Goal: Information Seeking & Learning: Learn about a topic

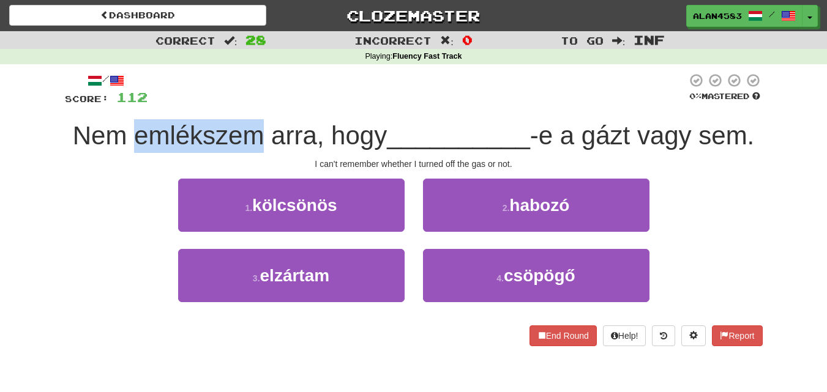
drag, startPoint x: 260, startPoint y: 129, endPoint x: 130, endPoint y: 134, distance: 129.3
click at [130, 134] on span "Nem emlékszem arra, hogy" at bounding box center [230, 135] width 315 height 29
click at [122, 104] on div at bounding box center [122, 104] width 0 height 0
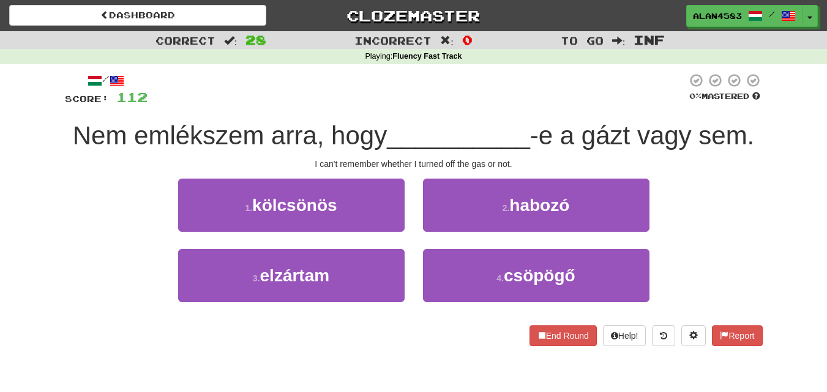
click at [233, 101] on div at bounding box center [417, 90] width 539 height 34
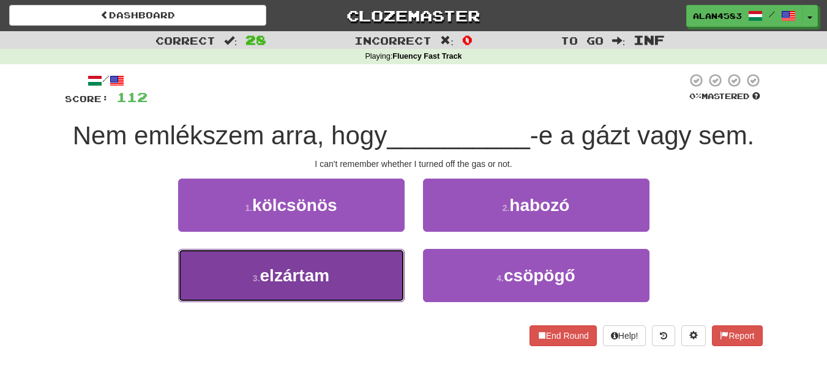
click at [285, 267] on span "elzártam" at bounding box center [295, 275] width 70 height 19
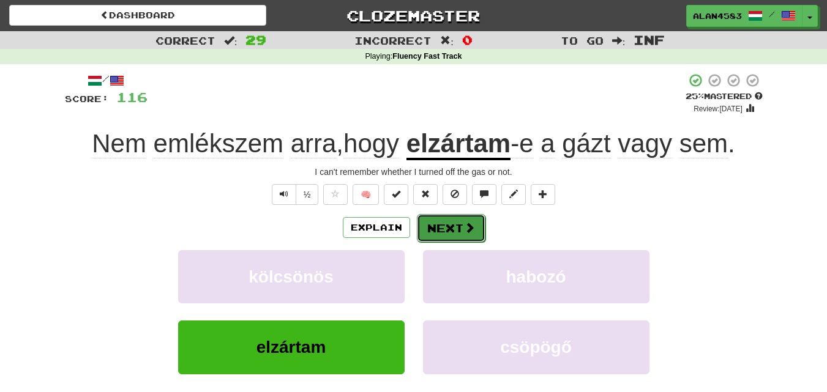
click at [455, 228] on button "Next" at bounding box center [451, 228] width 69 height 28
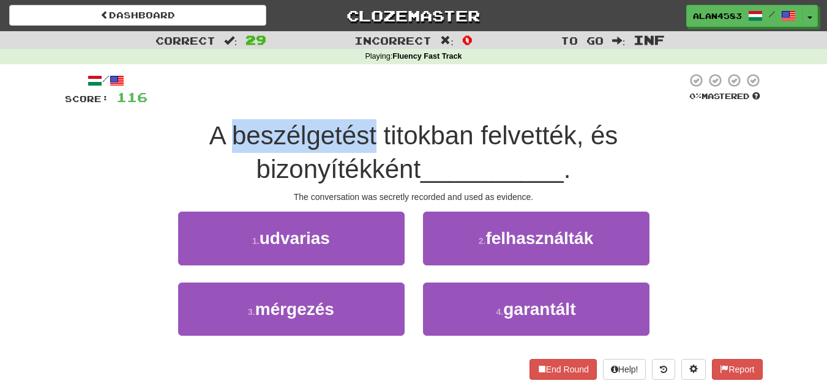
drag, startPoint x: 291, startPoint y: 131, endPoint x: 144, endPoint y: 129, distance: 146.3
click at [209, 129] on span "A beszélgetést titokban felvették, és bizonyítékként" at bounding box center [413, 152] width 409 height 62
click at [137, 104] on div at bounding box center [137, 104] width 0 height 0
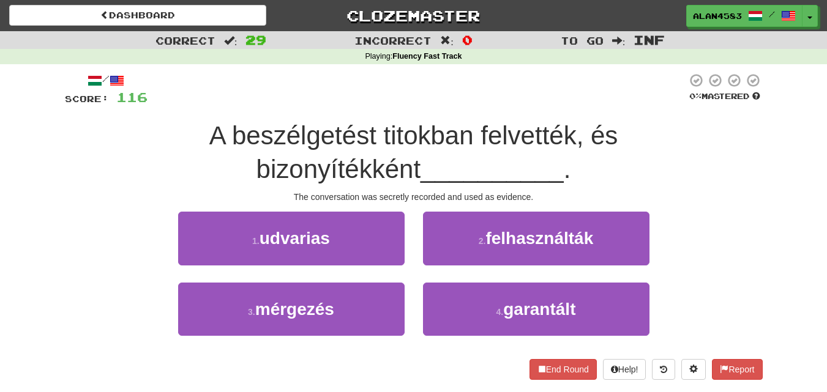
click at [99, 137] on div "A beszélgetést titokban felvették, és bizonyítékként __________ ." at bounding box center [414, 152] width 698 height 67
drag, startPoint x: 297, startPoint y: 129, endPoint x: 388, endPoint y: 123, distance: 91.4
click at [388, 123] on span "A beszélgetést titokban felvették, és bizonyítékként" at bounding box center [413, 152] width 409 height 62
click at [380, 104] on div at bounding box center [380, 104] width 0 height 0
click at [407, 102] on div at bounding box center [417, 90] width 539 height 34
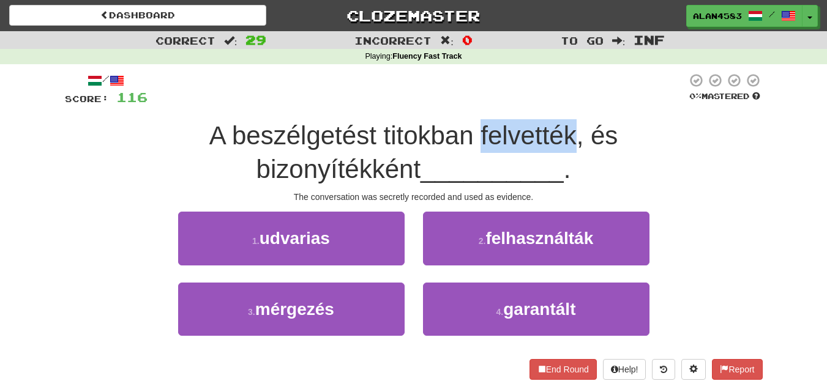
drag, startPoint x: 395, startPoint y: 132, endPoint x: 489, endPoint y: 125, distance: 93.9
click at [489, 125] on span "A beszélgetést titokban felvették, és bizonyítékként" at bounding box center [413, 152] width 409 height 62
click at [481, 104] on div at bounding box center [481, 104] width 0 height 0
click at [509, 107] on div at bounding box center [417, 90] width 539 height 34
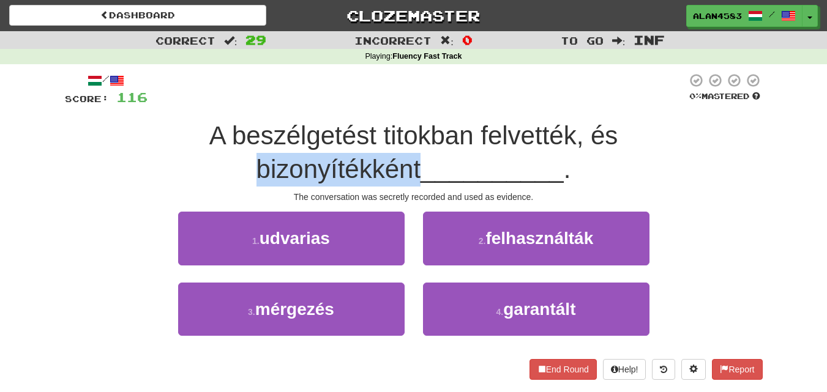
drag, startPoint x: 538, startPoint y: 130, endPoint x: 705, endPoint y: 122, distance: 167.3
click at [705, 122] on div "A beszélgetést titokban felvették, és bizonyítékként __________ ." at bounding box center [414, 152] width 698 height 67
click at [697, 104] on div at bounding box center [697, 104] width 0 height 0
click at [719, 118] on div "/ Score: 116 0 % Mastered A beszélgetést titokban felvették, és bizonyítékként …" at bounding box center [414, 226] width 698 height 307
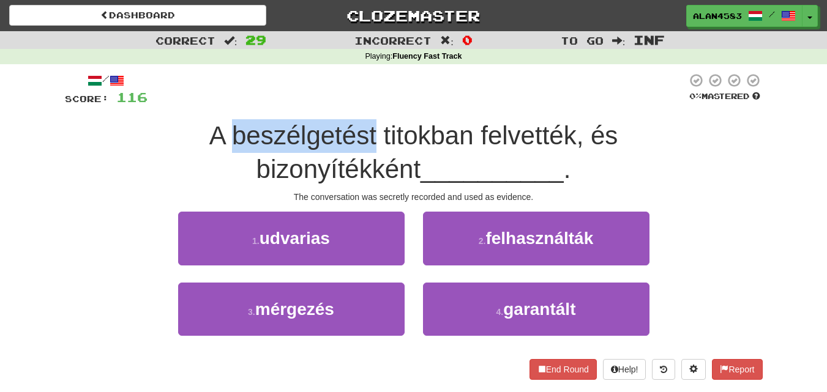
drag, startPoint x: 293, startPoint y: 132, endPoint x: 147, endPoint y: 132, distance: 145.7
click at [209, 132] on span "A beszélgetést titokban felvették, és bizonyítékként" at bounding box center [413, 152] width 409 height 62
click at [139, 104] on div at bounding box center [139, 104] width 0 height 0
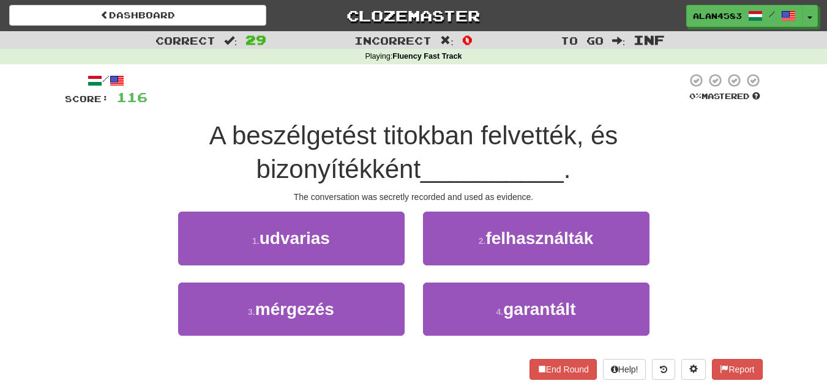
click at [54, 159] on div "Correct : 29 Incorrect : 0 To go : Inf Playing : Fluency Fast Track / Score: 11…" at bounding box center [413, 214] width 827 height 366
drag, startPoint x: 295, startPoint y: 133, endPoint x: 387, endPoint y: 129, distance: 92.5
click at [387, 129] on span "A beszélgetést titokban felvették, és bizonyítékként" at bounding box center [413, 152] width 409 height 62
click at [380, 104] on div at bounding box center [380, 104] width 0 height 0
click at [399, 107] on div at bounding box center [417, 90] width 539 height 34
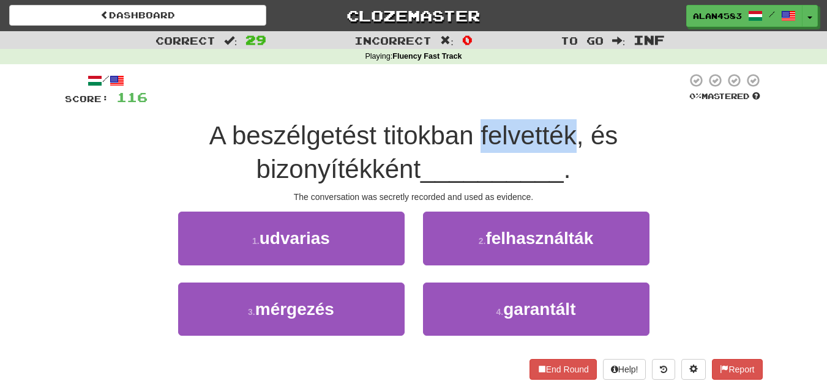
drag, startPoint x: 395, startPoint y: 123, endPoint x: 492, endPoint y: 123, distance: 96.1
click at [492, 123] on span "A beszélgetést titokban felvették, és bizonyítékként" at bounding box center [413, 152] width 409 height 62
click at [484, 104] on div at bounding box center [484, 104] width 0 height 0
click at [511, 107] on div "/ Score: 116 0 % Mastered A beszélgetést titokban felvették, és bizonyítékként …" at bounding box center [414, 226] width 698 height 307
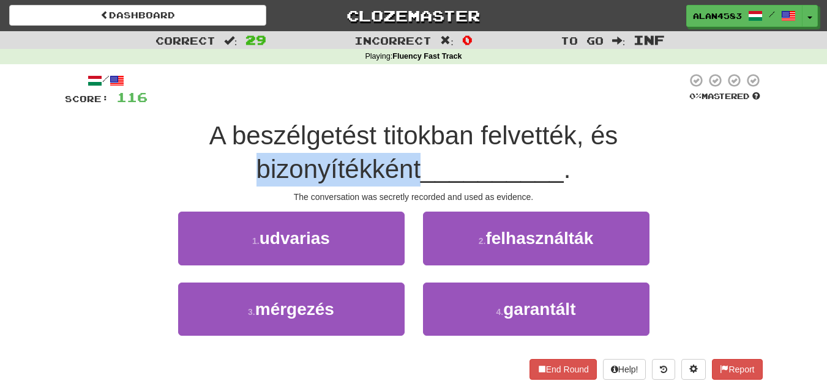
drag, startPoint x: 540, startPoint y: 127, endPoint x: 728, endPoint y: 119, distance: 188.1
click at [728, 119] on div "/ Score: 116 0 % Mastered A beszélgetést titokban felvették, és bizonyítékként …" at bounding box center [414, 226] width 698 height 307
click at [720, 104] on div at bounding box center [720, 104] width 0 height 0
click at [727, 125] on div "A beszélgetést titokban felvették, és bizonyítékként __________ ." at bounding box center [414, 152] width 698 height 67
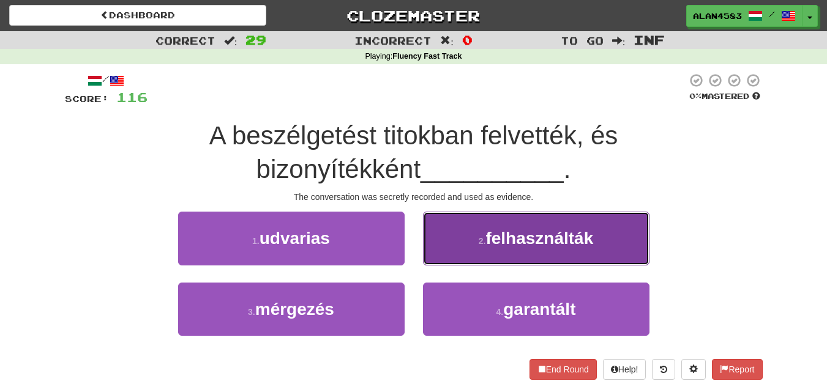
click at [610, 222] on button "2 . felhasználták" at bounding box center [536, 238] width 226 height 53
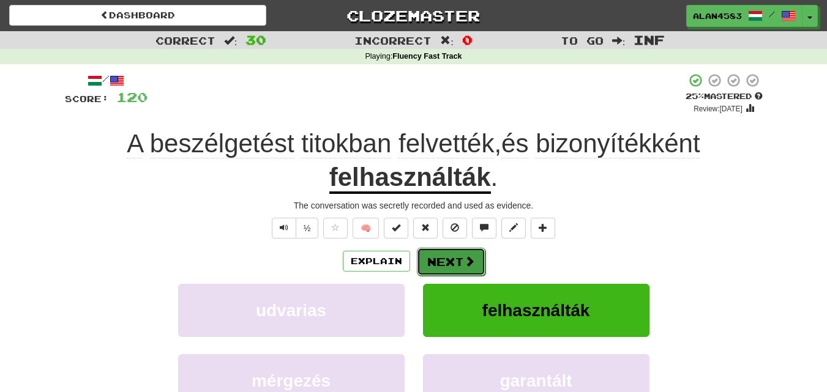
click at [451, 266] on button "Next" at bounding box center [451, 262] width 69 height 28
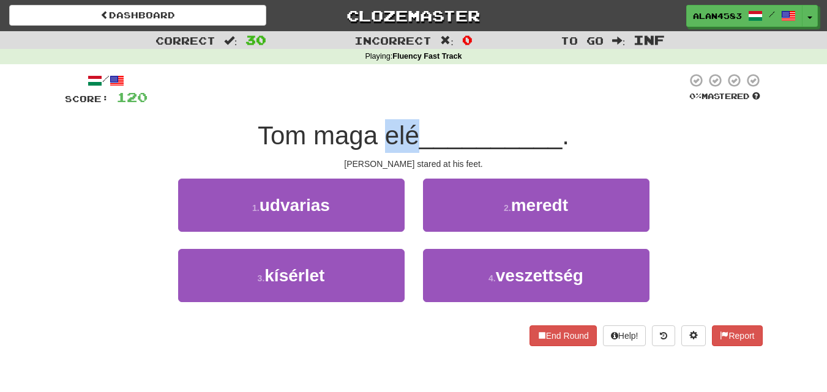
drag, startPoint x: 383, startPoint y: 135, endPoint x: 415, endPoint y: 129, distance: 33.0
click at [415, 129] on span "Tom maga elé" at bounding box center [339, 135] width 162 height 29
click at [407, 104] on div at bounding box center [407, 104] width 0 height 0
click at [440, 113] on div "/ Score: 120 0 % Mastered [PERSON_NAME] maga elé __________ . [PERSON_NAME] sta…" at bounding box center [414, 210] width 698 height 274
drag, startPoint x: 383, startPoint y: 129, endPoint x: 416, endPoint y: 128, distance: 33.1
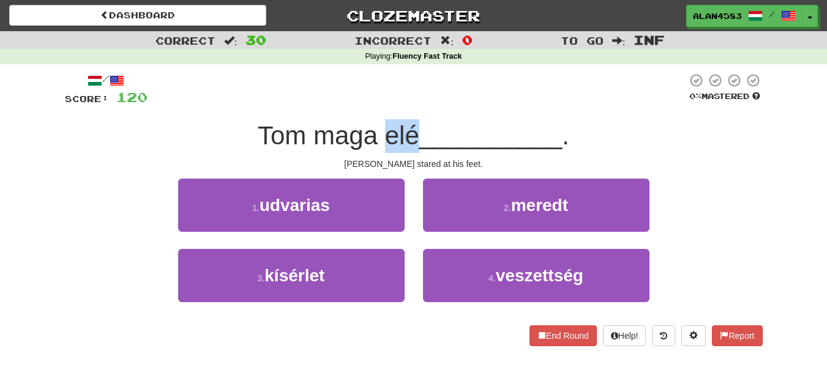
click at [416, 128] on span "Tom maga elé" at bounding box center [339, 135] width 162 height 29
click at [408, 104] on div at bounding box center [408, 104] width 0 height 0
click at [441, 116] on div "/ Score: 120 0 % Mastered [PERSON_NAME] maga elé __________ . [PERSON_NAME] sta…" at bounding box center [414, 210] width 698 height 274
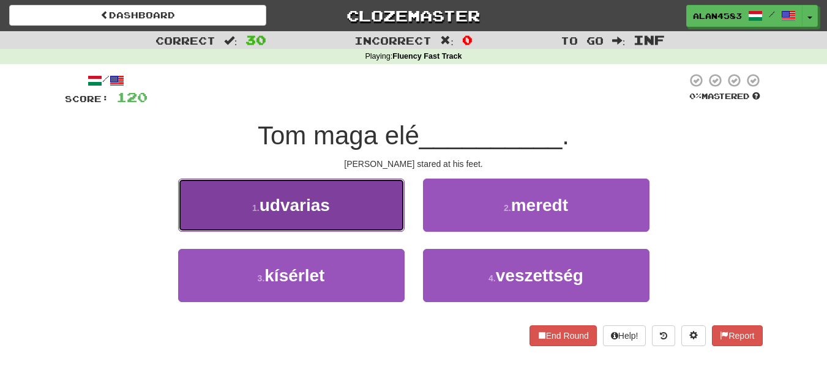
click at [298, 230] on button "1 . udvarias" at bounding box center [291, 205] width 226 height 53
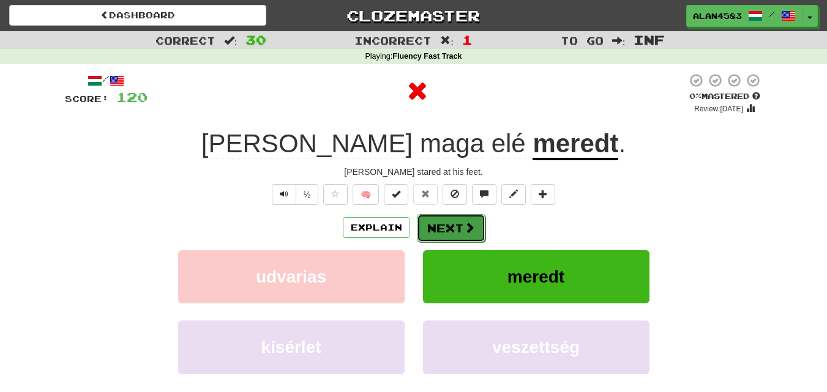
click at [432, 219] on button "Next" at bounding box center [451, 228] width 69 height 28
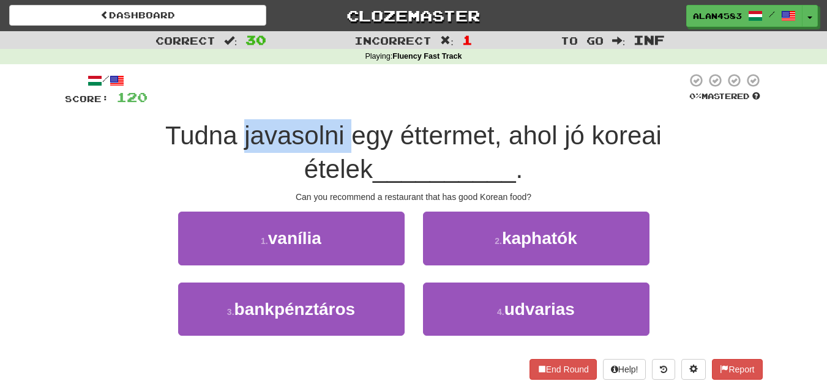
drag, startPoint x: 206, startPoint y: 135, endPoint x: 312, endPoint y: 125, distance: 105.7
click at [312, 125] on span "Tudna javasolni egy éttermet, ahol jó koreai ételek" at bounding box center [413, 152] width 496 height 62
click at [304, 104] on div at bounding box center [304, 104] width 0 height 0
click at [335, 113] on div "/ Score: 120 0 % Mastered Tudna javasolni egy éttermet, ahol jó koreai ételek _…" at bounding box center [414, 226] width 698 height 307
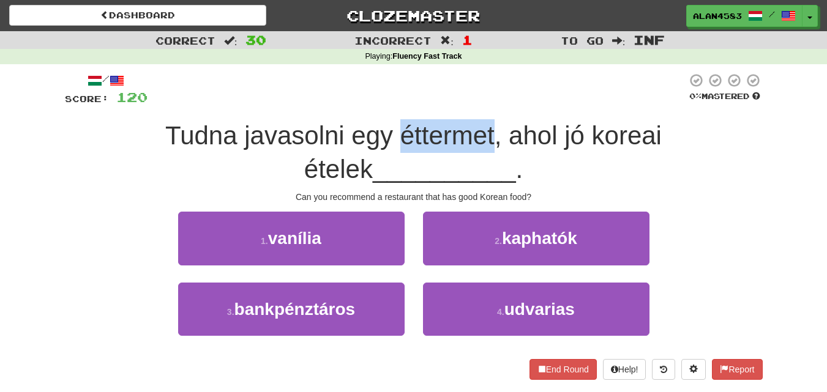
drag, startPoint x: 365, startPoint y: 130, endPoint x: 455, endPoint y: 128, distance: 90.6
click at [455, 128] on span "Tudna javasolni egy éttermet, ahol jó koreai ételek" at bounding box center [413, 152] width 496 height 62
click at [447, 104] on div at bounding box center [447, 104] width 0 height 0
click at [478, 110] on div "/ Score: 120 0 % Mastered Tudna javasolni egy éttermet, ahol jó koreai ételek _…" at bounding box center [414, 226] width 698 height 307
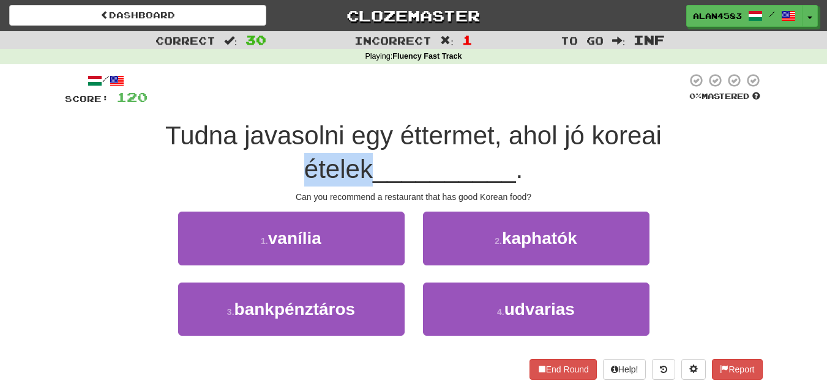
drag, startPoint x: 632, startPoint y: 128, endPoint x: 702, endPoint y: 126, distance: 69.8
click at [702, 126] on div "Tudna javasolni egy éttermet, ahol jó koreai ételek __________ ." at bounding box center [414, 152] width 698 height 67
click at [694, 104] on div at bounding box center [694, 104] width 0 height 0
click at [722, 120] on div "Tudna javasolni egy éttermet, ahol jó koreai ételek __________ ." at bounding box center [414, 152] width 698 height 67
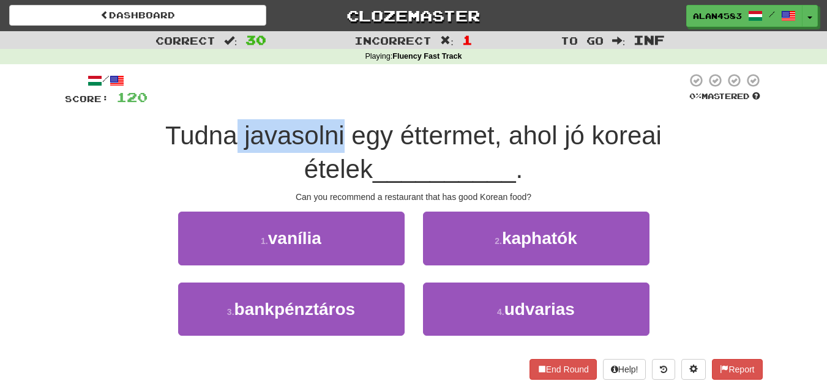
drag, startPoint x: 308, startPoint y: 125, endPoint x: 203, endPoint y: 128, distance: 105.3
click at [203, 128] on span "Tudna javasolni egy éttermet, ahol jó koreai ételek" at bounding box center [413, 152] width 496 height 62
click at [195, 104] on div at bounding box center [195, 104] width 0 height 0
click at [233, 107] on div at bounding box center [417, 90] width 539 height 34
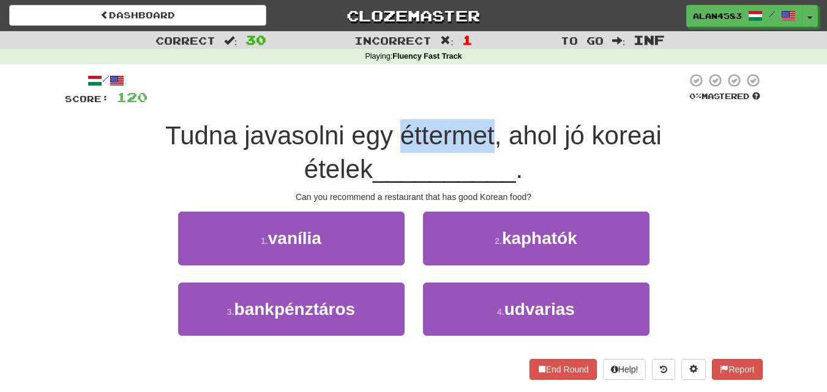
drag, startPoint x: 363, startPoint y: 133, endPoint x: 454, endPoint y: 126, distance: 91.5
click at [454, 126] on span "Tudna javasolni egy éttermet, ahol jó koreai ételek" at bounding box center [413, 152] width 496 height 62
click at [446, 104] on div at bounding box center [446, 104] width 0 height 0
click at [468, 111] on div "/ Score: 120 0 % Mastered Tudna javasolni egy éttermet, ahol jó koreai ételek _…" at bounding box center [414, 226] width 698 height 307
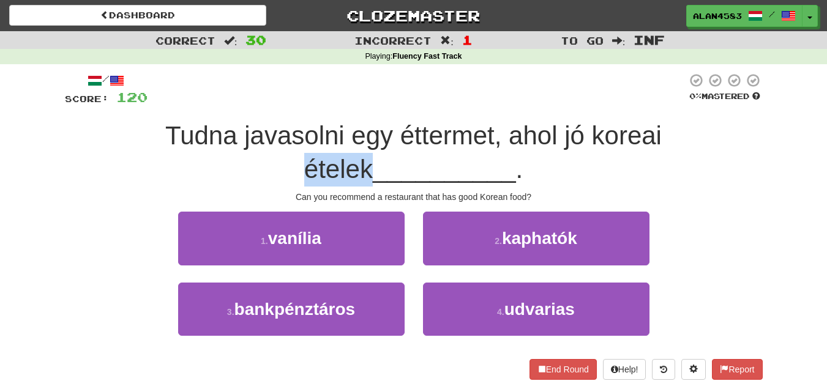
drag, startPoint x: 629, startPoint y: 130, endPoint x: 722, endPoint y: 128, distance: 93.7
click at [722, 128] on div "Tudna javasolni egy éttermet, ahol jó koreai ételek __________ ." at bounding box center [414, 152] width 698 height 67
click at [714, 104] on div at bounding box center [714, 104] width 0 height 0
click at [729, 119] on div "Tudna javasolni egy éttermet, ahol jó koreai ételek __________ ." at bounding box center [414, 152] width 698 height 67
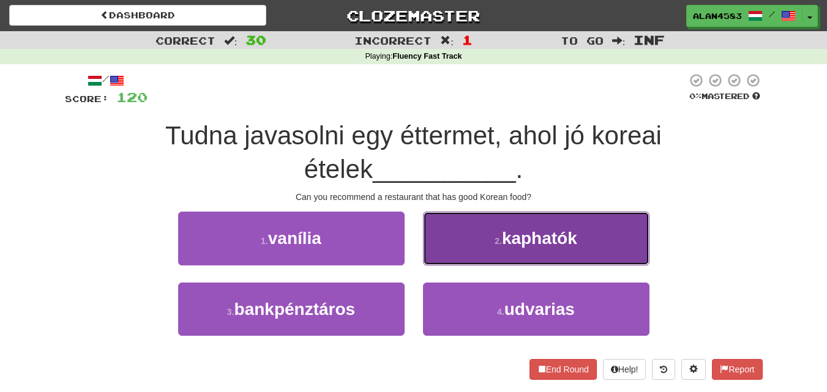
click at [605, 228] on button "2 . kaphatók" at bounding box center [536, 238] width 226 height 53
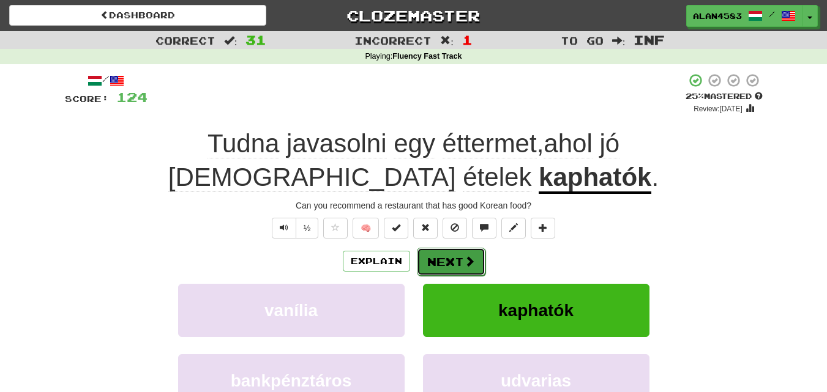
click at [454, 257] on button "Next" at bounding box center [451, 262] width 69 height 28
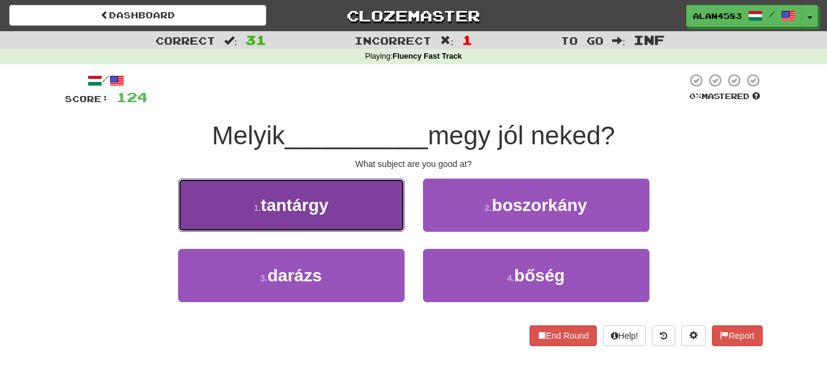
click at [360, 195] on button "1 . tantárgy" at bounding box center [291, 205] width 226 height 53
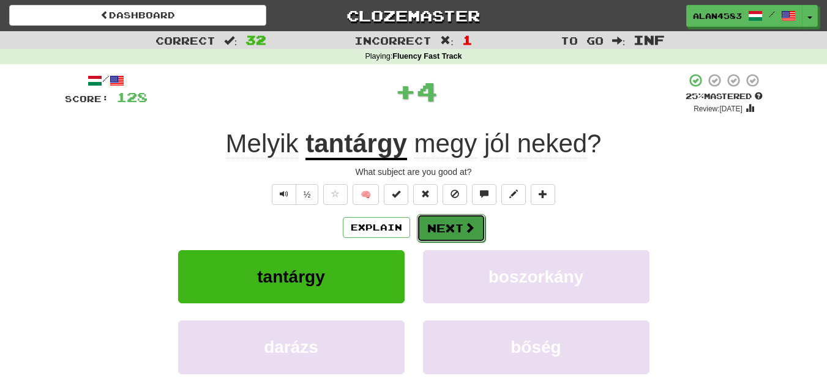
click at [431, 219] on button "Next" at bounding box center [451, 228] width 69 height 28
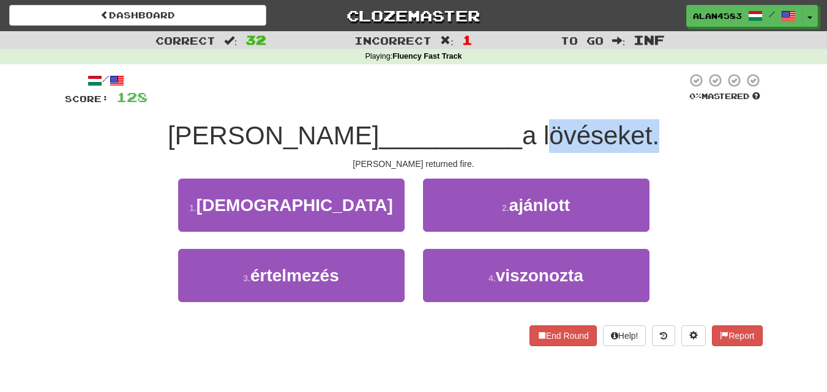
drag, startPoint x: 471, startPoint y: 133, endPoint x: 578, endPoint y: 129, distance: 106.6
click at [578, 129] on span "a lövéseket." at bounding box center [590, 135] width 137 height 29
click at [570, 104] on div at bounding box center [570, 104] width 0 height 0
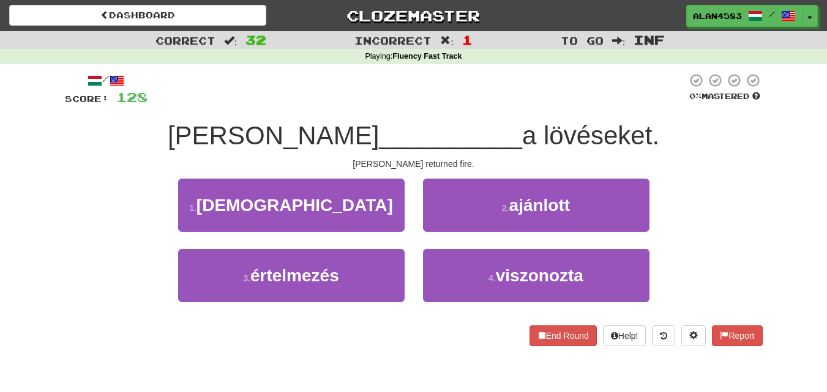
click at [601, 127] on div "Tom __________ a lövéseket." at bounding box center [414, 136] width 698 height 34
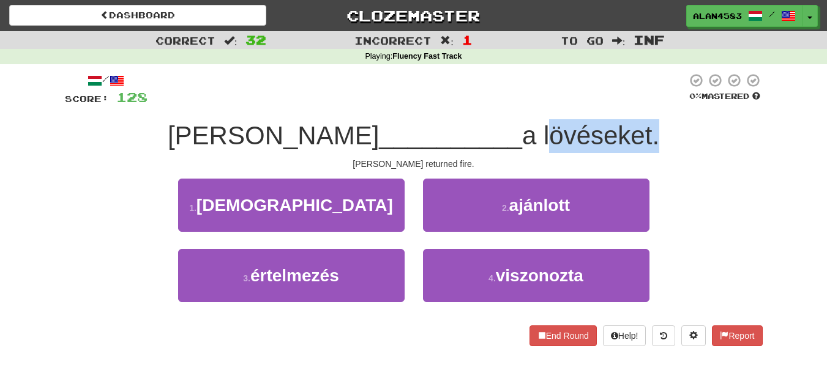
drag, startPoint x: 579, startPoint y: 130, endPoint x: 471, endPoint y: 130, distance: 108.4
click at [522, 130] on span "a lövéseket." at bounding box center [590, 135] width 137 height 29
click at [463, 104] on div at bounding box center [463, 104] width 0 height 0
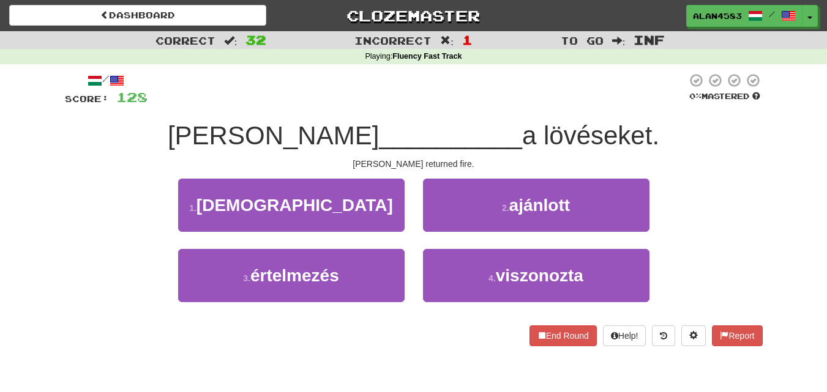
click at [386, 153] on div "/ Score: 128 0 % Mastered [PERSON_NAME] __________ a lövéseket. [PERSON_NAME] r…" at bounding box center [414, 210] width 698 height 274
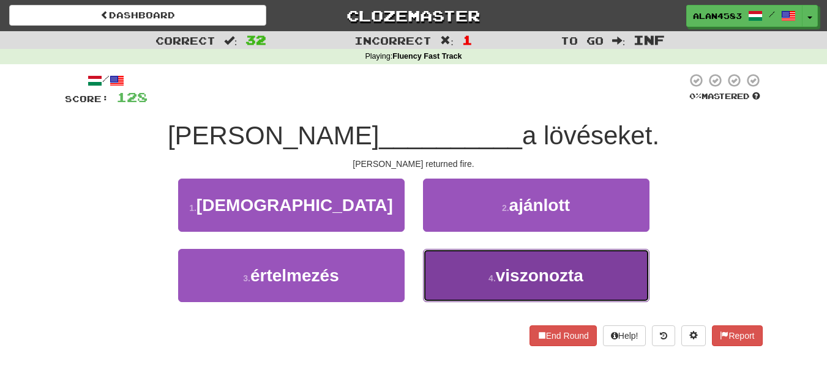
click at [637, 279] on button "4 . viszonozta" at bounding box center [536, 275] width 226 height 53
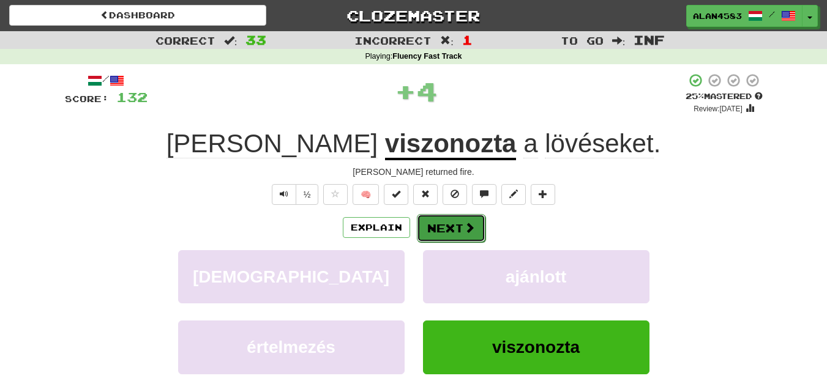
click at [455, 230] on button "Next" at bounding box center [451, 228] width 69 height 28
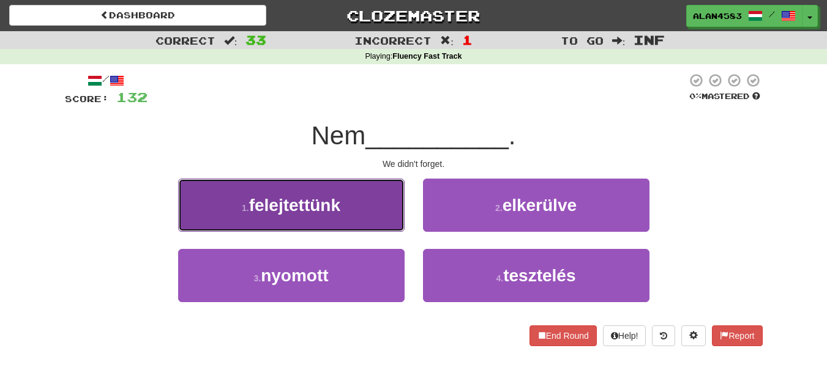
click at [322, 187] on button "1 . felejtettünk" at bounding box center [291, 205] width 226 height 53
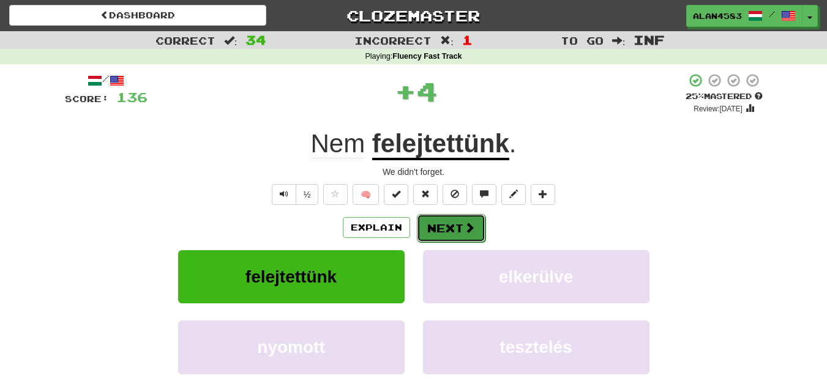
click at [451, 225] on button "Next" at bounding box center [451, 228] width 69 height 28
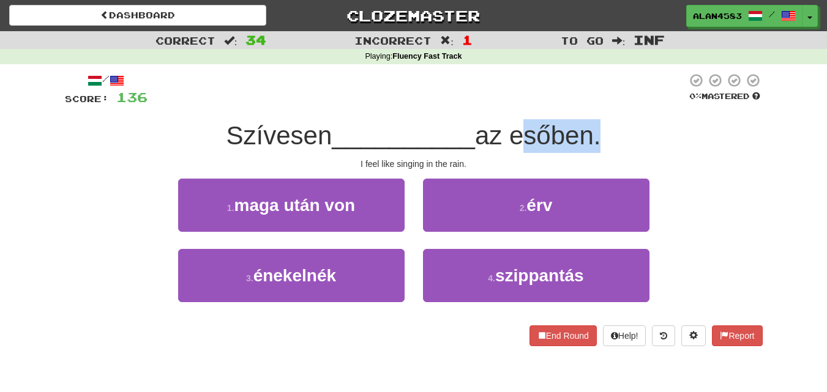
drag, startPoint x: 516, startPoint y: 135, endPoint x: 597, endPoint y: 132, distance: 81.5
click at [597, 132] on span "az esőben." at bounding box center [538, 135] width 126 height 29
click at [590, 104] on div at bounding box center [590, 104] width 0 height 0
click at [621, 113] on div "/ Score: 136 0 % Mastered Szívesen __________ az esőben. I feel like singing in…" at bounding box center [414, 210] width 698 height 274
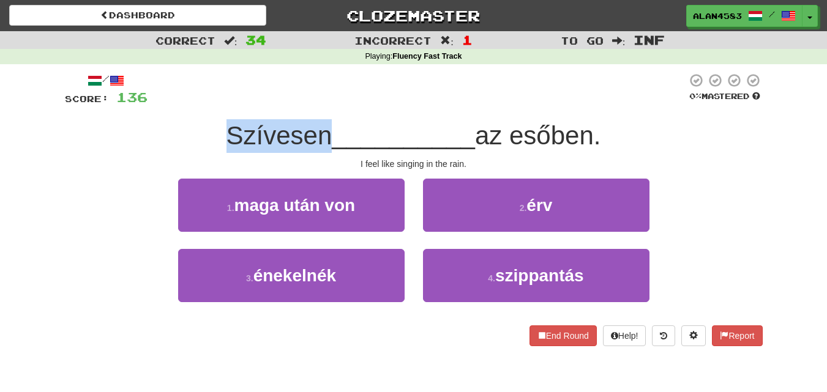
drag, startPoint x: 324, startPoint y: 134, endPoint x: 171, endPoint y: 136, distance: 153.0
click at [171, 136] on div "Szívesen __________ az esőben." at bounding box center [414, 136] width 698 height 34
click at [163, 151] on div at bounding box center [163, 151] width 0 height 0
click at [130, 176] on div "/ Score: 136 0 % Mastered Szívesen __________ az esőben. I feel like singing in…" at bounding box center [414, 210] width 698 height 274
drag, startPoint x: 327, startPoint y: 129, endPoint x: 174, endPoint y: 137, distance: 153.2
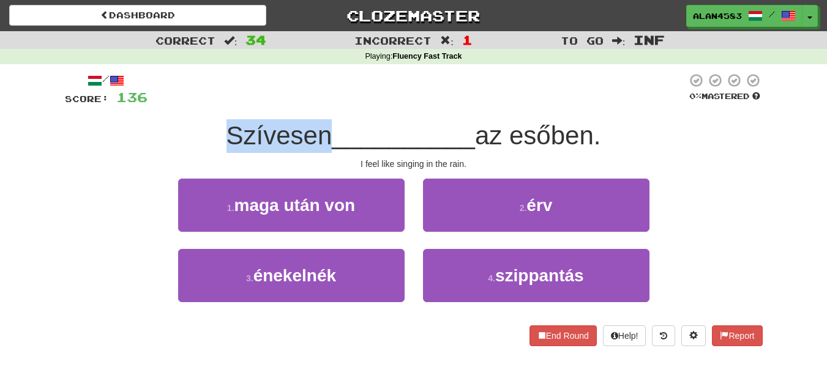
click at [174, 137] on div "Szívesen __________ az esőben." at bounding box center [414, 136] width 698 height 34
click at [166, 151] on div at bounding box center [166, 151] width 0 height 0
click at [346, 113] on div "/ Score: 136 0 % Mastered Szívesen __________ az esőben. I feel like singing in…" at bounding box center [414, 210] width 698 height 274
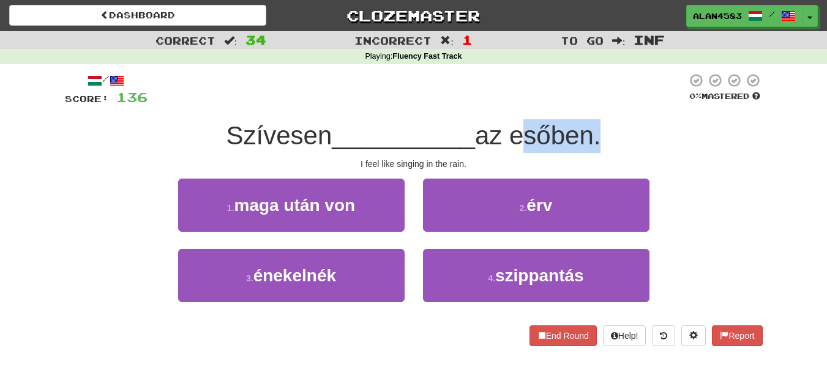
drag, startPoint x: 515, startPoint y: 132, endPoint x: 596, endPoint y: 127, distance: 81.6
click at [596, 127] on span "az esőben." at bounding box center [538, 135] width 126 height 29
click at [588, 104] on div at bounding box center [588, 104] width 0 height 0
click at [625, 124] on div "Szívesen __________ az esőben." at bounding box center [414, 136] width 698 height 34
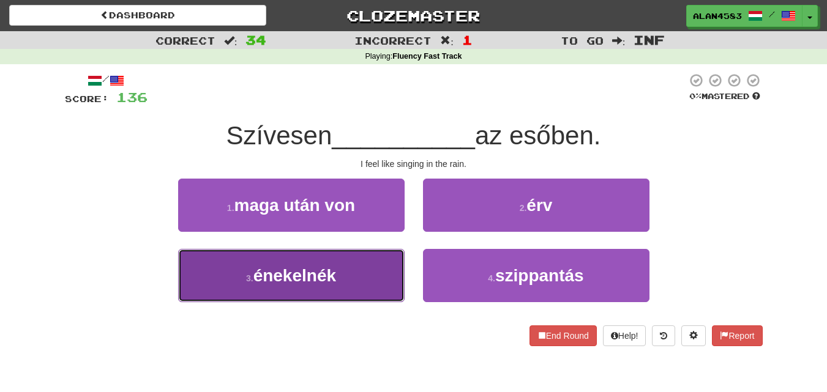
click at [288, 290] on button "3 . énekelnék" at bounding box center [291, 275] width 226 height 53
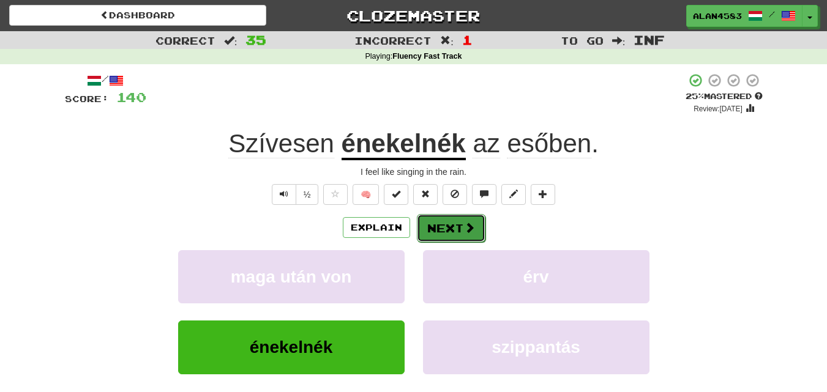
click at [446, 232] on button "Next" at bounding box center [451, 228] width 69 height 28
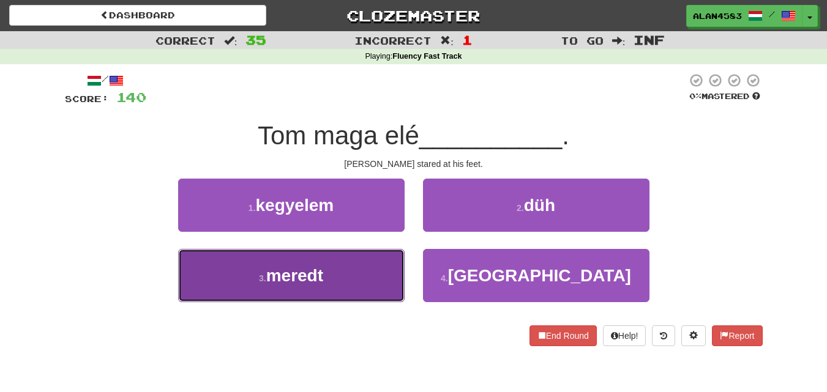
click at [357, 265] on button "3 . meredt" at bounding box center [291, 275] width 226 height 53
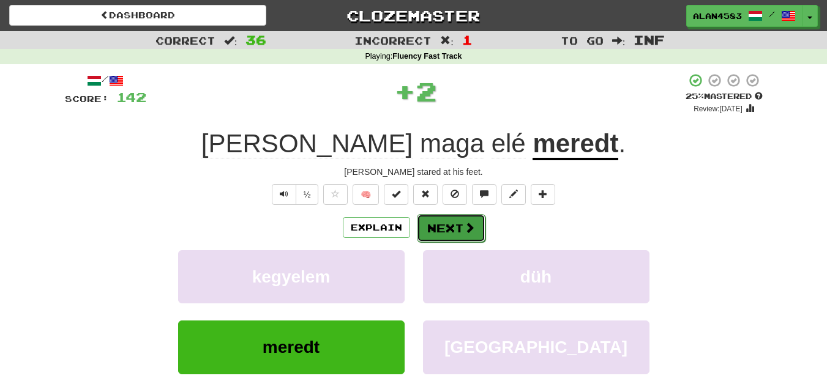
click at [441, 230] on button "Next" at bounding box center [451, 228] width 69 height 28
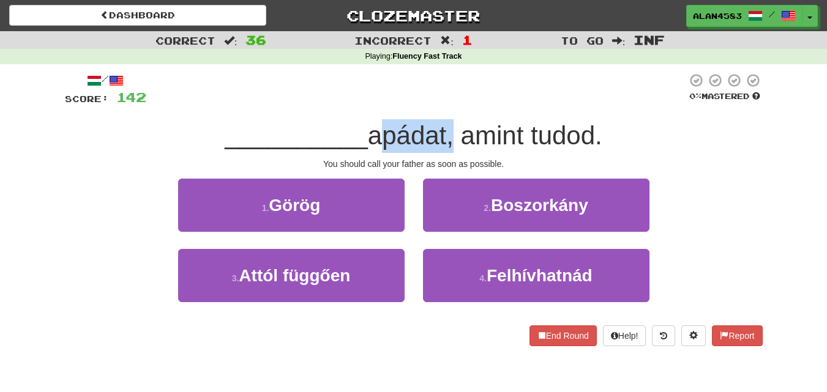
drag, startPoint x: 373, startPoint y: 138, endPoint x: 452, endPoint y: 130, distance: 79.4
click at [452, 130] on span "apádat, amint tudod." at bounding box center [485, 135] width 234 height 29
click at [444, 104] on div at bounding box center [444, 104] width 0 height 0
click at [470, 112] on div "/ Score: 142 0 % Mastered __________ apádat, amint tudod. You should call your …" at bounding box center [414, 210] width 698 height 274
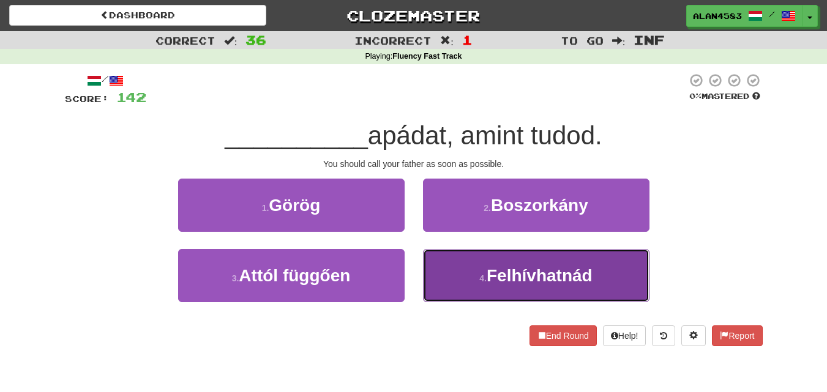
click at [615, 256] on button "4 . Felhívhatnád" at bounding box center [536, 275] width 226 height 53
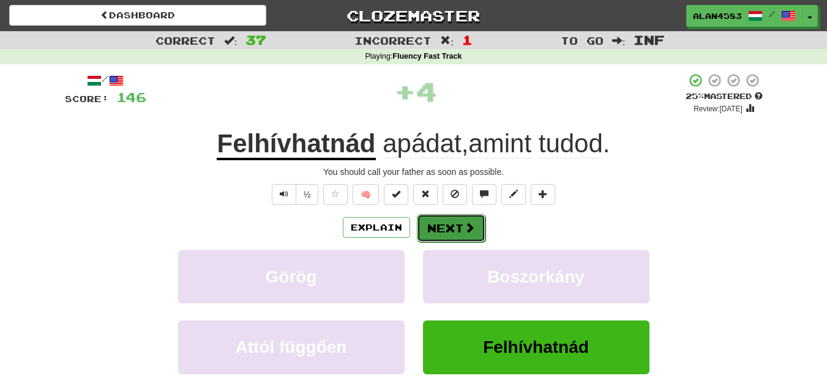
click at [457, 231] on button "Next" at bounding box center [451, 228] width 69 height 28
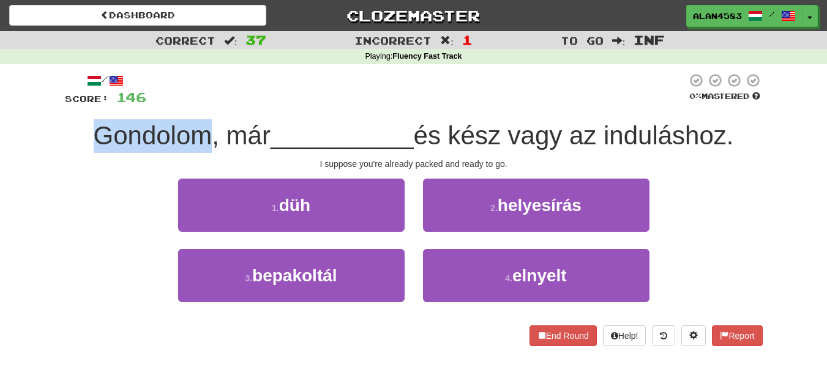
drag, startPoint x: 201, startPoint y: 133, endPoint x: 38, endPoint y: 132, distance: 163.4
click at [38, 132] on div "Correct : 37 Incorrect : 1 To go : Inf Playing : Fluency Fast Track / Score: 14…" at bounding box center [413, 197] width 827 height 332
click at [30, 104] on div at bounding box center [30, 104] width 0 height 0
click at [23, 127] on div "Correct : 37 Incorrect : 1 To go : Inf Playing : Fluency Fast Track / Score: 14…" at bounding box center [413, 197] width 827 height 332
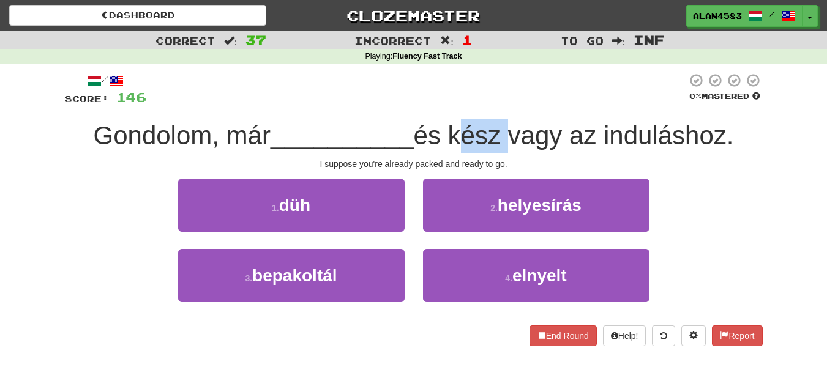
drag, startPoint x: 455, startPoint y: 132, endPoint x: 509, endPoint y: 127, distance: 53.5
click at [509, 127] on span "és kész vagy az induláshoz." at bounding box center [574, 135] width 320 height 29
click at [501, 104] on div at bounding box center [501, 104] width 0 height 0
click at [537, 110] on div "/ Score: 146 0 % Mastered Gondolom, már __________ és kész vagy az induláshoz. …" at bounding box center [414, 210] width 698 height 274
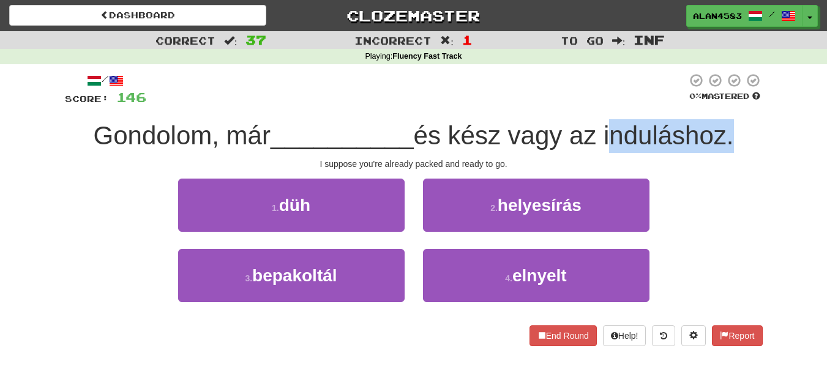
drag, startPoint x: 610, startPoint y: 126, endPoint x: 733, endPoint y: 125, distance: 123.0
click at [733, 125] on span "és kész vagy az induláshoz." at bounding box center [574, 135] width 320 height 29
click at [725, 104] on div at bounding box center [725, 104] width 0 height 0
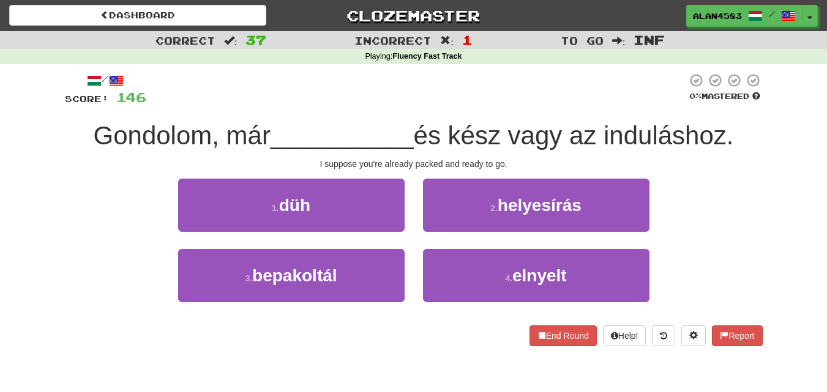
click at [750, 112] on div "/ Score: 146 0 % Mastered Gondolom, már __________ és kész vagy az induláshoz. …" at bounding box center [414, 210] width 698 height 274
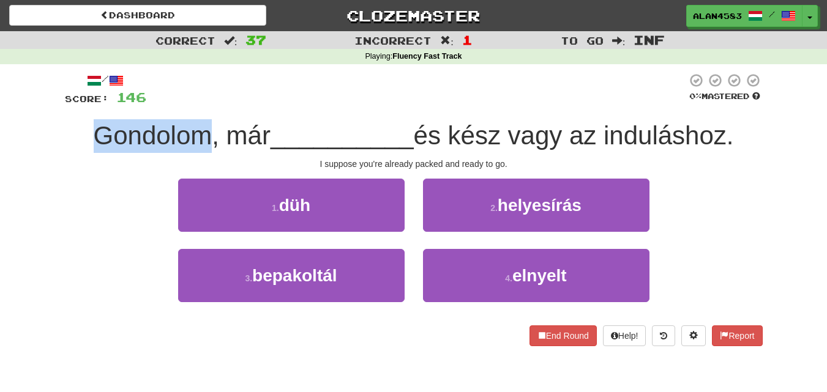
drag, startPoint x: 204, startPoint y: 129, endPoint x: 56, endPoint y: 141, distance: 148.1
click at [56, 141] on div "/ Score: 146 0 % Mastered Gondolom, már __________ és kész vagy az induláshoz. …" at bounding box center [414, 213] width 716 height 299
click at [48, 151] on div at bounding box center [48, 151] width 0 height 0
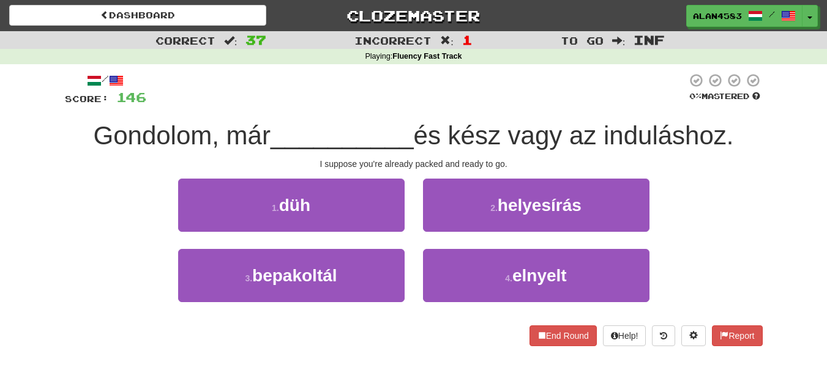
click at [268, 100] on div at bounding box center [416, 90] width 541 height 34
drag, startPoint x: 457, startPoint y: 130, endPoint x: 508, endPoint y: 129, distance: 51.4
click at [508, 129] on span "és kész vagy az induláshoz." at bounding box center [574, 135] width 320 height 29
click at [500, 104] on div at bounding box center [500, 104] width 0 height 0
click at [530, 110] on div "/ Score: 146 0 % Mastered Gondolom, már __________ és kész vagy az induláshoz. …" at bounding box center [414, 210] width 698 height 274
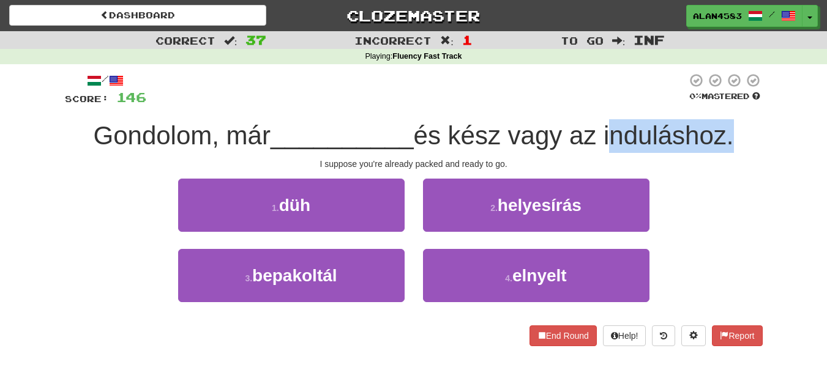
drag, startPoint x: 611, startPoint y: 129, endPoint x: 730, endPoint y: 129, distance: 118.8
click at [730, 129] on span "és kész vagy az induláshoz." at bounding box center [574, 135] width 320 height 29
click at [722, 104] on div at bounding box center [722, 104] width 0 height 0
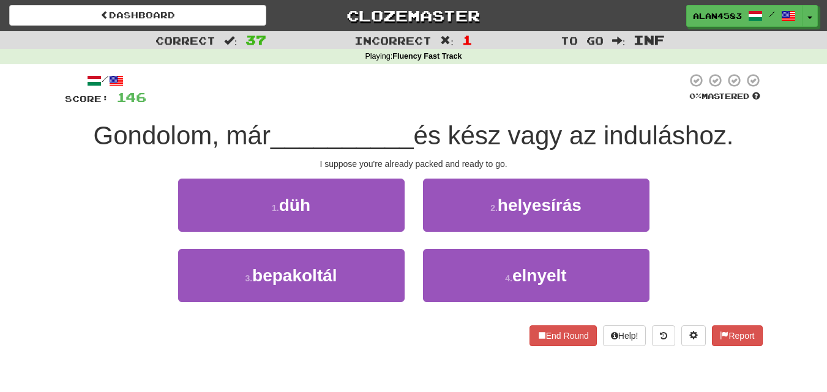
click at [748, 123] on div "Gondolom, már __________ és kész vagy az induláshoz." at bounding box center [414, 136] width 698 height 34
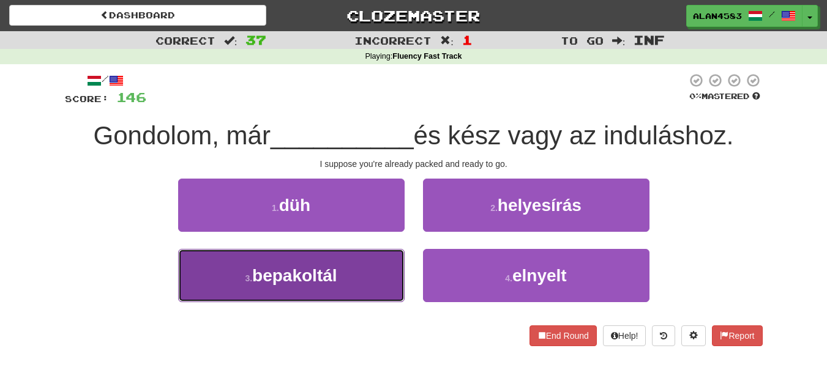
click at [307, 279] on span "bepakoltál" at bounding box center [294, 275] width 84 height 19
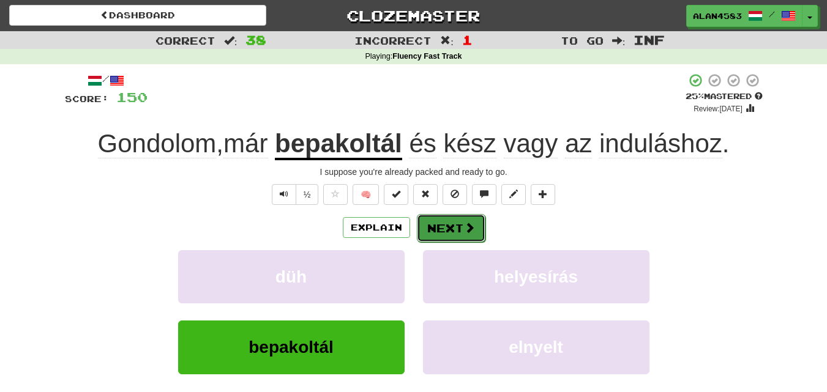
click at [448, 222] on button "Next" at bounding box center [451, 228] width 69 height 28
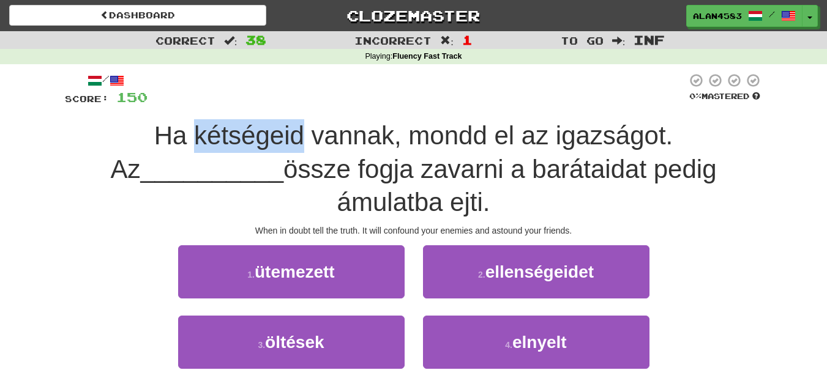
drag, startPoint x: 180, startPoint y: 132, endPoint x: 285, endPoint y: 129, distance: 105.4
click at [285, 129] on span "Ha kétségeid vannak, mondd el az igazságot. Az" at bounding box center [391, 152] width 563 height 62
click at [277, 104] on div at bounding box center [277, 104] width 0 height 0
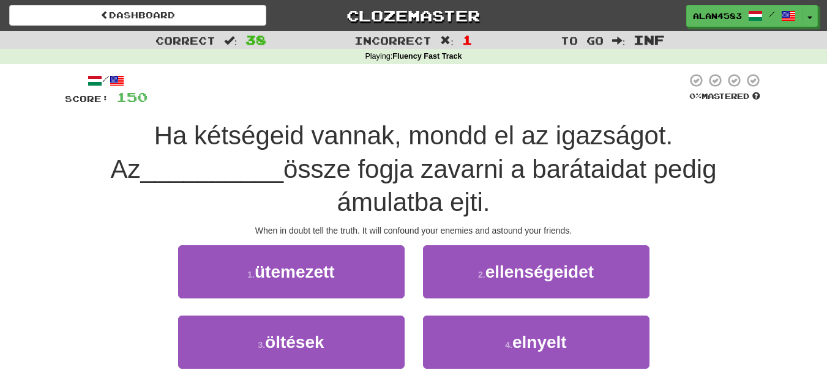
click at [300, 108] on div "/ Score: 150 0 % Mastered Ha kétségeid vannak, mondd el az igazságot. Az ______…" at bounding box center [414, 243] width 698 height 340
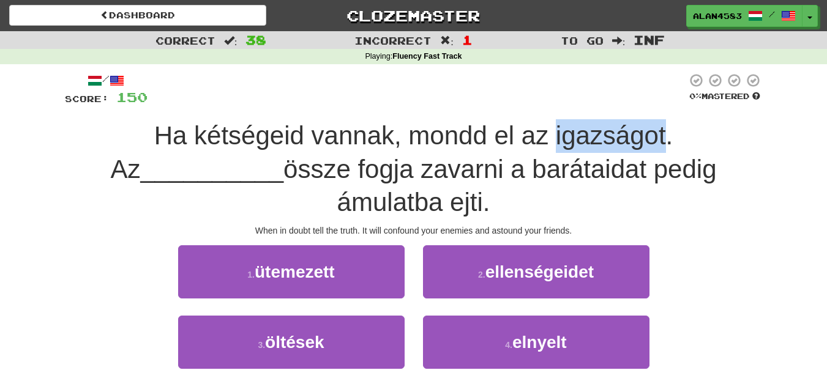
drag, startPoint x: 539, startPoint y: 129, endPoint x: 648, endPoint y: 125, distance: 109.6
click at [648, 125] on span "Ha kétségeid vannak, mondd el az igazságot. Az" at bounding box center [391, 152] width 563 height 62
click at [640, 104] on div at bounding box center [640, 104] width 0 height 0
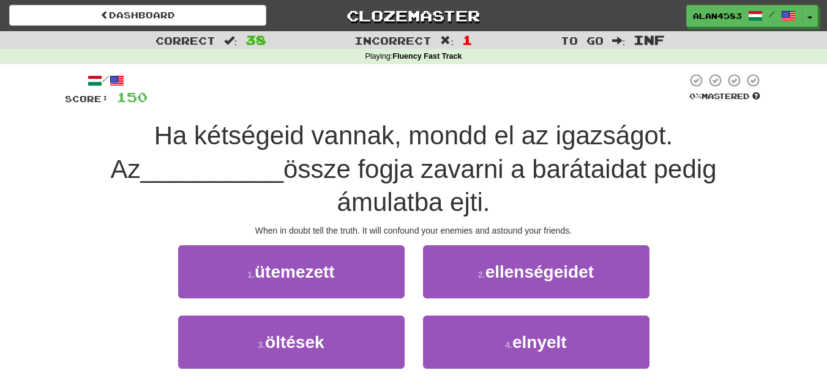
click at [666, 114] on div "/ Score: 150 0 % Mastered Ha kétségeid vannak, mondd el az igazságot. Az ______…" at bounding box center [414, 243] width 698 height 340
drag, startPoint x: 350, startPoint y: 162, endPoint x: 420, endPoint y: 164, distance: 69.8
click at [420, 164] on span "össze fogja zavarni a barátaidat pedig ámulatba ejti." at bounding box center [499, 186] width 433 height 62
drag, startPoint x: 439, startPoint y: 163, endPoint x: 351, endPoint y: 163, distance: 88.1
click at [351, 163] on span "össze fogja zavarni a barátaidat pedig ámulatba ejti." at bounding box center [499, 186] width 433 height 62
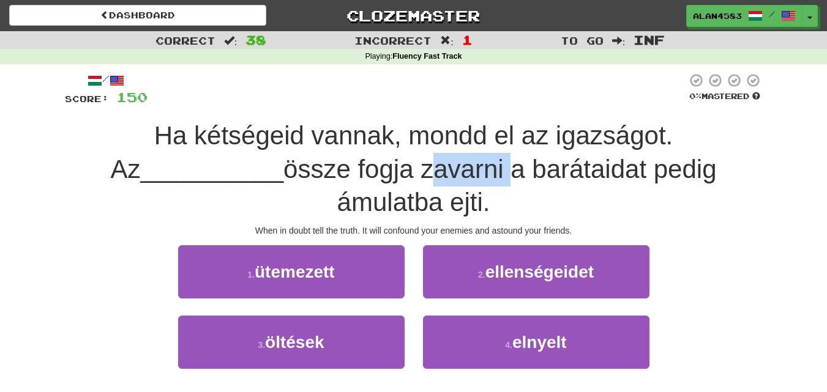
click at [343, 138] on div at bounding box center [343, 138] width 0 height 0
click at [312, 163] on span "össze fogja zavarni a barátaidat pedig ámulatba ejti." at bounding box center [499, 186] width 433 height 62
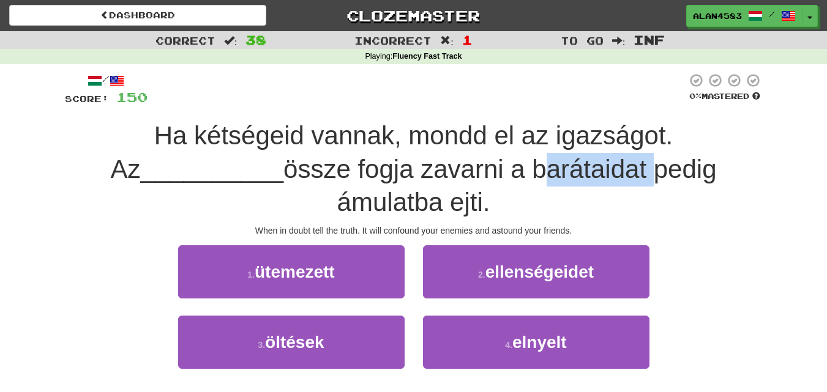
drag, startPoint x: 462, startPoint y: 168, endPoint x: 578, endPoint y: 165, distance: 117.0
click at [578, 165] on span "össze fogja zavarni a barátaidat pedig ámulatba ejti." at bounding box center [499, 186] width 433 height 62
click at [571, 138] on div at bounding box center [571, 138] width 0 height 0
click at [591, 144] on span "Ha kétségeid vannak, mondd el az igazságot. Az" at bounding box center [391, 152] width 563 height 62
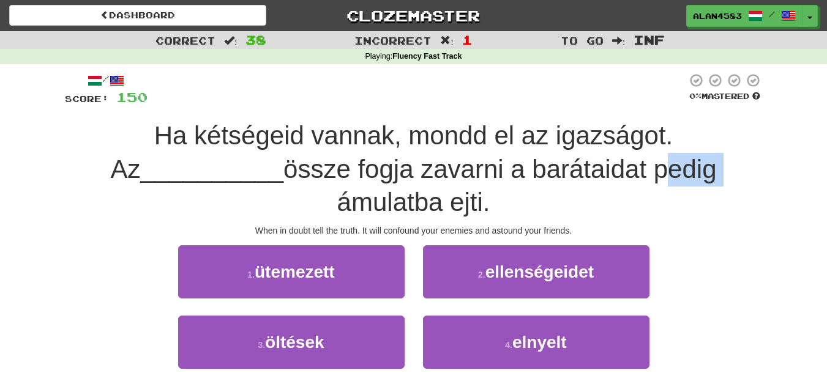
drag, startPoint x: 586, startPoint y: 169, endPoint x: 649, endPoint y: 162, distance: 63.5
click at [649, 162] on span "össze fogja zavarni a barátaidat pedig ámulatba ejti." at bounding box center [499, 186] width 433 height 62
click at [642, 138] on div at bounding box center [642, 138] width 0 height 0
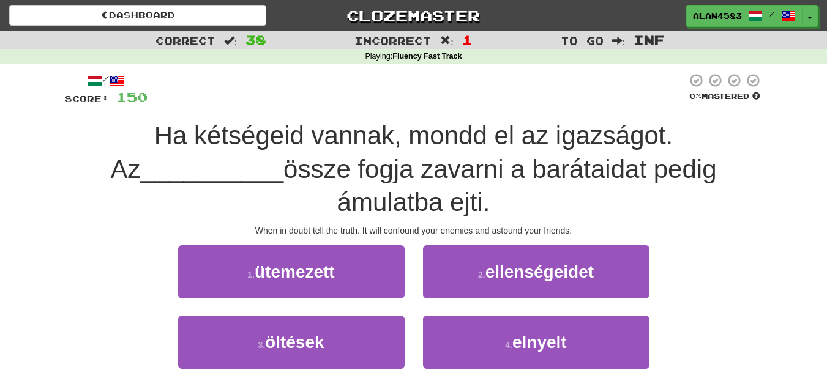
click at [444, 194] on div "Ha kétségeid vannak, mondd el az igazságot. Az __________ össze fogja zavarni a…" at bounding box center [414, 169] width 698 height 100
drag, startPoint x: 655, startPoint y: 173, endPoint x: 771, endPoint y: 167, distance: 116.5
click at [771, 167] on div "/ Score: 150 0 % Mastered Ha kétségeid vannak, mondd el az igazságot. Az ______…" at bounding box center [414, 247] width 716 height 366
click at [763, 138] on div at bounding box center [763, 138] width 0 height 0
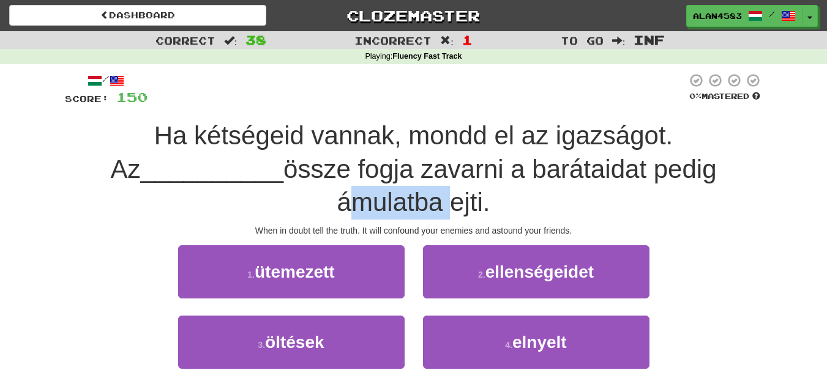
click at [523, 162] on span "össze fogja zavarni a barátaidat pedig ámulatba ejti." at bounding box center [499, 186] width 433 height 62
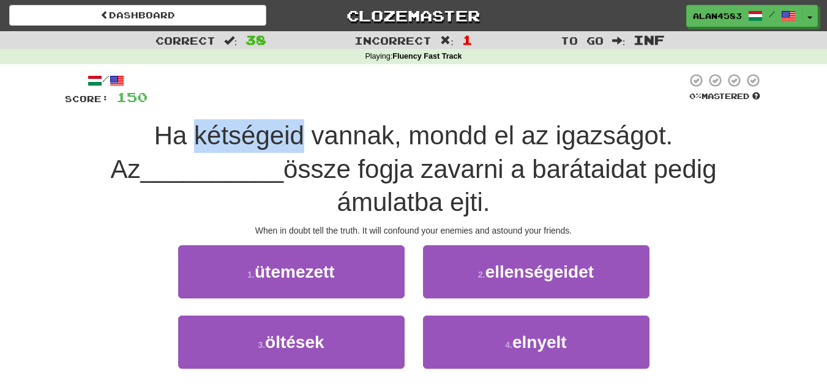
drag, startPoint x: 174, startPoint y: 132, endPoint x: 283, endPoint y: 127, distance: 108.5
click at [283, 127] on span "Ha kétségeid vannak, mondd el az igazságot. Az" at bounding box center [391, 152] width 563 height 62
click at [275, 104] on div at bounding box center [275, 104] width 0 height 0
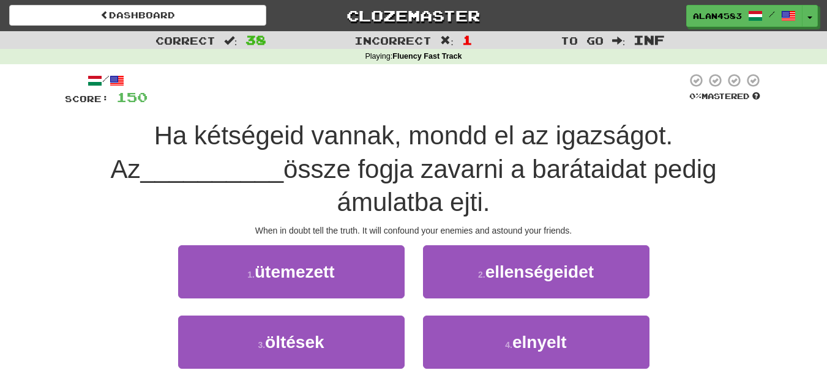
click at [296, 106] on div at bounding box center [417, 90] width 539 height 34
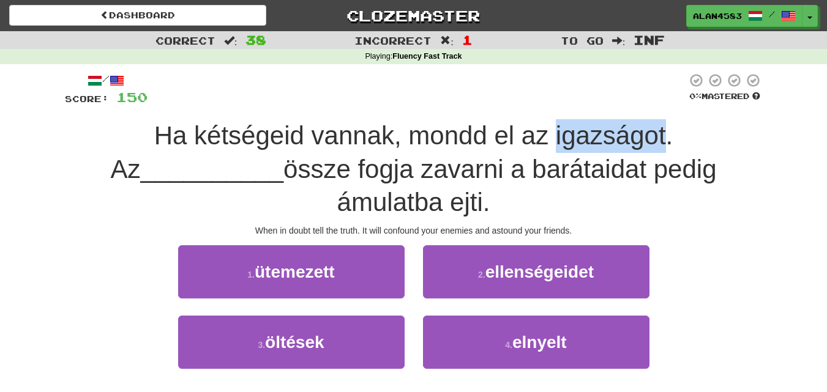
drag, startPoint x: 536, startPoint y: 126, endPoint x: 648, endPoint y: 124, distance: 111.4
click at [648, 124] on span "Ha kétségeid vannak, mondd el az igazságot. Az" at bounding box center [391, 152] width 563 height 62
click at [640, 104] on div at bounding box center [640, 104] width 0 height 0
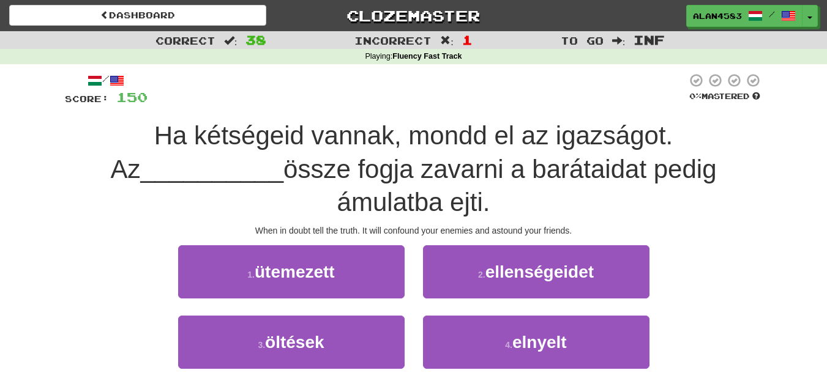
click at [667, 113] on div "/ Score: 150 0 % Mastered Ha kétségeid vannak, mondd el az igazságot. Az ______…" at bounding box center [414, 243] width 698 height 340
drag, startPoint x: 280, startPoint y: 162, endPoint x: 217, endPoint y: 164, distance: 63.1
click at [283, 164] on span "össze fogja zavarni a barátaidat pedig ámulatba ejti." at bounding box center [499, 186] width 433 height 62
click at [209, 138] on div at bounding box center [209, 138] width 0 height 0
click at [297, 131] on span "Ha kétségeid vannak, mondd el az igazságot. Az" at bounding box center [391, 152] width 563 height 62
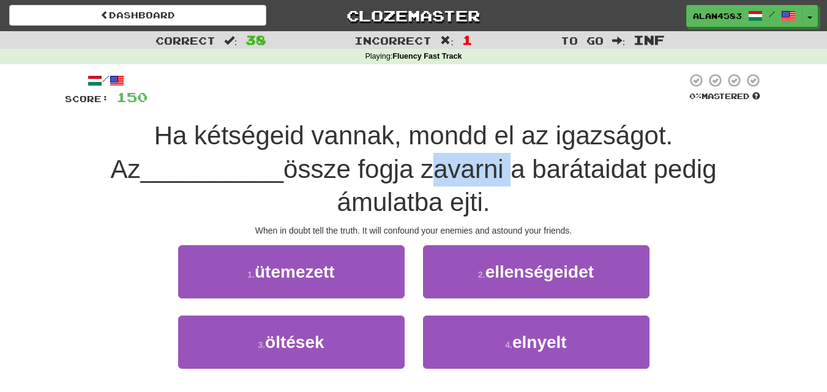
drag, startPoint x: 353, startPoint y: 167, endPoint x: 435, endPoint y: 159, distance: 83.1
click at [435, 159] on span "össze fogja zavarni a barátaidat pedig ámulatba ejti." at bounding box center [499, 186] width 433 height 62
click at [427, 138] on div at bounding box center [427, 138] width 0 height 0
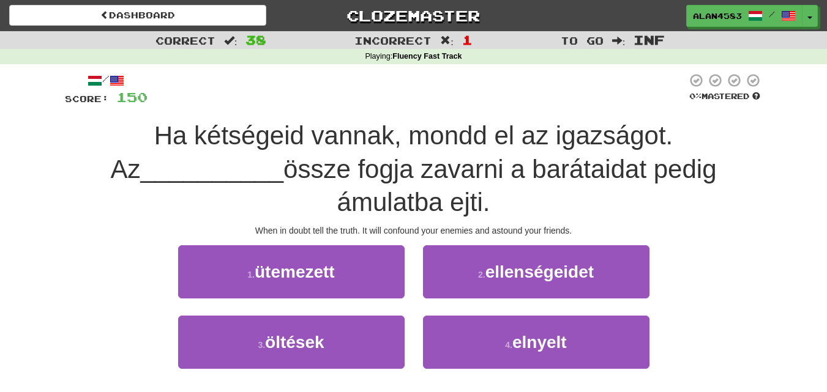
click at [460, 146] on span "Ha kétségeid vannak, mondd el az igazságot. Az" at bounding box center [391, 152] width 563 height 62
drag, startPoint x: 466, startPoint y: 160, endPoint x: 582, endPoint y: 159, distance: 116.3
click at [582, 159] on span "össze fogja zavarni a barátaidat pedig ámulatba ejti." at bounding box center [499, 186] width 433 height 62
click at [574, 138] on div at bounding box center [574, 138] width 0 height 0
click at [594, 143] on span "Ha kétségeid vannak, mondd el az igazságot. Az" at bounding box center [391, 152] width 563 height 62
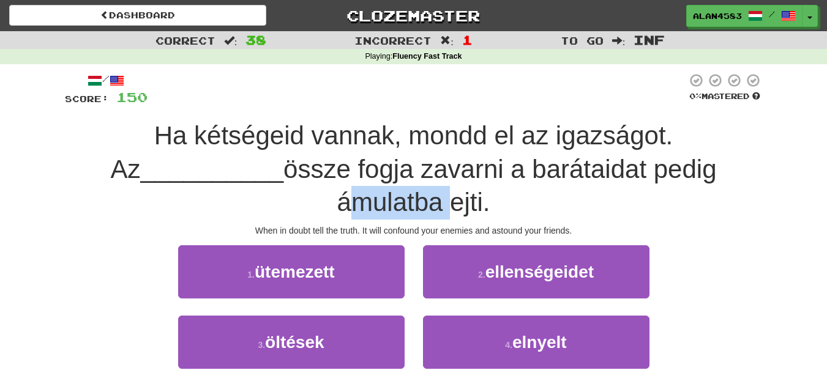
drag, startPoint x: 655, startPoint y: 169, endPoint x: 771, endPoint y: 159, distance: 116.7
click at [771, 159] on div "/ Score: 150 0 % Mastered Ha kétségeid vannak, mondd el az igazságot. Az ______…" at bounding box center [414, 247] width 716 height 366
click at [763, 138] on div at bounding box center [763, 138] width 0 height 0
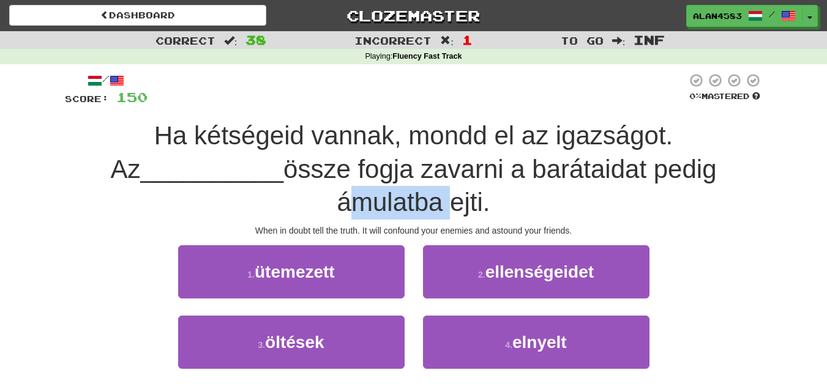
click at [490, 213] on div "Ha kétségeid vannak, mondd el az igazságot. Az __________ össze fogja zavarni a…" at bounding box center [414, 169] width 698 height 100
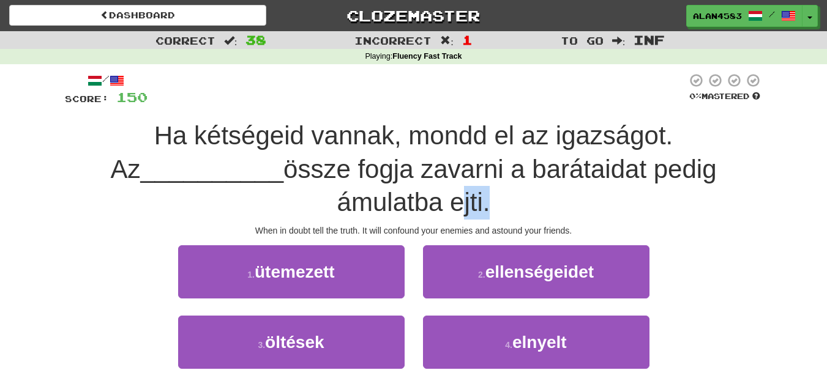
drag, startPoint x: 395, startPoint y: 206, endPoint x: 425, endPoint y: 202, distance: 29.7
click at [425, 202] on span "össze fogja zavarni a barátaidat pedig ámulatba ejti." at bounding box center [499, 186] width 433 height 62
click at [417, 171] on div at bounding box center [417, 171] width 0 height 0
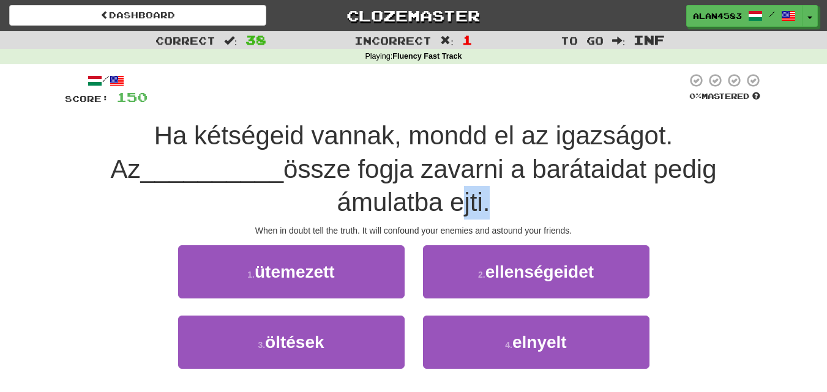
click at [336, 213] on div "Ha kétségeid vannak, mondd el az igazságot. Az __________ össze fogja zavarni a…" at bounding box center [414, 169] width 698 height 100
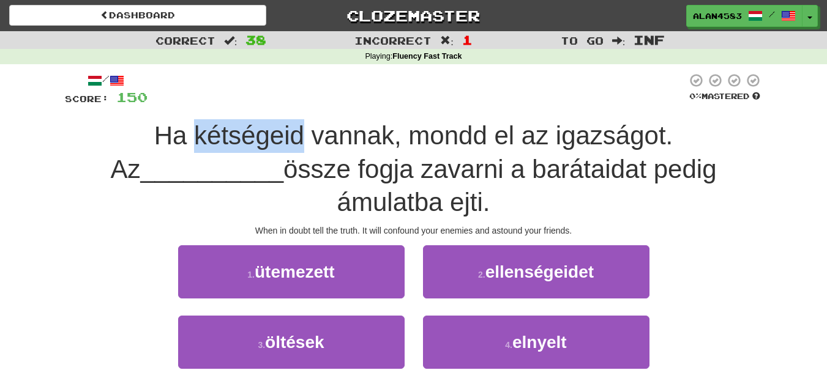
drag, startPoint x: 173, startPoint y: 137, endPoint x: 283, endPoint y: 130, distance: 109.8
click at [283, 130] on span "Ha kétségeid vannak, mondd el az igazságot. Az" at bounding box center [391, 152] width 563 height 62
click at [275, 104] on div at bounding box center [275, 104] width 0 height 0
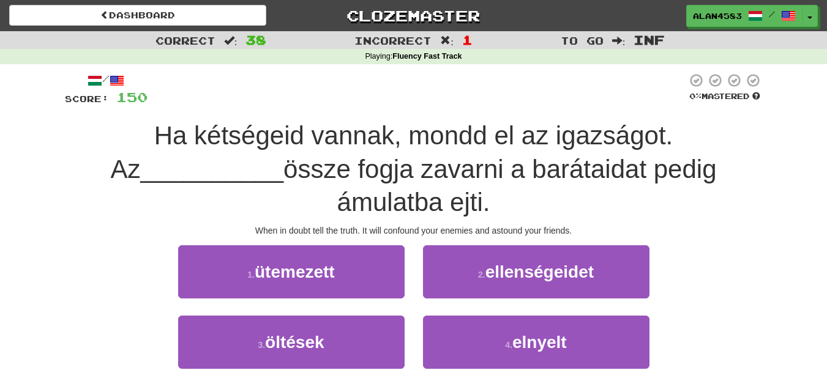
click at [298, 111] on div "/ Score: 150 0 % Mastered Ha kétségeid vannak, mondd el az igazságot. Az ______…" at bounding box center [414, 243] width 698 height 340
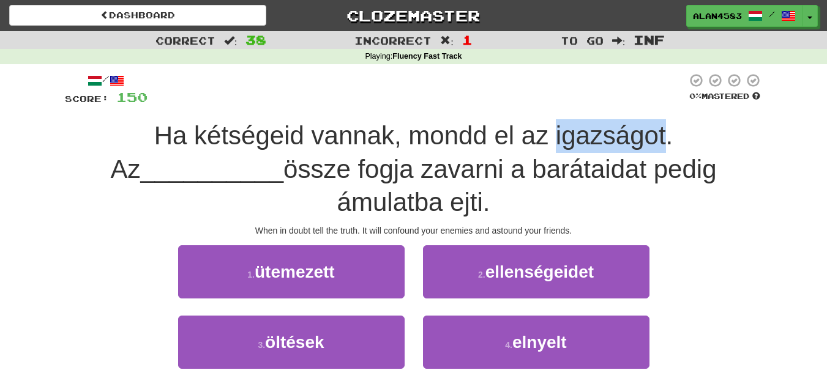
drag, startPoint x: 536, startPoint y: 127, endPoint x: 647, endPoint y: 126, distance: 110.8
click at [647, 126] on span "Ha kétségeid vannak, mondd el az igazságot. Az" at bounding box center [391, 152] width 563 height 62
click at [639, 104] on div at bounding box center [639, 104] width 0 height 0
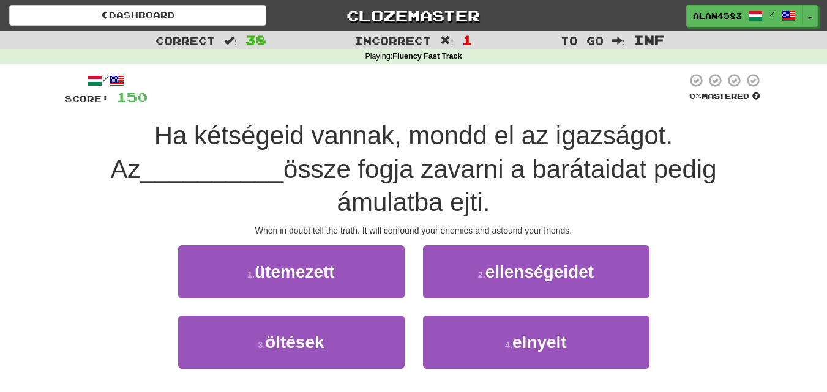
click at [664, 114] on div "/ Score: 150 0 % Mastered Ha kétségeid vannak, mondd el az igazságot. Az ______…" at bounding box center [414, 243] width 698 height 340
drag, startPoint x: 352, startPoint y: 166, endPoint x: 438, endPoint y: 163, distance: 86.4
click at [438, 163] on span "össze fogja zavarni a barátaidat pedig ámulatba ejti." at bounding box center [499, 186] width 433 height 62
click at [430, 138] on div at bounding box center [430, 138] width 0 height 0
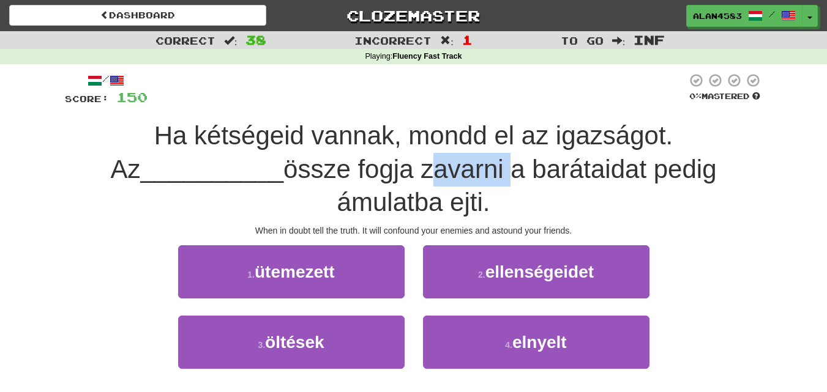
click at [437, 148] on span "Ha kétségeid vannak, mondd el az igazságot. Az" at bounding box center [391, 152] width 563 height 62
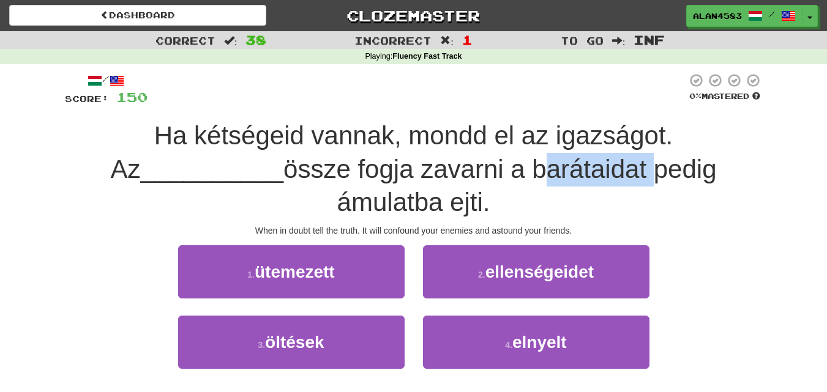
drag, startPoint x: 462, startPoint y: 163, endPoint x: 577, endPoint y: 159, distance: 115.1
click at [577, 159] on span "össze fogja zavarni a barátaidat pedig ámulatba ejti." at bounding box center [499, 186] width 433 height 62
click at [569, 138] on div at bounding box center [569, 138] width 0 height 0
click at [594, 146] on span "Ha kétségeid vannak, mondd el az igazságot. Az" at bounding box center [391, 152] width 563 height 62
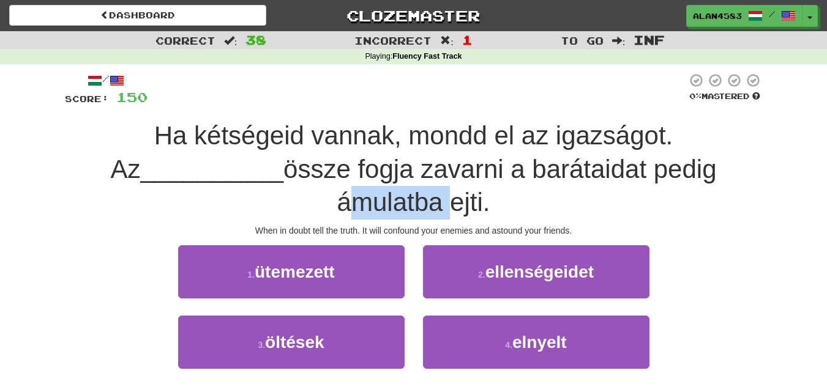
drag, startPoint x: 656, startPoint y: 167, endPoint x: 768, endPoint y: 161, distance: 112.2
click at [768, 161] on div "/ Score: 150 0 % Mastered Ha kétségeid vannak, mondd el az igazságot. Az ______…" at bounding box center [414, 247] width 716 height 366
click at [760, 138] on div at bounding box center [760, 138] width 0 height 0
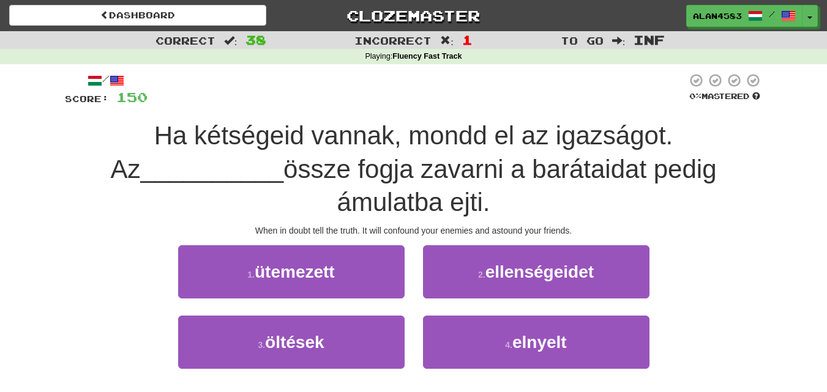
click at [471, 209] on div "Ha kétségeid vannak, mondd el az igazságot. Az __________ össze fogja zavarni a…" at bounding box center [414, 169] width 698 height 100
drag, startPoint x: 396, startPoint y: 204, endPoint x: 425, endPoint y: 200, distance: 29.8
click at [425, 200] on span "össze fogja zavarni a barátaidat pedig ámulatba ejti." at bounding box center [499, 186] width 433 height 62
click at [417, 171] on div at bounding box center [417, 171] width 0 height 0
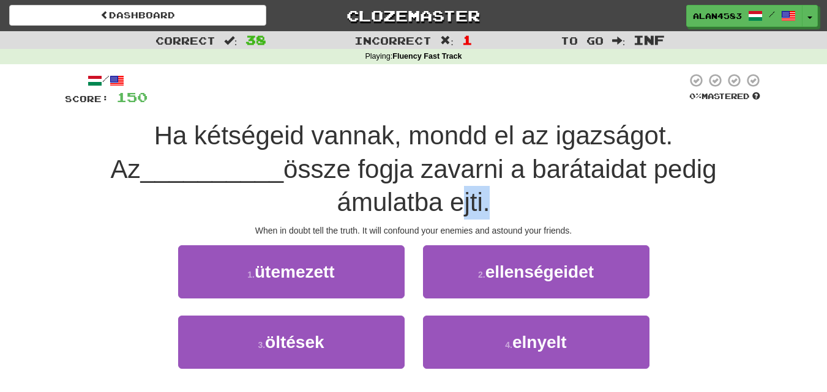
click at [458, 215] on div "Ha kétségeid vannak, mondd el az igazságot. Az __________ össze fogja zavarni a…" at bounding box center [414, 169] width 698 height 100
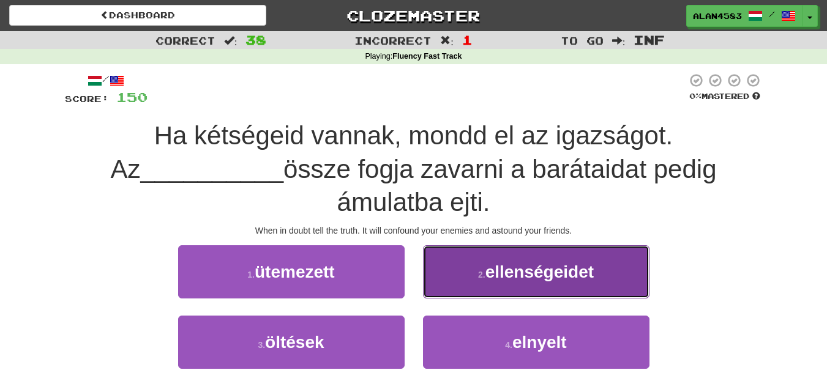
click at [548, 284] on button "2 . ellenségeidet" at bounding box center [536, 271] width 226 height 53
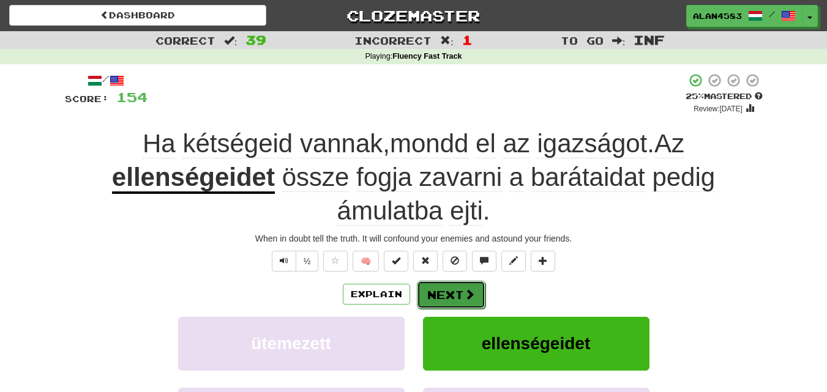
click at [436, 292] on button "Next" at bounding box center [451, 295] width 69 height 28
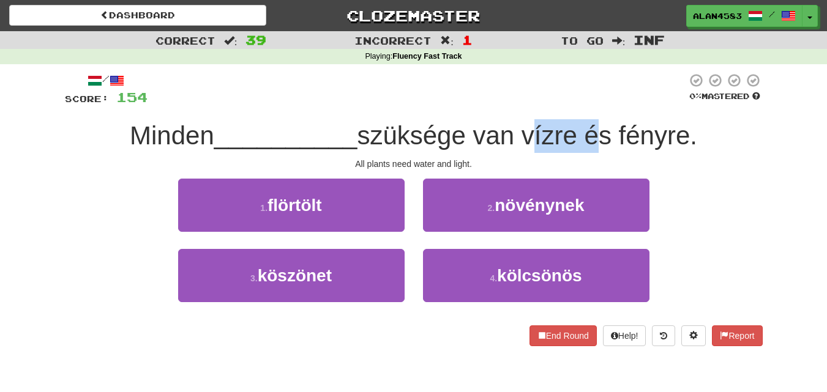
drag, startPoint x: 529, startPoint y: 133, endPoint x: 588, endPoint y: 127, distance: 59.7
click at [588, 127] on span "szüksége van vízre és fényre." at bounding box center [527, 135] width 340 height 29
click at [580, 104] on div at bounding box center [580, 104] width 0 height 0
click at [595, 108] on div "/ Score: 154 0 % Mastered Minden __________ szüksége van vízre és fényre. All p…" at bounding box center [414, 210] width 698 height 274
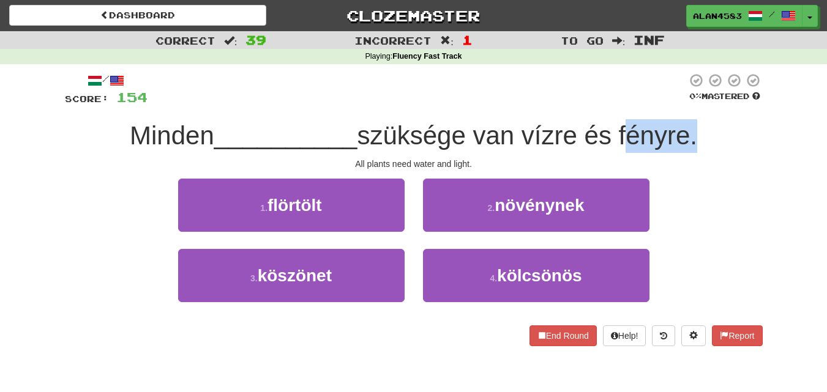
drag, startPoint x: 627, startPoint y: 124, endPoint x: 691, endPoint y: 124, distance: 64.3
click at [691, 124] on span "szüksége van vízre és fényre." at bounding box center [527, 135] width 340 height 29
click at [683, 104] on div at bounding box center [683, 104] width 0 height 0
click at [714, 115] on div "/ Score: 154 0 % Mastered Minden __________ szüksége van vízre és fényre. All p…" at bounding box center [414, 210] width 698 height 274
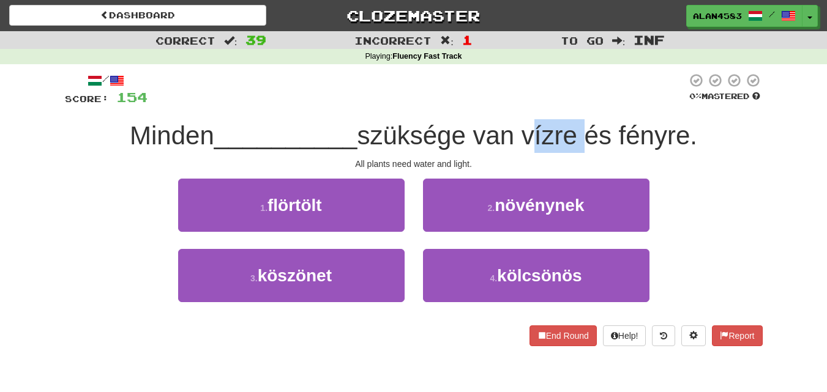
drag, startPoint x: 585, startPoint y: 135, endPoint x: 530, endPoint y: 136, distance: 54.5
click at [530, 136] on span "szüksége van vízre és fényre." at bounding box center [527, 135] width 340 height 29
click at [522, 151] on div at bounding box center [522, 151] width 0 height 0
click at [395, 132] on span "szüksége van vízre és fényre." at bounding box center [527, 135] width 340 height 29
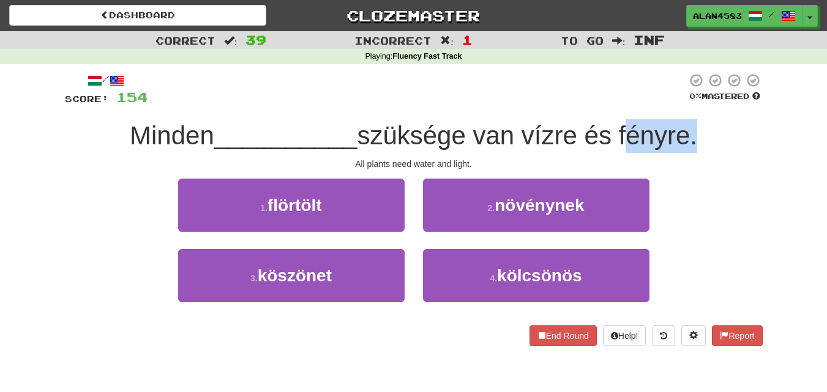
drag, startPoint x: 625, startPoint y: 127, endPoint x: 696, endPoint y: 126, distance: 71.0
click at [696, 126] on span "szüksége van vízre és fényre." at bounding box center [527, 135] width 340 height 29
click at [688, 104] on div at bounding box center [688, 104] width 0 height 0
click at [728, 119] on div "Minden __________ szüksége van vízre és fényre." at bounding box center [414, 136] width 698 height 34
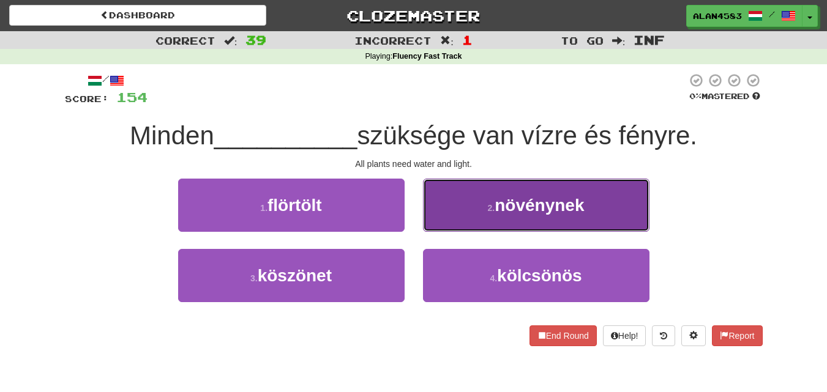
click at [593, 198] on button "2 . növénynek" at bounding box center [536, 205] width 226 height 53
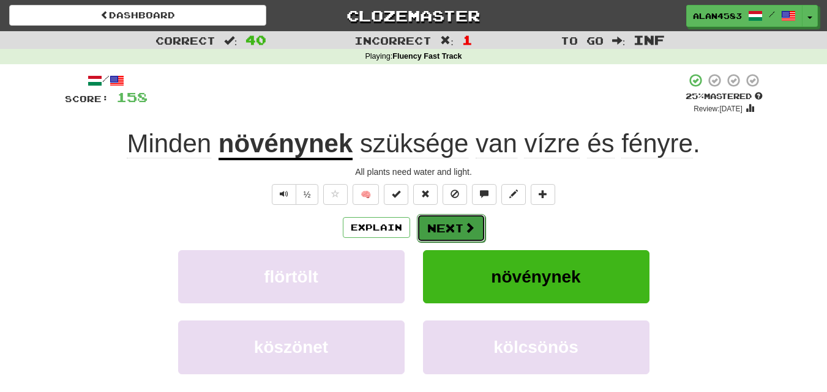
click at [436, 222] on button "Next" at bounding box center [451, 228] width 69 height 28
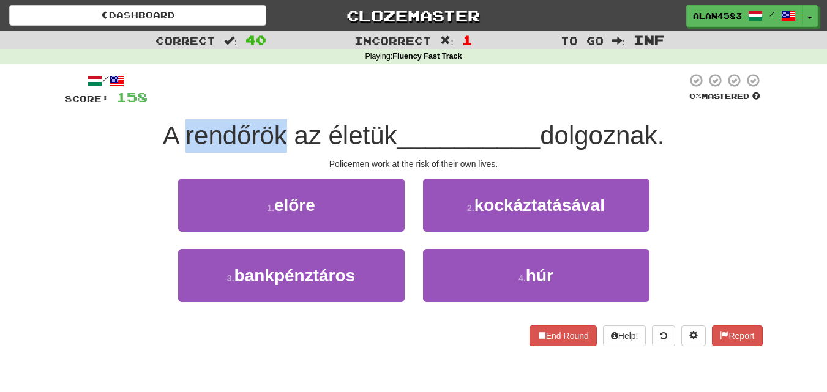
drag, startPoint x: 280, startPoint y: 127, endPoint x: 180, endPoint y: 129, distance: 100.4
click at [180, 129] on span "A rendőrök az életük" at bounding box center [280, 135] width 234 height 29
click at [172, 104] on div at bounding box center [172, 104] width 0 height 0
click at [286, 91] on div at bounding box center [417, 90] width 539 height 34
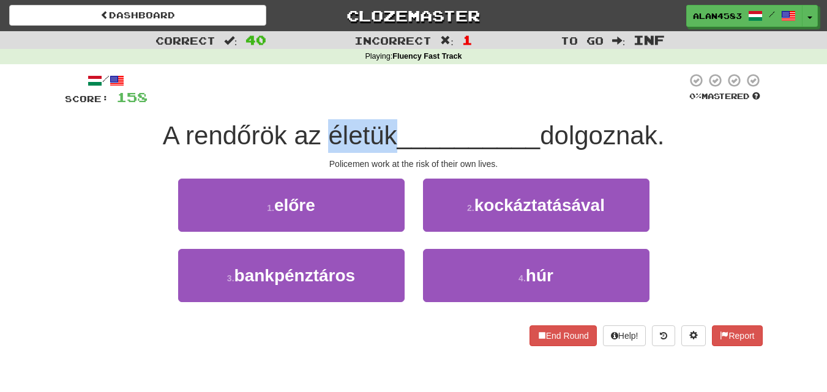
drag, startPoint x: 322, startPoint y: 140, endPoint x: 389, endPoint y: 126, distance: 68.2
click at [389, 126] on span "A rendőrök az életük" at bounding box center [280, 135] width 234 height 29
click at [381, 104] on div at bounding box center [381, 104] width 0 height 0
click at [412, 107] on div at bounding box center [417, 90] width 539 height 34
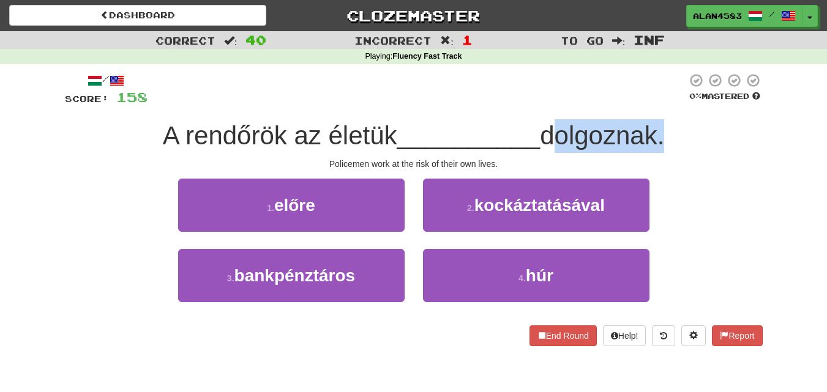
drag, startPoint x: 548, startPoint y: 134, endPoint x: 663, endPoint y: 131, distance: 115.1
click at [663, 131] on span "dolgoznak." at bounding box center [602, 135] width 124 height 29
click at [655, 104] on div at bounding box center [655, 104] width 0 height 0
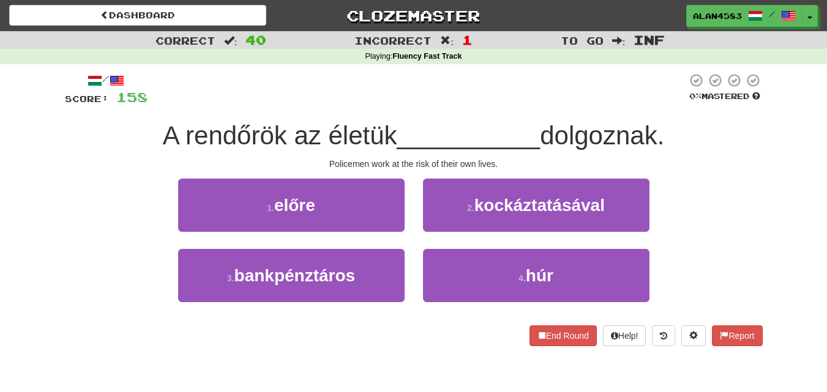
click at [700, 119] on div "/ Score: 158 0 % Mastered A rendőrök az életük __________ dolgoznak. Policemen …" at bounding box center [414, 210] width 698 height 274
drag, startPoint x: 281, startPoint y: 130, endPoint x: 177, endPoint y: 133, distance: 104.1
click at [177, 133] on span "A rendőrök az életük" at bounding box center [280, 135] width 234 height 29
click at [169, 104] on div at bounding box center [169, 104] width 0 height 0
click at [285, 111] on div "/ Score: 158 0 % Mastered A rendőrök az életük __________ dolgoznak. Policemen …" at bounding box center [414, 210] width 698 height 274
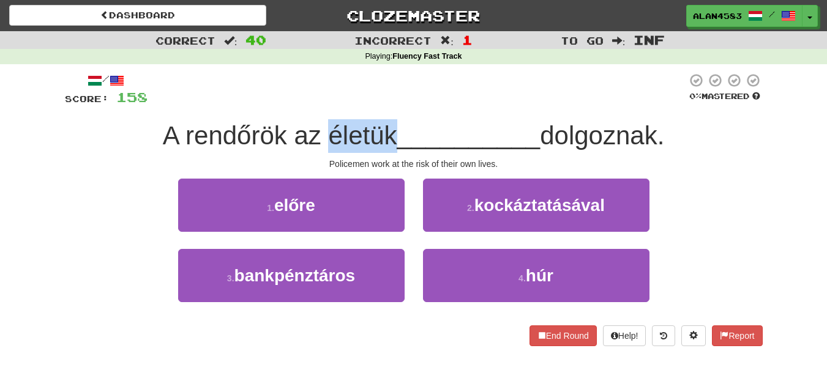
drag, startPoint x: 321, startPoint y: 130, endPoint x: 386, endPoint y: 126, distance: 64.4
click at [386, 126] on span "A rendőrök az életük" at bounding box center [280, 135] width 234 height 29
click at [378, 104] on div at bounding box center [378, 104] width 0 height 0
click at [416, 119] on div "/ Score: 158 0 % Mastered A rendőrök az életük __________ dolgoznak. Policemen …" at bounding box center [414, 210] width 698 height 274
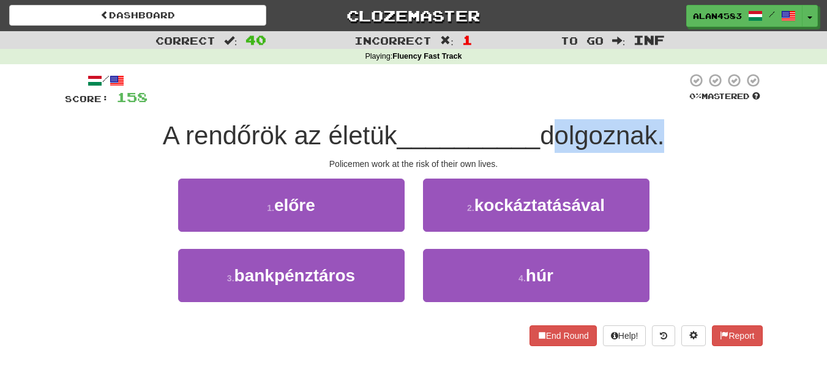
drag, startPoint x: 547, startPoint y: 131, endPoint x: 665, endPoint y: 128, distance: 118.2
click at [664, 128] on span "dolgoznak." at bounding box center [602, 135] width 124 height 29
click at [657, 104] on div at bounding box center [657, 104] width 0 height 0
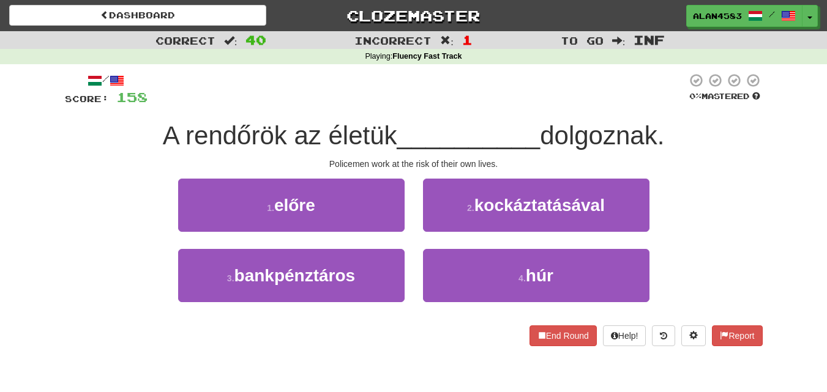
click at [696, 145] on div "A rendőrök az életük __________ dolgoznak." at bounding box center [414, 136] width 698 height 34
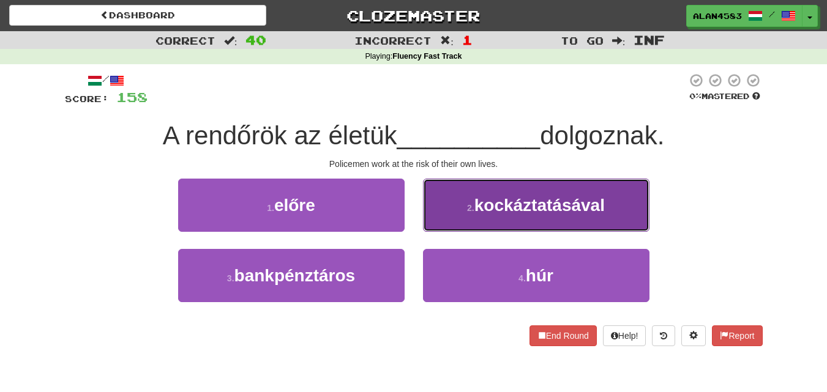
click at [539, 212] on span "kockáztatásával" at bounding box center [539, 205] width 130 height 19
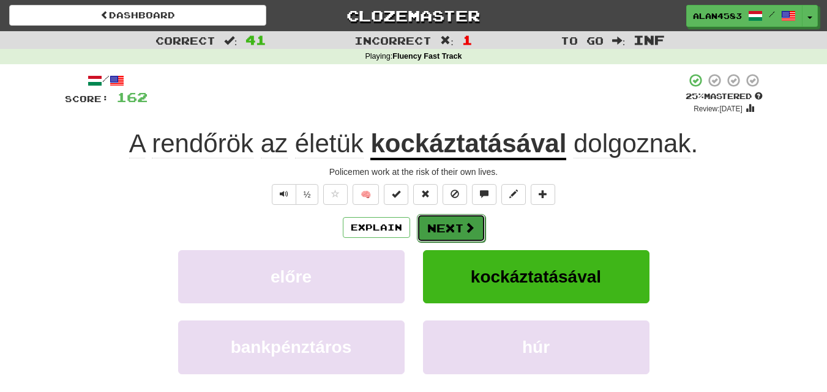
click at [450, 226] on button "Next" at bounding box center [451, 228] width 69 height 28
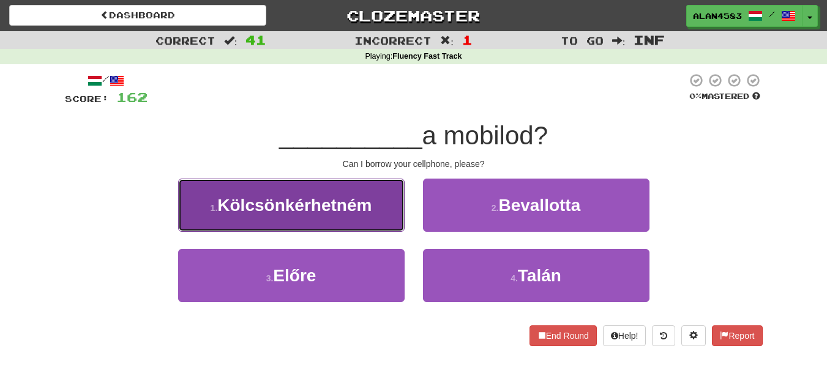
click at [314, 197] on span "Kölcsönkérhetném" at bounding box center [294, 205] width 154 height 19
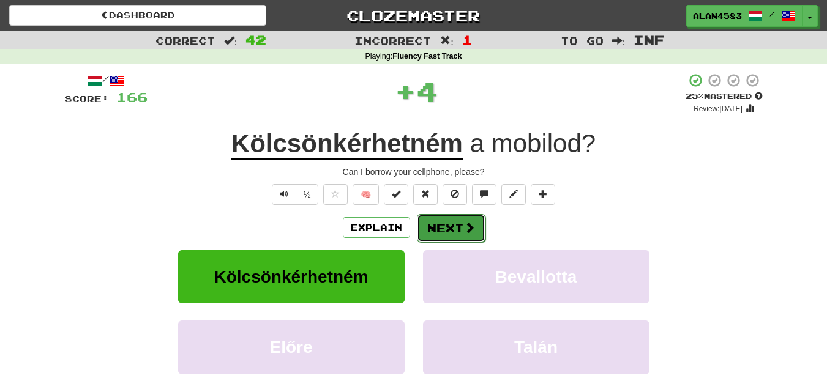
click at [454, 239] on button "Next" at bounding box center [451, 228] width 69 height 28
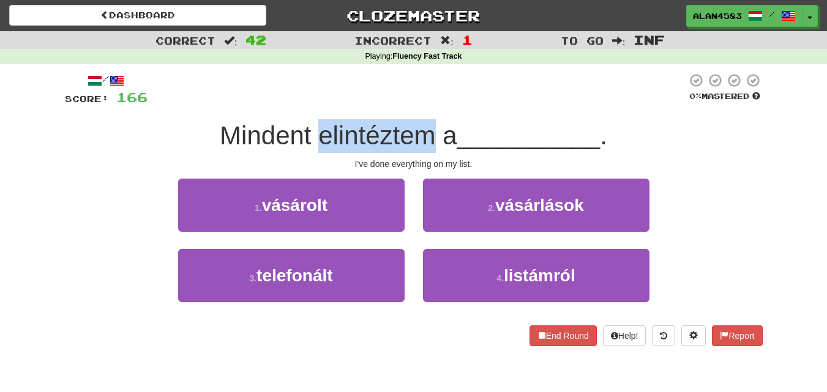
drag, startPoint x: 315, startPoint y: 138, endPoint x: 426, endPoint y: 133, distance: 110.9
click at [426, 133] on span "Mindent elintéztem a" at bounding box center [339, 135] width 238 height 29
click at [418, 104] on div at bounding box center [418, 104] width 0 height 0
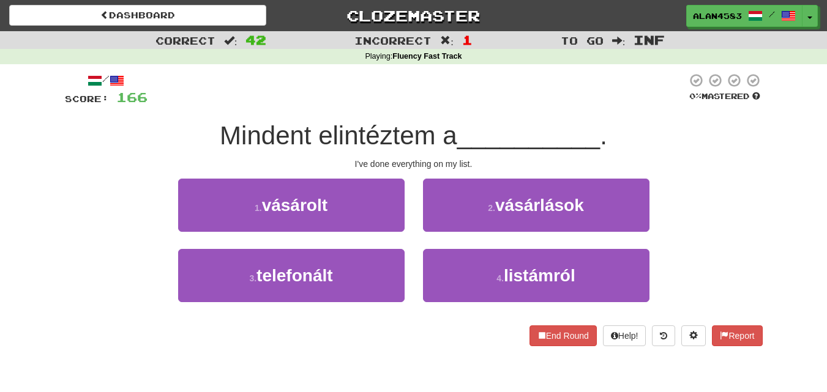
click at [449, 108] on div "/ Score: 166 0 % Mastered Mindent elintéztem a __________ . I've done everythin…" at bounding box center [414, 210] width 698 height 274
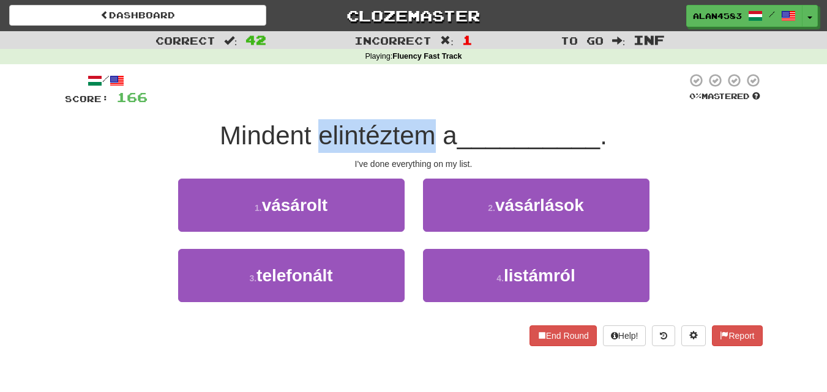
drag, startPoint x: 431, startPoint y: 131, endPoint x: 319, endPoint y: 130, distance: 112.0
click at [319, 130] on span "Mindent elintéztem a" at bounding box center [339, 135] width 238 height 29
click at [311, 104] on div at bounding box center [311, 104] width 0 height 0
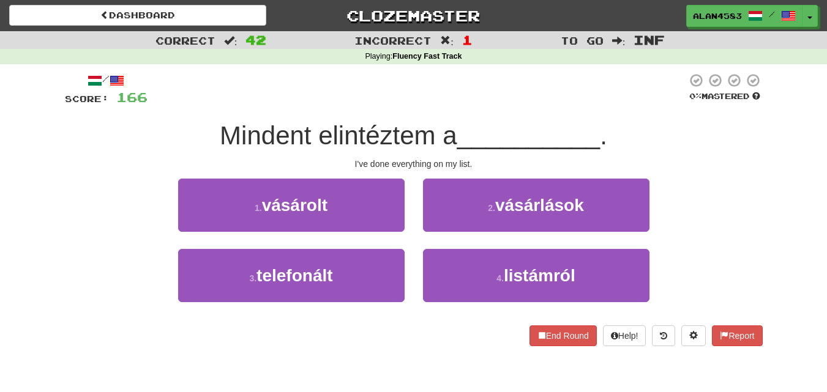
click at [453, 133] on span "Mindent elintéztem a" at bounding box center [339, 135] width 238 height 29
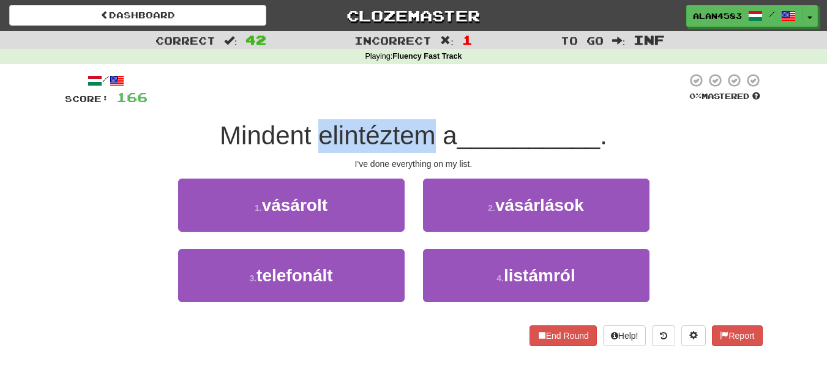
drag, startPoint x: 317, startPoint y: 132, endPoint x: 432, endPoint y: 127, distance: 115.2
click at [432, 127] on span "Mindent elintéztem a" at bounding box center [339, 135] width 238 height 29
click at [424, 104] on div at bounding box center [424, 104] width 0 height 0
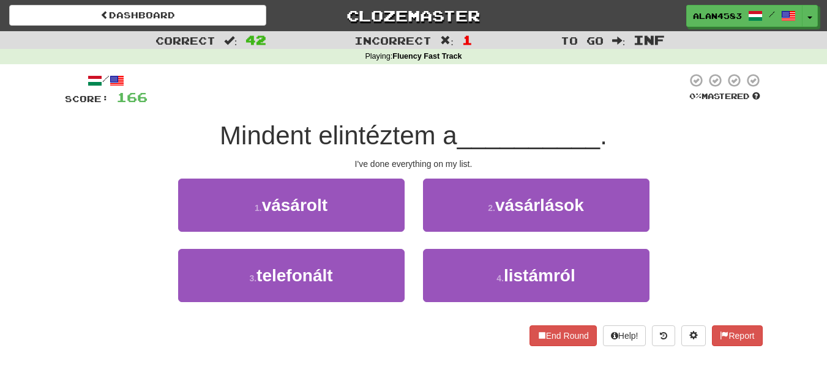
click at [493, 111] on div "/ Score: 166 0 % Mastered Mindent elintéztem a __________ . I've done everythin…" at bounding box center [414, 210] width 698 height 274
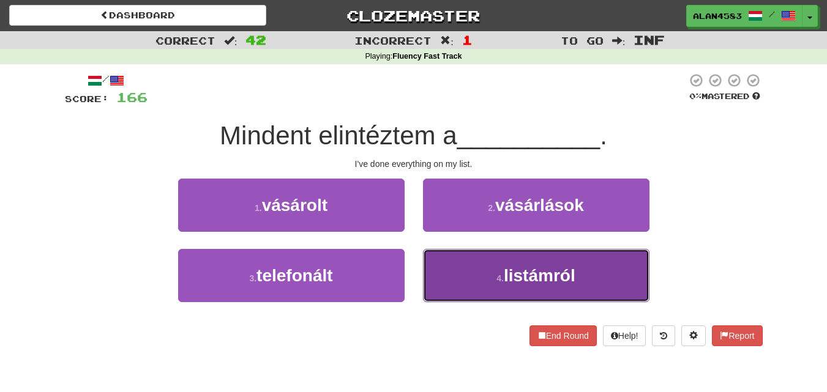
click at [594, 288] on button "4 . listámról" at bounding box center [536, 275] width 226 height 53
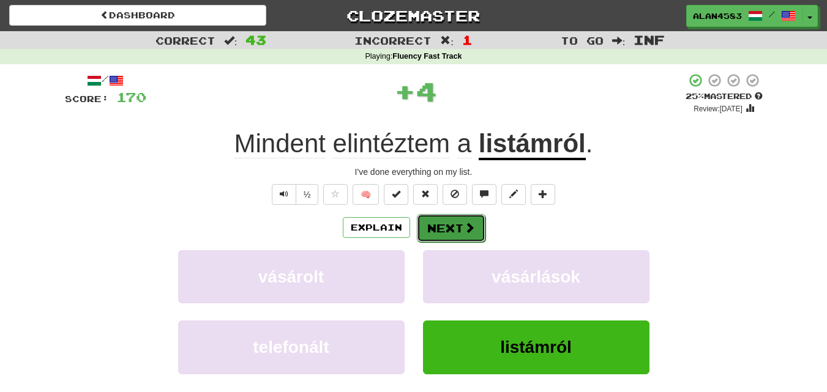
click at [440, 230] on button "Next" at bounding box center [451, 228] width 69 height 28
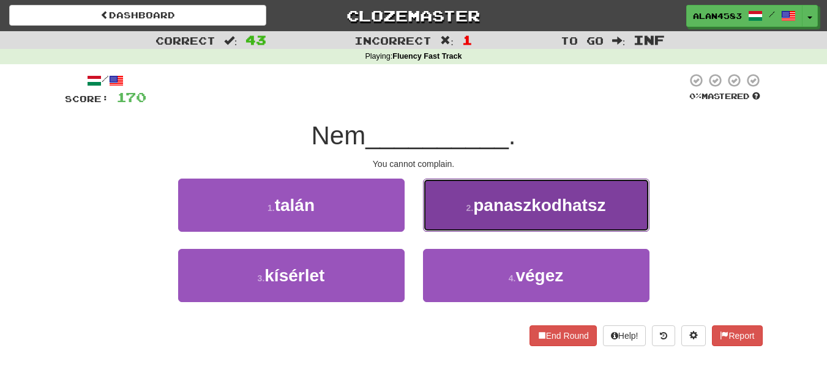
click at [489, 230] on button "2 . panaszkodhatsz" at bounding box center [536, 205] width 226 height 53
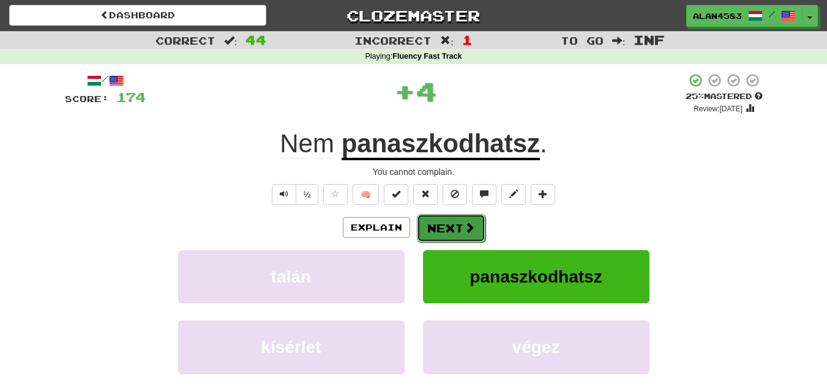
click at [444, 226] on button "Next" at bounding box center [451, 228] width 69 height 28
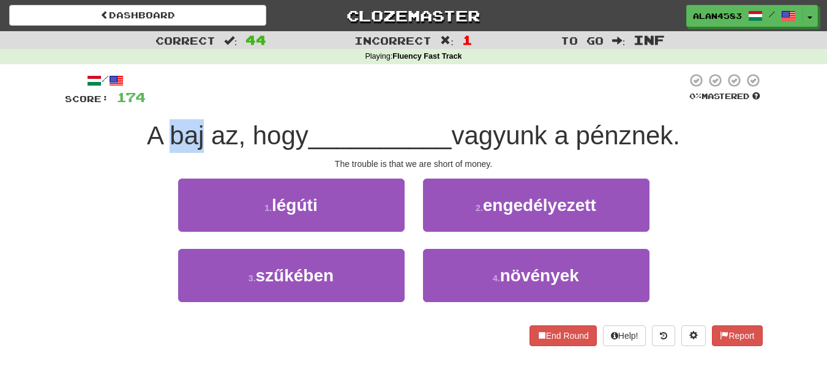
drag, startPoint x: 196, startPoint y: 129, endPoint x: 167, endPoint y: 130, distance: 29.4
click at [167, 130] on span "A baj az, hogy" at bounding box center [228, 135] width 162 height 29
click at [159, 104] on div at bounding box center [159, 104] width 0 height 0
click at [267, 100] on div at bounding box center [416, 90] width 541 height 34
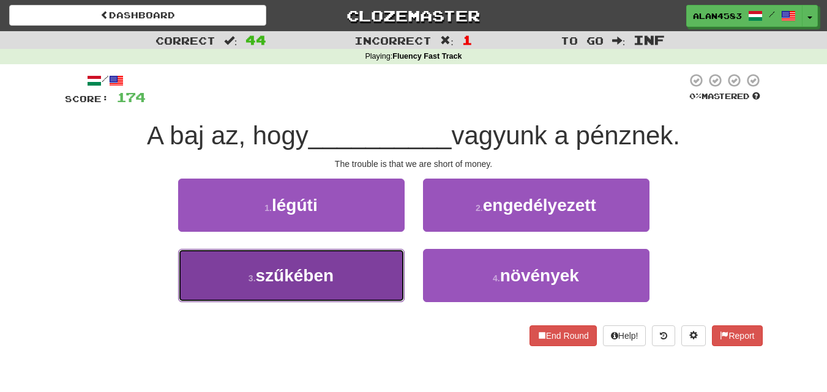
click at [203, 283] on button "3 . szűkében" at bounding box center [291, 275] width 226 height 53
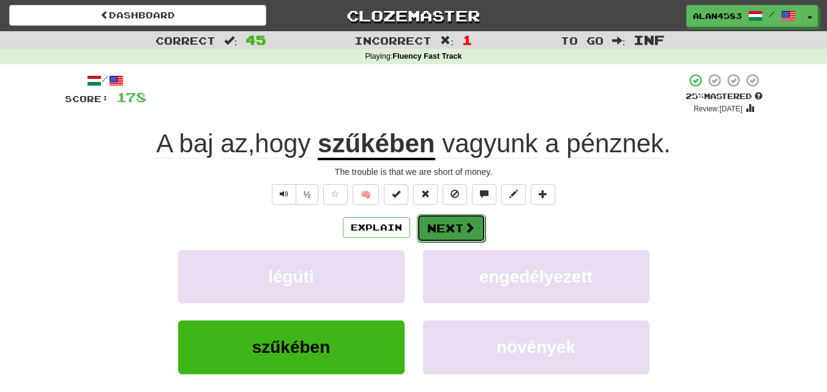
click at [438, 235] on button "Next" at bounding box center [451, 228] width 69 height 28
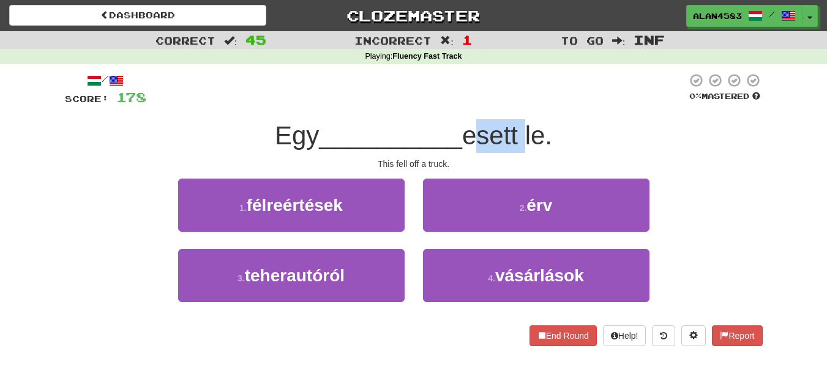
drag, startPoint x: 470, startPoint y: 130, endPoint x: 523, endPoint y: 125, distance: 53.4
click at [523, 125] on span "esett le." at bounding box center [507, 135] width 90 height 29
click at [515, 104] on div at bounding box center [515, 104] width 0 height 0
click at [555, 106] on div at bounding box center [416, 90] width 541 height 34
drag, startPoint x: 526, startPoint y: 125, endPoint x: 470, endPoint y: 127, distance: 56.3
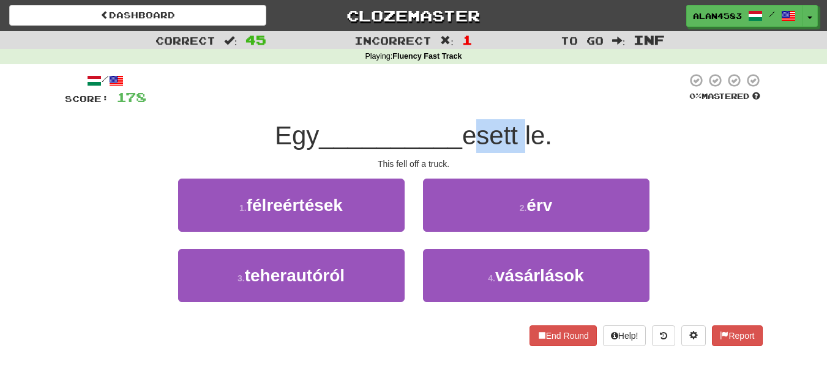
click at [470, 127] on span "esett le." at bounding box center [507, 135] width 90 height 29
click at [462, 104] on div at bounding box center [462, 104] width 0 height 0
click at [418, 113] on div "/ Score: 178 0 % Mastered Egy __________ esett le. This fell off a truck. 1 . f…" at bounding box center [414, 210] width 698 height 274
drag, startPoint x: 470, startPoint y: 129, endPoint x: 528, endPoint y: 123, distance: 58.5
click at [528, 123] on span "esett le." at bounding box center [507, 135] width 90 height 29
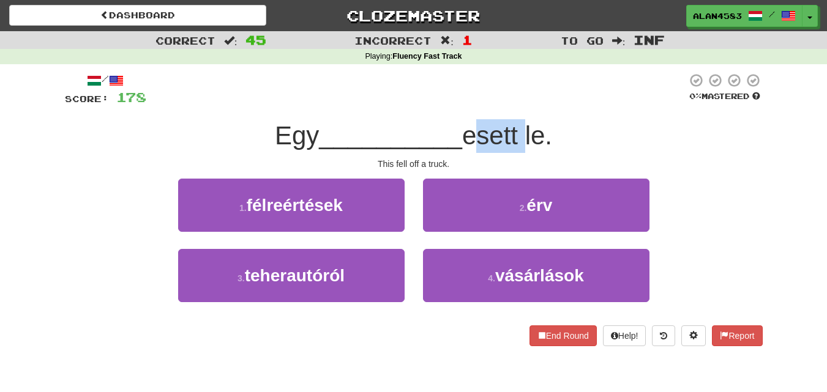
click at [520, 104] on div at bounding box center [520, 104] width 0 height 0
click at [564, 118] on div "/ Score: 178 0 % Mastered Egy __________ esett le. This fell off a truck. 1 . f…" at bounding box center [414, 210] width 698 height 274
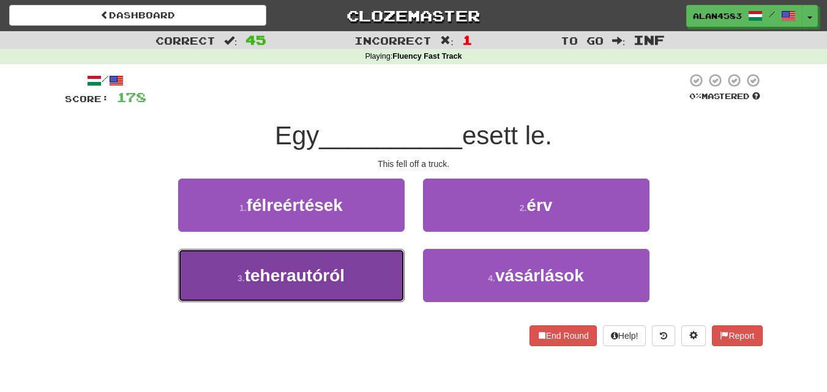
click at [266, 275] on span "teherautóról" at bounding box center [295, 275] width 100 height 19
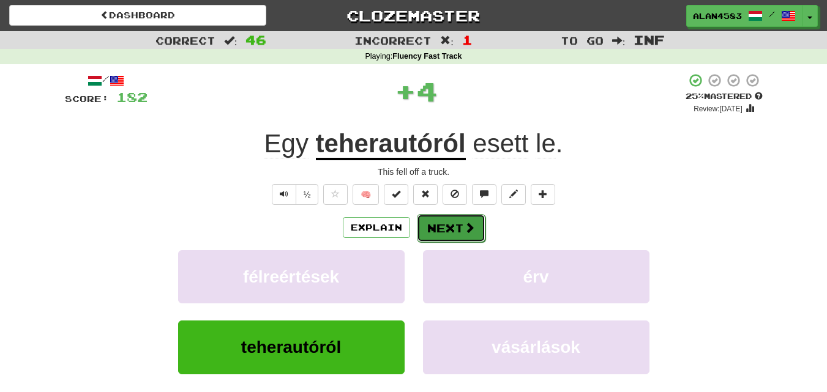
click at [437, 223] on button "Next" at bounding box center [451, 228] width 69 height 28
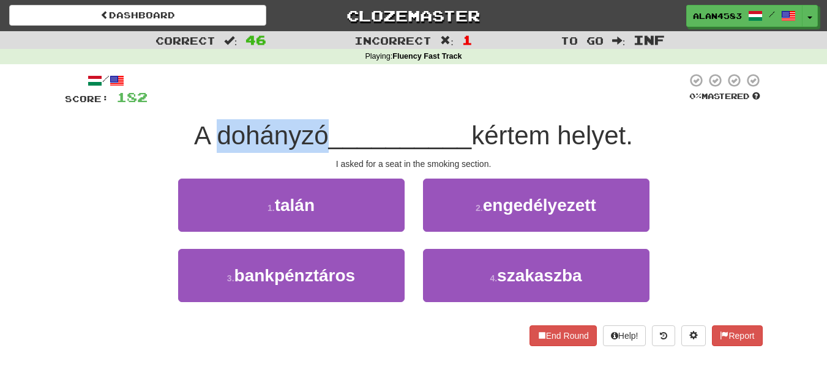
drag, startPoint x: 215, startPoint y: 127, endPoint x: 315, endPoint y: 124, distance: 99.8
click at [315, 124] on span "A dohányzó" at bounding box center [261, 135] width 135 height 29
click at [307, 104] on div at bounding box center [307, 104] width 0 height 0
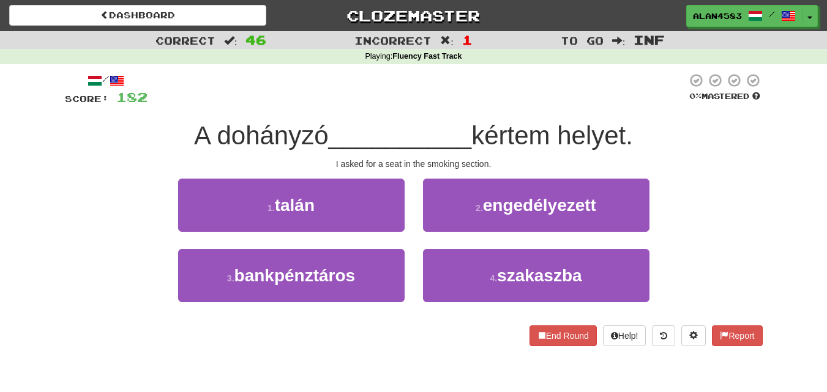
click at [376, 113] on div "/ Score: 182 0 % Mastered A dohányzó __________ kértem helyet. I asked for a se…" at bounding box center [414, 210] width 698 height 274
drag, startPoint x: 481, startPoint y: 124, endPoint x: 556, endPoint y: 124, distance: 75.3
click at [556, 124] on span "kértem helyet." at bounding box center [552, 135] width 162 height 29
click at [548, 104] on div at bounding box center [548, 104] width 0 height 0
click at [574, 112] on div "/ Score: 182 0 % Mastered A dohányzó __________ kértem helyet. I asked for a se…" at bounding box center [414, 210] width 698 height 274
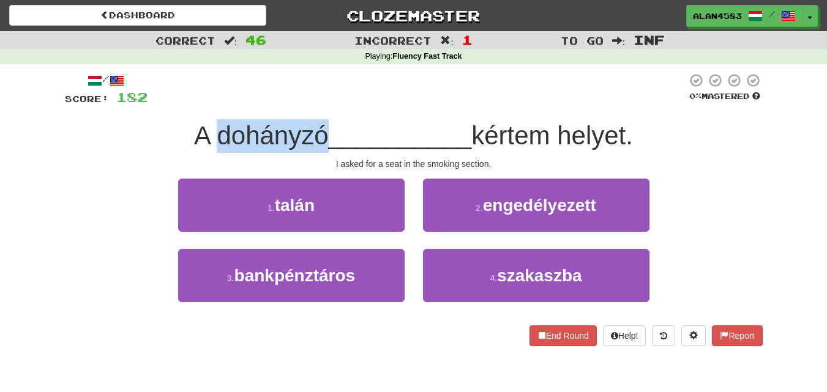
drag, startPoint x: 319, startPoint y: 127, endPoint x: 212, endPoint y: 125, distance: 107.1
click at [212, 125] on span "A dohányzó" at bounding box center [261, 135] width 135 height 29
click at [204, 104] on div at bounding box center [204, 104] width 0 height 0
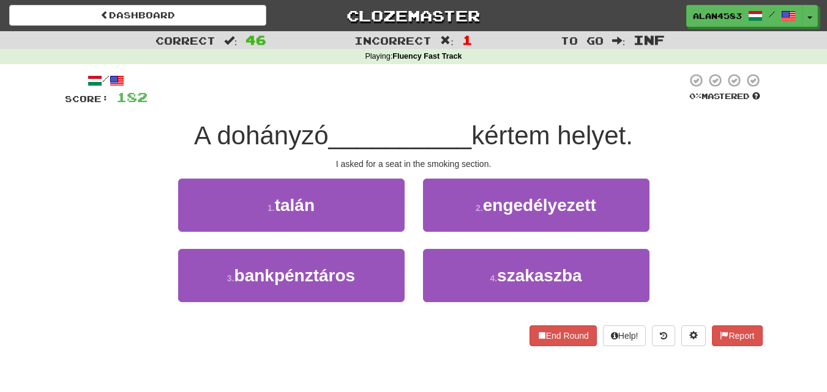
click at [335, 96] on div at bounding box center [417, 90] width 539 height 34
drag, startPoint x: 479, startPoint y: 124, endPoint x: 552, endPoint y: 122, distance: 72.3
click at [552, 122] on span "kértem helyet." at bounding box center [552, 135] width 162 height 29
click at [544, 104] on div at bounding box center [544, 104] width 0 height 0
click at [560, 111] on div "/ Score: 182 0 % Mastered A dohányzó __________ kértem helyet. I asked for a se…" at bounding box center [414, 210] width 698 height 274
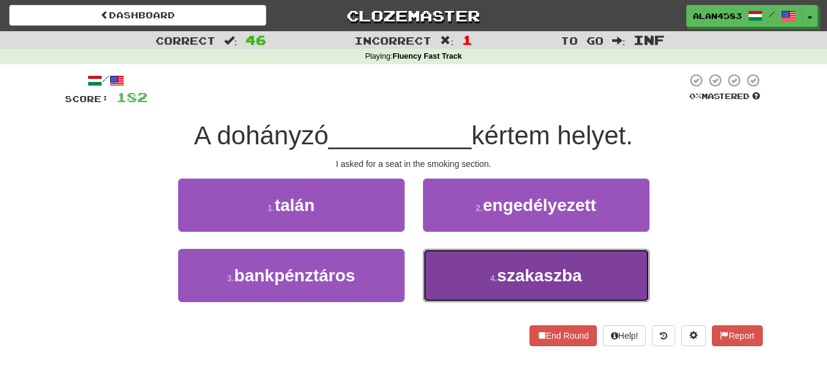
click at [628, 275] on button "4 . szakaszba" at bounding box center [536, 275] width 226 height 53
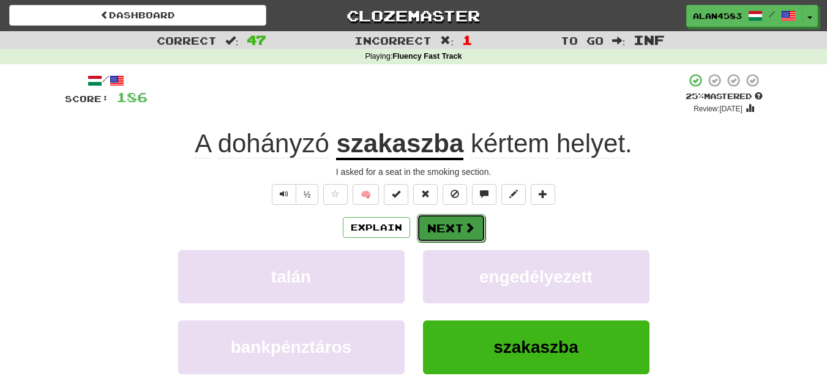
click at [452, 228] on button "Next" at bounding box center [451, 228] width 69 height 28
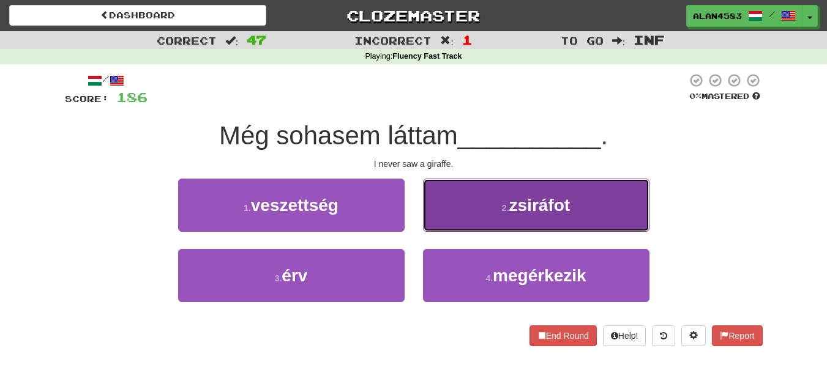
click at [523, 187] on button "2 . zsiráfot" at bounding box center [536, 205] width 226 height 53
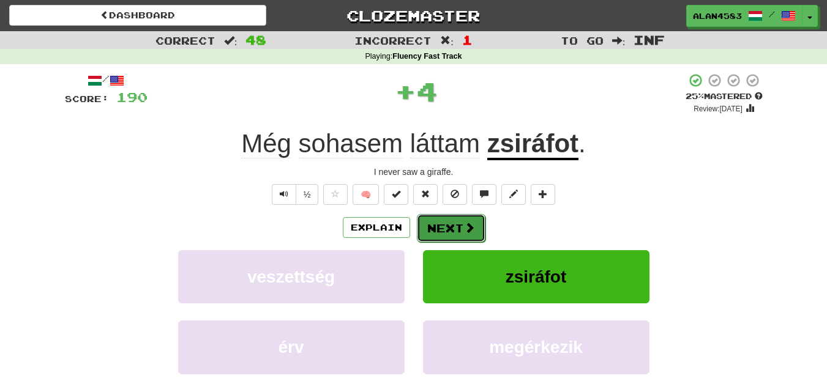
click at [436, 222] on button "Next" at bounding box center [451, 228] width 69 height 28
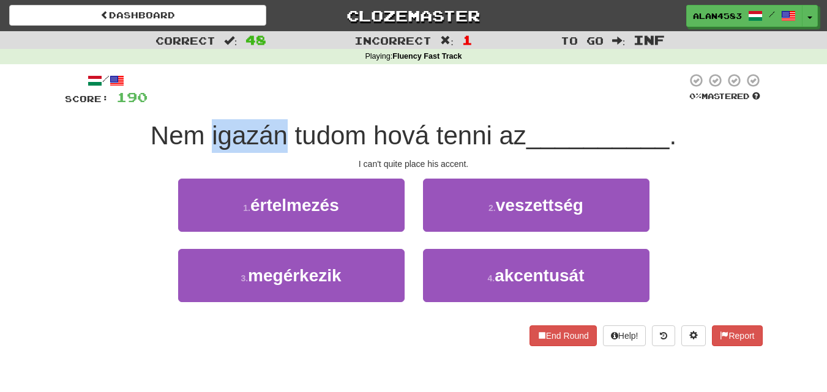
drag, startPoint x: 285, startPoint y: 135, endPoint x: 210, endPoint y: 135, distance: 74.7
click at [210, 135] on span "Nem igazán tudom hová tenni az" at bounding box center [339, 135] width 376 height 29
click at [202, 104] on div at bounding box center [202, 104] width 0 height 0
click at [346, 167] on div "I can't quite place his accent." at bounding box center [414, 164] width 698 height 12
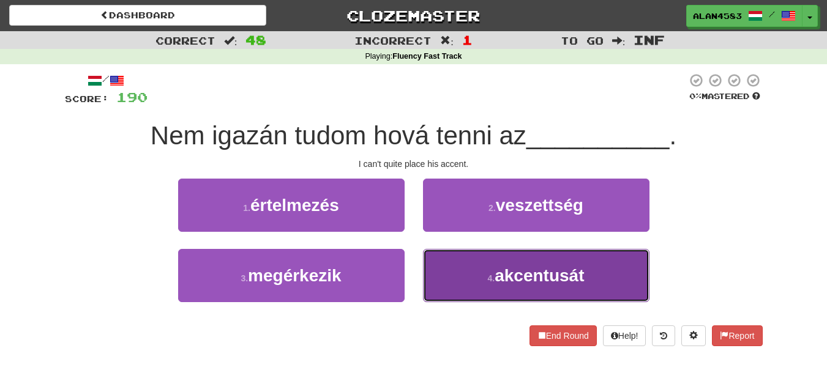
click at [518, 263] on button "4 . akcentusát" at bounding box center [536, 275] width 226 height 53
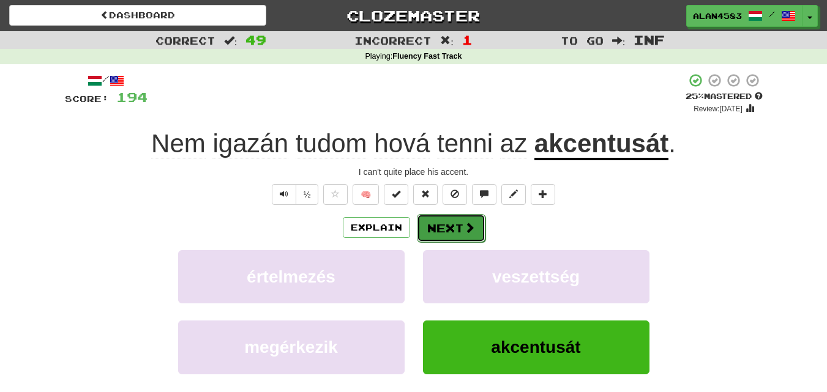
click at [450, 224] on button "Next" at bounding box center [451, 228] width 69 height 28
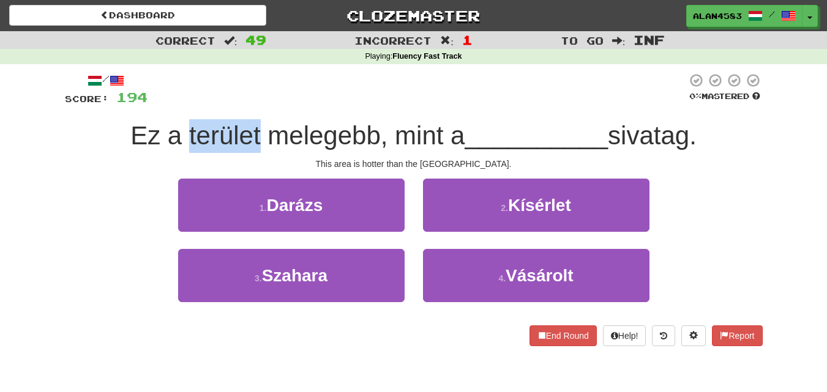
drag, startPoint x: 182, startPoint y: 135, endPoint x: 254, endPoint y: 127, distance: 72.1
click at [254, 127] on span "Ez a terület melegebb, mint a" at bounding box center [297, 135] width 334 height 29
click at [246, 104] on div at bounding box center [246, 104] width 0 height 0
click at [304, 113] on div "/ Score: 194 0 % Mastered Ez a terület melegebb, mint a __________ sivatag. Thi…" at bounding box center [414, 210] width 698 height 274
click at [264, 130] on span "Ez a terület melegebb, mint a" at bounding box center [297, 135] width 334 height 29
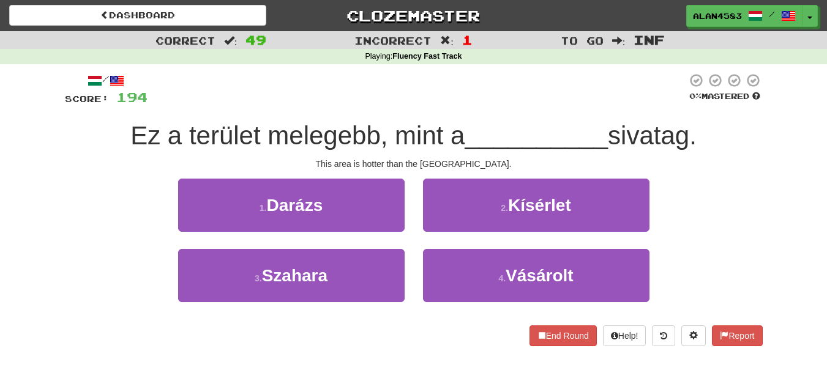
click at [264, 130] on span "Ez a terület melegebb, mint a" at bounding box center [297, 135] width 334 height 29
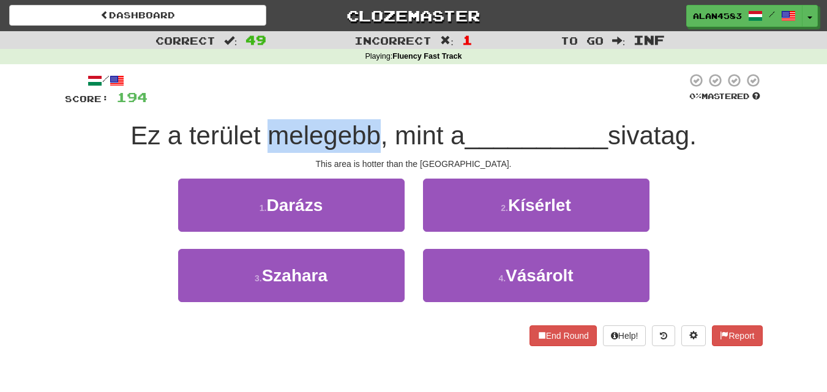
click at [264, 130] on span "Ez a terület melegebb, mint a" at bounding box center [297, 135] width 334 height 29
click at [256, 104] on div at bounding box center [256, 104] width 0 height 0
click at [294, 109] on div "/ Score: 194 0 % Mastered Ez a terület melegebb, mint a __________ sivatag. Thi…" at bounding box center [414, 210] width 698 height 274
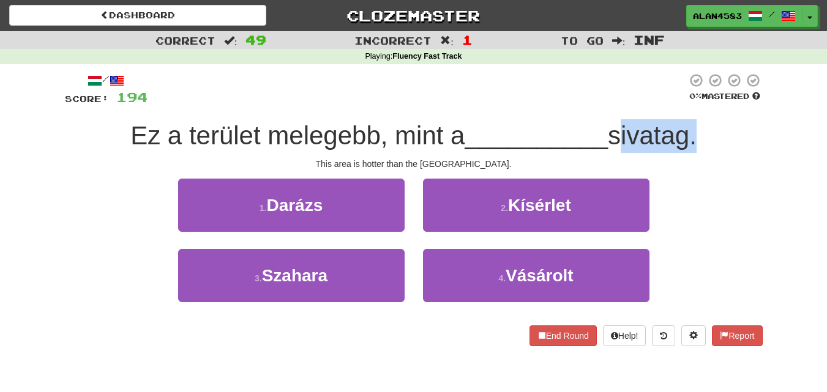
drag, startPoint x: 618, startPoint y: 128, endPoint x: 695, endPoint y: 127, distance: 77.1
click at [695, 127] on span "sivatag." at bounding box center [652, 135] width 89 height 29
click at [687, 104] on div at bounding box center [687, 104] width 0 height 0
click at [714, 118] on div "/ Score: 194 0 % Mastered Ez a terület melegebb, mint a __________ sivatag. Thi…" at bounding box center [414, 210] width 698 height 274
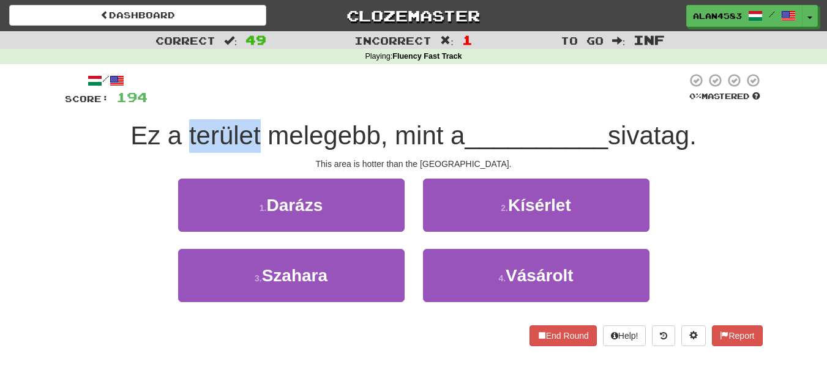
drag, startPoint x: 256, startPoint y: 129, endPoint x: 184, endPoint y: 126, distance: 71.7
click at [184, 126] on span "Ez a terület melegebb, mint a" at bounding box center [297, 135] width 334 height 29
click at [176, 104] on div at bounding box center [176, 104] width 0 height 0
click at [208, 107] on div "/ Score: 194 0 % Mastered Ez a terület melegebb, mint a __________ sivatag. Thi…" at bounding box center [414, 210] width 698 height 274
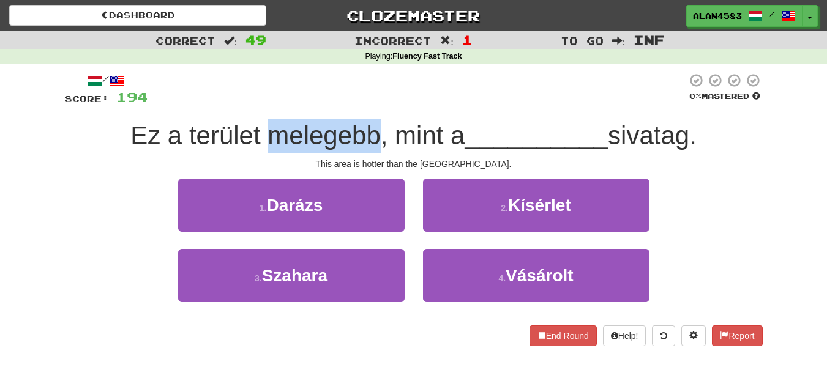
drag, startPoint x: 258, startPoint y: 133, endPoint x: 372, endPoint y: 125, distance: 113.6
click at [372, 125] on span "Ez a terület melegebb, mint a" at bounding box center [297, 135] width 334 height 29
click at [364, 104] on div at bounding box center [364, 104] width 0 height 0
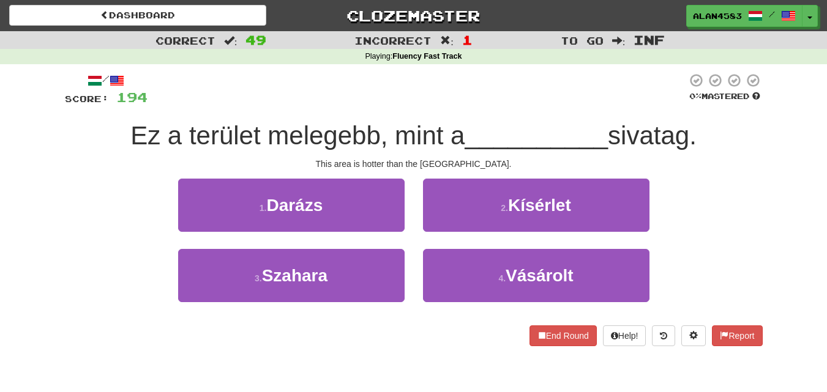
click at [385, 108] on div "/ Score: 194 0 % Mastered Ez a terület melegebb, mint a __________ sivatag. Thi…" at bounding box center [414, 210] width 698 height 274
drag, startPoint x: 616, startPoint y: 127, endPoint x: 692, endPoint y: 127, distance: 75.9
click at [692, 127] on span "sivatag." at bounding box center [652, 135] width 89 height 29
click at [684, 104] on div at bounding box center [684, 104] width 0 height 0
click at [726, 143] on div "Ez a terület melegebb, mint a __________ sivatag." at bounding box center [414, 136] width 698 height 34
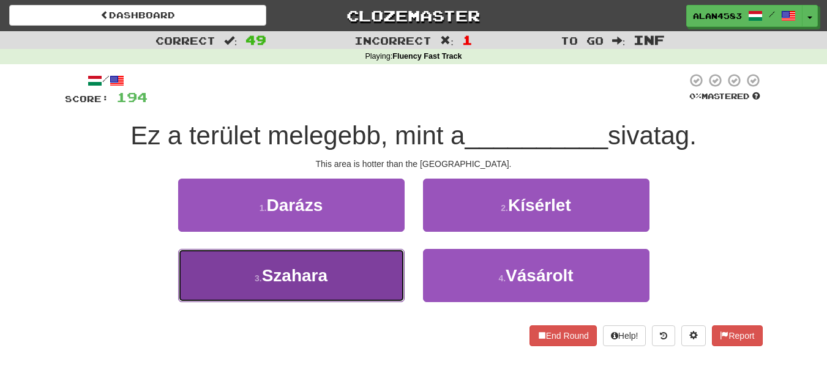
click at [304, 264] on button "3 . [GEOGRAPHIC_DATA]" at bounding box center [291, 275] width 226 height 53
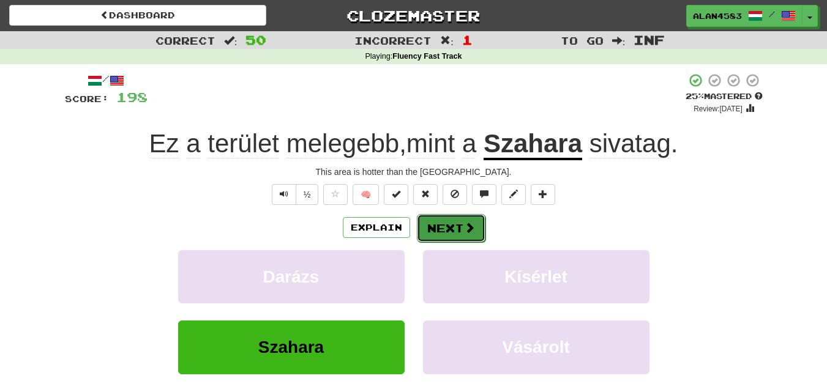
click at [420, 228] on button "Next" at bounding box center [451, 228] width 69 height 28
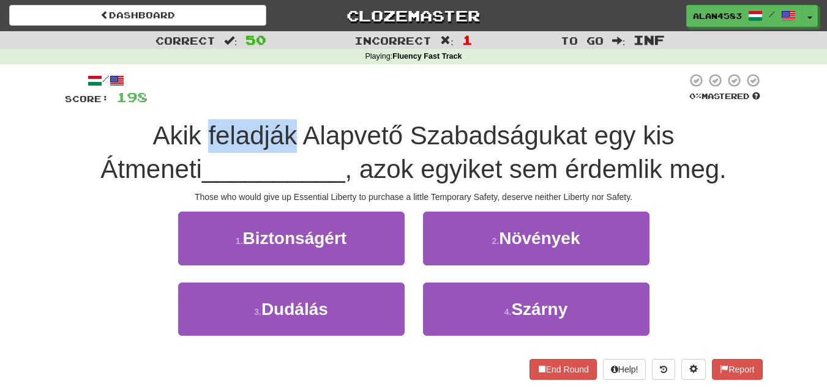
drag, startPoint x: 154, startPoint y: 131, endPoint x: 240, endPoint y: 127, distance: 86.4
click at [240, 127] on span "Akik feladják Alapvető Szabadságukat egy kis Átmeneti" at bounding box center [387, 152] width 574 height 62
click at [232, 104] on div at bounding box center [232, 104] width 0 height 0
click at [259, 114] on div "/ Score: 198 0 % Mastered [PERSON_NAME] feladják Alapvető Szabadságukat egy kis…" at bounding box center [414, 226] width 698 height 307
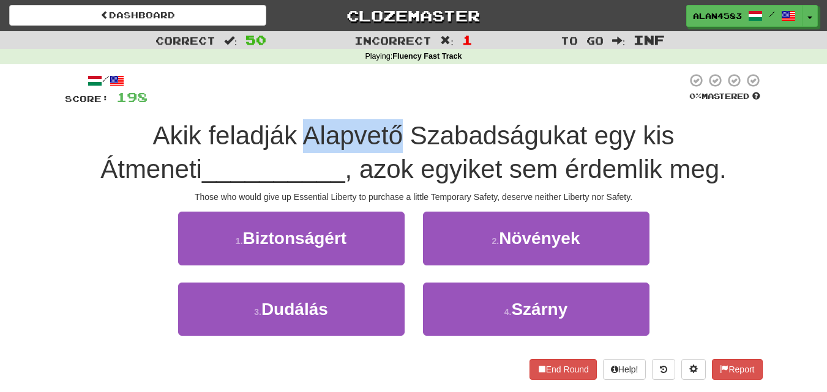
drag, startPoint x: 248, startPoint y: 132, endPoint x: 351, endPoint y: 125, distance: 103.1
click at [351, 125] on span "Akik feladják Alapvető Szabadságukat egy kis Átmeneti" at bounding box center [387, 152] width 574 height 62
click at [343, 104] on div at bounding box center [343, 104] width 0 height 0
click at [369, 105] on div at bounding box center [417, 90] width 539 height 34
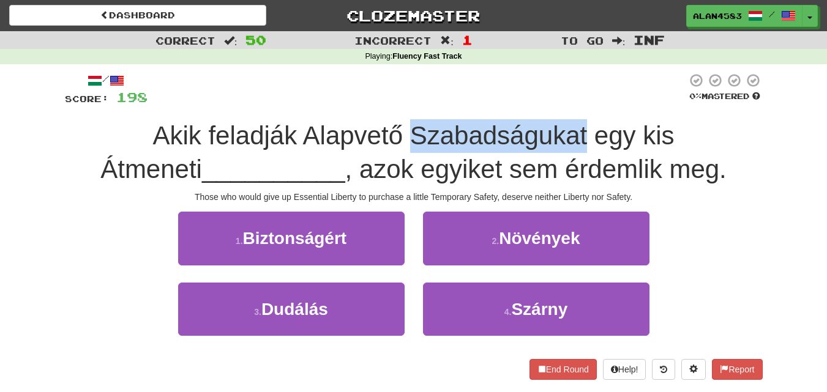
drag, startPoint x: 359, startPoint y: 128, endPoint x: 534, endPoint y: 124, distance: 174.5
click at [534, 124] on span "Akik feladják Alapvető Szabadságukat egy kis Átmeneti" at bounding box center [387, 152] width 574 height 62
click at [526, 104] on div at bounding box center [526, 104] width 0 height 0
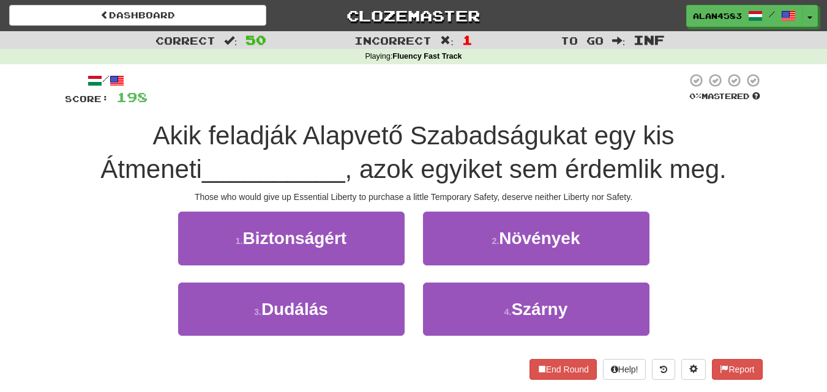
click at [557, 111] on div "/ Score: 198 0 % Mastered [PERSON_NAME] feladják Alapvető Szabadságukat egy kis…" at bounding box center [414, 226] width 698 height 307
drag, startPoint x: 630, startPoint y: 130, endPoint x: 760, endPoint y: 119, distance: 130.3
click at [760, 119] on div "/ Score: 198 0 % Mastered [PERSON_NAME] feladják Alapvető Szabadságukat egy kis…" at bounding box center [414, 226] width 698 height 307
click at [752, 104] on div at bounding box center [752, 104] width 0 height 0
click at [739, 124] on div "Akik feladják Alapvető Szabadságukat egy kis Átmeneti __________ , azok egyiket…" at bounding box center [414, 152] width 698 height 67
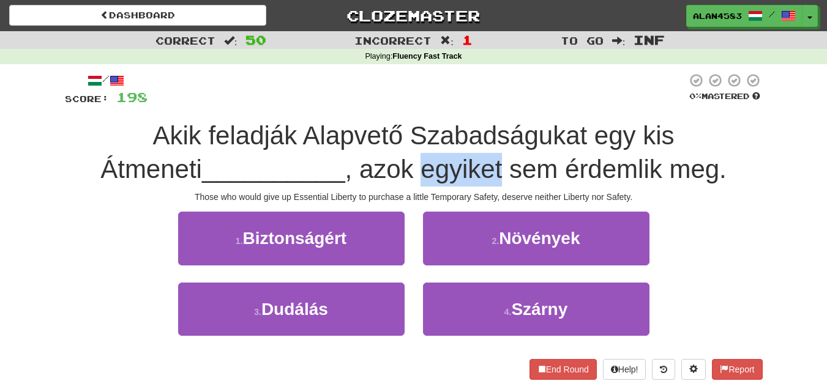
drag, startPoint x: 371, startPoint y: 171, endPoint x: 453, endPoint y: 163, distance: 82.4
click at [453, 163] on span ", azok egyiket sem érdemlik meg." at bounding box center [535, 169] width 381 height 29
click at [445, 138] on div at bounding box center [445, 138] width 0 height 0
click at [463, 143] on span "Akik feladják Alapvető Szabadságukat egy kis Átmeneti" at bounding box center [387, 152] width 574 height 62
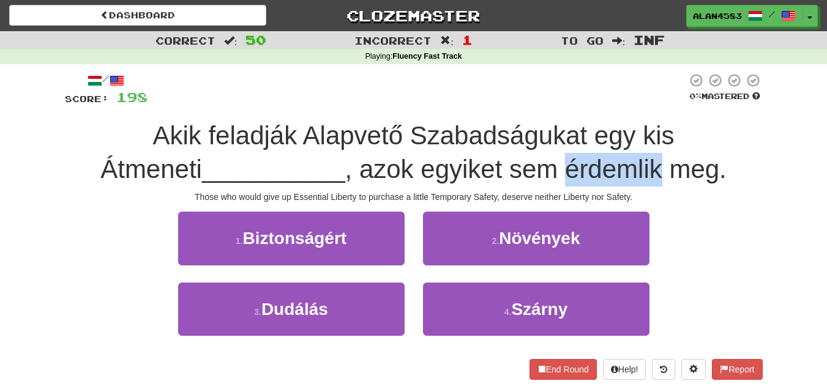
drag, startPoint x: 517, startPoint y: 162, endPoint x: 609, endPoint y: 161, distance: 92.4
click at [609, 161] on span ", azok egyiket sem érdemlik meg." at bounding box center [535, 169] width 381 height 29
click at [601, 138] on div at bounding box center [601, 138] width 0 height 0
click at [624, 151] on div "Akik feladják Alapvető Szabadságukat egy kis Átmeneti __________ , azok egyiket…" at bounding box center [414, 152] width 698 height 67
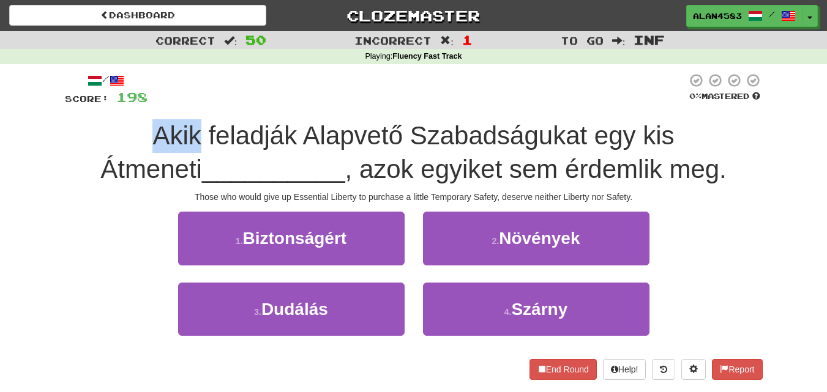
drag, startPoint x: 146, startPoint y: 132, endPoint x: 90, endPoint y: 132, distance: 55.7
click at [90, 132] on div "Akik feladják Alapvető Szabadságukat egy kis Átmeneti __________ , azok egyiket…" at bounding box center [414, 152] width 698 height 67
click at [82, 104] on div at bounding box center [82, 104] width 0 height 0
click at [57, 145] on div "/ Score: 198 0 % Mastered [PERSON_NAME] feladják Alapvető Szabadságukat egy kis…" at bounding box center [414, 230] width 716 height 332
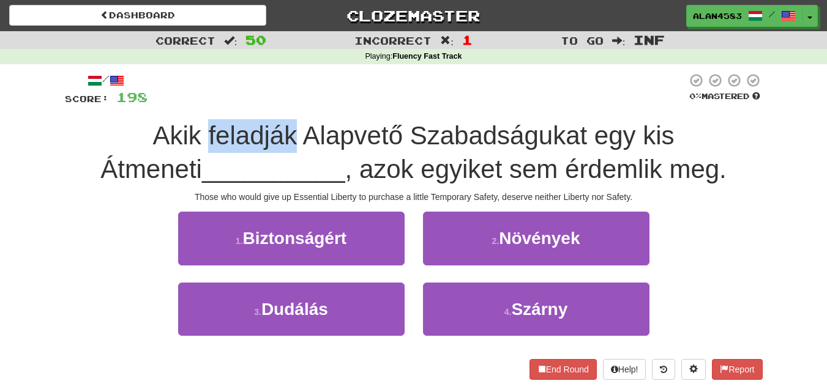
drag, startPoint x: 152, startPoint y: 133, endPoint x: 241, endPoint y: 132, distance: 88.8
click at [241, 132] on span "Akik feladják Alapvető Szabadságukat egy kis Átmeneti" at bounding box center [387, 152] width 574 height 62
click at [233, 104] on div at bounding box center [233, 104] width 0 height 0
click at [253, 113] on div "/ Score: 198 0 % Mastered [PERSON_NAME] feladják Alapvető Szabadságukat egy kis…" at bounding box center [414, 226] width 698 height 307
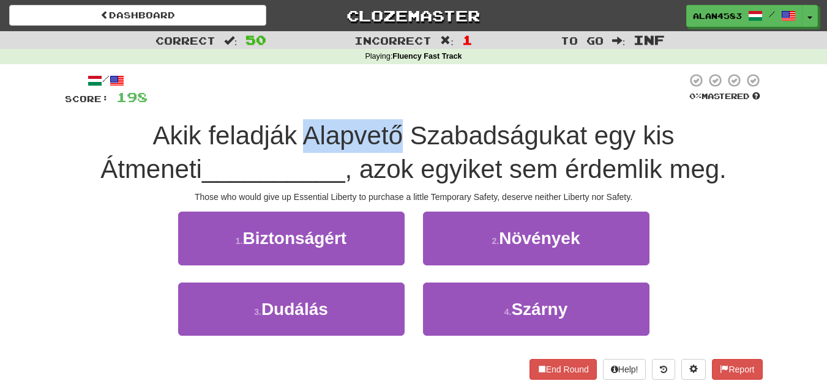
drag, startPoint x: 248, startPoint y: 135, endPoint x: 345, endPoint y: 130, distance: 96.8
click at [345, 130] on span "Akik feladják Alapvető Szabadságukat egy kis Átmeneti" at bounding box center [387, 152] width 574 height 62
click at [337, 104] on div at bounding box center [337, 104] width 0 height 0
click at [372, 108] on div "/ Score: 198 0 % Mastered [PERSON_NAME] feladják Alapvető Szabadságukat egy kis…" at bounding box center [414, 226] width 698 height 307
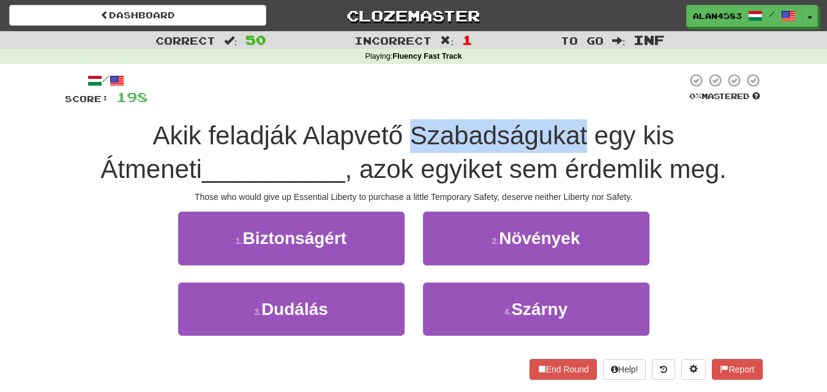
drag, startPoint x: 356, startPoint y: 128, endPoint x: 531, endPoint y: 119, distance: 175.3
click at [531, 119] on div "/ Score: 198 0 % Mastered [PERSON_NAME] feladják Alapvető Szabadságukat egy kis…" at bounding box center [414, 226] width 698 height 307
click at [523, 104] on div at bounding box center [523, 104] width 0 height 0
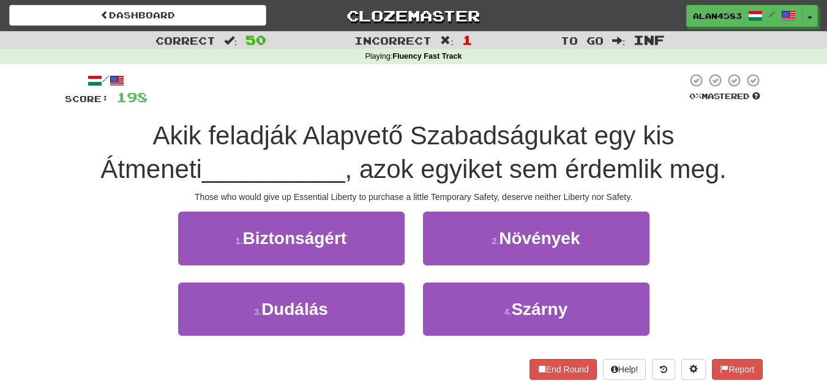
click at [547, 107] on div "/ Score: 198 0 % Mastered [PERSON_NAME] feladják Alapvető Szabadságukat egy kis…" at bounding box center [414, 226] width 698 height 307
drag, startPoint x: 626, startPoint y: 125, endPoint x: 738, endPoint y: 121, distance: 111.5
click at [738, 121] on div "Akik feladják Alapvető Szabadságukat egy kis Átmeneti __________ , azok egyiket…" at bounding box center [414, 152] width 698 height 67
click at [730, 104] on div at bounding box center [730, 104] width 0 height 0
click at [752, 114] on div "/ Score: 198 0 % Mastered [PERSON_NAME] feladják Alapvető Szabadságukat egy kis…" at bounding box center [414, 226] width 698 height 307
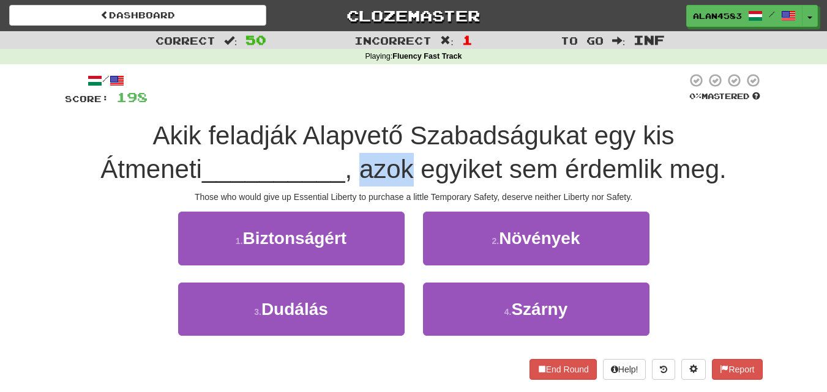
drag, startPoint x: 365, startPoint y: 167, endPoint x: 310, endPoint y: 169, distance: 55.8
click at [345, 169] on span ", azok egyiket sem érdemlik meg." at bounding box center [535, 169] width 381 height 29
click at [302, 138] on div at bounding box center [302, 138] width 0 height 0
click at [234, 168] on span "__________" at bounding box center [273, 169] width 143 height 29
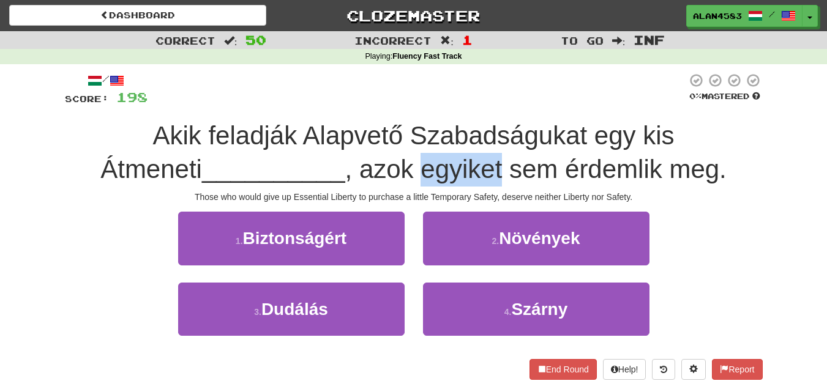
drag, startPoint x: 370, startPoint y: 170, endPoint x: 455, endPoint y: 160, distance: 85.0
click at [455, 160] on span ", azok egyiket sem érdemlik meg." at bounding box center [535, 169] width 381 height 29
click at [447, 138] on div at bounding box center [447, 138] width 0 height 0
click at [471, 144] on span "Akik feladják Alapvető Szabadságukat egy kis Átmeneti" at bounding box center [387, 152] width 574 height 62
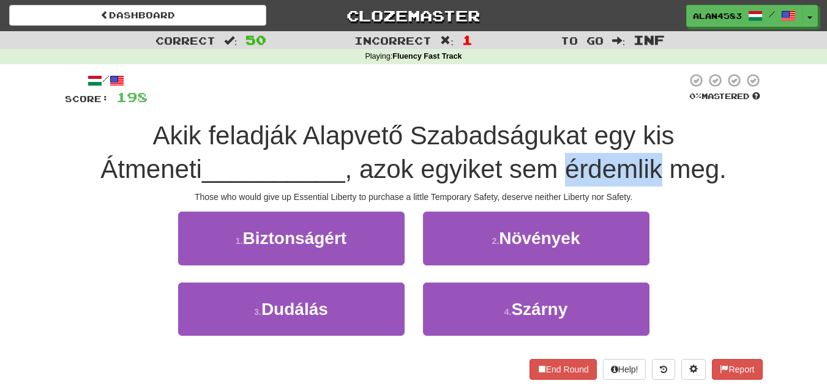
drag, startPoint x: 512, startPoint y: 163, endPoint x: 612, endPoint y: 162, distance: 99.8
click at [612, 162] on span ", azok egyiket sem érdemlik meg." at bounding box center [535, 169] width 381 height 29
click at [604, 138] on div at bounding box center [604, 138] width 0 height 0
click at [626, 151] on div "Akik feladják Alapvető Szabadságukat egy kis Átmeneti __________ , azok egyiket…" at bounding box center [414, 152] width 698 height 67
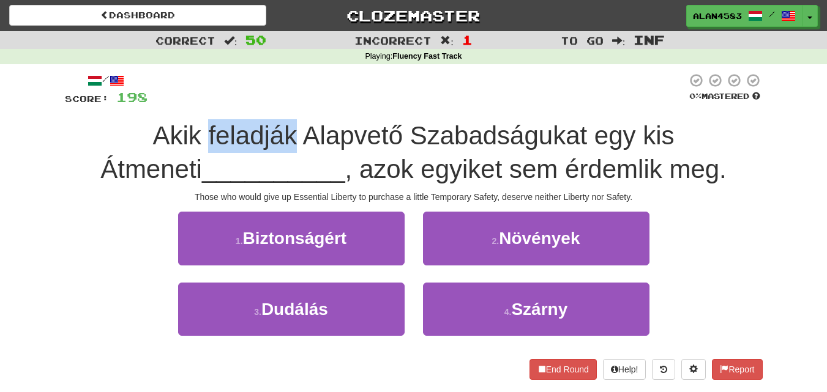
drag, startPoint x: 151, startPoint y: 126, endPoint x: 241, endPoint y: 125, distance: 90.0
click at [241, 125] on span "Akik feladják Alapvető Szabadságukat egy kis Átmeneti" at bounding box center [387, 152] width 574 height 62
click at [233, 104] on div at bounding box center [233, 104] width 0 height 0
click at [266, 117] on div "/ Score: 198 0 % Mastered [PERSON_NAME] feladják Alapvető Szabadságukat egy kis…" at bounding box center [414, 226] width 698 height 307
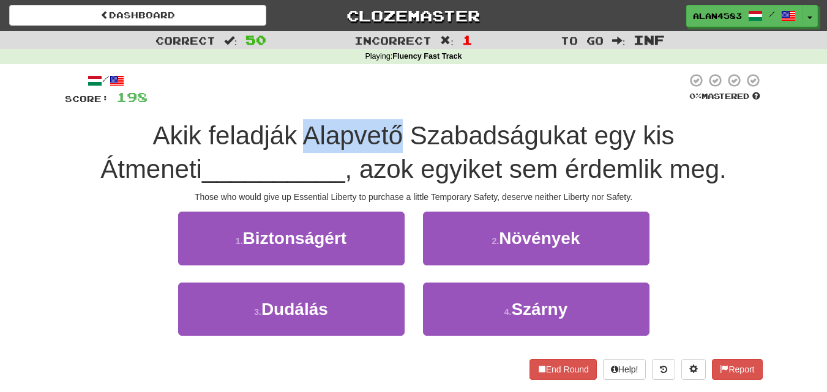
drag, startPoint x: 247, startPoint y: 129, endPoint x: 345, endPoint y: 122, distance: 98.8
click at [345, 122] on span "Akik feladják Alapvető Szabadságukat egy kis Átmeneti" at bounding box center [387, 152] width 574 height 62
click at [337, 104] on div at bounding box center [337, 104] width 0 height 0
click at [391, 120] on div "Akik feladják Alapvető Szabadságukat egy kis Átmeneti __________ , azok egyiket…" at bounding box center [414, 152] width 698 height 67
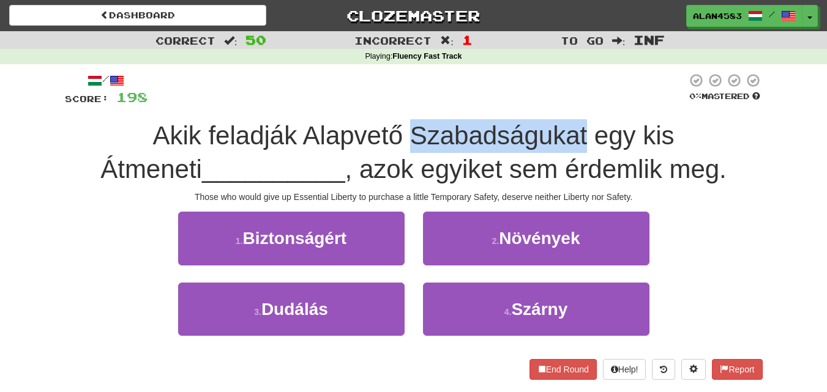
drag, startPoint x: 357, startPoint y: 130, endPoint x: 534, endPoint y: 127, distance: 176.3
click at [534, 127] on span "Akik feladják Alapvető Szabadságukat egy kis Átmeneti" at bounding box center [387, 152] width 574 height 62
click at [526, 104] on div at bounding box center [526, 104] width 0 height 0
click at [534, 119] on div "/ Score: 198 0 % Mastered [PERSON_NAME] feladják Alapvető Szabadságukat egy kis…" at bounding box center [414, 226] width 698 height 307
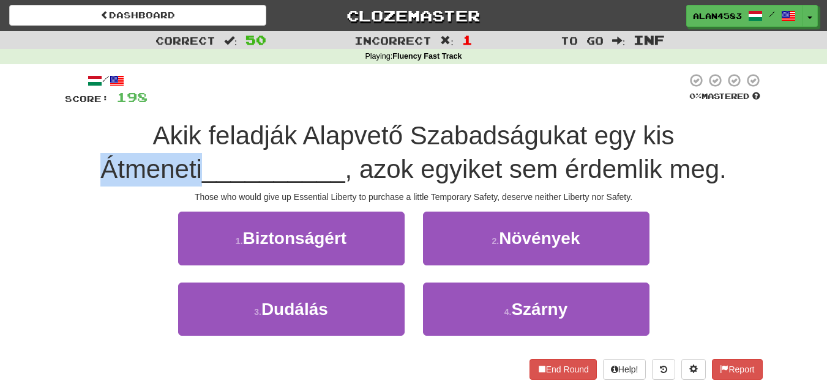
drag, startPoint x: 625, startPoint y: 133, endPoint x: 744, endPoint y: 131, distance: 119.4
click at [744, 131] on div "Akik feladják Alapvető Szabadságukat egy kis Átmeneti __________ , azok egyiket…" at bounding box center [414, 152] width 698 height 67
click at [736, 104] on div at bounding box center [736, 104] width 0 height 0
click at [747, 144] on div "Akik feladják Alapvető Szabadságukat egy kis Átmeneti __________ , azok egyiket…" at bounding box center [414, 152] width 698 height 67
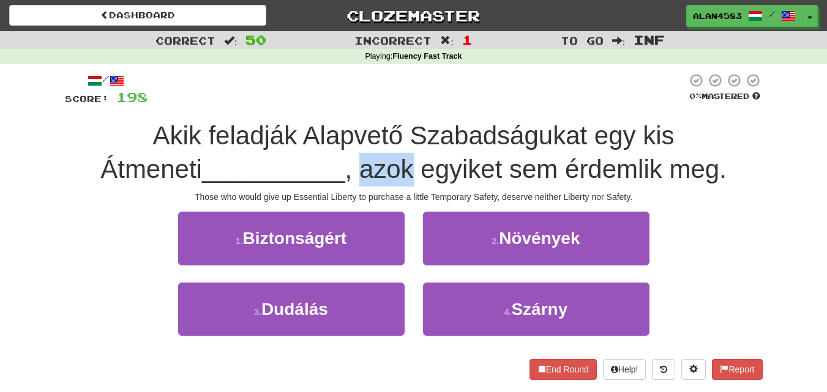
drag, startPoint x: 361, startPoint y: 169, endPoint x: 309, endPoint y: 171, distance: 51.5
click at [345, 171] on span ", azok egyiket sem érdemlik meg." at bounding box center [535, 169] width 381 height 29
click at [301, 184] on div at bounding box center [301, 184] width 0 height 0
click at [394, 167] on span ", azok egyiket sem érdemlik meg." at bounding box center [535, 169] width 381 height 29
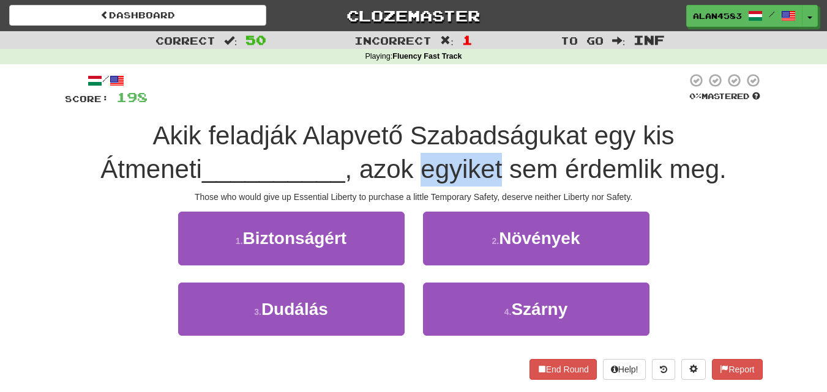
drag, startPoint x: 370, startPoint y: 168, endPoint x: 451, endPoint y: 162, distance: 81.7
click at [451, 162] on span ", azok egyiket sem érdemlik meg." at bounding box center [535, 169] width 381 height 29
click at [443, 138] on div at bounding box center [443, 138] width 0 height 0
click at [470, 155] on span ", azok egyiket sem érdemlik meg." at bounding box center [535, 169] width 381 height 29
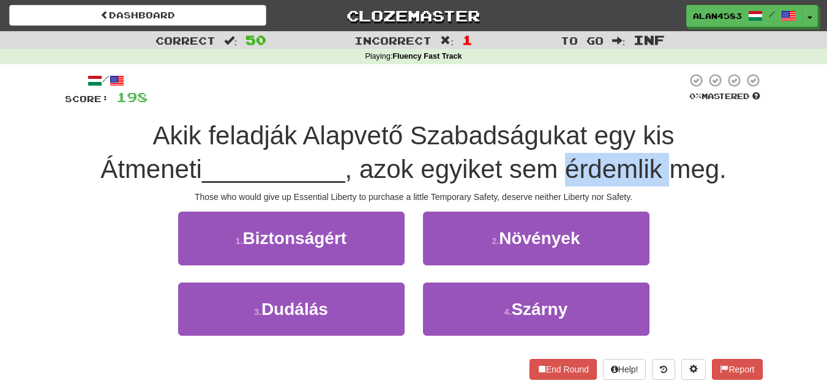
drag, startPoint x: 514, startPoint y: 166, endPoint x: 615, endPoint y: 163, distance: 101.6
click at [615, 163] on span ", azok egyiket sem érdemlik meg." at bounding box center [535, 169] width 381 height 29
click at [607, 138] on div at bounding box center [607, 138] width 0 height 0
click at [671, 178] on span ", azok egyiket sem érdemlik meg." at bounding box center [535, 169] width 381 height 29
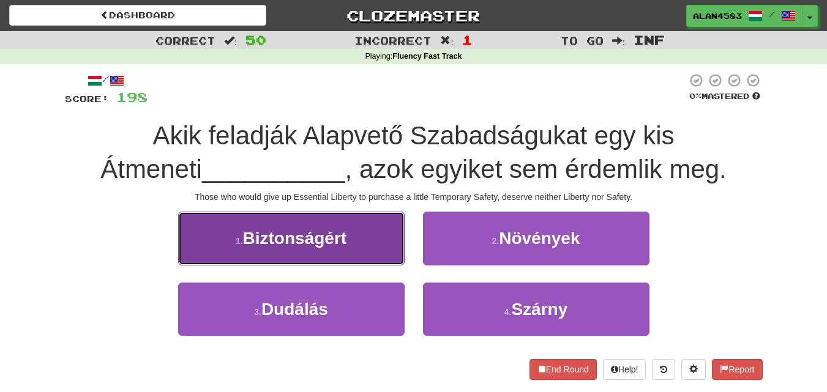
click at [274, 244] on span "Biztonságért" at bounding box center [295, 238] width 104 height 19
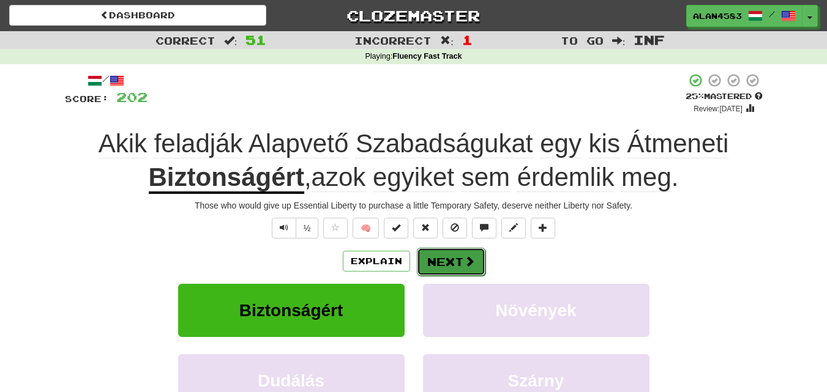
click at [435, 258] on button "Next" at bounding box center [451, 262] width 69 height 28
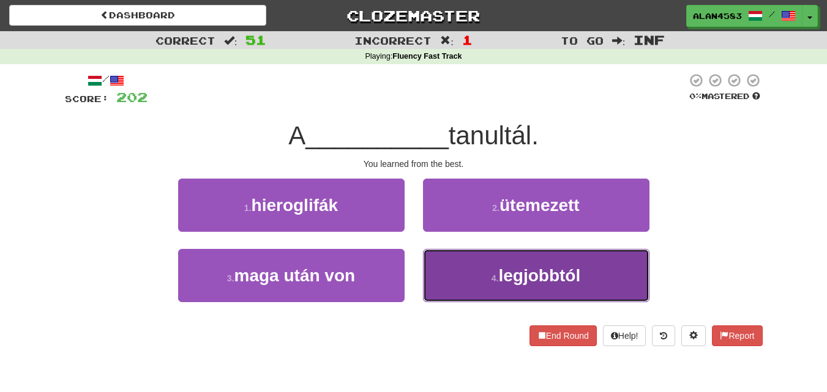
click at [597, 274] on button "4 . legjobbtól" at bounding box center [536, 275] width 226 height 53
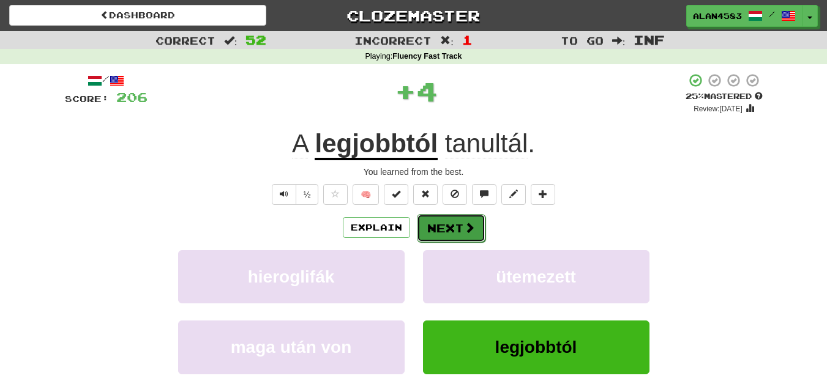
click at [444, 219] on button "Next" at bounding box center [451, 228] width 69 height 28
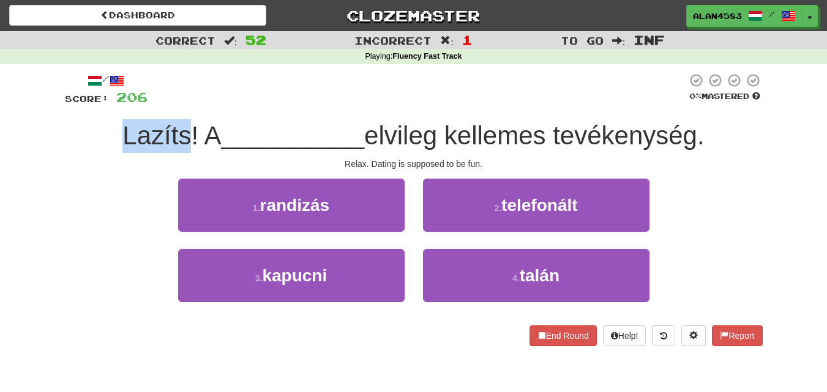
drag, startPoint x: 182, startPoint y: 132, endPoint x: 112, endPoint y: 130, distance: 70.4
click at [112, 130] on div "Lazíts! A __________ elvileg kellemes tevékenység." at bounding box center [414, 136] width 698 height 34
click at [104, 104] on div at bounding box center [104, 104] width 0 height 0
click at [61, 119] on div "/ Score: 206 0 % Mastered Lazíts! A __________ elvileg kellemes tevékenység. Re…" at bounding box center [414, 213] width 716 height 299
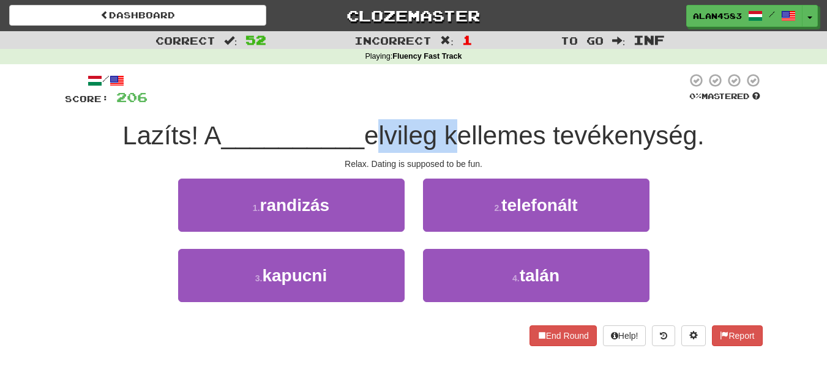
drag, startPoint x: 370, startPoint y: 135, endPoint x: 448, endPoint y: 130, distance: 77.9
click at [448, 130] on span "elvileg kellemes tevékenység." at bounding box center [534, 135] width 340 height 29
click at [440, 104] on div at bounding box center [440, 104] width 0 height 0
click at [473, 107] on div "/ Score: 206 0 % Mastered Lazíts! A __________ elvileg kellemes tevékenység. Re…" at bounding box center [414, 210] width 698 height 274
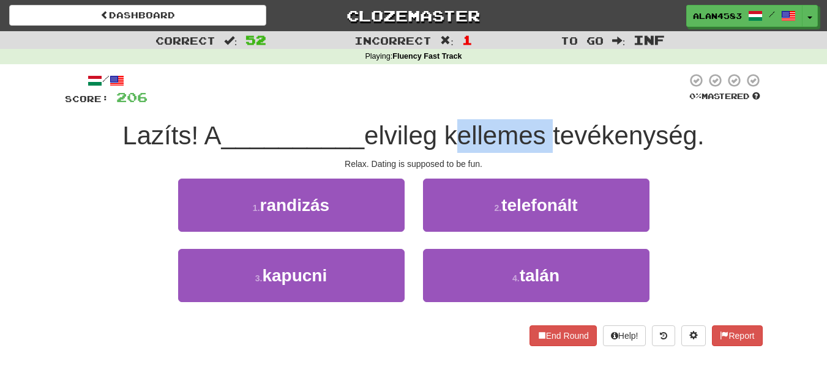
drag, startPoint x: 452, startPoint y: 123, endPoint x: 555, endPoint y: 123, distance: 102.8
click at [555, 123] on span "elvileg kellemes tevékenység." at bounding box center [534, 135] width 340 height 29
click at [547, 104] on div at bounding box center [547, 104] width 0 height 0
click at [564, 108] on div "/ Score: 206 0 % Mastered Lazíts! A __________ elvileg kellemes tevékenység. Re…" at bounding box center [414, 210] width 698 height 274
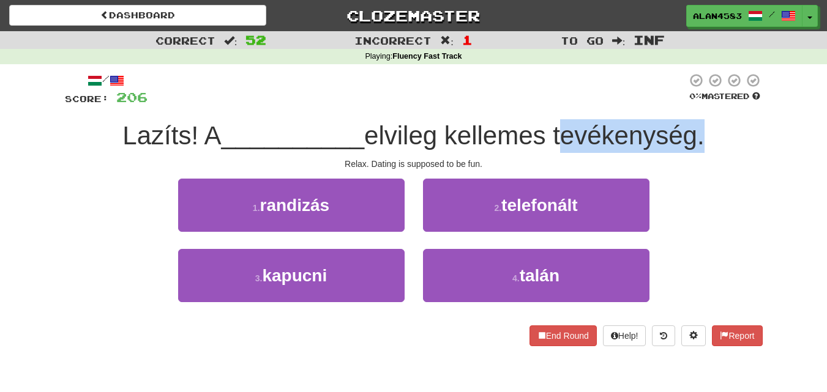
drag, startPoint x: 556, startPoint y: 130, endPoint x: 700, endPoint y: 126, distance: 143.9
click at [700, 126] on span "elvileg kellemes tevékenység." at bounding box center [534, 135] width 340 height 29
click at [692, 104] on div at bounding box center [692, 104] width 0 height 0
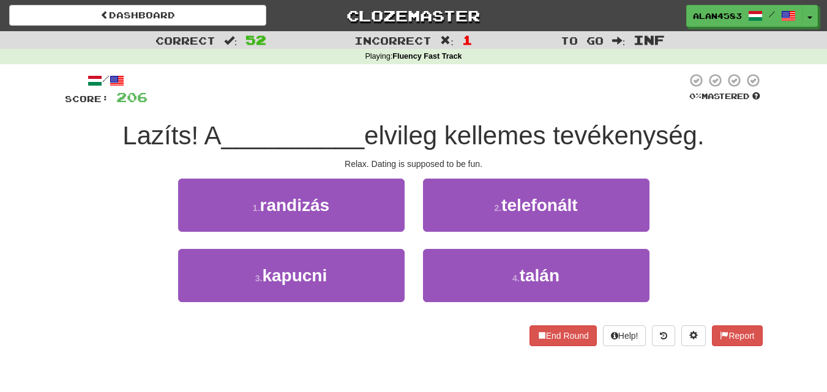
click at [717, 112] on div "/ Score: 206 0 % Mastered Lazíts! A __________ elvileg kellemes tevékenység. Re…" at bounding box center [414, 210] width 698 height 274
drag, startPoint x: 181, startPoint y: 132, endPoint x: 119, endPoint y: 132, distance: 62.4
click at [122, 132] on span "Lazíts! A" at bounding box center [171, 135] width 99 height 29
click at [111, 104] on div at bounding box center [111, 104] width 0 height 0
click at [21, 152] on div "Correct : 52 Incorrect : 1 To go : Inf Playing : Fluency Fast Track / Score: 20…" at bounding box center [413, 197] width 827 height 332
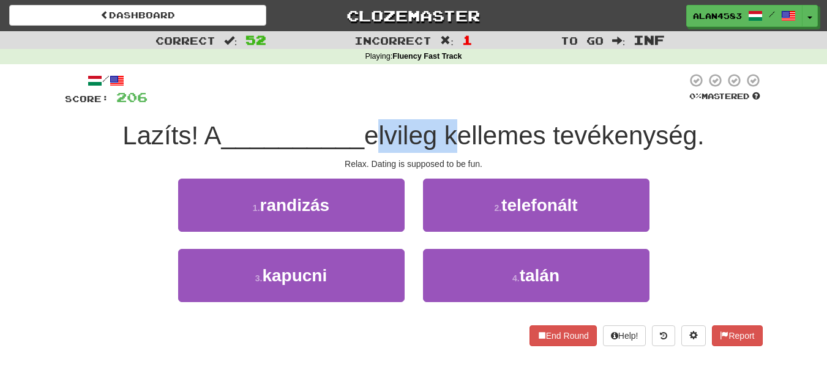
drag, startPoint x: 373, startPoint y: 131, endPoint x: 450, endPoint y: 128, distance: 76.6
click at [450, 128] on span "elvileg kellemes tevékenység." at bounding box center [534, 135] width 340 height 29
click at [442, 104] on div at bounding box center [442, 104] width 0 height 0
click at [460, 111] on div "/ Score: 206 0 % Mastered Lazíts! A __________ elvileg kellemes tevékenység. Re…" at bounding box center [414, 210] width 698 height 274
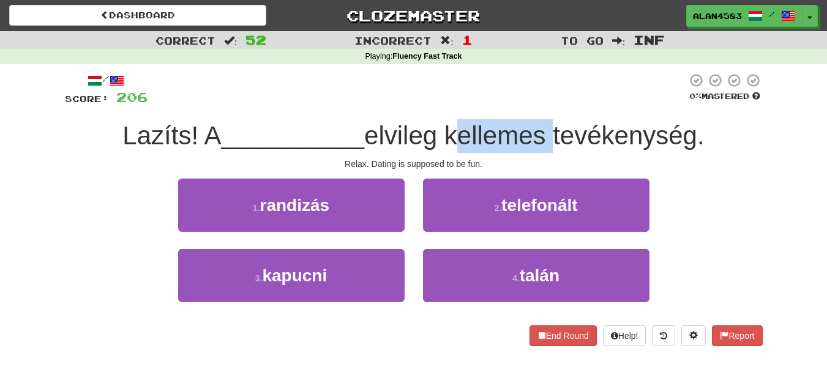
drag, startPoint x: 451, startPoint y: 130, endPoint x: 553, endPoint y: 124, distance: 103.0
click at [553, 124] on span "elvileg kellemes tevékenység." at bounding box center [534, 135] width 340 height 29
click at [545, 104] on div at bounding box center [545, 104] width 0 height 0
click at [557, 111] on div "/ Score: 206 0 % Mastered Lazíts! A __________ elvileg kellemes tevékenység. Re…" at bounding box center [414, 210] width 698 height 274
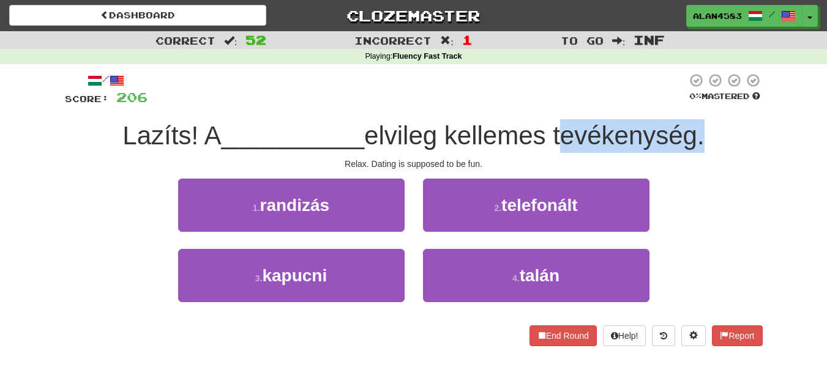
drag, startPoint x: 558, startPoint y: 129, endPoint x: 706, endPoint y: 128, distance: 148.8
click at [705, 128] on span "elvileg kellemes tevékenység." at bounding box center [534, 135] width 340 height 29
click at [698, 104] on div at bounding box center [698, 104] width 0 height 0
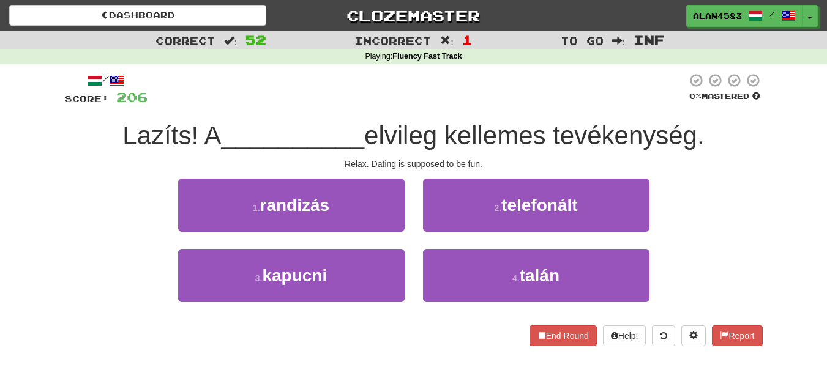
click at [721, 119] on div "/ Score: 206 0 % Mastered Lazíts! A __________ elvileg kellemes tevékenység. Re…" at bounding box center [414, 210] width 698 height 274
drag, startPoint x: 182, startPoint y: 132, endPoint x: 111, endPoint y: 134, distance: 71.7
click at [111, 134] on div "Lazíts! A __________ elvileg kellemes tevékenység." at bounding box center [414, 136] width 698 height 34
click at [103, 104] on div at bounding box center [103, 104] width 0 height 0
click at [53, 145] on div "Correct : 52 Incorrect : 1 To go : Inf Playing : Fluency Fast Track / Score: 20…" at bounding box center [413, 197] width 827 height 332
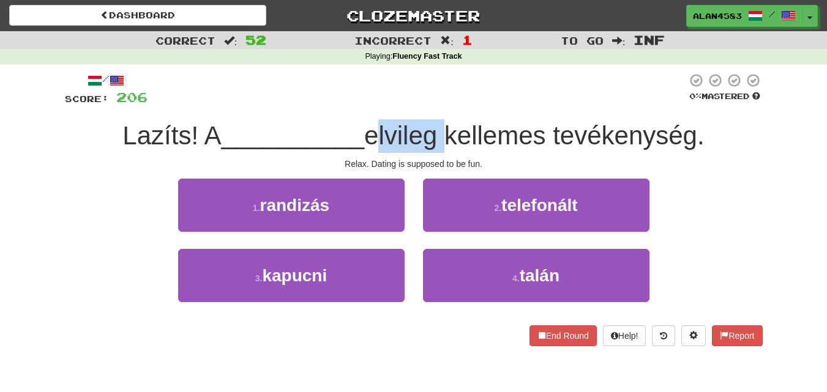
drag, startPoint x: 369, startPoint y: 135, endPoint x: 440, endPoint y: 131, distance: 71.1
click at [440, 131] on span "elvileg kellemes tevékenység." at bounding box center [534, 135] width 340 height 29
click at [432, 104] on div at bounding box center [432, 104] width 0 height 0
click at [460, 111] on div "/ Score: 206 0 % Mastered Lazíts! A __________ elvileg kellemes tevékenység. Re…" at bounding box center [414, 210] width 698 height 274
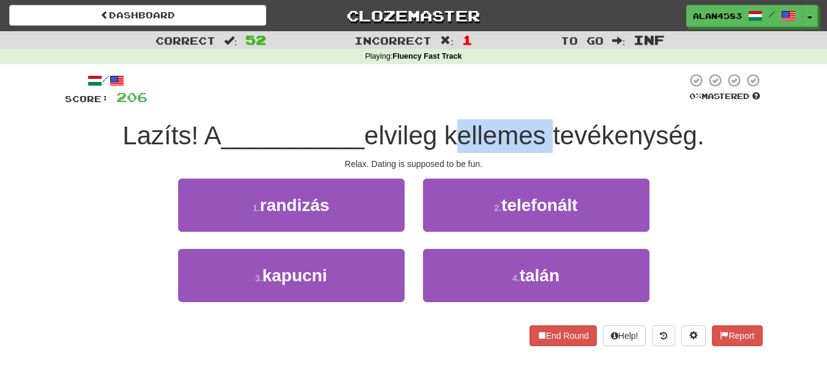
drag, startPoint x: 449, startPoint y: 131, endPoint x: 552, endPoint y: 128, distance: 102.9
click at [552, 128] on span "elvileg kellemes tevékenység." at bounding box center [534, 135] width 340 height 29
click at [544, 104] on div at bounding box center [544, 104] width 0 height 0
click at [545, 114] on div "/ Score: 206 0 % Mastered Lazíts! A __________ elvileg kellemes tevékenység. Re…" at bounding box center [414, 210] width 698 height 274
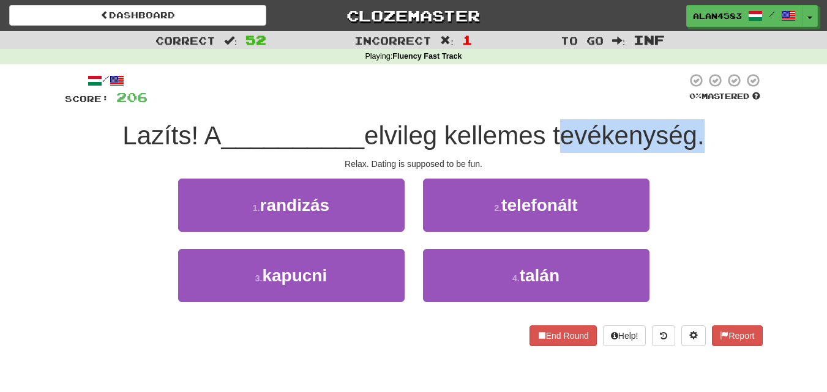
drag, startPoint x: 558, startPoint y: 133, endPoint x: 703, endPoint y: 129, distance: 145.8
click at [703, 129] on span "elvileg kellemes tevékenység." at bounding box center [534, 135] width 340 height 29
click at [695, 104] on div at bounding box center [695, 104] width 0 height 0
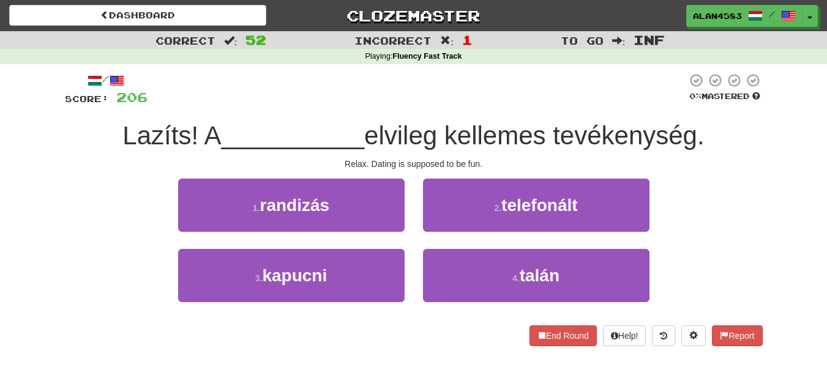
click at [717, 135] on div "Lazíts! A __________ elvileg kellemes tevékenység." at bounding box center [414, 136] width 698 height 34
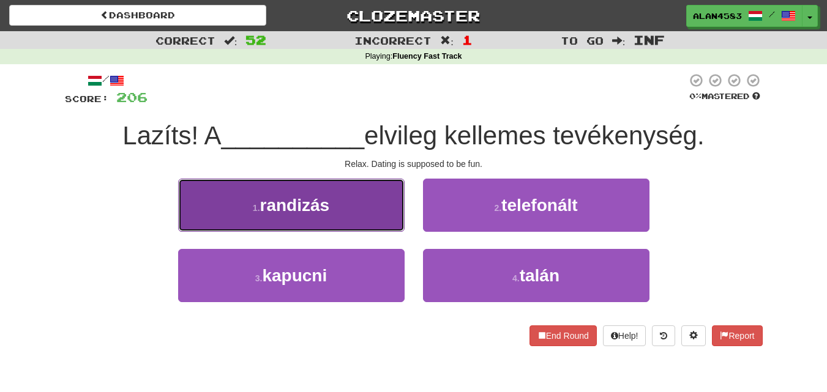
click at [282, 204] on span "randizás" at bounding box center [295, 205] width 70 height 19
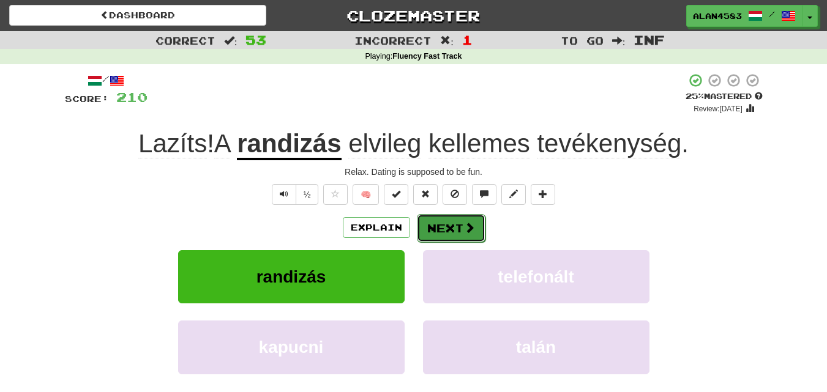
click at [441, 220] on button "Next" at bounding box center [451, 228] width 69 height 28
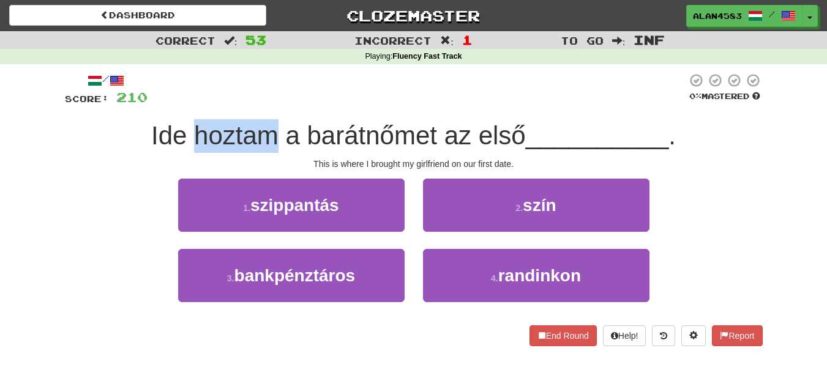
drag, startPoint x: 193, startPoint y: 135, endPoint x: 275, endPoint y: 129, distance: 82.3
click at [275, 129] on span "Ide hoztam a barátnőmet az első" at bounding box center [338, 135] width 375 height 29
click at [267, 104] on div at bounding box center [267, 104] width 0 height 0
click at [312, 106] on div at bounding box center [417, 90] width 539 height 34
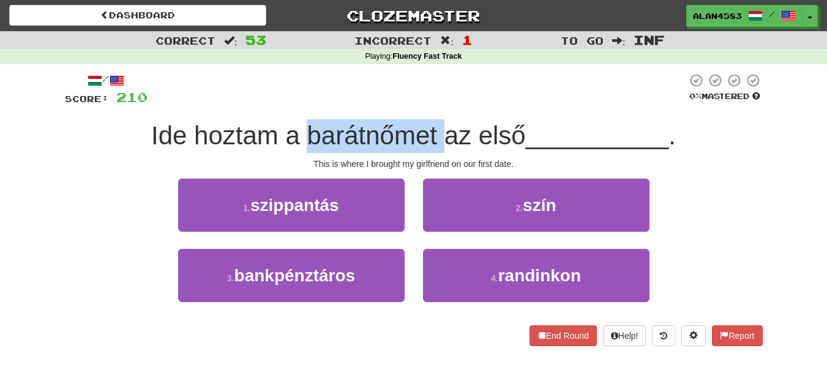
drag, startPoint x: 306, startPoint y: 130, endPoint x: 438, endPoint y: 124, distance: 132.4
click at [438, 124] on span "Ide hoztam a barátnőmet az első" at bounding box center [338, 135] width 375 height 29
click at [430, 104] on div at bounding box center [430, 104] width 0 height 0
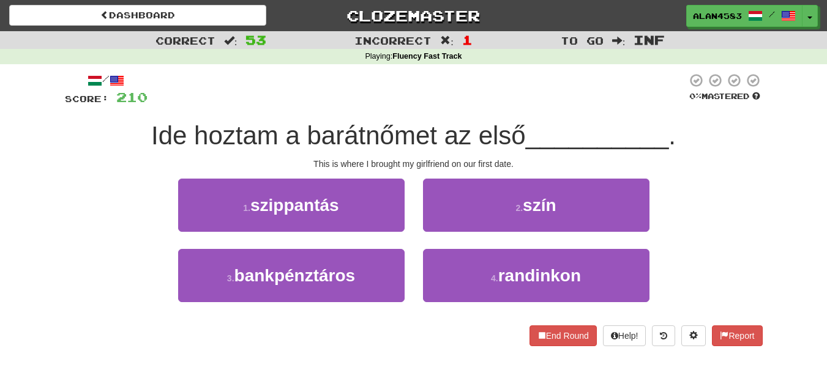
click at [454, 108] on div "/ Score: 210 0 % Mastered Ide hoztam a barátnőmet az első __________ . This is …" at bounding box center [414, 210] width 698 height 274
drag, startPoint x: 472, startPoint y: 131, endPoint x: 518, endPoint y: 127, distance: 46.7
click at [518, 127] on span "Ide hoztam a barátnőmet az első" at bounding box center [338, 135] width 375 height 29
click at [511, 104] on div at bounding box center [511, 104] width 0 height 0
click at [548, 110] on div "/ Score: 210 0 % Mastered Ide hoztam a barátnőmet az első __________ . This is …" at bounding box center [414, 210] width 698 height 274
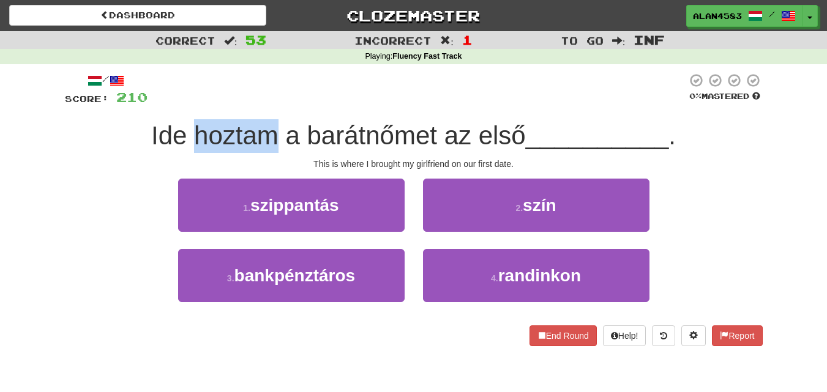
drag, startPoint x: 191, startPoint y: 127, endPoint x: 271, endPoint y: 125, distance: 79.6
click at [271, 125] on span "Ide hoztam a barátnőmet az első" at bounding box center [338, 135] width 375 height 29
click at [263, 104] on div at bounding box center [263, 104] width 0 height 0
click at [287, 108] on div "/ Score: 210 0 % Mastered Ide hoztam a barátnőmet az első __________ . This is …" at bounding box center [414, 210] width 698 height 274
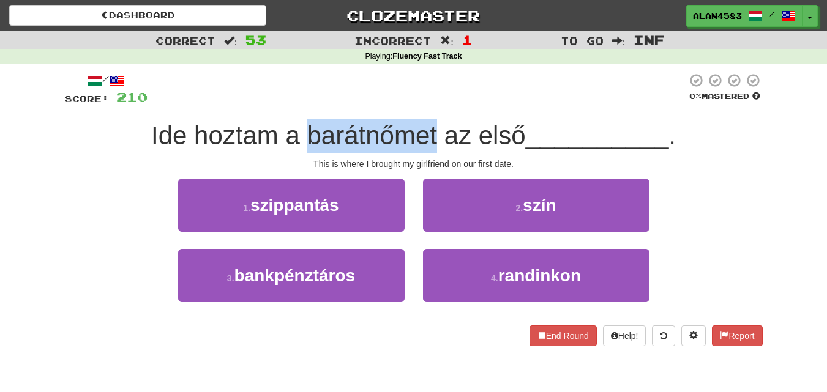
drag, startPoint x: 302, startPoint y: 132, endPoint x: 435, endPoint y: 126, distance: 132.3
click at [435, 126] on span "Ide hoztam a barátnőmet az első" at bounding box center [338, 135] width 375 height 29
click at [427, 104] on div at bounding box center [427, 104] width 0 height 0
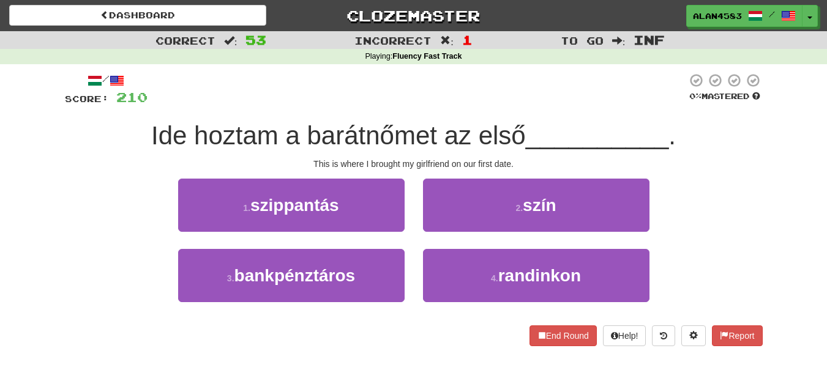
click at [454, 102] on div at bounding box center [417, 90] width 539 height 34
drag, startPoint x: 474, startPoint y: 132, endPoint x: 525, endPoint y: 125, distance: 51.2
click at [525, 125] on span "Ide hoztam a barátnőmet az első" at bounding box center [338, 135] width 375 height 29
click at [517, 104] on div at bounding box center [517, 104] width 0 height 0
click at [545, 114] on div "/ Score: 210 0 % Mastered Ide hoztam a barátnőmet az első __________ . This is …" at bounding box center [414, 210] width 698 height 274
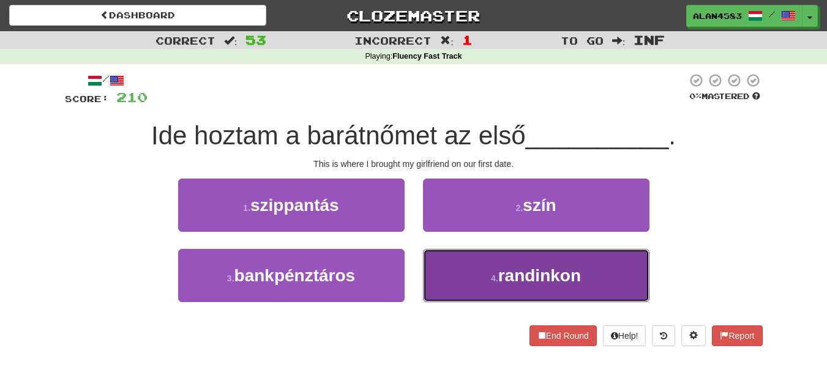
click at [619, 288] on button "4 . randinkon" at bounding box center [536, 275] width 226 height 53
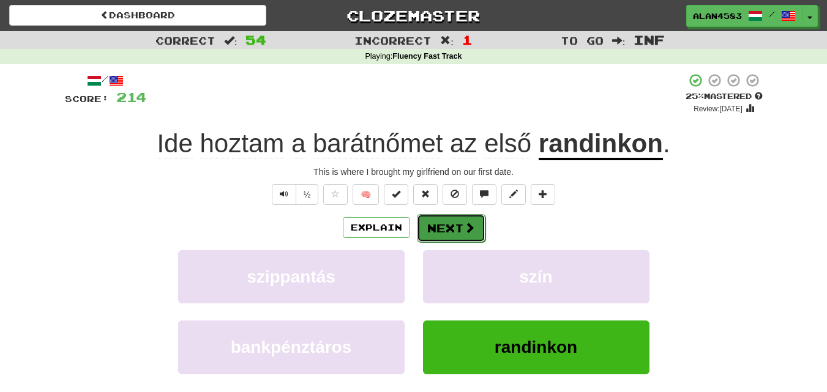
click at [451, 230] on button "Next" at bounding box center [451, 228] width 69 height 28
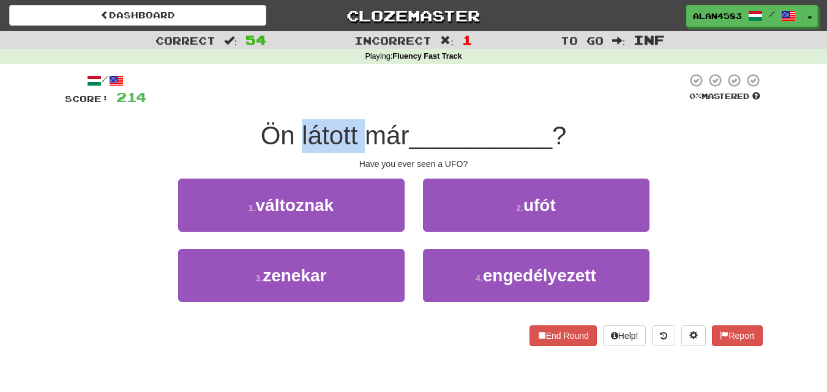
drag, startPoint x: 297, startPoint y: 134, endPoint x: 360, endPoint y: 126, distance: 63.6
click at [360, 126] on span "Ön látott már" at bounding box center [335, 135] width 149 height 29
click at [352, 104] on div at bounding box center [352, 104] width 0 height 0
click at [373, 107] on div "/ Score: 214 0 % Mastered Ön látott már __________ ? Have you ever seen a UFO? …" at bounding box center [414, 210] width 698 height 274
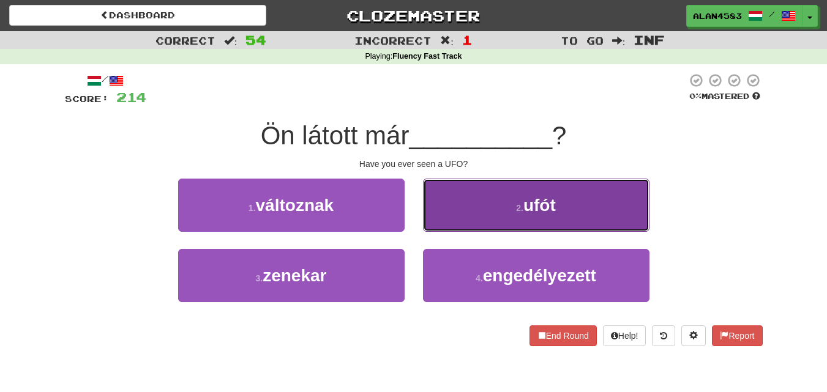
click at [578, 217] on button "2 . ufót" at bounding box center [536, 205] width 226 height 53
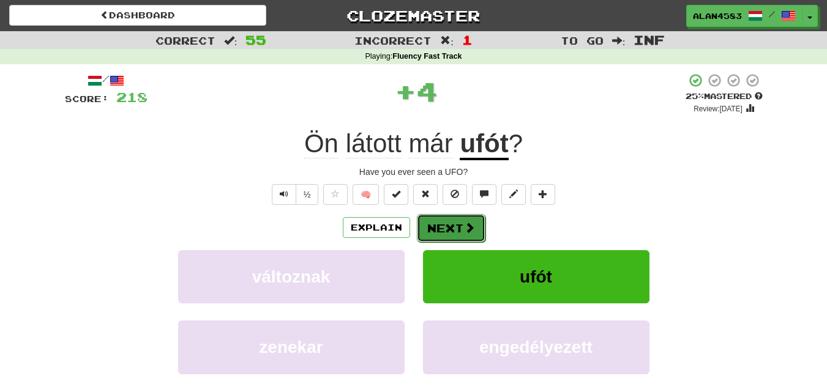
click at [441, 229] on button "Next" at bounding box center [451, 228] width 69 height 28
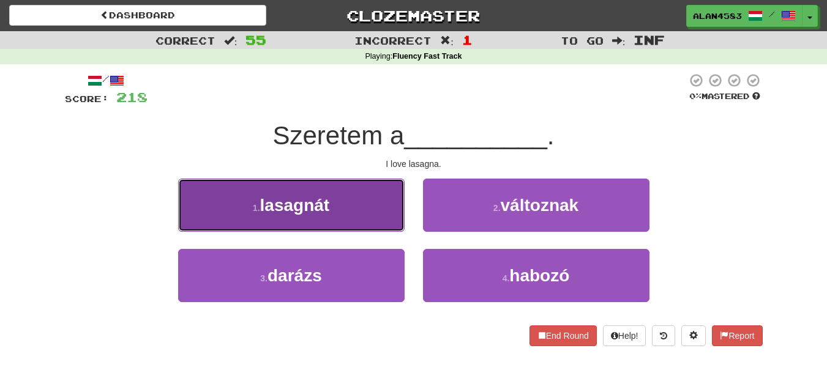
click at [359, 195] on button "1 . lasagnát" at bounding box center [291, 205] width 226 height 53
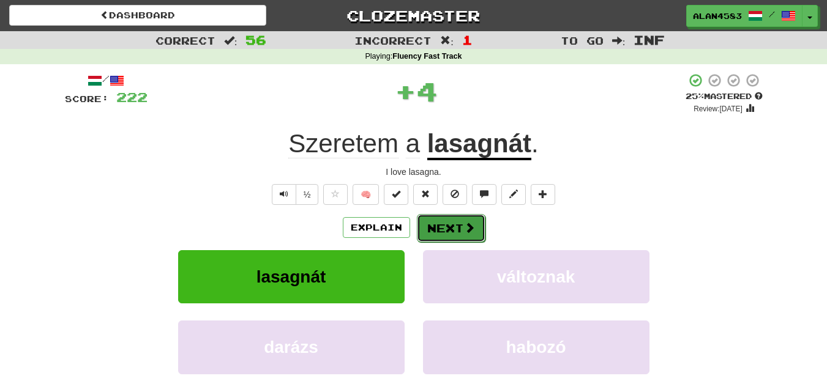
click at [471, 222] on span at bounding box center [469, 227] width 11 height 11
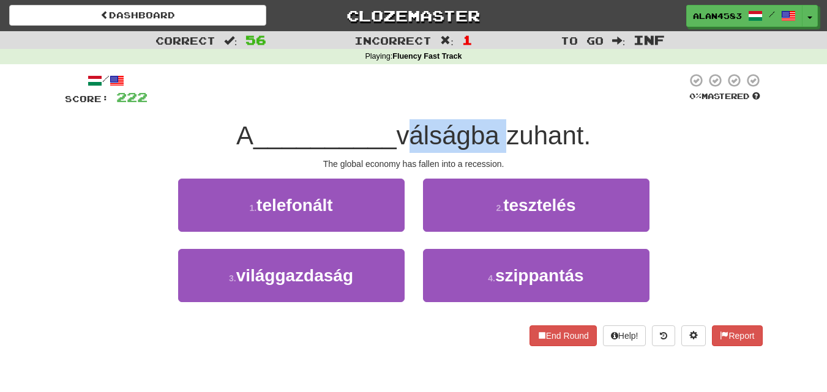
drag, startPoint x: 405, startPoint y: 135, endPoint x: 504, endPoint y: 127, distance: 99.5
click at [504, 127] on span "válságba zuhant." at bounding box center [494, 135] width 195 height 29
click at [496, 104] on div at bounding box center [496, 104] width 0 height 0
click at [518, 108] on div "/ Score: 222 0 % Mastered A __________ válságba zuhant. The global economy has …" at bounding box center [414, 210] width 698 height 274
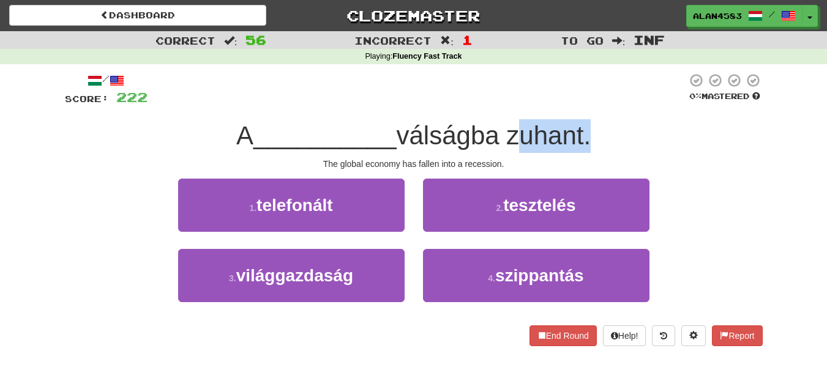
drag, startPoint x: 514, startPoint y: 129, endPoint x: 592, endPoint y: 124, distance: 77.9
click at [591, 124] on span "válságba zuhant." at bounding box center [494, 135] width 195 height 29
click at [584, 104] on div at bounding box center [584, 104] width 0 height 0
click at [613, 111] on div "/ Score: 222 0 % Mastered A __________ válságba zuhant. The global economy has …" at bounding box center [414, 210] width 698 height 274
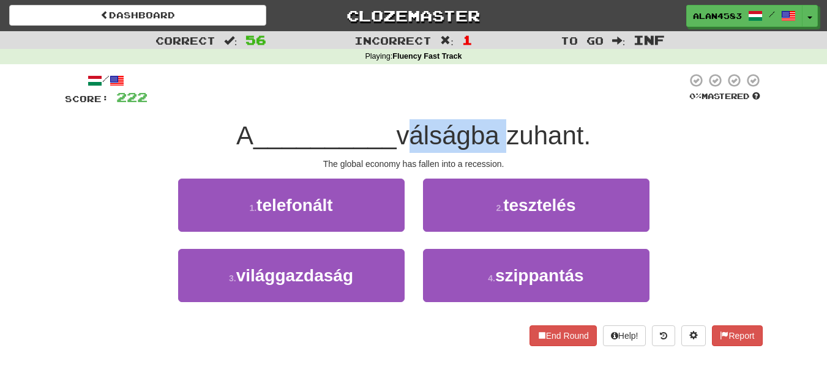
drag, startPoint x: 503, startPoint y: 134, endPoint x: 403, endPoint y: 138, distance: 99.9
click at [403, 138] on span "válságba zuhant." at bounding box center [494, 135] width 195 height 29
click at [395, 151] on div at bounding box center [395, 151] width 0 height 0
click at [307, 158] on div "The global economy has fallen into a recession." at bounding box center [414, 164] width 698 height 12
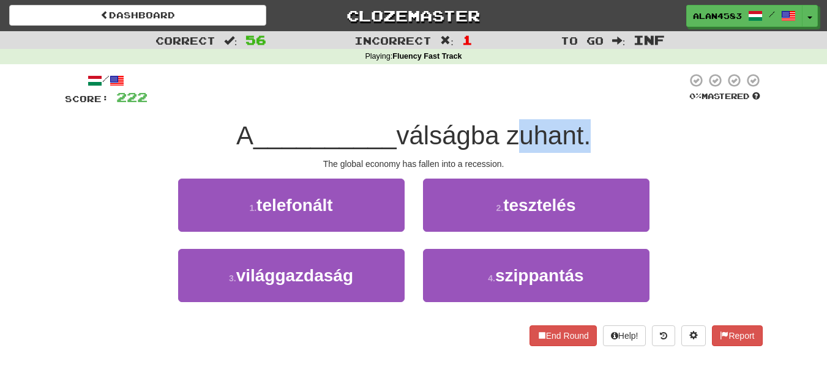
drag, startPoint x: 510, startPoint y: 132, endPoint x: 591, endPoint y: 124, distance: 81.8
click at [591, 124] on span "válságba zuhant." at bounding box center [494, 135] width 195 height 29
click at [583, 104] on div at bounding box center [583, 104] width 0 height 0
click at [610, 106] on div at bounding box center [417, 90] width 539 height 34
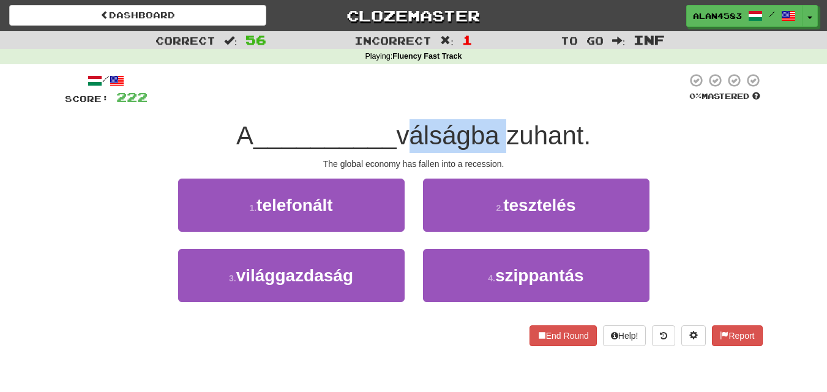
drag, startPoint x: 505, startPoint y: 135, endPoint x: 404, endPoint y: 143, distance: 101.4
click at [404, 143] on span "válságba zuhant." at bounding box center [494, 135] width 195 height 29
click at [396, 151] on div at bounding box center [396, 151] width 0 height 0
click at [293, 148] on span "__________" at bounding box center [324, 135] width 143 height 29
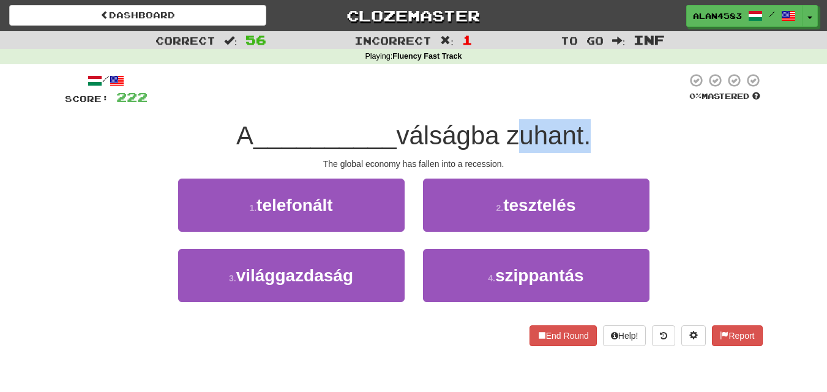
drag, startPoint x: 513, startPoint y: 134, endPoint x: 590, endPoint y: 129, distance: 77.3
click at [590, 129] on span "válságba zuhant." at bounding box center [494, 135] width 195 height 29
click at [582, 104] on div at bounding box center [582, 104] width 0 height 0
click at [610, 114] on div "/ Score: 222 0 % Mastered A __________ válságba zuhant. The global economy has …" at bounding box center [414, 210] width 698 height 274
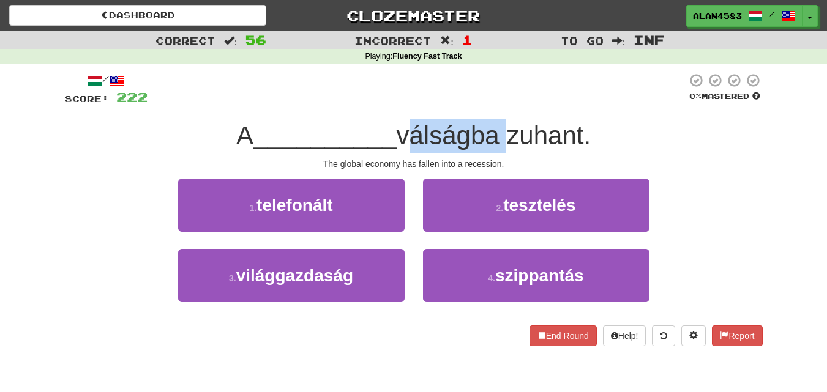
drag, startPoint x: 504, startPoint y: 134, endPoint x: 403, endPoint y: 135, distance: 101.6
click at [403, 135] on span "válságba zuhant." at bounding box center [494, 135] width 195 height 29
click at [395, 104] on div at bounding box center [395, 104] width 0 height 0
click at [368, 123] on span "__________" at bounding box center [324, 135] width 143 height 29
drag, startPoint x: 512, startPoint y: 130, endPoint x: 595, endPoint y: 124, distance: 82.9
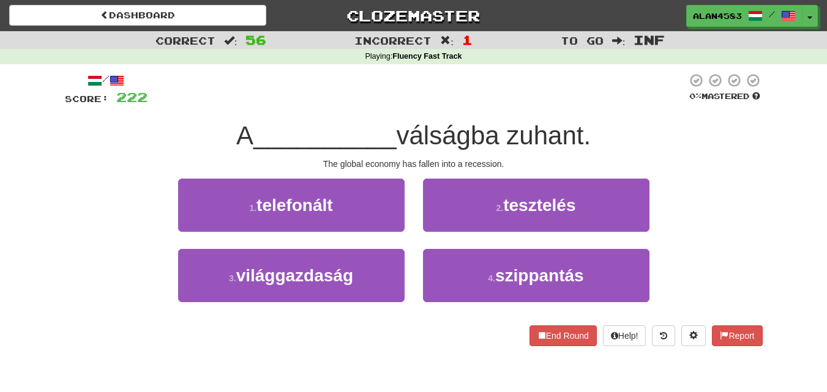
click at [591, 124] on span "válságba zuhant." at bounding box center [494, 135] width 195 height 29
click at [583, 131] on span "válságba zuhant." at bounding box center [494, 135] width 195 height 29
drag, startPoint x: 509, startPoint y: 135, endPoint x: 591, endPoint y: 129, distance: 81.7
click at [591, 129] on span "válságba zuhant." at bounding box center [494, 135] width 195 height 29
click at [583, 104] on div at bounding box center [583, 104] width 0 height 0
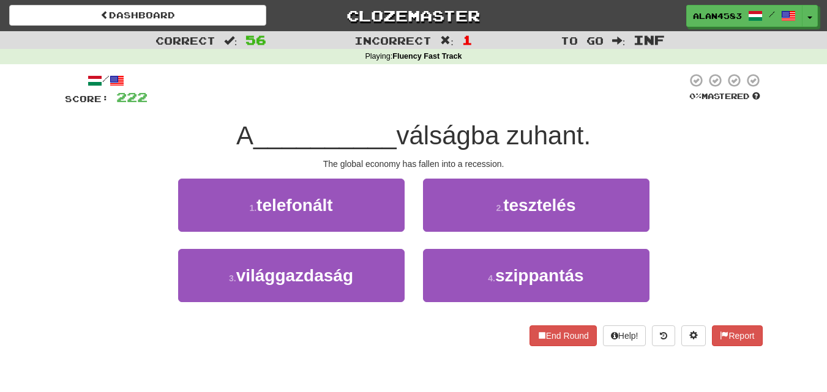
click at [612, 116] on div "/ Score: 222 0 % Mastered A __________ válságba zuhant. The global economy has …" at bounding box center [414, 210] width 698 height 274
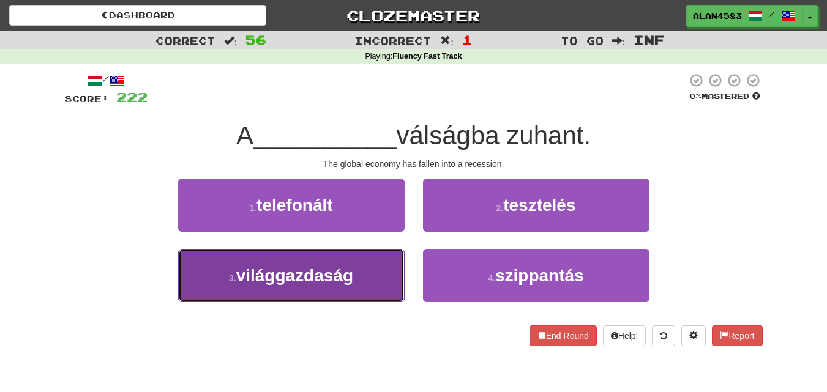
click at [353, 269] on span "világgazdaság" at bounding box center [294, 275] width 117 height 19
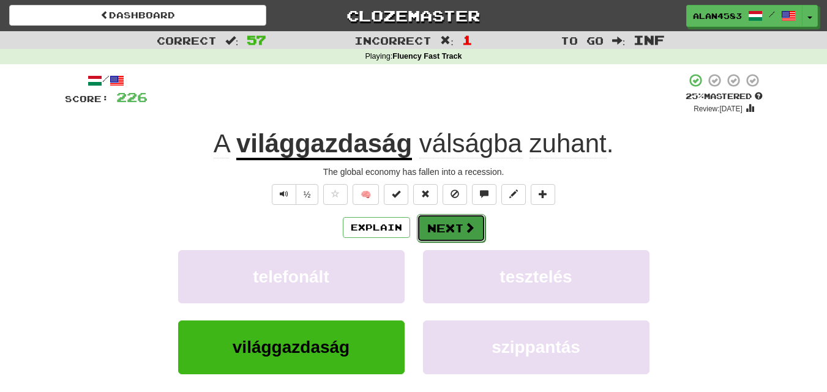
click at [451, 234] on button "Next" at bounding box center [451, 228] width 69 height 28
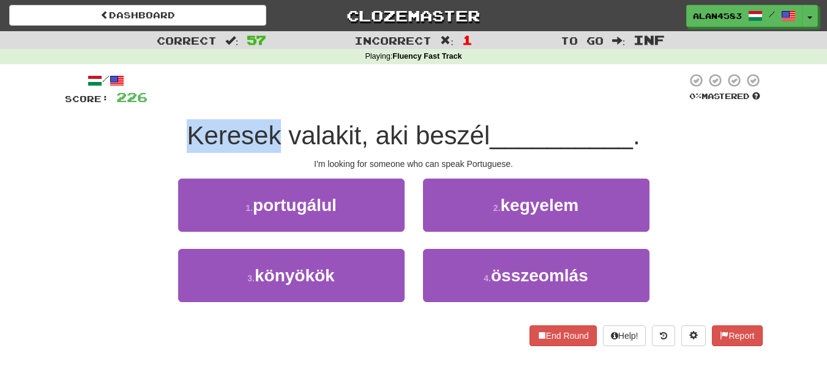
drag, startPoint x: 274, startPoint y: 132, endPoint x: 151, endPoint y: 132, distance: 123.0
click at [151, 132] on div "Keresek valakit, aki beszél __________ ." at bounding box center [414, 136] width 698 height 34
click at [143, 104] on div at bounding box center [143, 104] width 0 height 0
click at [92, 145] on div "Keresek valakit, aki beszél __________ ." at bounding box center [414, 136] width 698 height 34
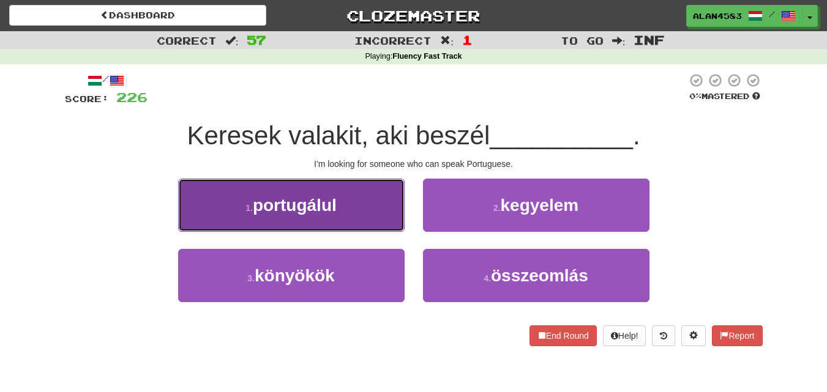
click at [291, 191] on button "1 . portugálul" at bounding box center [291, 205] width 226 height 53
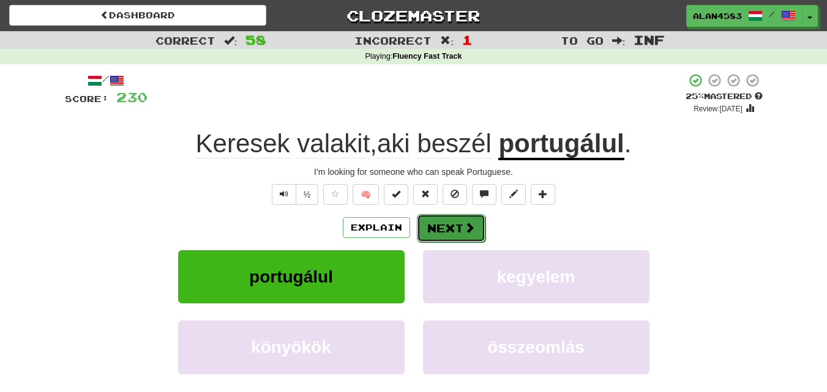
click at [451, 226] on button "Next" at bounding box center [451, 228] width 69 height 28
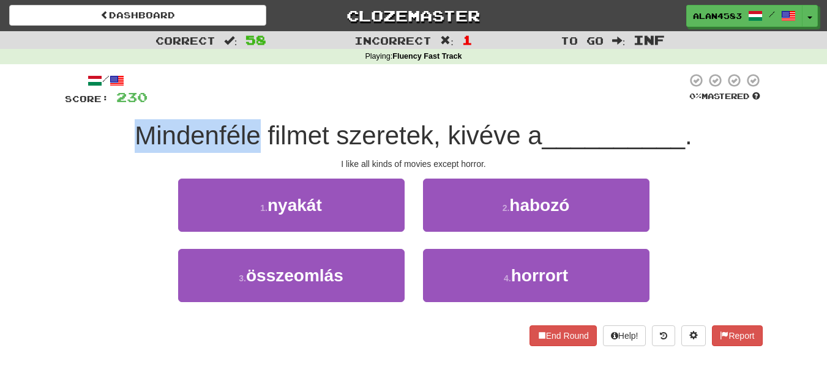
drag, startPoint x: 256, startPoint y: 136, endPoint x: 134, endPoint y: 137, distance: 122.4
click at [135, 137] on span "Mindenféle filmet szeretek, kivéve a" at bounding box center [338, 135] width 407 height 29
click at [126, 151] on div at bounding box center [126, 151] width 0 height 0
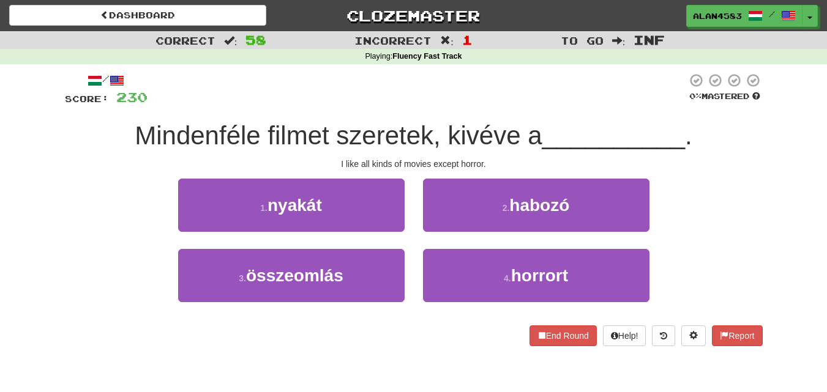
click at [89, 171] on div "/ Score: 230 0 % Mastered Mindenféle filmet szeretek, kivéve a __________ . I l…" at bounding box center [414, 210] width 698 height 274
drag, startPoint x: 444, startPoint y: 125, endPoint x: 514, endPoint y: 124, distance: 69.8
click at [514, 124] on span "Mindenféle filmet szeretek, kivéve a" at bounding box center [338, 135] width 407 height 29
click at [506, 104] on div at bounding box center [506, 104] width 0 height 0
click at [533, 108] on div "/ Score: 230 0 % Mastered Mindenféle filmet szeretek, kivéve a __________ . I l…" at bounding box center [414, 210] width 698 height 274
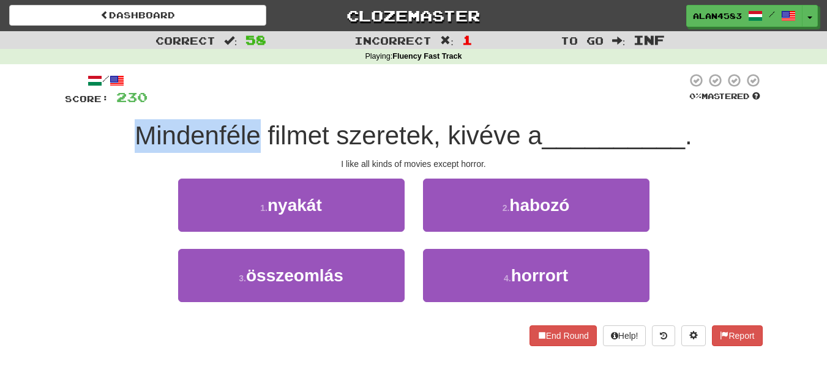
drag, startPoint x: 255, startPoint y: 134, endPoint x: 110, endPoint y: 135, distance: 145.1
click at [110, 135] on div "Mindenféle filmet szeretek, kivéve a __________ ." at bounding box center [414, 136] width 698 height 34
click at [102, 104] on div at bounding box center [102, 104] width 0 height 0
click at [81, 137] on div "Mindenféle filmet szeretek, kivéve a __________ ." at bounding box center [414, 136] width 698 height 34
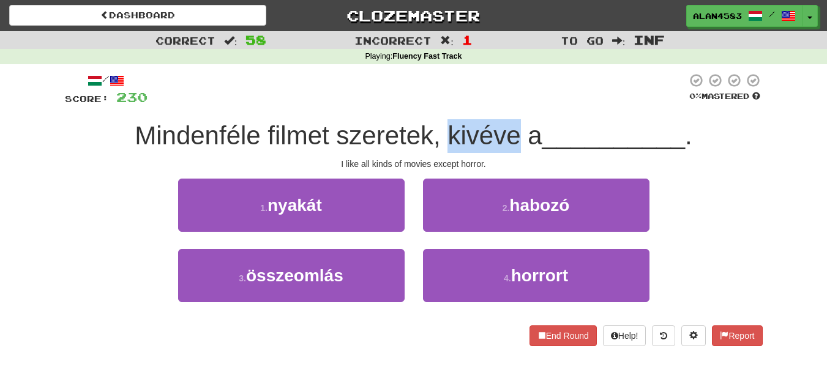
drag, startPoint x: 443, startPoint y: 124, endPoint x: 515, endPoint y: 129, distance: 71.8
click at [515, 129] on span "Mindenféle filmet szeretek, kivéve a" at bounding box center [338, 135] width 407 height 29
click at [507, 104] on div at bounding box center [507, 104] width 0 height 0
click at [541, 110] on div "/ Score: 230 0 % Mastered Mindenféle filmet szeretek, kivéve a __________ . I l…" at bounding box center [414, 210] width 698 height 274
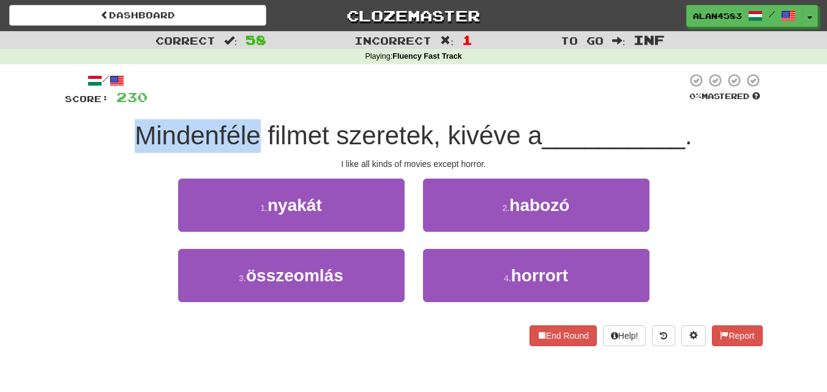
drag, startPoint x: 255, startPoint y: 128, endPoint x: 127, endPoint y: 125, distance: 128.6
click at [127, 125] on div "Mindenféle filmet szeretek, kivéve a __________ ." at bounding box center [414, 136] width 698 height 34
click at [119, 104] on div at bounding box center [119, 104] width 0 height 0
click at [80, 143] on div "Mindenféle filmet szeretek, kivéve a __________ ." at bounding box center [414, 136] width 698 height 34
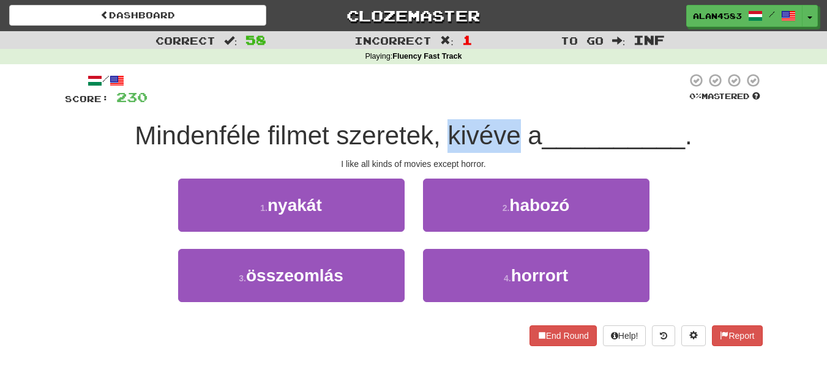
drag, startPoint x: 443, startPoint y: 129, endPoint x: 512, endPoint y: 126, distance: 69.2
click at [512, 126] on span "Mindenféle filmet szeretek, kivéve a" at bounding box center [338, 135] width 407 height 29
click at [504, 104] on div at bounding box center [504, 104] width 0 height 0
click at [531, 114] on div "/ Score: 230 0 % Mastered Mindenféle filmet szeretek, kivéve a __________ . I l…" at bounding box center [414, 210] width 698 height 274
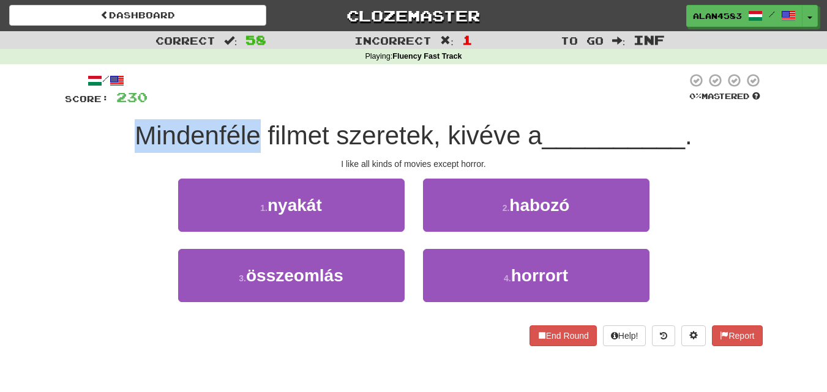
drag, startPoint x: 252, startPoint y: 132, endPoint x: 88, endPoint y: 130, distance: 164.7
click at [88, 130] on div "Mindenféle filmet szeretek, kivéve a __________ ." at bounding box center [414, 136] width 698 height 34
click at [80, 104] on div at bounding box center [80, 104] width 0 height 0
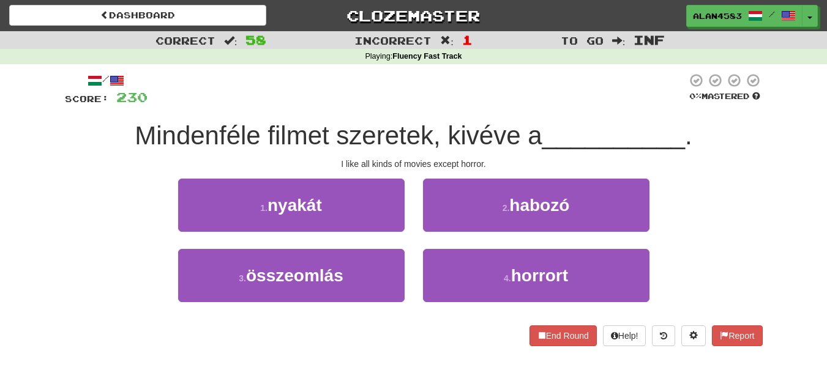
click at [10, 165] on div "Correct : 58 Incorrect : 1 To go : Inf Playing : Fluency Fast Track / Score: 23…" at bounding box center [413, 197] width 827 height 332
drag, startPoint x: 447, startPoint y: 139, endPoint x: 517, endPoint y: 134, distance: 70.0
click at [517, 134] on span "Mindenféle filmet szeretek, kivéve a" at bounding box center [338, 135] width 407 height 29
click at [509, 104] on div at bounding box center [509, 104] width 0 height 0
click at [534, 113] on div "/ Score: 230 0 % Mastered Mindenféle filmet szeretek, kivéve a __________ . I l…" at bounding box center [414, 210] width 698 height 274
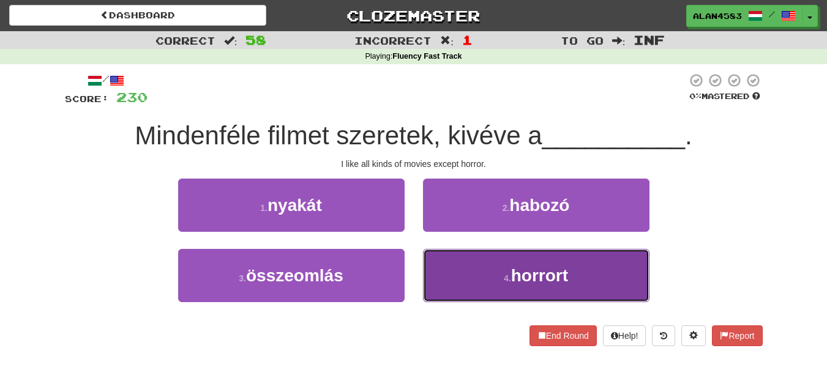
click at [622, 288] on button "4 . horrort" at bounding box center [536, 275] width 226 height 53
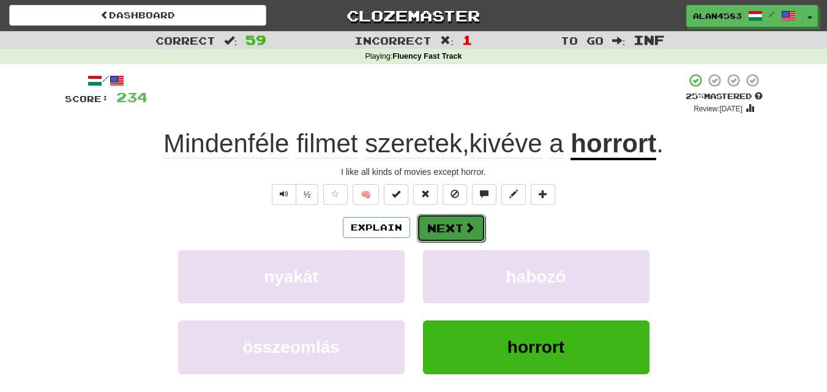
click at [442, 224] on button "Next" at bounding box center [451, 228] width 69 height 28
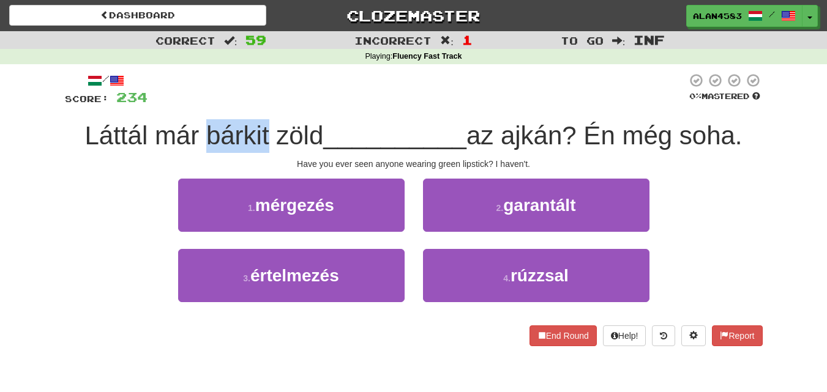
drag, startPoint x: 263, startPoint y: 129, endPoint x: 203, endPoint y: 129, distance: 59.4
click at [203, 129] on span "Láttál már bárkit zöld" at bounding box center [203, 135] width 239 height 29
click at [195, 104] on div at bounding box center [195, 104] width 0 height 0
click at [168, 114] on div "/ Score: 234 0 % Mastered Láttál már bárkit zöld __________ az ajkán? Én még so…" at bounding box center [414, 210] width 698 height 274
drag, startPoint x: 269, startPoint y: 132, endPoint x: 314, endPoint y: 129, distance: 45.4
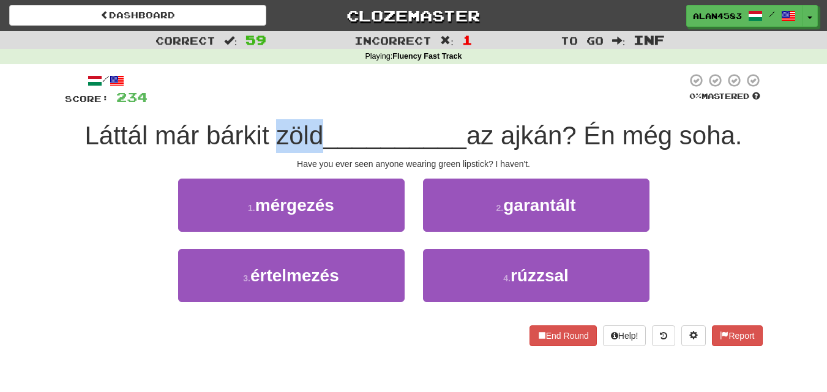
click at [314, 129] on span "Láttál már bárkit zöld" at bounding box center [203, 135] width 239 height 29
click at [306, 104] on div at bounding box center [306, 104] width 0 height 0
click at [376, 109] on div "/ Score: 234 0 % Mastered Láttál már bárkit zöld __________ az ajkán? Én még so…" at bounding box center [414, 210] width 698 height 274
drag, startPoint x: 512, startPoint y: 132, endPoint x: 571, endPoint y: 130, distance: 58.8
click at [571, 130] on span "az ajkán? Én még soha." at bounding box center [604, 135] width 276 height 29
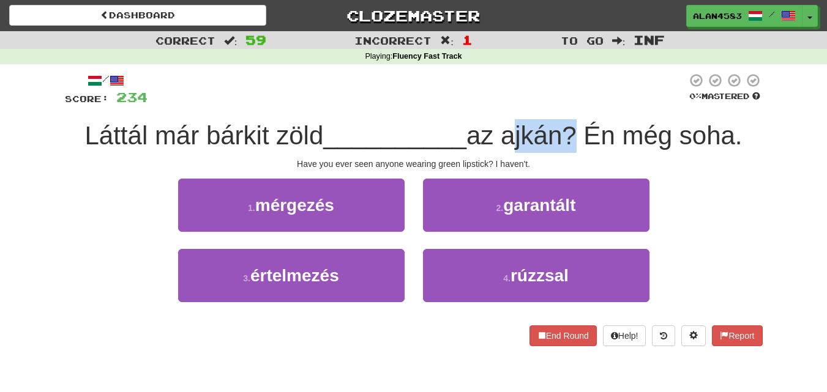
click at [563, 104] on div at bounding box center [563, 104] width 0 height 0
click at [597, 105] on div at bounding box center [417, 90] width 539 height 34
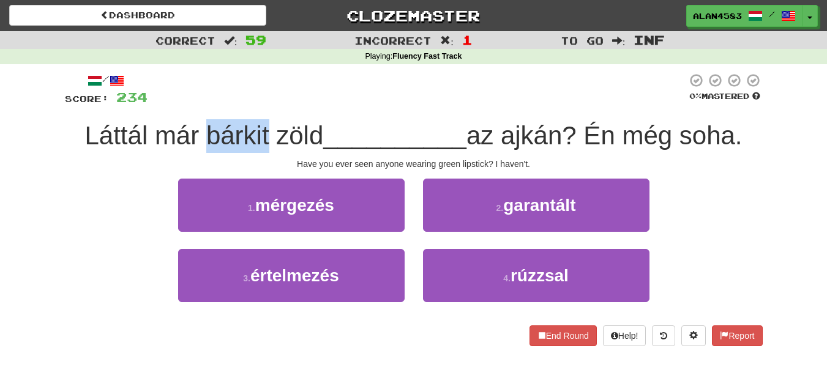
drag, startPoint x: 200, startPoint y: 124, endPoint x: 261, endPoint y: 122, distance: 60.7
click at [261, 122] on span "Láttál már bárkit zöld" at bounding box center [203, 135] width 239 height 29
click at [253, 104] on div at bounding box center [253, 104] width 0 height 0
click at [282, 112] on div "/ Score: 234 0 % Mastered Láttál már bárkit zöld __________ az ajkán? Én még so…" at bounding box center [414, 210] width 698 height 274
drag, startPoint x: 272, startPoint y: 128, endPoint x: 316, endPoint y: 125, distance: 43.5
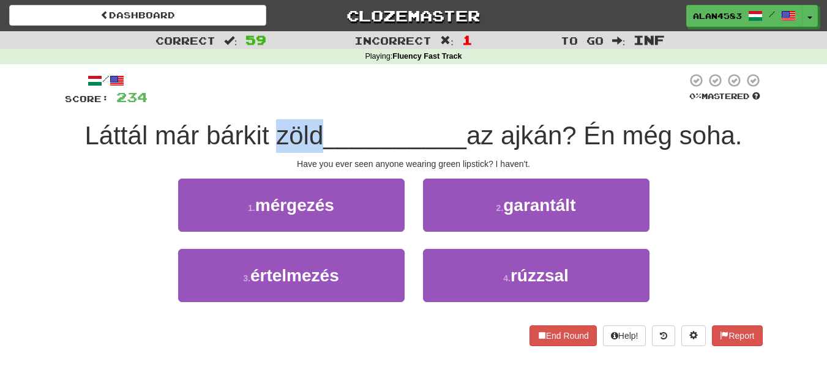
click at [316, 125] on span "Láttál már bárkit zöld" at bounding box center [203, 135] width 239 height 29
click at [308, 104] on div at bounding box center [308, 104] width 0 height 0
click at [346, 113] on div "/ Score: 234 0 % Mastered Láttál már bárkit zöld __________ az ajkán? Én még so…" at bounding box center [414, 210] width 698 height 274
drag, startPoint x: 512, startPoint y: 134, endPoint x: 569, endPoint y: 132, distance: 57.0
click at [569, 132] on span "az ajkán? Én még soha." at bounding box center [604, 135] width 276 height 29
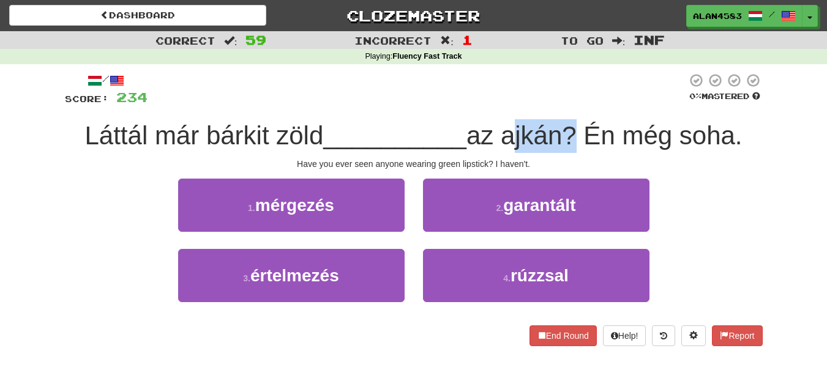
click at [561, 104] on div at bounding box center [561, 104] width 0 height 0
click at [603, 110] on div "/ Score: 234 0 % Mastered Láttál már bárkit zöld __________ az ajkán? Én még so…" at bounding box center [414, 210] width 698 height 274
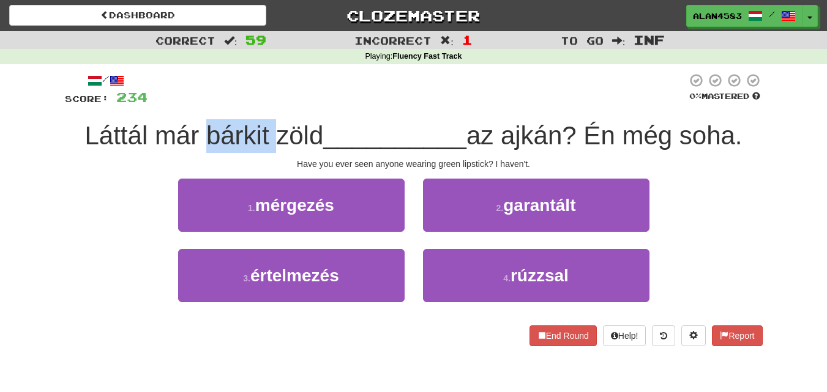
drag, startPoint x: 197, startPoint y: 131, endPoint x: 266, endPoint y: 127, distance: 69.3
click at [266, 127] on span "Láttál már bárkit zöld" at bounding box center [203, 135] width 239 height 29
click at [258, 104] on div at bounding box center [258, 104] width 0 height 0
click at [285, 107] on div at bounding box center [417, 90] width 539 height 34
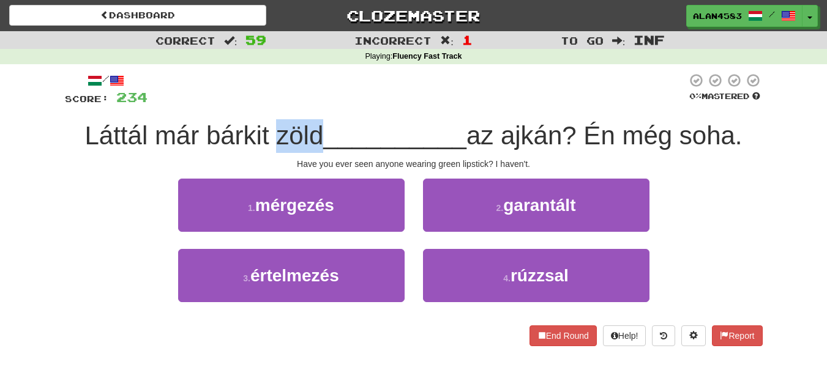
drag, startPoint x: 266, startPoint y: 124, endPoint x: 315, endPoint y: 126, distance: 49.6
click at [315, 126] on span "Láttál már bárkit zöld" at bounding box center [203, 135] width 239 height 29
click at [307, 104] on div at bounding box center [307, 104] width 0 height 0
click at [356, 111] on div "/ Score: 234 0 % Mastered Láttál már bárkit zöld __________ az ajkán? Én még so…" at bounding box center [414, 210] width 698 height 274
drag, startPoint x: 512, startPoint y: 132, endPoint x: 568, endPoint y: 130, distance: 56.3
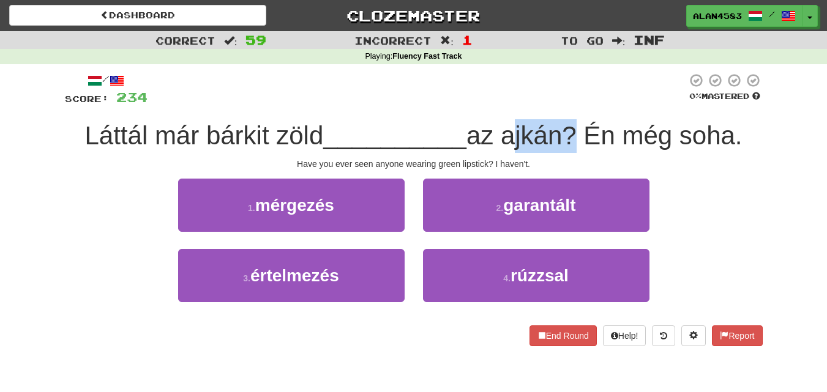
click at [568, 130] on span "az ajkán? Én még soha." at bounding box center [604, 135] width 276 height 29
click at [560, 104] on div at bounding box center [560, 104] width 0 height 0
click at [586, 113] on div "/ Score: 234 0 % Mastered Láttál már bárkit zöld __________ az ajkán? Én még so…" at bounding box center [414, 210] width 698 height 274
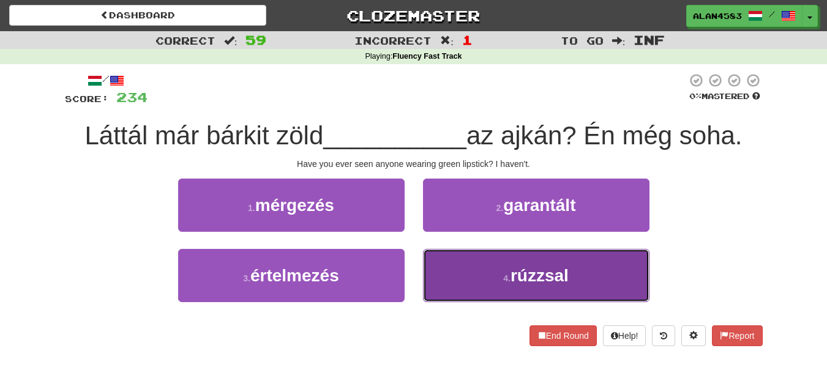
click at [534, 262] on button "4 . rúzzsal" at bounding box center [536, 275] width 226 height 53
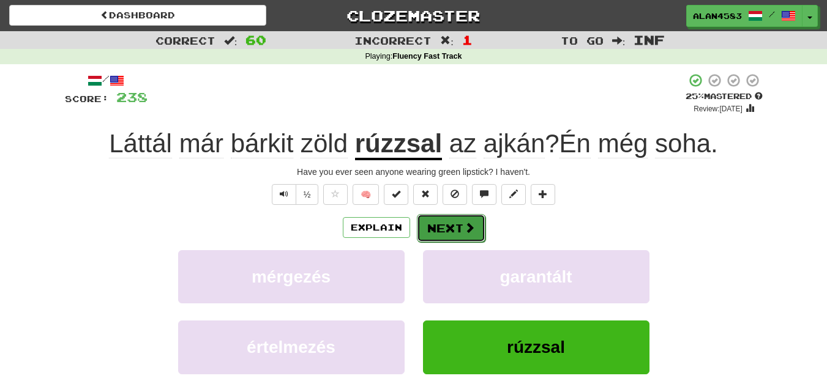
click at [441, 222] on button "Next" at bounding box center [451, 228] width 69 height 28
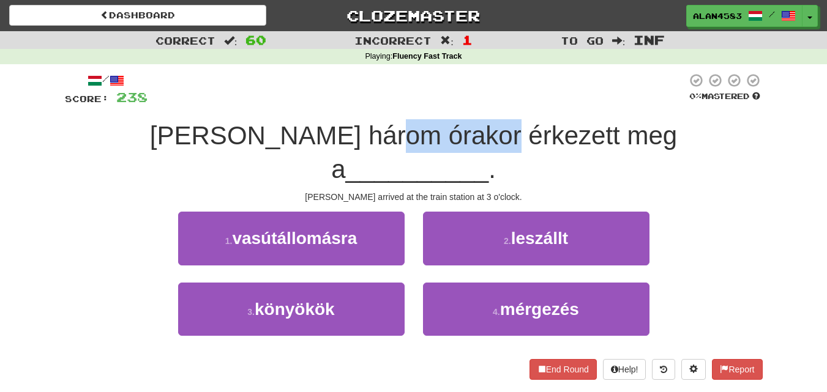
drag, startPoint x: 358, startPoint y: 132, endPoint x: 462, endPoint y: 129, distance: 103.5
click at [462, 129] on span "[PERSON_NAME] három órakor érkezett meg a" at bounding box center [413, 152] width 527 height 62
click at [454, 104] on div at bounding box center [454, 104] width 0 height 0
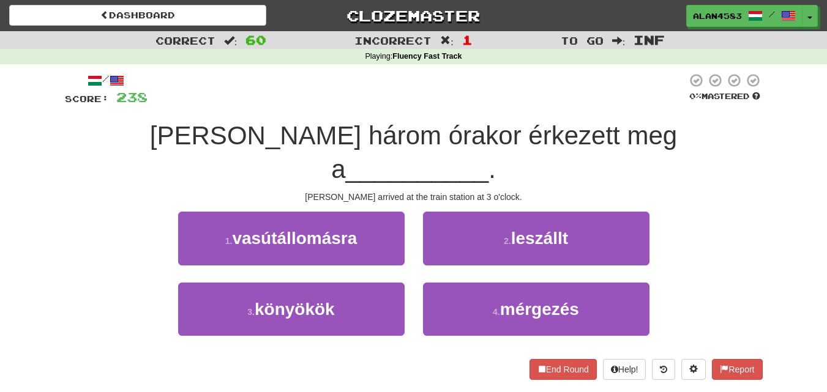
click at [493, 110] on div "/ Score: 238 0 % Mastered [PERSON_NAME] három órakor érkezett meg a __________ …" at bounding box center [414, 226] width 698 height 307
drag, startPoint x: 350, startPoint y: 125, endPoint x: 278, endPoint y: 125, distance: 72.2
click at [278, 125] on span "[PERSON_NAME] három órakor érkezett meg a" at bounding box center [413, 152] width 527 height 62
click at [270, 104] on div at bounding box center [270, 104] width 0 height 0
click at [234, 126] on span "[PERSON_NAME] három órakor érkezett meg a" at bounding box center [413, 152] width 527 height 62
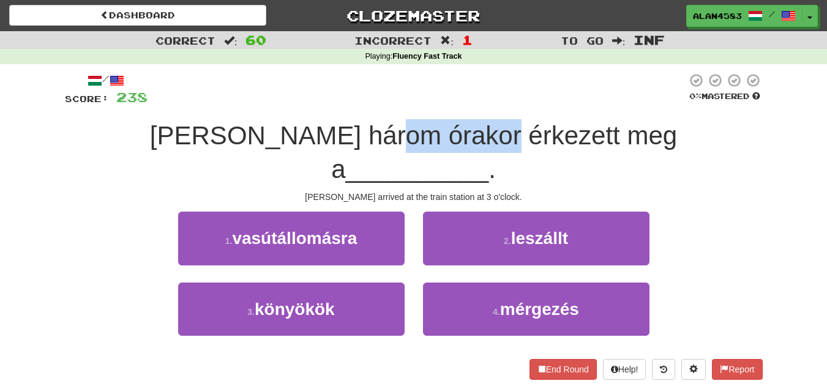
drag, startPoint x: 356, startPoint y: 134, endPoint x: 455, endPoint y: 132, distance: 99.2
click at [455, 132] on span "[PERSON_NAME] három órakor érkezett meg a" at bounding box center [413, 152] width 527 height 62
click at [447, 104] on div at bounding box center [447, 104] width 0 height 0
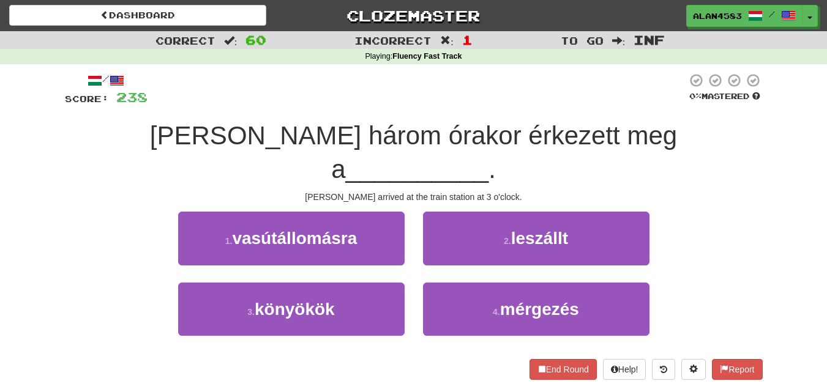
click at [477, 113] on div "/ Score: 238 0 % Mastered [PERSON_NAME] három órakor érkezett meg a __________ …" at bounding box center [414, 226] width 698 height 307
drag, startPoint x: 351, startPoint y: 132, endPoint x: 279, endPoint y: 132, distance: 72.2
click at [279, 132] on span "[PERSON_NAME] három órakor érkezett meg a" at bounding box center [413, 152] width 527 height 62
click at [271, 104] on div at bounding box center [271, 104] width 0 height 0
click at [307, 107] on div "/ Score: 238 0 % Mastered [PERSON_NAME] három órakor érkezett meg a __________ …" at bounding box center [414, 226] width 698 height 307
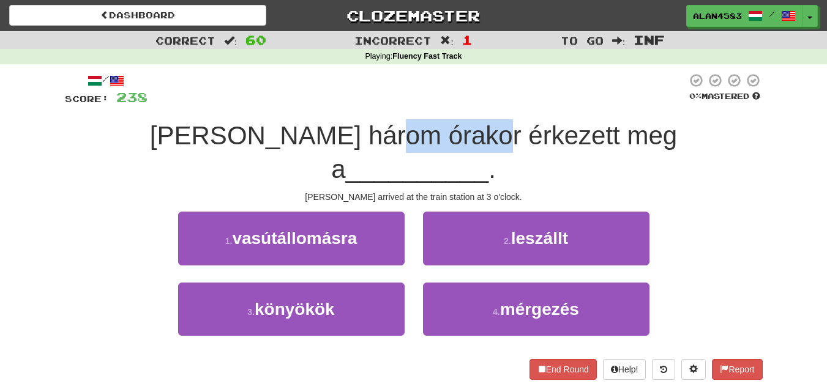
drag, startPoint x: 357, startPoint y: 131, endPoint x: 447, endPoint y: 125, distance: 90.8
click at [447, 125] on span "[PERSON_NAME] három órakor érkezett meg a" at bounding box center [413, 152] width 527 height 62
click at [440, 104] on div at bounding box center [440, 104] width 0 height 0
click at [465, 115] on div "/ Score: 238 0 % Mastered [PERSON_NAME] három órakor érkezett meg a __________ …" at bounding box center [414, 226] width 698 height 307
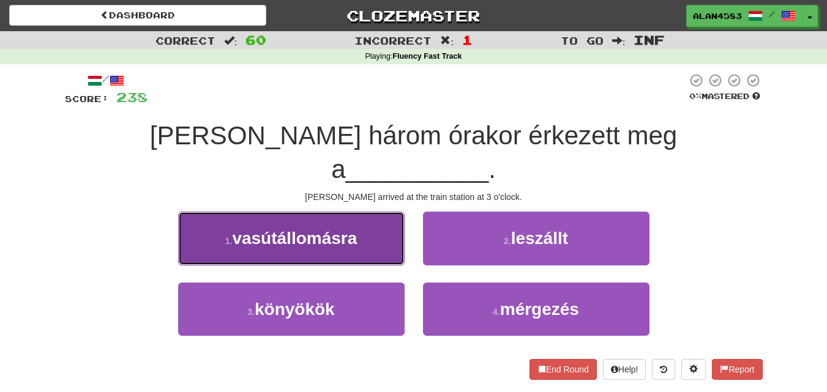
click at [370, 212] on button "1 . vasútállomásra" at bounding box center [291, 238] width 226 height 53
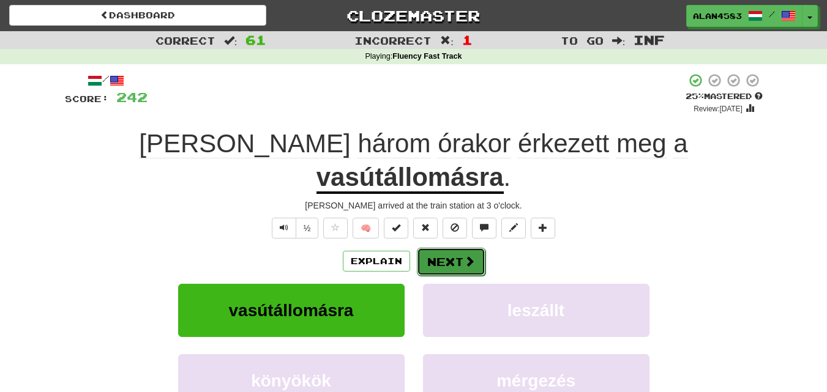
click at [444, 248] on button "Next" at bounding box center [451, 262] width 69 height 28
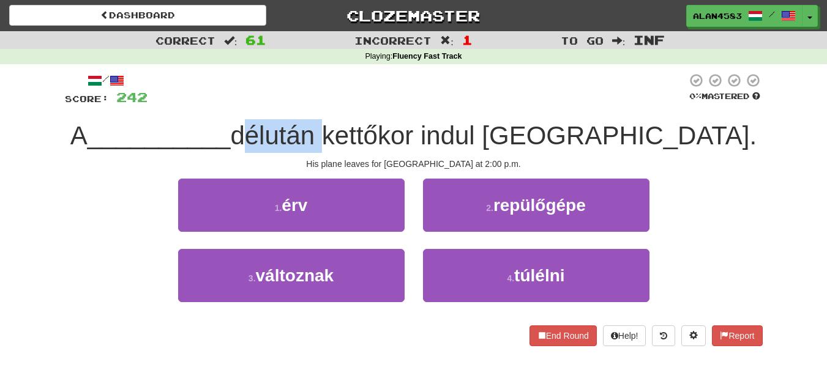
drag, startPoint x: 300, startPoint y: 137, endPoint x: 384, endPoint y: 133, distance: 83.9
click at [384, 133] on span "délután kettőkor indul [GEOGRAPHIC_DATA]." at bounding box center [493, 135] width 526 height 29
click at [376, 104] on div at bounding box center [376, 104] width 0 height 0
click at [398, 110] on div "/ Score: 242 0 % Mastered A __________ délután kettőkor indul [GEOGRAPHIC_DATA]…" at bounding box center [414, 210] width 698 height 274
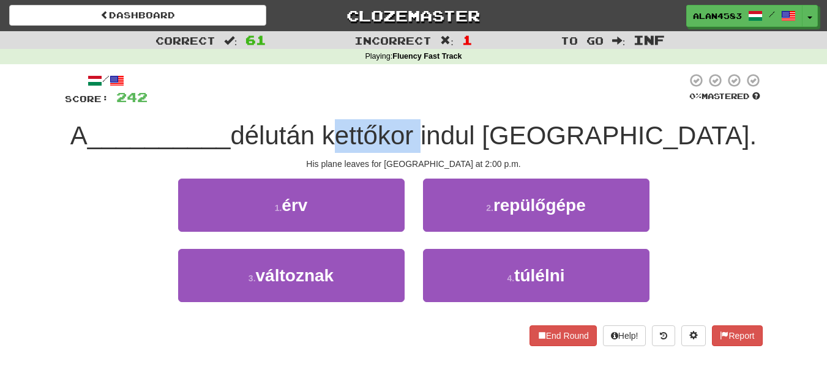
drag, startPoint x: 389, startPoint y: 126, endPoint x: 479, endPoint y: 127, distance: 90.0
click at [479, 127] on span "délután kettőkor indul [GEOGRAPHIC_DATA]." at bounding box center [493, 135] width 526 height 29
click at [471, 104] on div at bounding box center [471, 104] width 0 height 0
click at [499, 107] on div "/ Score: 242 0 % Mastered A __________ délután kettőkor indul [GEOGRAPHIC_DATA]…" at bounding box center [414, 210] width 698 height 274
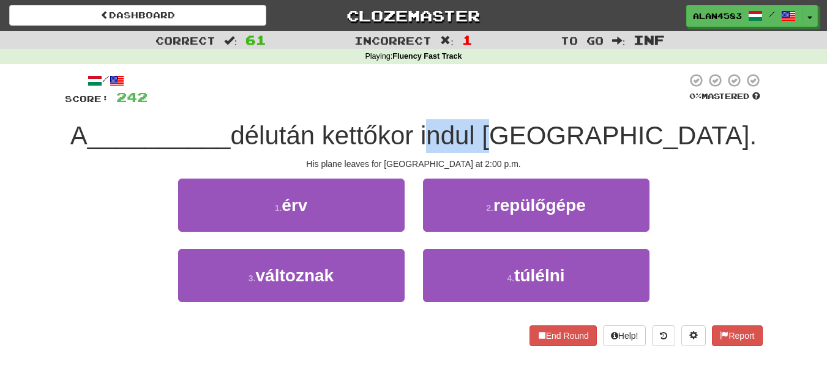
drag, startPoint x: 487, startPoint y: 124, endPoint x: 547, endPoint y: 118, distance: 60.9
click at [547, 118] on div "/ Score: 242 0 % Mastered A __________ délután kettőkor indul [GEOGRAPHIC_DATA]…" at bounding box center [414, 210] width 698 height 274
click at [539, 104] on div at bounding box center [539, 104] width 0 height 0
click at [564, 106] on div at bounding box center [417, 90] width 539 height 34
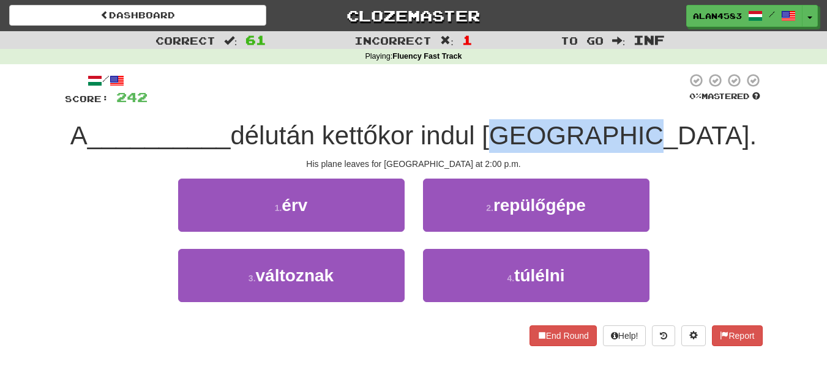
drag, startPoint x: 554, startPoint y: 124, endPoint x: 693, endPoint y: 123, distance: 139.0
click at [693, 123] on span "délután kettőkor indul [GEOGRAPHIC_DATA]." at bounding box center [493, 135] width 526 height 29
click at [685, 104] on div at bounding box center [685, 104] width 0 height 0
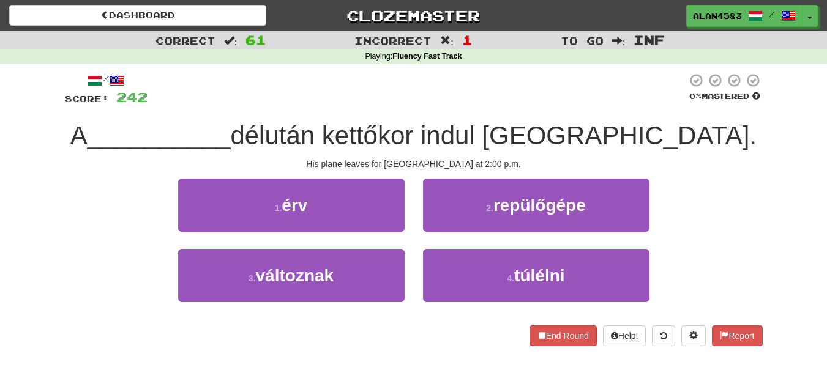
click at [717, 113] on div "/ Score: 242 0 % Mastered A __________ délután kettőkor indul [GEOGRAPHIC_DATA]…" at bounding box center [414, 210] width 698 height 274
drag, startPoint x: 380, startPoint y: 133, endPoint x: 302, endPoint y: 133, distance: 77.7
click at [302, 133] on span "délután kettőkor indul [GEOGRAPHIC_DATA]." at bounding box center [493, 135] width 526 height 29
click at [294, 104] on div at bounding box center [294, 104] width 0 height 0
click at [247, 108] on div "/ Score: 242 0 % Mastered A __________ délután kettőkor indul [GEOGRAPHIC_DATA]…" at bounding box center [414, 210] width 698 height 274
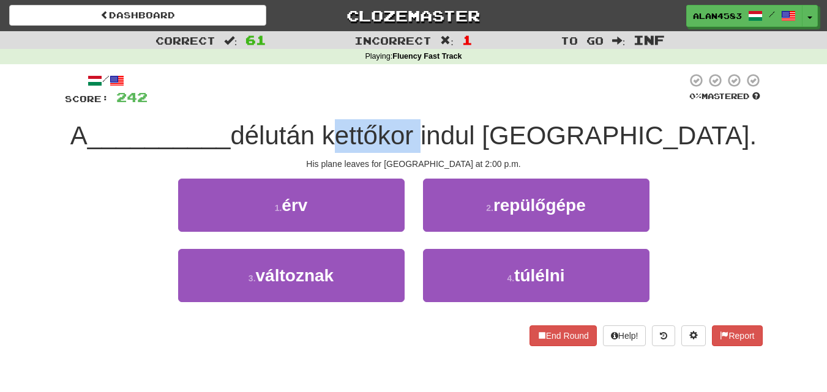
drag, startPoint x: 393, startPoint y: 138, endPoint x: 477, endPoint y: 131, distance: 84.2
click at [477, 131] on span "délután kettőkor indul [GEOGRAPHIC_DATA]." at bounding box center [493, 135] width 526 height 29
click at [469, 104] on div at bounding box center [469, 104] width 0 height 0
click at [490, 113] on div "/ Score: 242 0 % Mastered A __________ délután kettőkor indul [GEOGRAPHIC_DATA]…" at bounding box center [414, 210] width 698 height 274
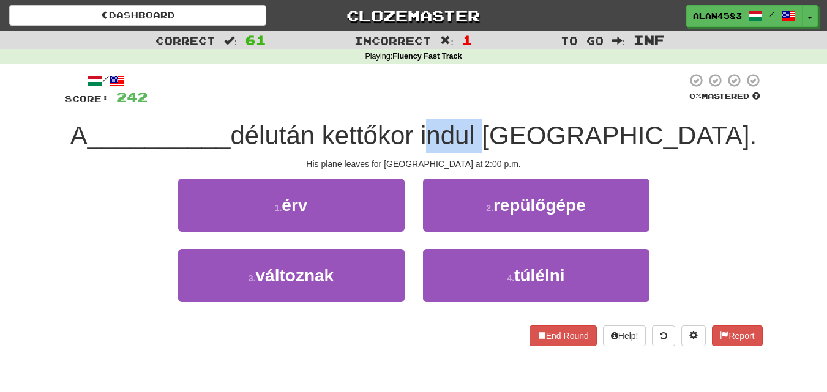
drag, startPoint x: 486, startPoint y: 126, endPoint x: 545, endPoint y: 122, distance: 58.9
click at [545, 122] on span "délután kettőkor indul [GEOGRAPHIC_DATA]." at bounding box center [493, 135] width 526 height 29
click at [537, 104] on div at bounding box center [537, 104] width 0 height 0
click at [563, 103] on div at bounding box center [417, 90] width 539 height 34
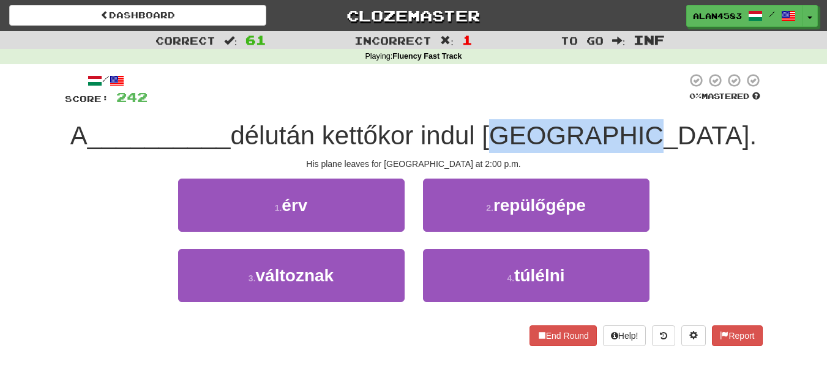
drag, startPoint x: 551, startPoint y: 121, endPoint x: 692, endPoint y: 124, distance: 141.4
click at [692, 124] on span "délután kettőkor indul [GEOGRAPHIC_DATA]." at bounding box center [493, 135] width 526 height 29
click at [684, 104] on div at bounding box center [684, 104] width 0 height 0
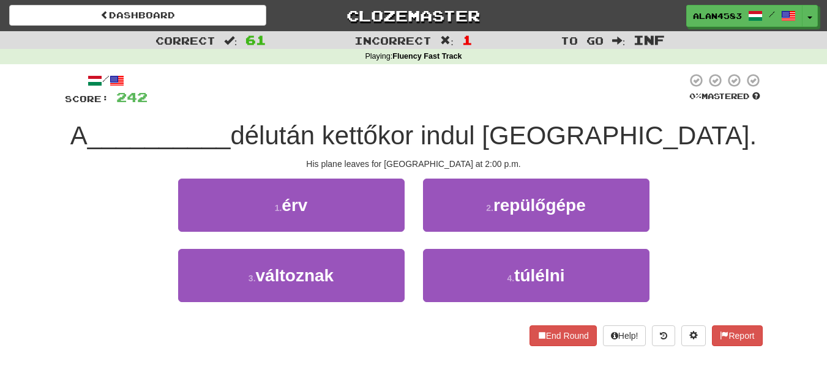
click at [717, 109] on div "/ Score: 242 0 % Mastered A __________ délután kettőkor indul [GEOGRAPHIC_DATA]…" at bounding box center [414, 210] width 698 height 274
drag, startPoint x: 376, startPoint y: 127, endPoint x: 297, endPoint y: 124, distance: 79.6
click at [297, 124] on span "délután kettőkor indul [GEOGRAPHIC_DATA]." at bounding box center [493, 135] width 526 height 29
click at [289, 104] on div at bounding box center [289, 104] width 0 height 0
click at [214, 128] on span "__________" at bounding box center [159, 135] width 143 height 29
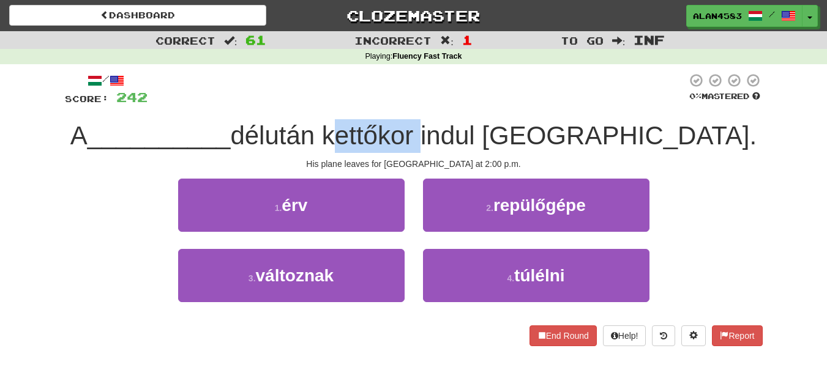
drag, startPoint x: 391, startPoint y: 133, endPoint x: 481, endPoint y: 130, distance: 90.0
click at [481, 130] on span "délután kettőkor indul [GEOGRAPHIC_DATA]." at bounding box center [493, 135] width 526 height 29
click at [473, 104] on div at bounding box center [473, 104] width 0 height 0
click at [495, 110] on div "/ Score: 242 0 % Mastered A __________ délután kettőkor indul [GEOGRAPHIC_DATA]…" at bounding box center [414, 210] width 698 height 274
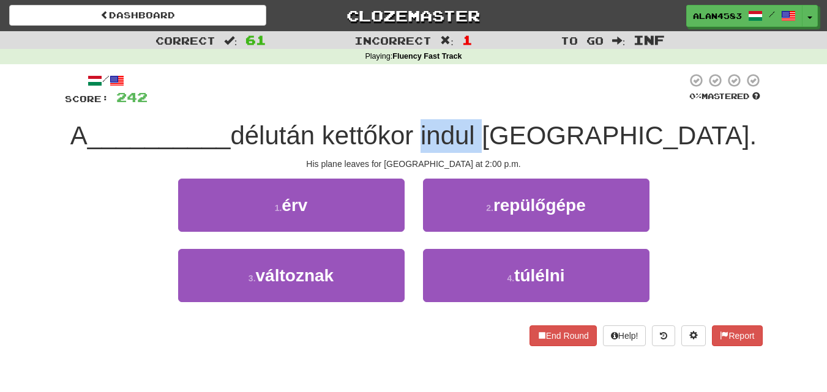
drag, startPoint x: 484, startPoint y: 129, endPoint x: 542, endPoint y: 126, distance: 57.6
click at [542, 126] on span "délután kettőkor indul [GEOGRAPHIC_DATA]." at bounding box center [493, 135] width 526 height 29
click at [534, 104] on div at bounding box center [534, 104] width 0 height 0
click at [550, 116] on div "/ Score: 242 0 % Mastered A __________ délután kettőkor indul [GEOGRAPHIC_DATA]…" at bounding box center [414, 210] width 698 height 274
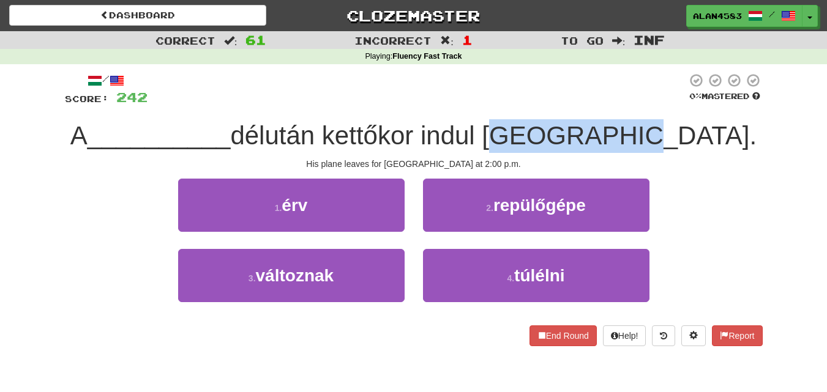
drag, startPoint x: 549, startPoint y: 129, endPoint x: 698, endPoint y: 129, distance: 149.4
click at [698, 129] on span "délután kettőkor indul [GEOGRAPHIC_DATA]." at bounding box center [493, 135] width 526 height 29
click at [691, 104] on div at bounding box center [691, 104] width 0 height 0
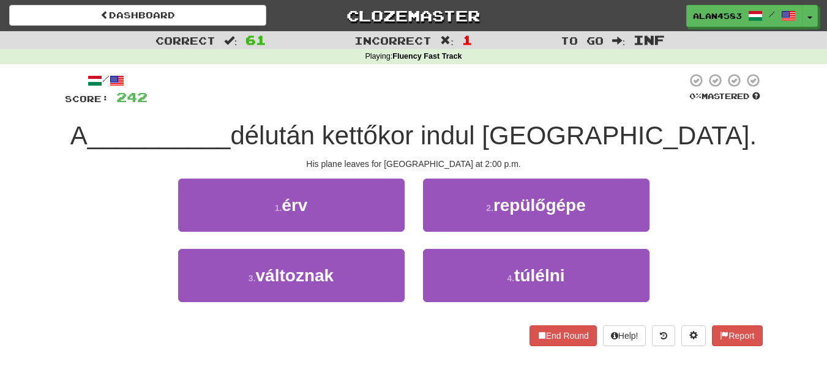
click at [722, 116] on div "/ Score: 242 0 % Mastered A __________ délután kettőkor indul [GEOGRAPHIC_DATA]…" at bounding box center [414, 210] width 698 height 274
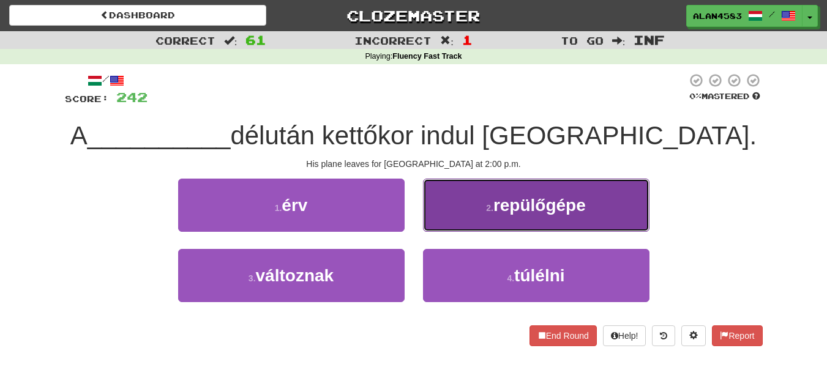
click at [585, 190] on button "2 . repülőgépe" at bounding box center [536, 205] width 226 height 53
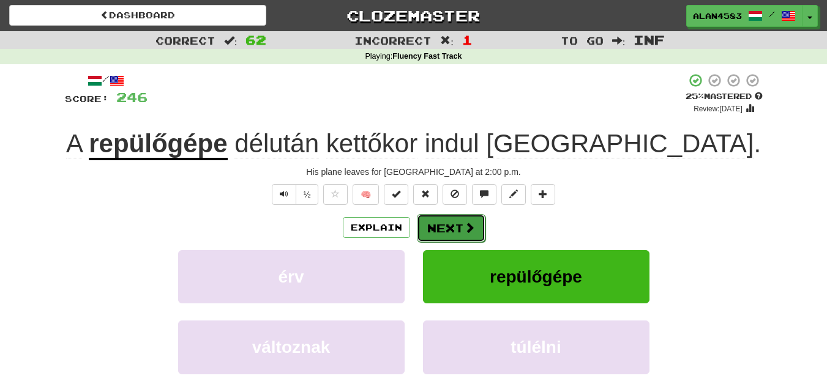
click at [438, 226] on button "Next" at bounding box center [451, 228] width 69 height 28
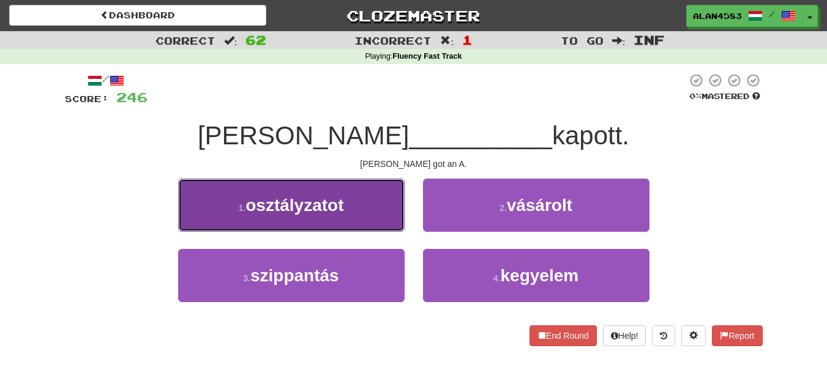
click at [251, 220] on button "1 . osztályzatot" at bounding box center [291, 205] width 226 height 53
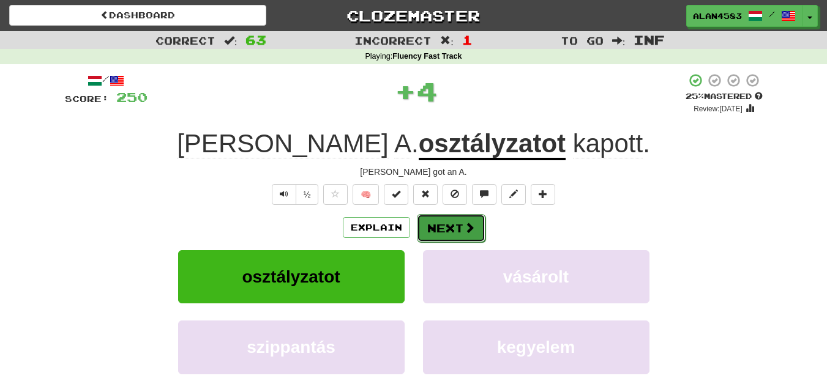
click at [450, 230] on button "Next" at bounding box center [451, 228] width 69 height 28
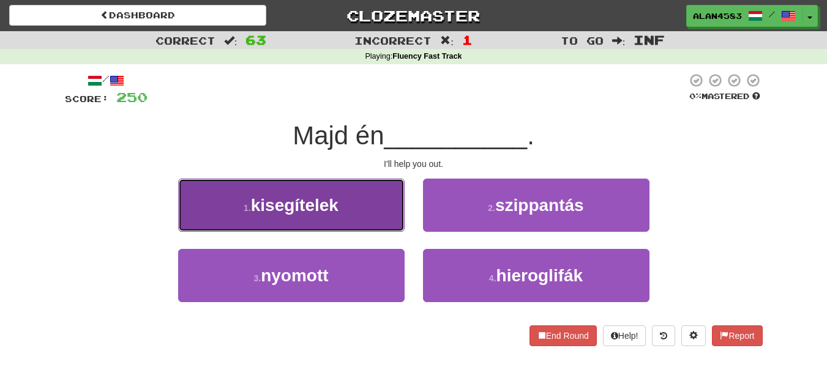
click at [352, 188] on button "1 . kisegítelek" at bounding box center [291, 205] width 226 height 53
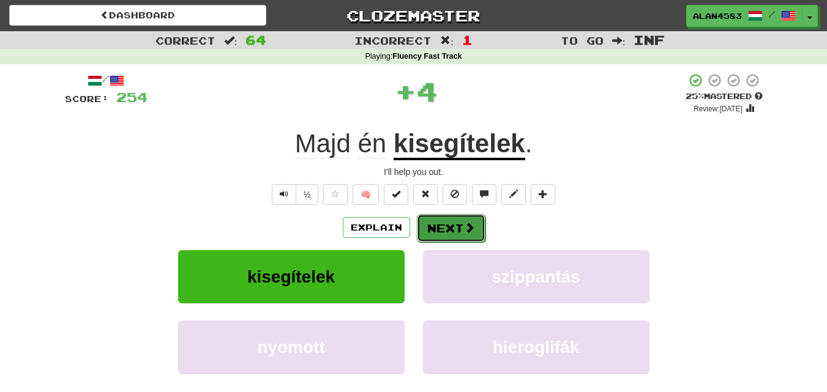
click at [450, 225] on button "Next" at bounding box center [451, 228] width 69 height 28
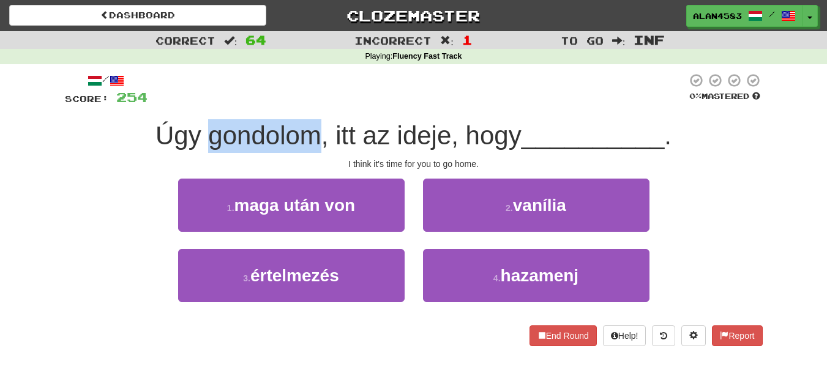
drag, startPoint x: 207, startPoint y: 137, endPoint x: 315, endPoint y: 133, distance: 107.8
click at [315, 133] on span "Úgy gondolom, itt az ideje, hogy" at bounding box center [338, 135] width 366 height 29
click at [307, 104] on div at bounding box center [307, 104] width 0 height 0
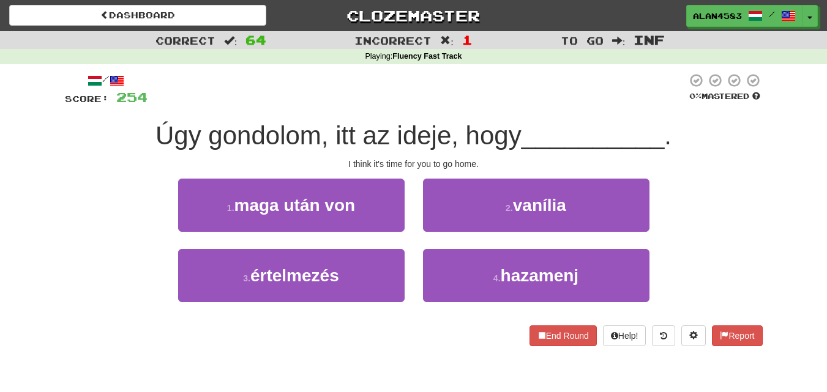
click at [340, 109] on div "/ Score: 254 0 % Mastered [PERSON_NAME], itt az ideje, hogy __________ . I thin…" at bounding box center [414, 210] width 698 height 274
drag, startPoint x: 394, startPoint y: 132, endPoint x: 446, endPoint y: 129, distance: 52.1
click at [446, 129] on span "Úgy gondolom, itt az ideje, hogy" at bounding box center [338, 135] width 366 height 29
click at [438, 104] on div at bounding box center [438, 104] width 0 height 0
click at [461, 107] on div at bounding box center [417, 90] width 539 height 34
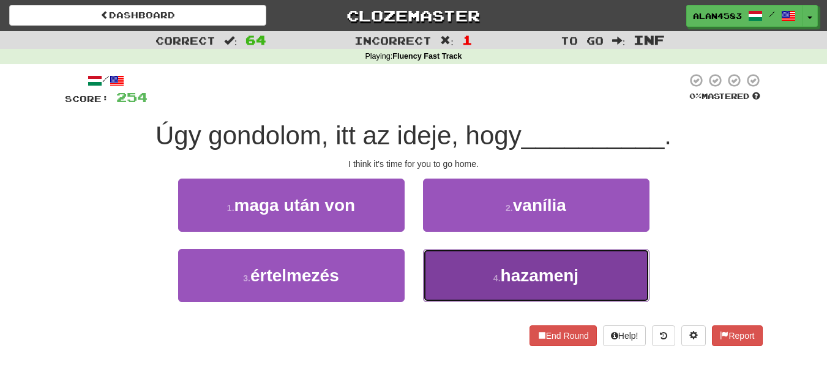
click at [590, 278] on button "4 . hazamenj" at bounding box center [536, 275] width 226 height 53
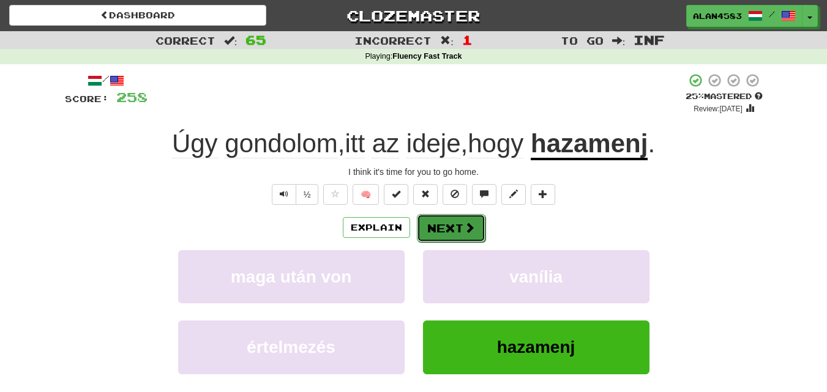
click at [454, 222] on button "Next" at bounding box center [451, 228] width 69 height 28
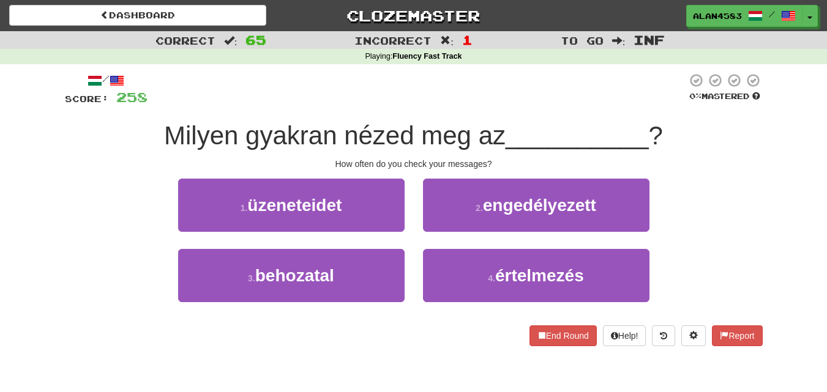
click at [246, 139] on span "Milyen gyakran nézed meg az" at bounding box center [335, 135] width 342 height 29
drag, startPoint x: 342, startPoint y: 132, endPoint x: 410, endPoint y: 130, distance: 68.0
click at [410, 130] on span "Milyen gyakran nézed meg az" at bounding box center [335, 135] width 342 height 29
click at [402, 104] on div at bounding box center [402, 104] width 0 height 0
click at [431, 107] on div at bounding box center [417, 90] width 539 height 34
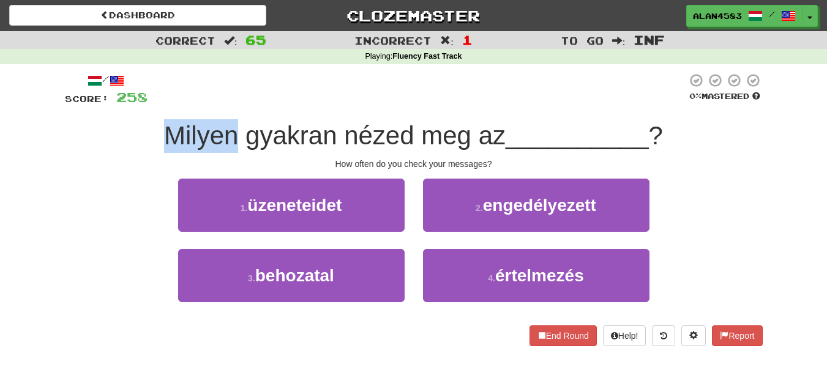
drag, startPoint x: 232, startPoint y: 129, endPoint x: 157, endPoint y: 129, distance: 75.3
click at [157, 129] on div "Milyen gyakran nézed meg az __________ ?" at bounding box center [414, 136] width 698 height 34
click at [149, 104] on div at bounding box center [149, 104] width 0 height 0
click at [100, 138] on div "Milyen gyakran nézed meg az __________ ?" at bounding box center [414, 136] width 698 height 34
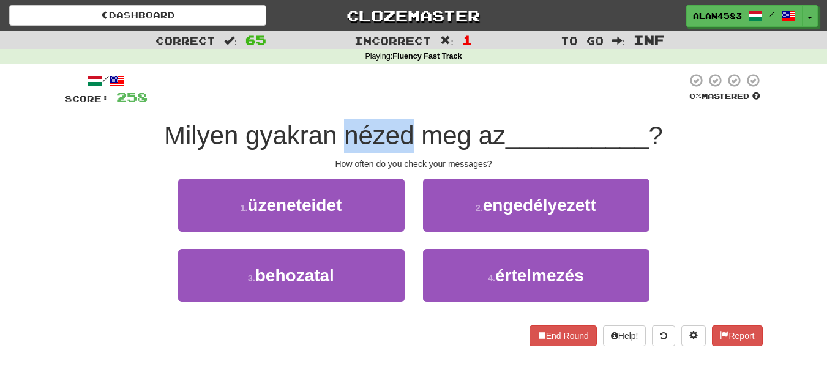
drag, startPoint x: 339, startPoint y: 129, endPoint x: 412, endPoint y: 126, distance: 72.9
click at [412, 126] on span "Milyen gyakran nézed meg az" at bounding box center [335, 135] width 342 height 29
click at [404, 104] on div at bounding box center [404, 104] width 0 height 0
click at [428, 114] on div "/ Score: 258 0 % Mastered [PERSON_NAME] gyakran nézed meg az __________ ? How o…" at bounding box center [414, 210] width 698 height 274
drag, startPoint x: 340, startPoint y: 133, endPoint x: 415, endPoint y: 123, distance: 75.9
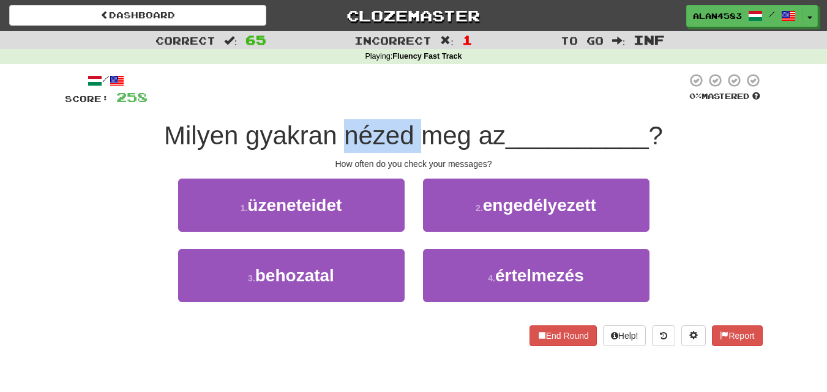
click at [415, 123] on span "Milyen gyakran nézed meg az" at bounding box center [335, 135] width 342 height 29
click at [407, 104] on div at bounding box center [407, 104] width 0 height 0
click at [432, 116] on div "/ Score: 258 0 % Mastered [PERSON_NAME] gyakran nézed meg az __________ ? How o…" at bounding box center [414, 210] width 698 height 274
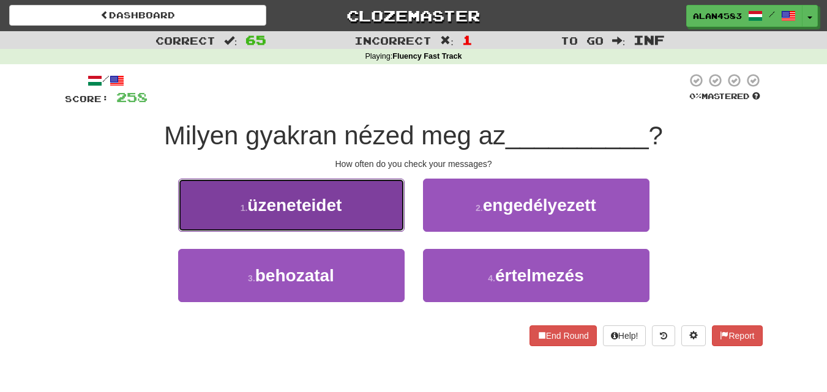
click at [364, 197] on button "1 . üzeneteidet" at bounding box center [291, 205] width 226 height 53
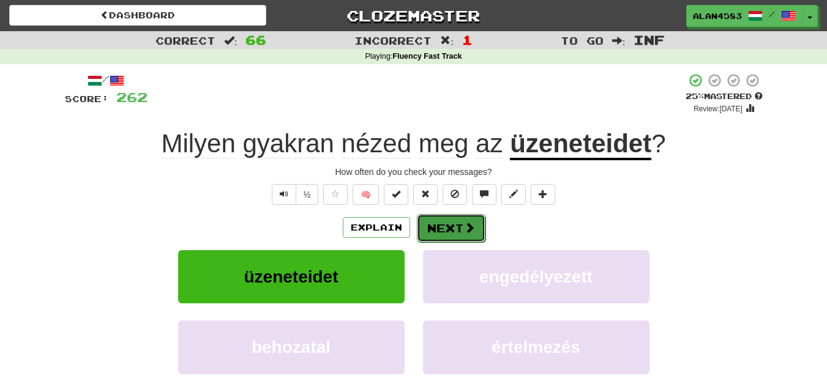
click at [444, 223] on button "Next" at bounding box center [451, 228] width 69 height 28
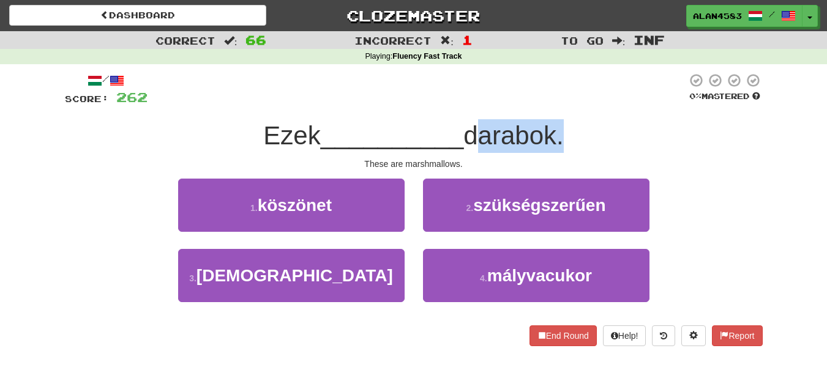
drag, startPoint x: 470, startPoint y: 137, endPoint x: 565, endPoint y: 127, distance: 95.4
click at [563, 127] on span "darabok." at bounding box center [513, 135] width 100 height 29
click at [557, 104] on div at bounding box center [557, 104] width 0 height 0
click at [580, 111] on div "/ Score: 262 0 % Mastered Ezek __________ darabok. These are marshmallows. 1 . …" at bounding box center [414, 210] width 698 height 274
drag, startPoint x: 566, startPoint y: 122, endPoint x: 470, endPoint y: 125, distance: 96.2
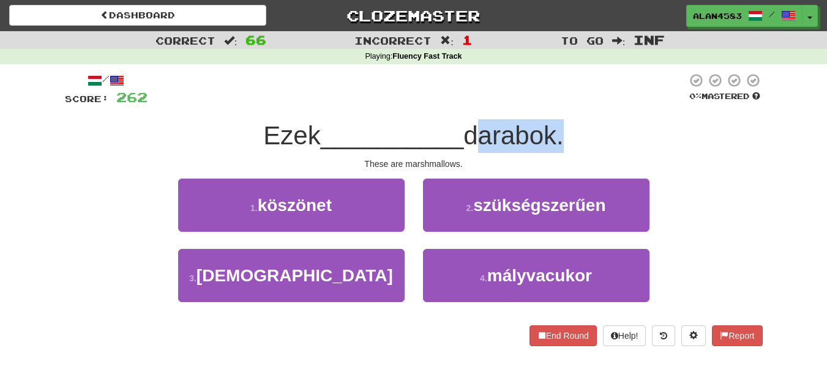
click at [470, 125] on span "darabok." at bounding box center [513, 135] width 100 height 29
click at [462, 104] on div at bounding box center [462, 104] width 0 height 0
click at [395, 124] on span "__________" at bounding box center [392, 135] width 143 height 29
drag, startPoint x: 467, startPoint y: 125, endPoint x: 566, endPoint y: 122, distance: 98.6
click at [563, 122] on span "darabok." at bounding box center [513, 135] width 100 height 29
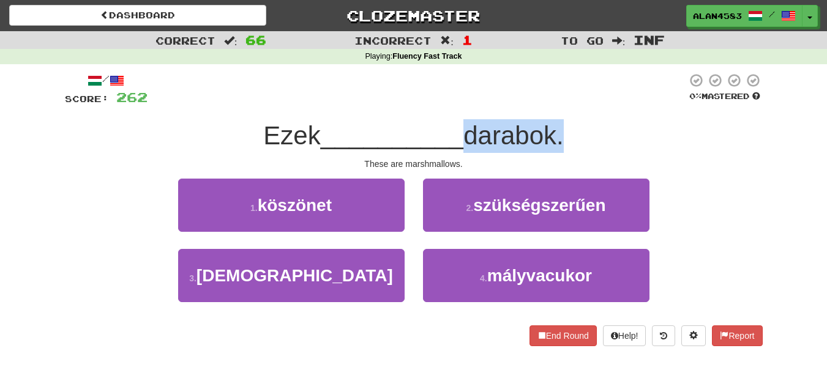
click at [558, 104] on div at bounding box center [558, 104] width 0 height 0
click at [587, 114] on div "/ Score: 262 0 % Mastered Ezek __________ darabok. These are marshmallows. 1 . …" at bounding box center [414, 210] width 698 height 274
drag, startPoint x: 559, startPoint y: 130, endPoint x: 467, endPoint y: 133, distance: 91.9
click at [467, 133] on span "darabok." at bounding box center [513, 135] width 100 height 29
click at [459, 104] on div at bounding box center [459, 104] width 0 height 0
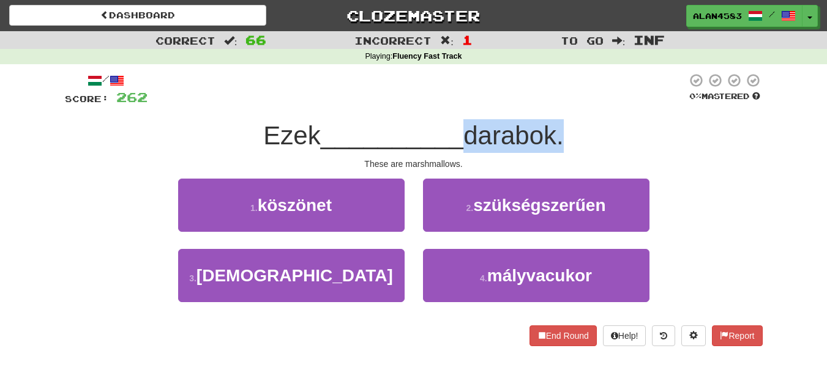
click at [492, 111] on div "/ Score: 262 0 % Mastered Ezek __________ darabok. These are marshmallows. 1 . …" at bounding box center [414, 210] width 698 height 274
drag, startPoint x: 471, startPoint y: 129, endPoint x: 567, endPoint y: 124, distance: 96.2
click at [563, 124] on span "darabok." at bounding box center [513, 135] width 100 height 29
click at [559, 104] on div at bounding box center [559, 104] width 0 height 0
click at [583, 111] on div "/ Score: 262 0 % Mastered Ezek __________ darabok. These are marshmallows. 1 . …" at bounding box center [414, 210] width 698 height 274
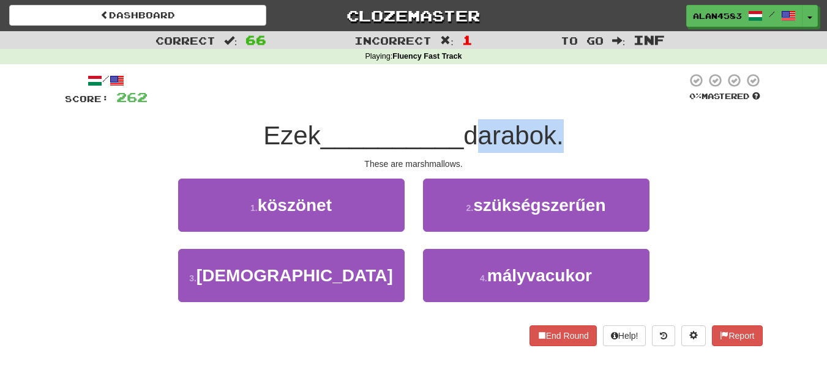
drag, startPoint x: 567, startPoint y: 123, endPoint x: 474, endPoint y: 126, distance: 92.5
click at [474, 126] on span "darabok." at bounding box center [513, 135] width 100 height 29
click at [466, 104] on div at bounding box center [466, 104] width 0 height 0
click at [394, 138] on span "__________" at bounding box center [392, 135] width 143 height 29
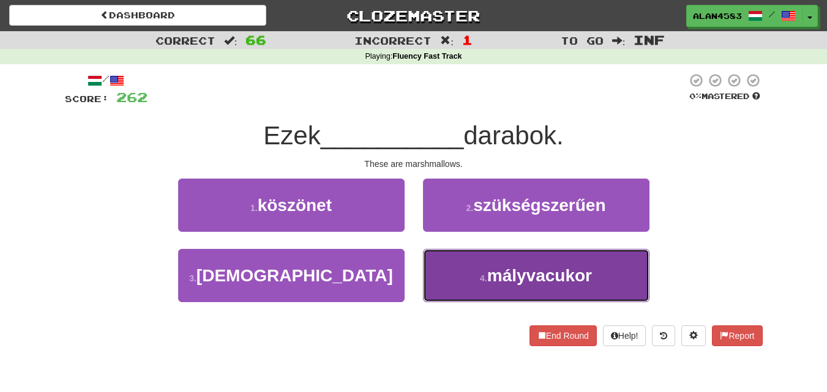
click at [590, 288] on button "4 . mályvacukor" at bounding box center [536, 275] width 226 height 53
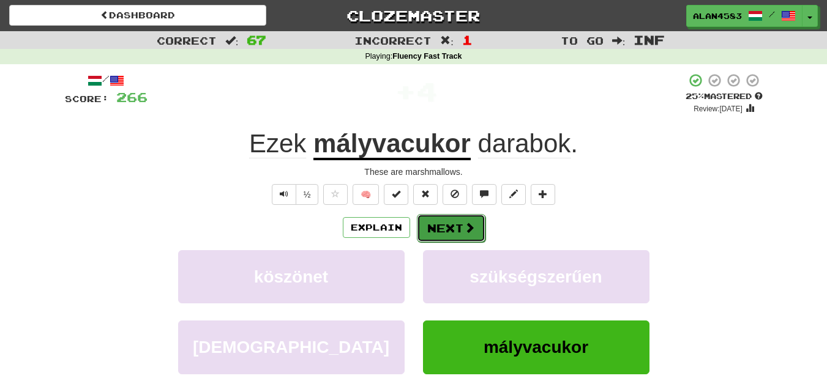
click at [465, 225] on span at bounding box center [469, 227] width 11 height 11
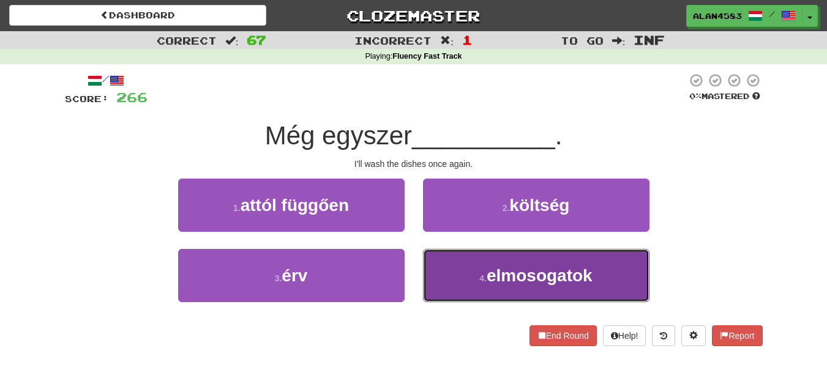
click at [619, 286] on button "4 . elmosogatok" at bounding box center [536, 275] width 226 height 53
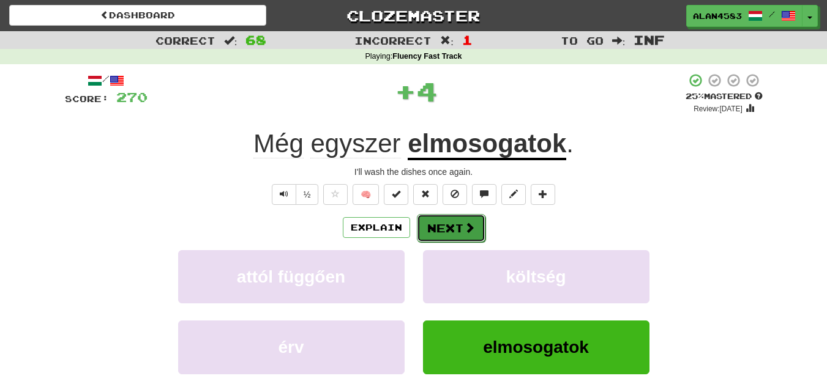
click at [443, 220] on button "Next" at bounding box center [451, 228] width 69 height 28
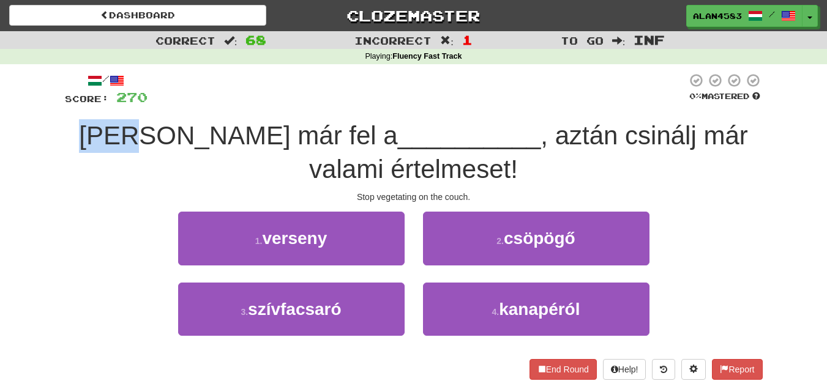
drag, startPoint x: 161, startPoint y: 129, endPoint x: 110, endPoint y: 129, distance: 51.4
click at [110, 129] on div "[PERSON_NAME] már fel a __________ , aztán csinálj már valami értelmeset!" at bounding box center [414, 152] width 698 height 67
click at [102, 104] on div at bounding box center [102, 104] width 0 height 0
click at [61, 143] on div "/ Score: 270 0 % Mastered [PERSON_NAME] már fel a __________ , aztán csinálj má…" at bounding box center [414, 230] width 716 height 332
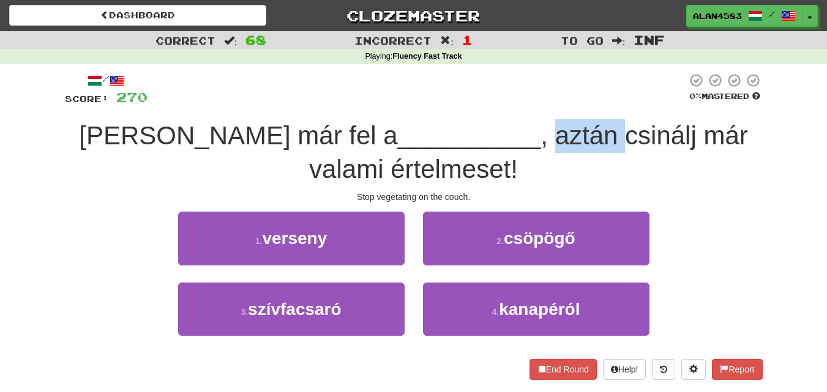
drag, startPoint x: 435, startPoint y: 135, endPoint x: 507, endPoint y: 131, distance: 72.3
click at [507, 131] on span ", aztán csinálj már valami értelmeset!" at bounding box center [528, 152] width 439 height 62
click at [500, 104] on div at bounding box center [500, 104] width 0 height 0
click at [534, 115] on div "/ Score: 270 0 % Mastered [PERSON_NAME] már fel a __________ , aztán csinálj má…" at bounding box center [414, 226] width 698 height 307
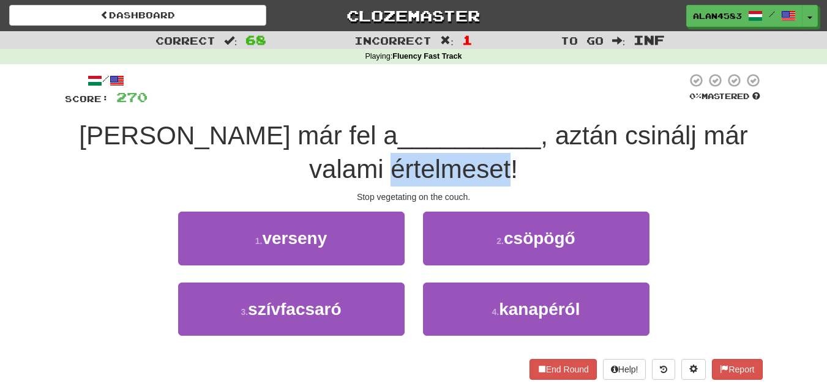
drag, startPoint x: 470, startPoint y: 164, endPoint x: 344, endPoint y: 160, distance: 126.2
click at [344, 160] on div "[PERSON_NAME] már fel a __________ , aztán csinálj már valami értelmeset!" at bounding box center [414, 152] width 698 height 67
click at [336, 138] on div at bounding box center [336, 138] width 0 height 0
click at [282, 173] on div "[PERSON_NAME] már fel a __________ , aztán csinálj már valami értelmeset!" at bounding box center [414, 152] width 698 height 67
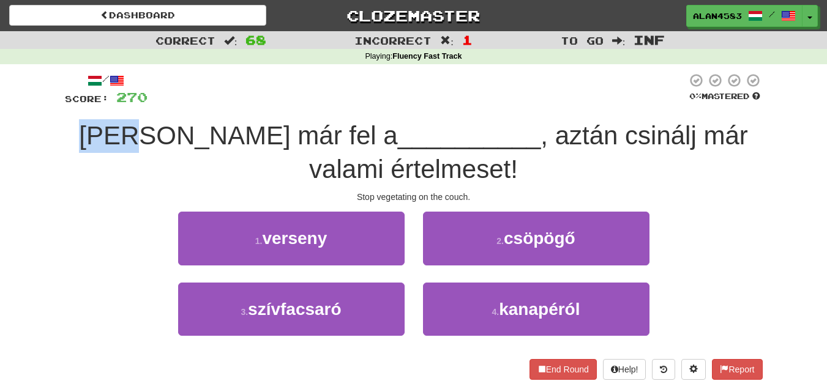
drag, startPoint x: 163, startPoint y: 129, endPoint x: 103, endPoint y: 129, distance: 60.6
click at [103, 129] on div "[PERSON_NAME] már fel a __________ , aztán csinálj már valami értelmeset!" at bounding box center [414, 152] width 698 height 67
click at [95, 104] on div at bounding box center [95, 104] width 0 height 0
click at [46, 138] on div "Correct : 68 Incorrect : 1 To go : Inf Playing : Fluency Fast Track / Score: 27…" at bounding box center [413, 214] width 827 height 366
drag, startPoint x: 164, startPoint y: 129, endPoint x: 97, endPoint y: 129, distance: 67.3
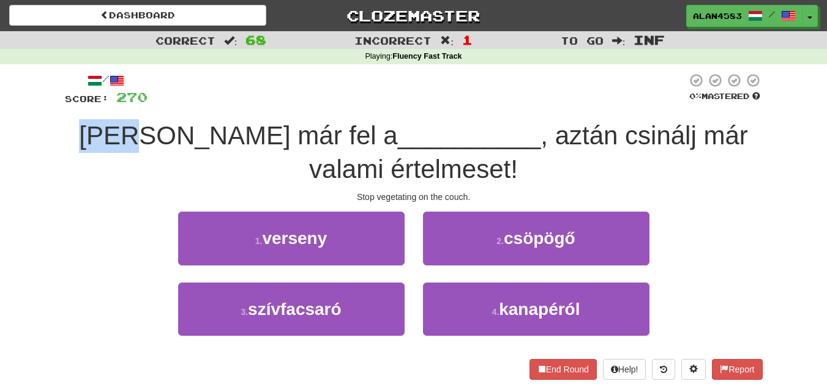
click at [97, 129] on div "[PERSON_NAME] már fel a __________ , aztán csinálj már valami értelmeset!" at bounding box center [414, 152] width 698 height 67
click at [89, 104] on div at bounding box center [89, 104] width 0 height 0
click at [238, 109] on div "/ Score: 270 0 % Mastered [PERSON_NAME] már fel a __________ , aztán csinálj má…" at bounding box center [414, 226] width 698 height 307
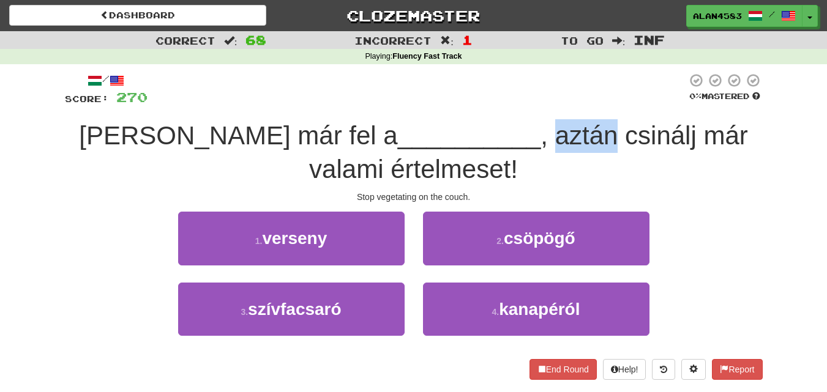
drag, startPoint x: 432, startPoint y: 135, endPoint x: 493, endPoint y: 130, distance: 60.9
click at [493, 130] on span ", aztán csinálj már valami értelmeset!" at bounding box center [528, 152] width 439 height 62
click at [485, 104] on div at bounding box center [485, 104] width 0 height 0
click at [516, 103] on div at bounding box center [417, 90] width 539 height 34
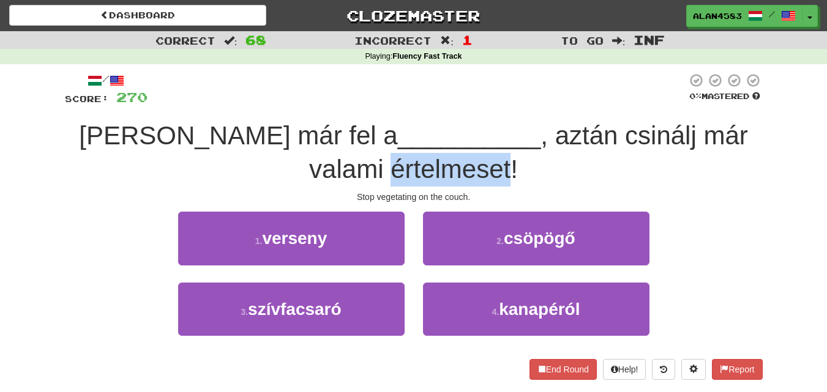
drag, startPoint x: 469, startPoint y: 164, endPoint x: 352, endPoint y: 165, distance: 116.9
click at [352, 165] on span ", aztán csinálj már valami értelmeset!" at bounding box center [528, 152] width 439 height 62
click at [344, 138] on div at bounding box center [344, 138] width 0 height 0
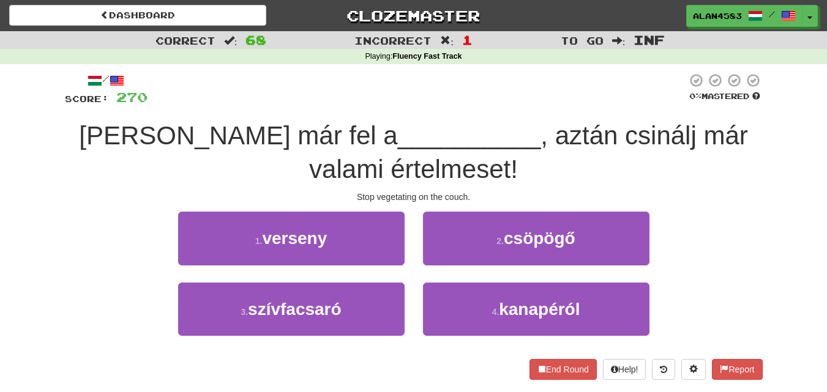
click at [501, 162] on div "[PERSON_NAME] már fel a __________ , aztán csinálj már valami értelmeset!" at bounding box center [414, 152] width 698 height 67
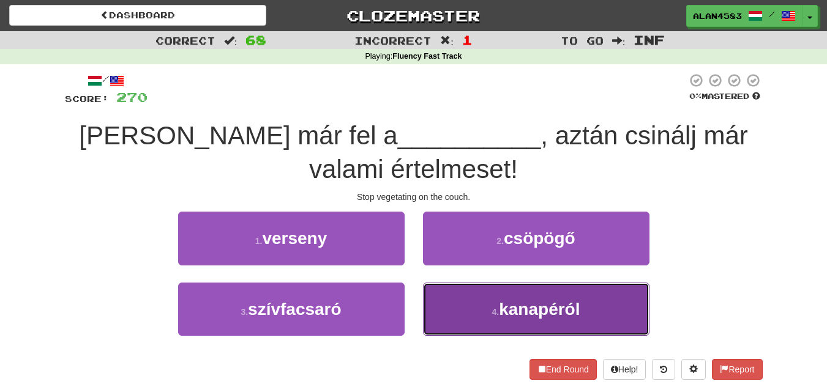
click at [619, 291] on button "4 . kanapéról" at bounding box center [536, 309] width 226 height 53
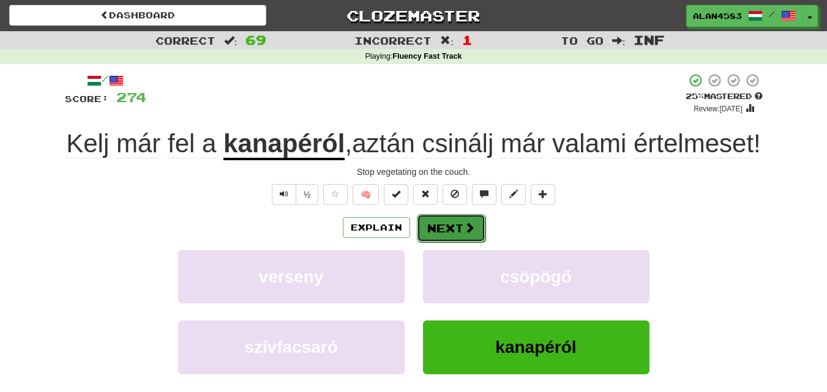
click at [447, 242] on button "Next" at bounding box center [451, 228] width 69 height 28
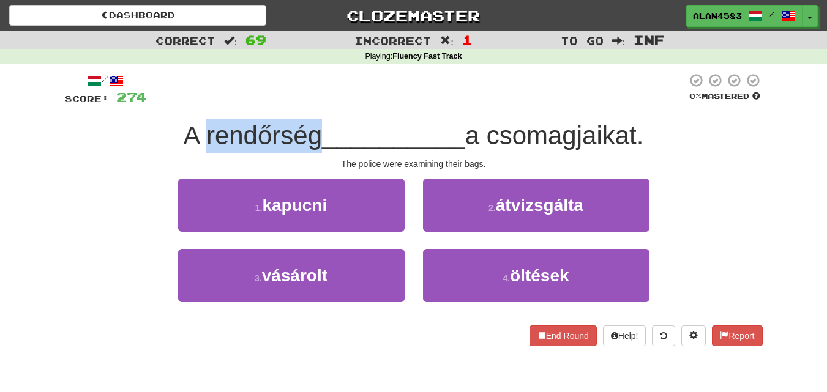
drag, startPoint x: 312, startPoint y: 133, endPoint x: 200, endPoint y: 130, distance: 112.1
click at [200, 130] on span "A rendőrség" at bounding box center [253, 135] width 139 height 29
click at [192, 104] on div at bounding box center [192, 104] width 0 height 0
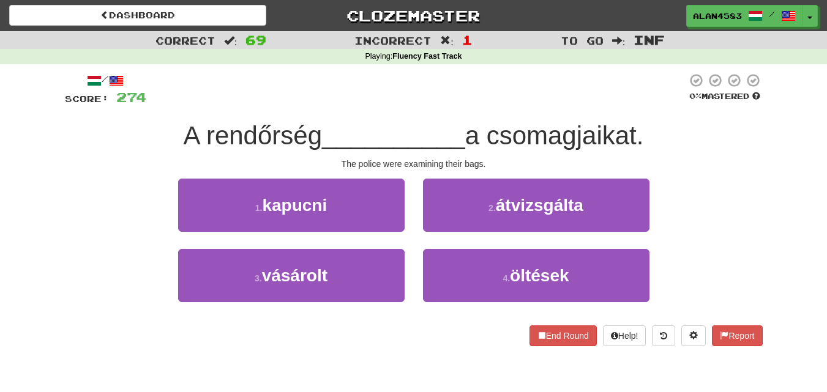
click at [252, 105] on div at bounding box center [416, 90] width 541 height 34
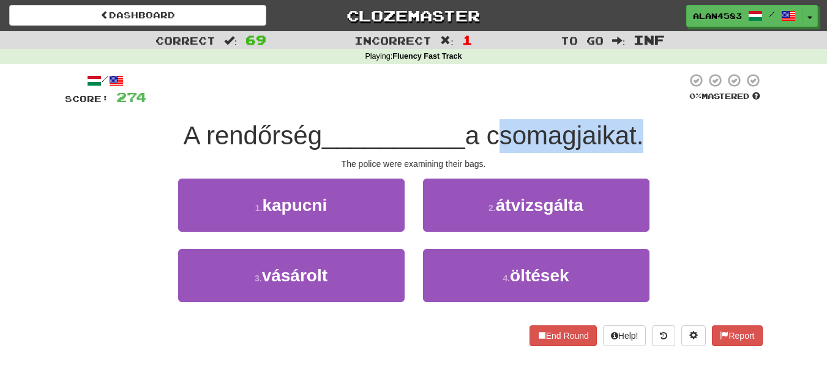
drag, startPoint x: 495, startPoint y: 128, endPoint x: 646, endPoint y: 130, distance: 151.8
click at [644, 130] on span "a csomagjaikat." at bounding box center [554, 135] width 179 height 29
click at [638, 104] on div at bounding box center [638, 104] width 0 height 0
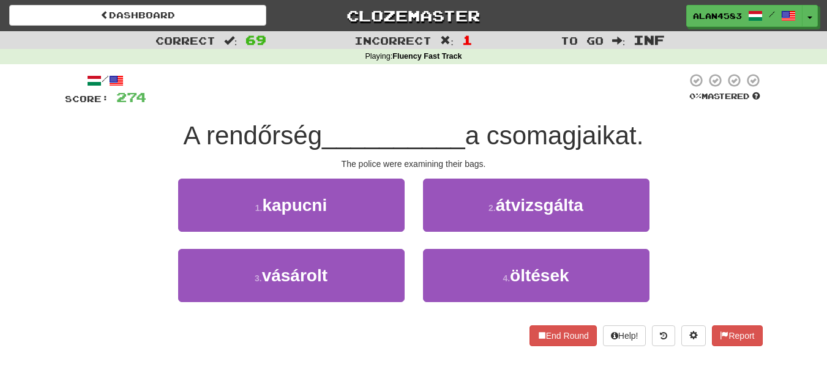
click at [661, 113] on div "/ Score: 274 0 % Mastered A rendőrség __________ a csomagjaikat. The police wer…" at bounding box center [414, 210] width 698 height 274
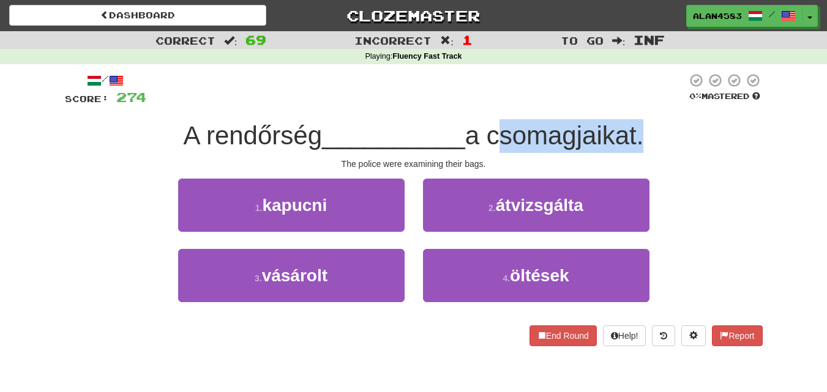
drag, startPoint x: 646, startPoint y: 122, endPoint x: 492, endPoint y: 126, distance: 154.3
click at [492, 126] on span "a csomagjaikat." at bounding box center [554, 135] width 179 height 29
click at [484, 104] on div at bounding box center [484, 104] width 0 height 0
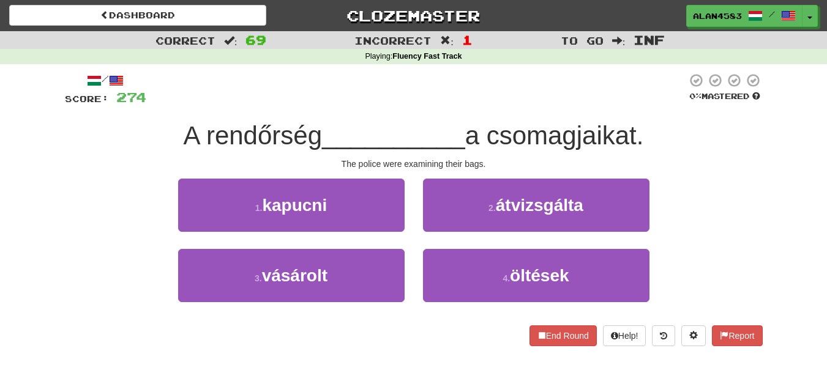
click at [399, 124] on span "__________" at bounding box center [393, 135] width 143 height 29
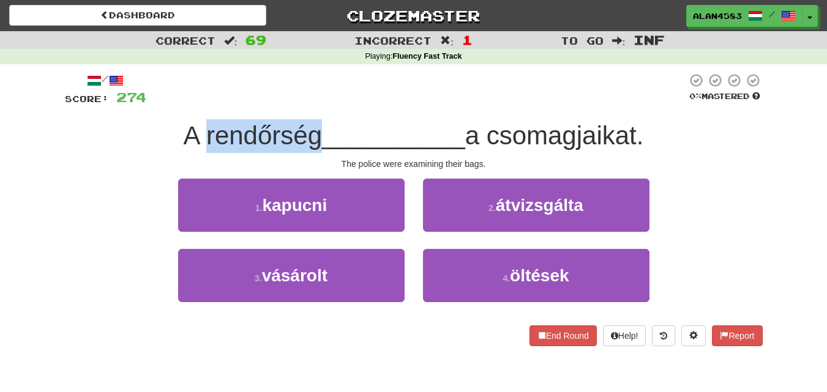
drag, startPoint x: 313, startPoint y: 135, endPoint x: 196, endPoint y: 127, distance: 117.8
click at [196, 127] on span "A rendőrség" at bounding box center [253, 135] width 139 height 29
click at [188, 104] on div at bounding box center [188, 104] width 0 height 0
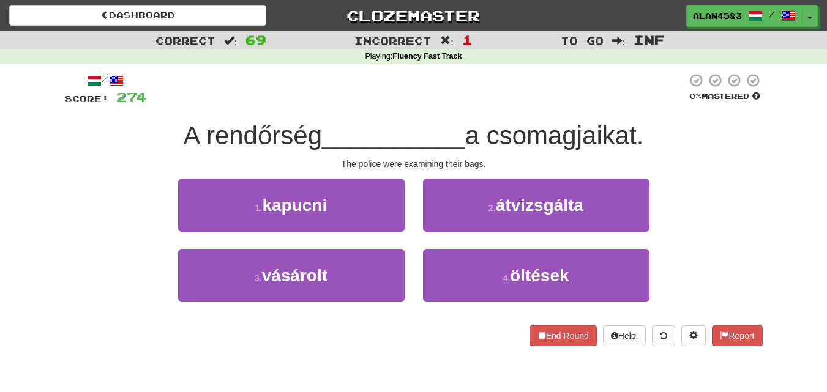
click at [264, 99] on div at bounding box center [416, 90] width 541 height 34
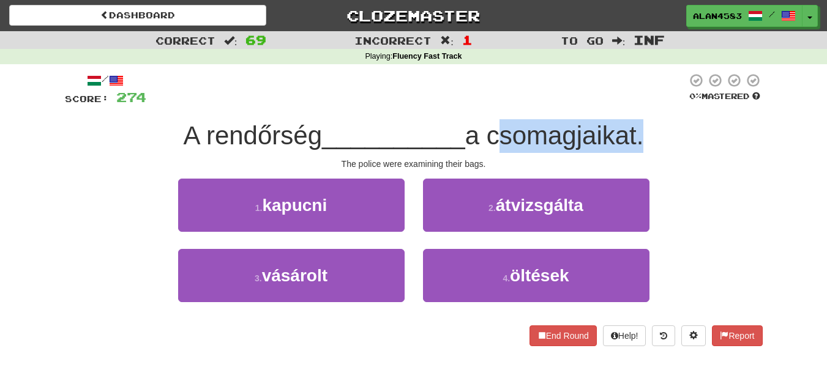
drag, startPoint x: 492, startPoint y: 131, endPoint x: 645, endPoint y: 122, distance: 153.3
click at [644, 122] on span "a csomagjaikat." at bounding box center [554, 135] width 179 height 29
click at [637, 104] on div at bounding box center [637, 104] width 0 height 0
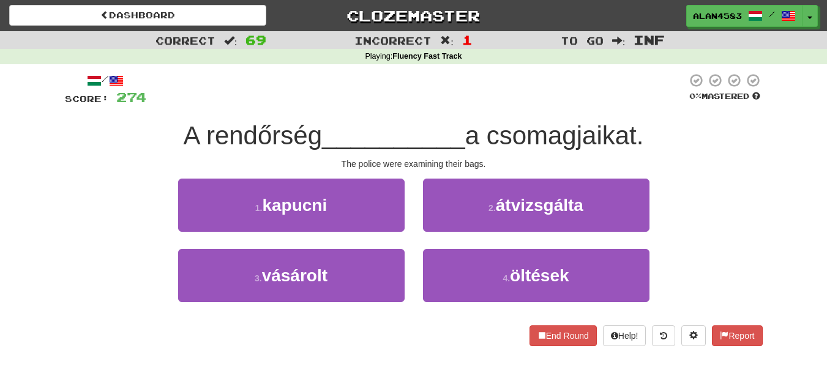
click at [667, 155] on div "/ Score: 274 0 % Mastered A rendőrség __________ a csomagjaikat. The police wer…" at bounding box center [414, 210] width 698 height 274
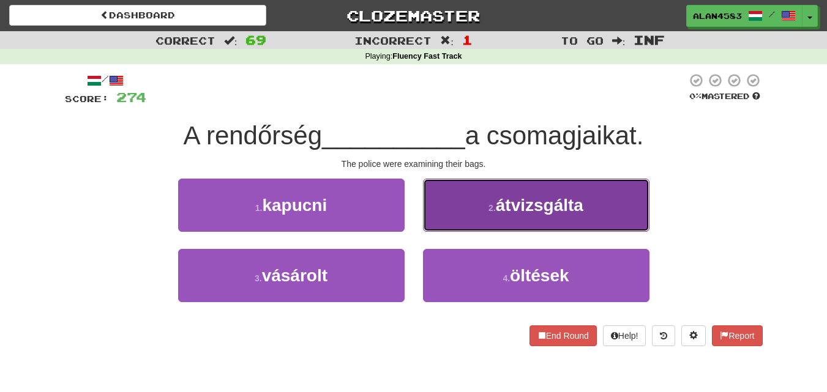
click at [609, 193] on button "2 . átvizsgálta" at bounding box center [536, 205] width 226 height 53
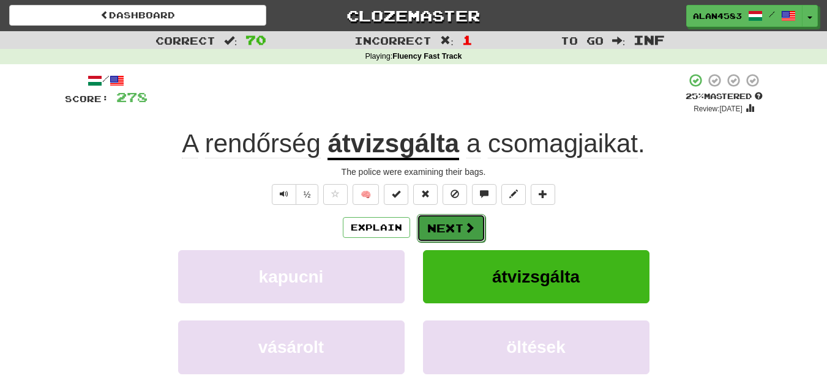
click at [448, 229] on button "Next" at bounding box center [451, 228] width 69 height 28
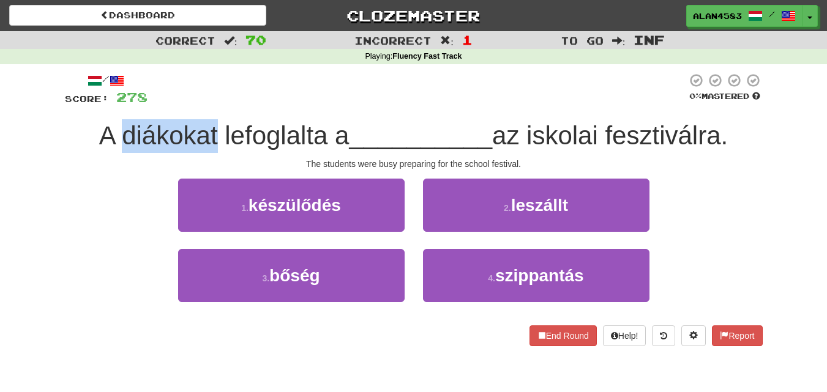
drag, startPoint x: 213, startPoint y: 131, endPoint x: 118, endPoint y: 131, distance: 95.5
click at [118, 131] on span "A diákokat lefoglalta a" at bounding box center [224, 135] width 250 height 29
click at [110, 104] on div at bounding box center [110, 104] width 0 height 0
click at [50, 140] on div "Correct : 70 Incorrect : 1 To go : Inf Playing : Fluency Fast Track / Score: 27…" at bounding box center [413, 197] width 827 height 332
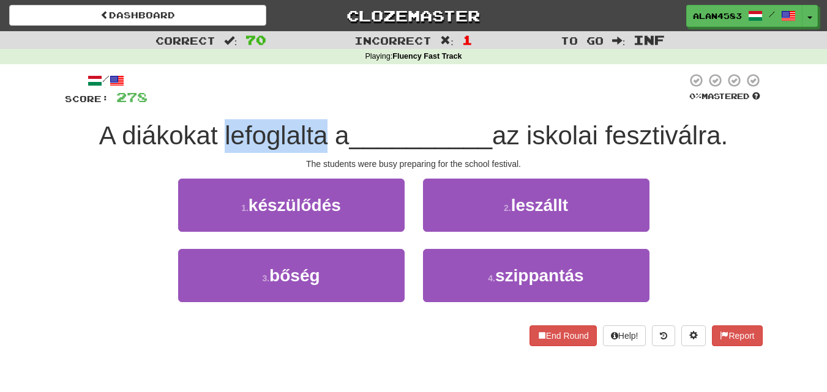
drag, startPoint x: 215, startPoint y: 135, endPoint x: 320, endPoint y: 129, distance: 104.2
click at [320, 129] on span "A diákokat lefoglalta a" at bounding box center [224, 135] width 250 height 29
click at [312, 104] on div at bounding box center [312, 104] width 0 height 0
click at [356, 110] on div "/ Score: 278 0 % Mastered A diákokat lefoglalta a __________ az iskolai fesztiv…" at bounding box center [414, 210] width 698 height 274
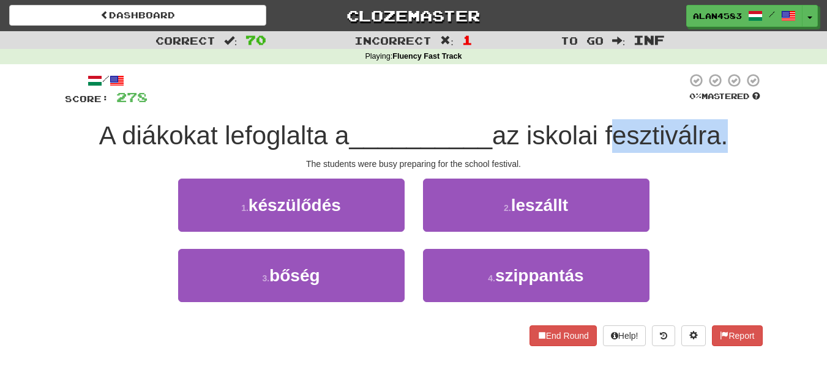
drag, startPoint x: 613, startPoint y: 127, endPoint x: 724, endPoint y: 126, distance: 110.8
click at [724, 126] on span "az iskolai fesztiválra." at bounding box center [610, 135] width 236 height 29
click at [716, 104] on div at bounding box center [716, 104] width 0 height 0
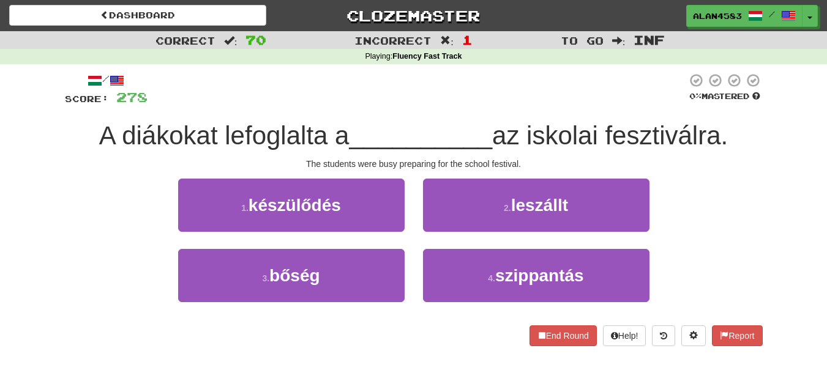
click at [746, 114] on div "/ Score: 278 0 % Mastered A diákokat lefoglalta a __________ az iskolai fesztiv…" at bounding box center [414, 210] width 698 height 274
drag, startPoint x: 533, startPoint y: 127, endPoint x: 608, endPoint y: 124, distance: 75.4
click at [608, 124] on span "az iskolai fesztiválra." at bounding box center [610, 135] width 236 height 29
click at [601, 104] on div at bounding box center [601, 104] width 0 height 0
click at [619, 109] on div "/ Score: 278 0 % Mastered A diákokat lefoglalta a __________ az iskolai fesztiv…" at bounding box center [414, 210] width 698 height 274
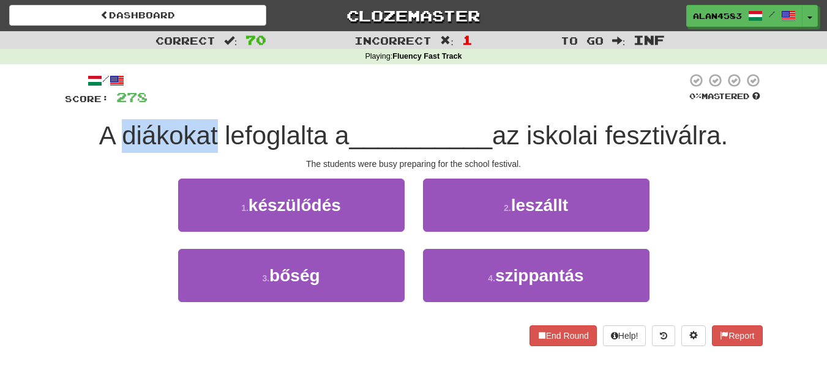
drag, startPoint x: 113, startPoint y: 133, endPoint x: 212, endPoint y: 121, distance: 99.9
click at [212, 121] on span "A diákokat lefoglalta a" at bounding box center [224, 135] width 250 height 29
click at [204, 104] on div at bounding box center [204, 104] width 0 height 0
click at [232, 111] on div "/ Score: 278 0 % Mastered A diákokat lefoglalta a __________ az iskolai fesztiv…" at bounding box center [414, 210] width 698 height 274
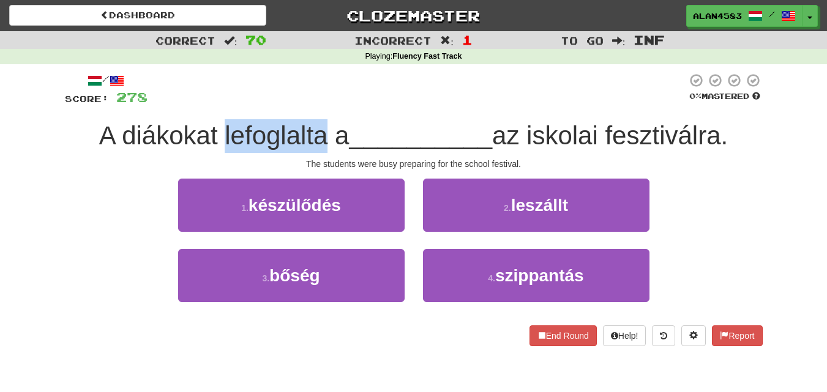
drag, startPoint x: 215, startPoint y: 129, endPoint x: 316, endPoint y: 130, distance: 101.6
click at [316, 130] on span "A diákokat lefoglalta a" at bounding box center [224, 135] width 250 height 29
click at [309, 104] on div at bounding box center [309, 104] width 0 height 0
click at [347, 109] on div "/ Score: 278 0 % Mastered A diákokat lefoglalta a __________ az iskolai fesztiv…" at bounding box center [414, 210] width 698 height 274
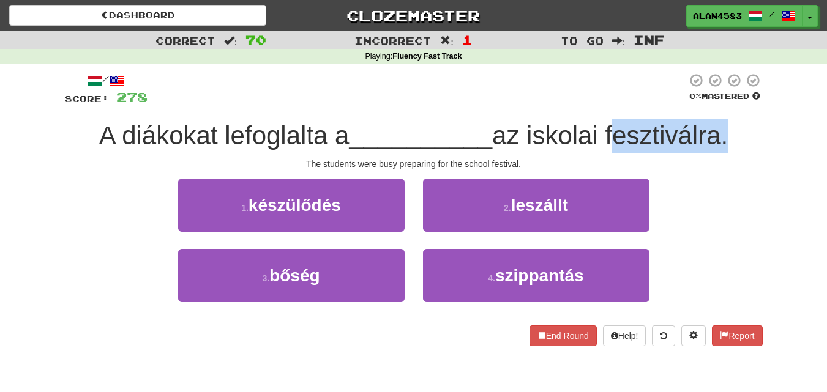
drag, startPoint x: 609, startPoint y: 133, endPoint x: 724, endPoint y: 128, distance: 115.2
click at [724, 128] on span "az iskolai fesztiválra." at bounding box center [610, 135] width 236 height 29
click at [716, 104] on div at bounding box center [716, 104] width 0 height 0
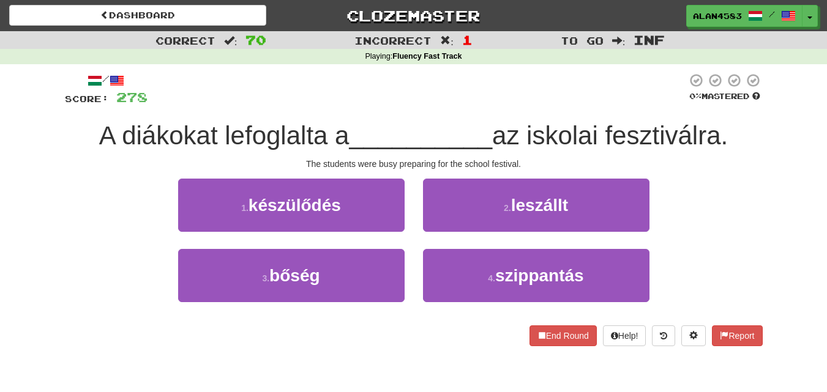
click at [749, 113] on div "/ Score: 278 0 % Mastered A diákokat lefoglalta a __________ az iskolai fesztiv…" at bounding box center [414, 210] width 698 height 274
drag, startPoint x: 214, startPoint y: 125, endPoint x: 111, endPoint y: 120, distance: 103.0
click at [111, 120] on div "A diákokat lefoglalta a __________ az iskolai fesztiválra." at bounding box center [414, 136] width 698 height 34
click at [103, 104] on div at bounding box center [103, 104] width 0 height 0
click at [263, 110] on div "/ Score: 278 0 % Mastered A diákokat lefoglalta a __________ az iskolai fesztiv…" at bounding box center [414, 210] width 698 height 274
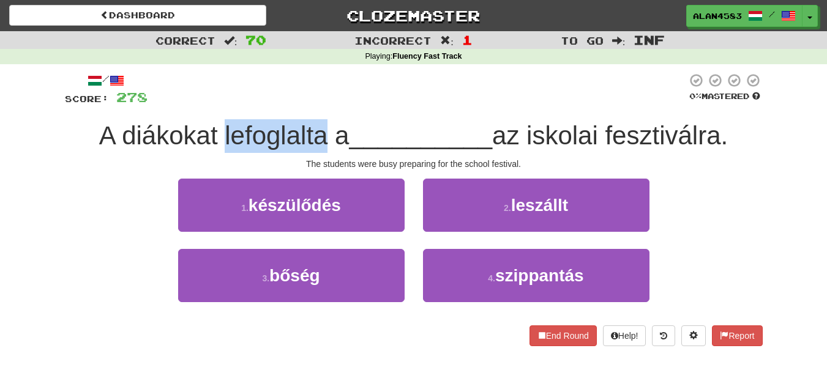
drag, startPoint x: 216, startPoint y: 138, endPoint x: 323, endPoint y: 134, distance: 106.6
click at [323, 134] on span "A diákokat lefoglalta a" at bounding box center [224, 135] width 250 height 29
click at [315, 104] on div at bounding box center [315, 104] width 0 height 0
click at [347, 116] on div "/ Score: 278 0 % Mastered A diákokat lefoglalta a __________ az iskolai fesztiv…" at bounding box center [414, 210] width 698 height 274
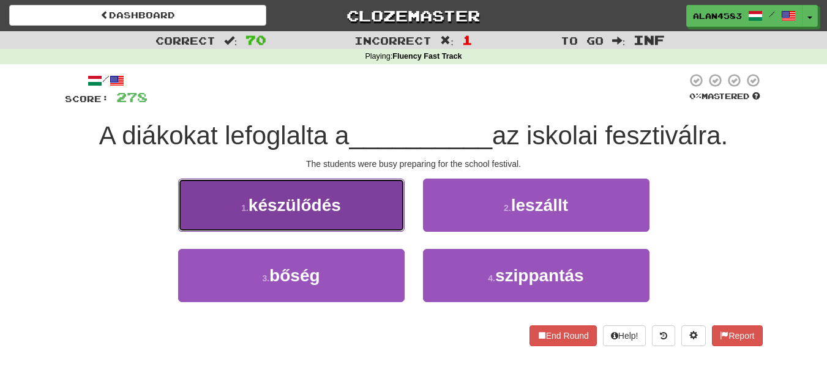
click at [381, 205] on button "1 . készülődés" at bounding box center [291, 205] width 226 height 53
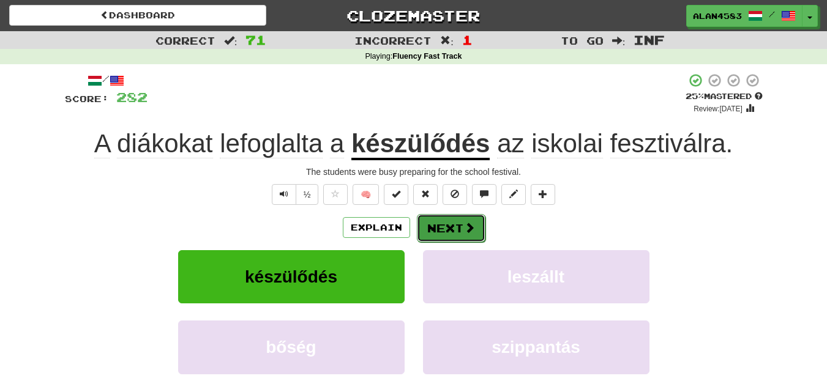
click at [443, 222] on button "Next" at bounding box center [451, 228] width 69 height 28
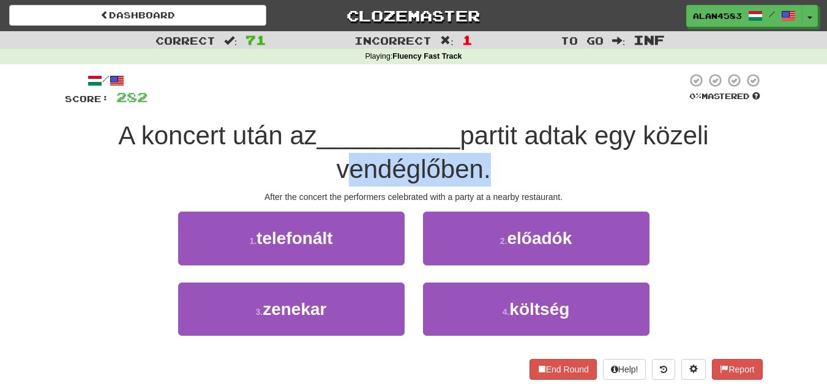
drag, startPoint x: 485, startPoint y: 165, endPoint x: 326, endPoint y: 160, distance: 159.8
click at [326, 160] on div "A koncert után az __________ partit adtak egy közeli vendéglőben." at bounding box center [414, 152] width 698 height 67
click at [318, 138] on div at bounding box center [318, 138] width 0 height 0
click at [241, 166] on div "A koncert után az __________ partit adtak egy közeli vendéglőben." at bounding box center [414, 152] width 698 height 67
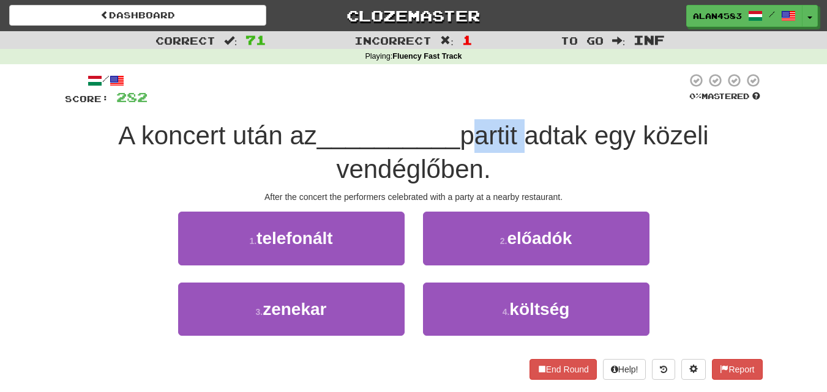
drag, startPoint x: 523, startPoint y: 134, endPoint x: 469, endPoint y: 135, distance: 54.5
click at [469, 135] on span "partit adtak egy közeli vendéglőben." at bounding box center [522, 152] width 372 height 62
click at [461, 104] on div at bounding box center [461, 104] width 0 height 0
click at [418, 110] on div "/ Score: 282 0 % Mastered A koncert után az __________ partit adtak egy közeli …" at bounding box center [414, 226] width 698 height 307
drag, startPoint x: 648, startPoint y: 127, endPoint x: 717, endPoint y: 127, distance: 69.2
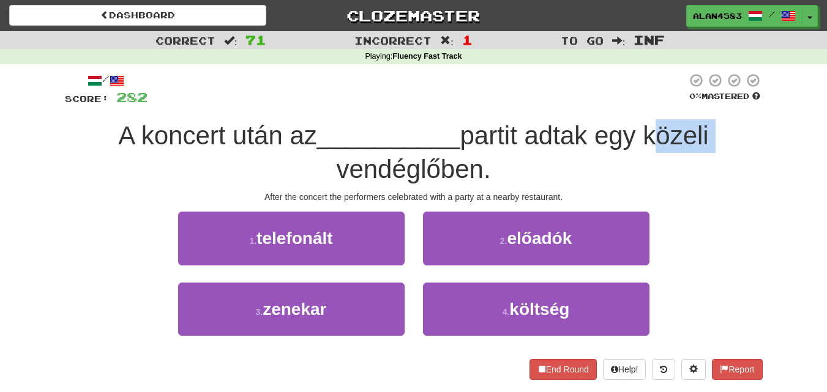
click at [717, 127] on div "A koncert után az __________ partit adtak egy közeli vendéglőben." at bounding box center [414, 152] width 698 height 67
click at [709, 104] on div at bounding box center [709, 104] width 0 height 0
click at [723, 124] on div "A koncert után az __________ partit adtak egy közeli vendéglőben." at bounding box center [414, 152] width 698 height 67
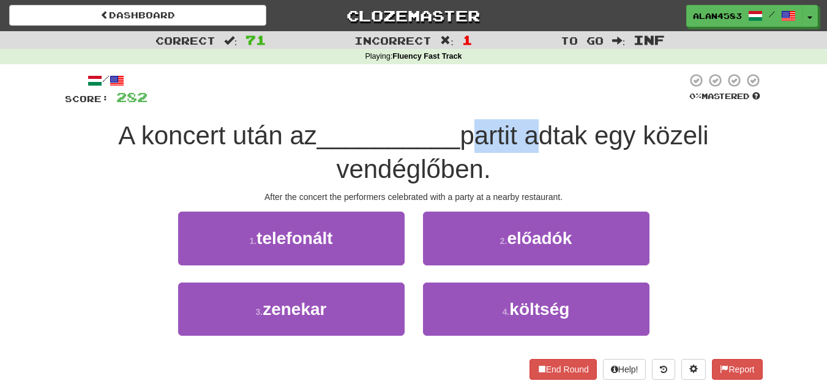
drag, startPoint x: 466, startPoint y: 134, endPoint x: 533, endPoint y: 129, distance: 67.6
click at [533, 129] on span "partit adtak egy közeli vendéglőben." at bounding box center [522, 152] width 372 height 62
click at [525, 104] on div at bounding box center [525, 104] width 0 height 0
click at [546, 111] on div "/ Score: 282 0 % Mastered A koncert után az __________ partit adtak egy közeli …" at bounding box center [414, 226] width 698 height 307
drag, startPoint x: 533, startPoint y: 130, endPoint x: 597, endPoint y: 122, distance: 65.3
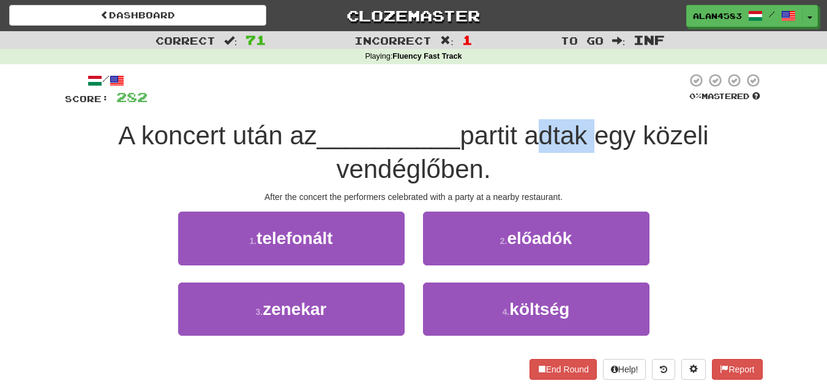
click at [597, 122] on span "partit adtak egy közeli vendéglőben." at bounding box center [522, 152] width 372 height 62
click at [590, 104] on div at bounding box center [590, 104] width 0 height 0
click at [599, 116] on div "/ Score: 282 0 % Mastered A koncert után az __________ partit adtak egy közeli …" at bounding box center [414, 226] width 698 height 307
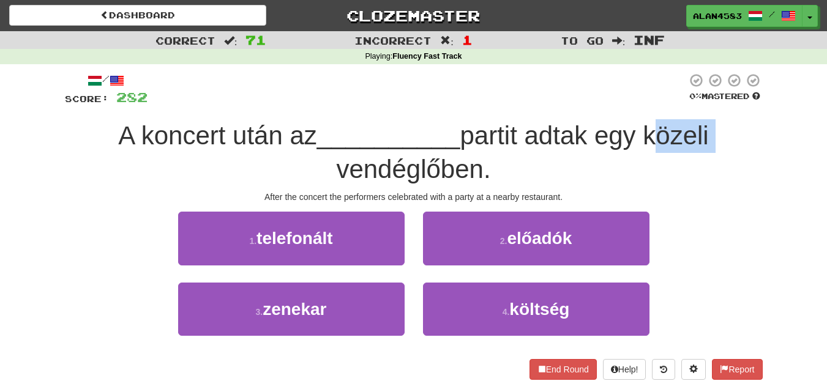
drag, startPoint x: 651, startPoint y: 130, endPoint x: 716, endPoint y: 123, distance: 64.7
click at [708, 123] on span "partit adtak egy közeli vendéglőben." at bounding box center [522, 152] width 372 height 62
click at [708, 104] on div at bounding box center [708, 104] width 0 height 0
click at [727, 120] on div "A koncert után az __________ partit adtak egy közeli vendéglőben." at bounding box center [414, 152] width 698 height 67
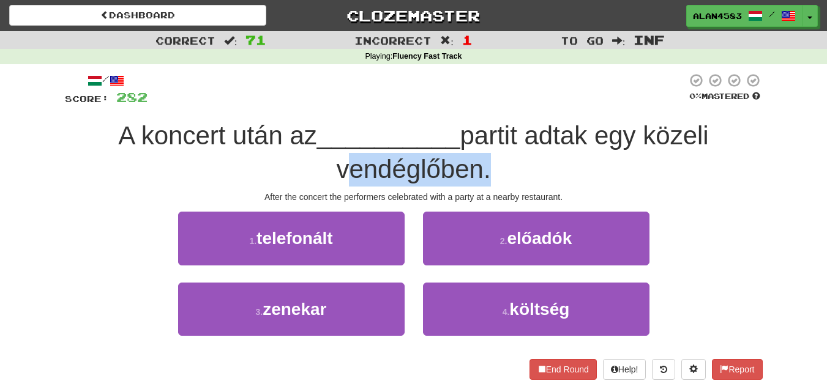
drag, startPoint x: 482, startPoint y: 163, endPoint x: 273, endPoint y: 170, distance: 209.5
click at [273, 170] on div "A koncert után az __________ partit adtak egy közeli vendéglőben." at bounding box center [414, 152] width 698 height 67
click at [265, 184] on div at bounding box center [265, 184] width 0 height 0
click at [238, 181] on div "A koncert után az __________ partit adtak egy közeli vendéglőben." at bounding box center [414, 152] width 698 height 67
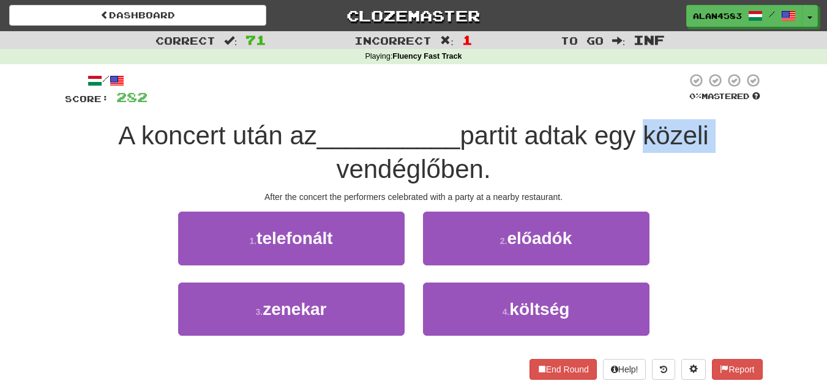
drag, startPoint x: 646, startPoint y: 135, endPoint x: 757, endPoint y: 129, distance: 110.4
click at [757, 129] on div "A koncert után az __________ partit adtak egy közeli vendéglőben." at bounding box center [414, 152] width 698 height 67
click at [749, 104] on div at bounding box center [749, 104] width 0 height 0
click at [766, 174] on div "/ Score: 282 0 % Mastered A koncert után az __________ partit adtak egy közeli …" at bounding box center [414, 230] width 716 height 332
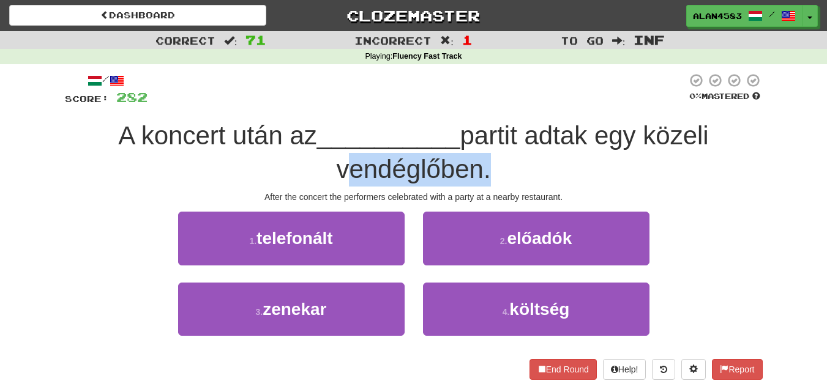
drag, startPoint x: 480, startPoint y: 160, endPoint x: 264, endPoint y: 159, distance: 216.1
click at [264, 159] on div "A koncert után az __________ partit adtak egy közeli vendéglőben." at bounding box center [414, 152] width 698 height 67
click at [256, 138] on div at bounding box center [256, 138] width 0 height 0
click at [277, 183] on div "A koncert után az __________ partit adtak egy közeli vendéglőben." at bounding box center [414, 152] width 698 height 67
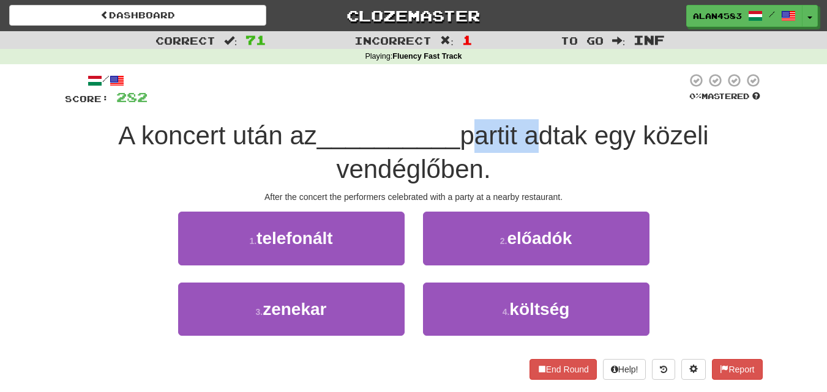
drag, startPoint x: 466, startPoint y: 142, endPoint x: 531, endPoint y: 134, distance: 66.0
click at [531, 134] on span "partit adtak egy közeli vendéglőben." at bounding box center [522, 152] width 372 height 62
click at [523, 104] on div at bounding box center [523, 104] width 0 height 0
click at [582, 128] on span "partit adtak egy közeli vendéglőben." at bounding box center [522, 152] width 372 height 62
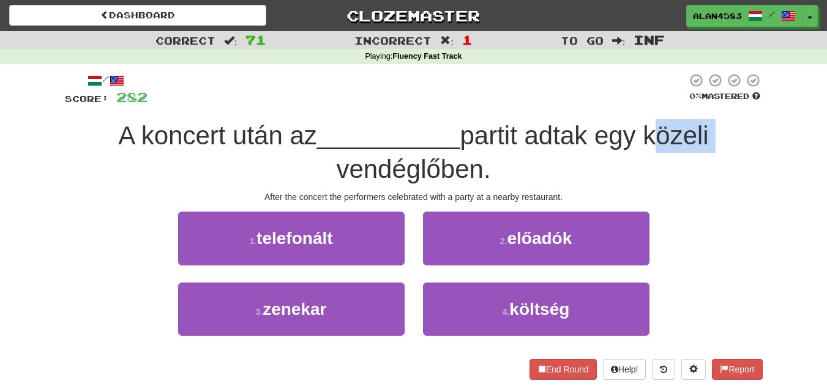
drag, startPoint x: 648, startPoint y: 130, endPoint x: 724, endPoint y: 125, distance: 76.6
click at [724, 125] on div "A koncert után az __________ partit adtak egy közeli vendéglőben." at bounding box center [414, 152] width 698 height 67
click at [716, 104] on div at bounding box center [716, 104] width 0 height 0
click at [757, 125] on div "A koncert után az __________ partit adtak egy közeli vendéglőben." at bounding box center [414, 152] width 698 height 67
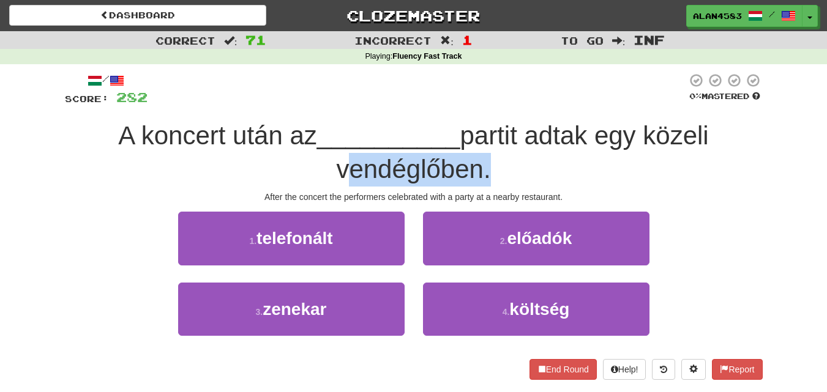
drag, startPoint x: 338, startPoint y: 167, endPoint x: 479, endPoint y: 166, distance: 141.4
click at [479, 166] on span "partit adtak egy közeli vendéglőben." at bounding box center [522, 152] width 372 height 62
click at [471, 138] on div at bounding box center [471, 138] width 0 height 0
click at [518, 162] on div "A koncert után az __________ partit adtak egy közeli vendéglőben." at bounding box center [414, 152] width 698 height 67
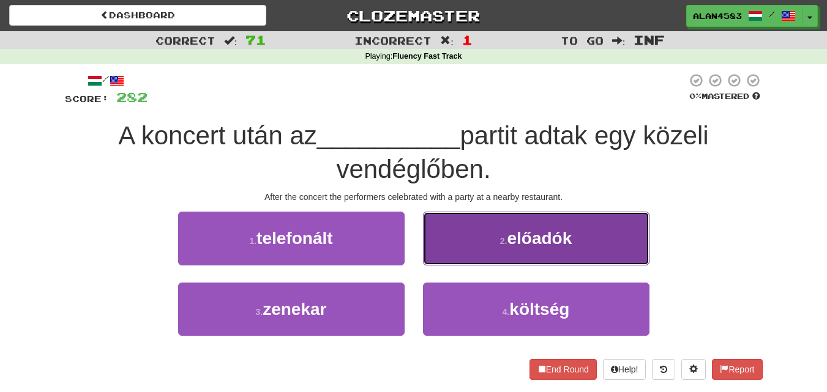
click at [631, 225] on button "2 . előadók" at bounding box center [536, 238] width 226 height 53
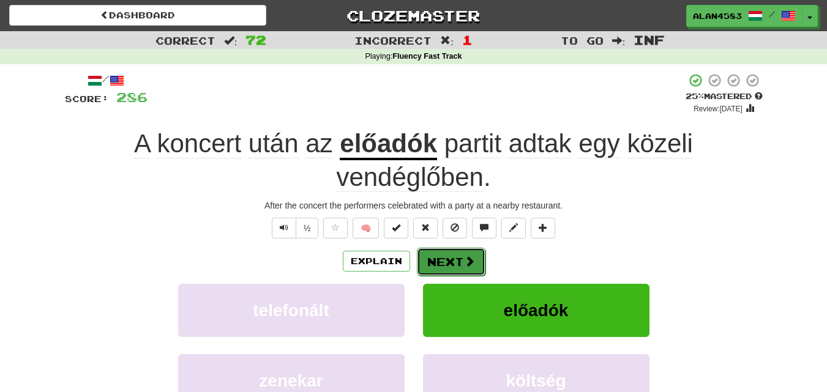
click at [457, 260] on button "Next" at bounding box center [451, 262] width 69 height 28
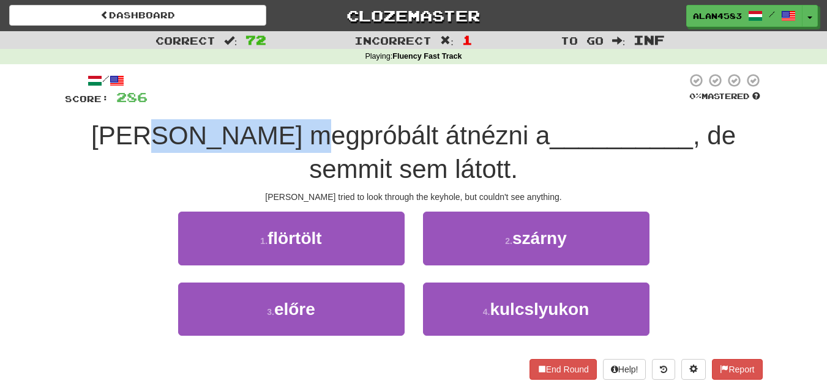
drag, startPoint x: 155, startPoint y: 134, endPoint x: 286, endPoint y: 129, distance: 131.1
click at [286, 129] on span "[PERSON_NAME] megpróbált átnézni a" at bounding box center [320, 135] width 459 height 29
click at [278, 104] on div at bounding box center [278, 104] width 0 height 0
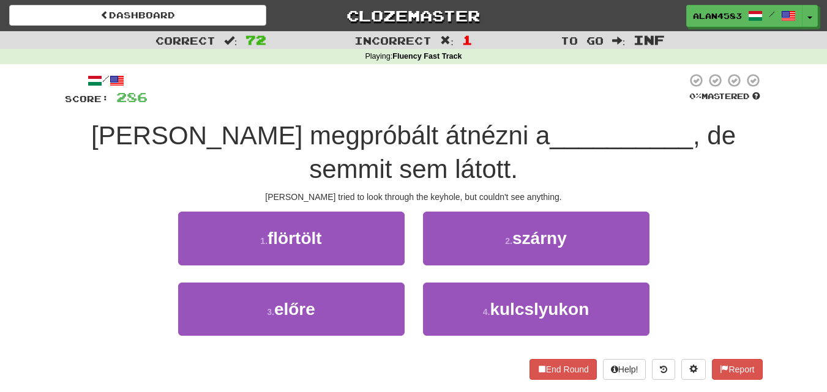
click at [302, 110] on div "/ Score: 286 0 % Mastered [PERSON_NAME] megpróbált átnézni a __________ , de se…" at bounding box center [414, 226] width 698 height 307
drag, startPoint x: 288, startPoint y: 128, endPoint x: 372, endPoint y: 128, distance: 83.3
click at [372, 128] on span "[PERSON_NAME] megpróbált átnézni a" at bounding box center [320, 135] width 459 height 29
click at [364, 104] on div at bounding box center [364, 104] width 0 height 0
click at [399, 104] on div at bounding box center [417, 90] width 539 height 34
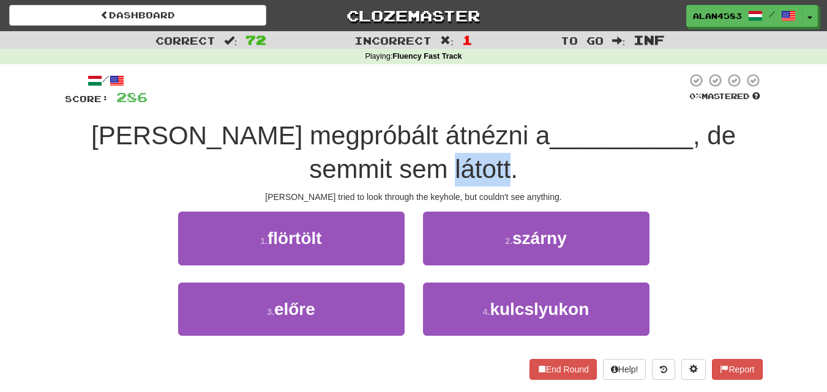
drag, startPoint x: 441, startPoint y: 160, endPoint x: 375, endPoint y: 161, distance: 66.7
click at [375, 161] on div "[PERSON_NAME] megpróbált átnézni a __________ , de semmit sem látott." at bounding box center [414, 152] width 698 height 67
click at [367, 138] on div at bounding box center [367, 138] width 0 height 0
click at [273, 176] on div "[PERSON_NAME] megpróbált átnézni a __________ , de semmit sem látott." at bounding box center [414, 152] width 698 height 67
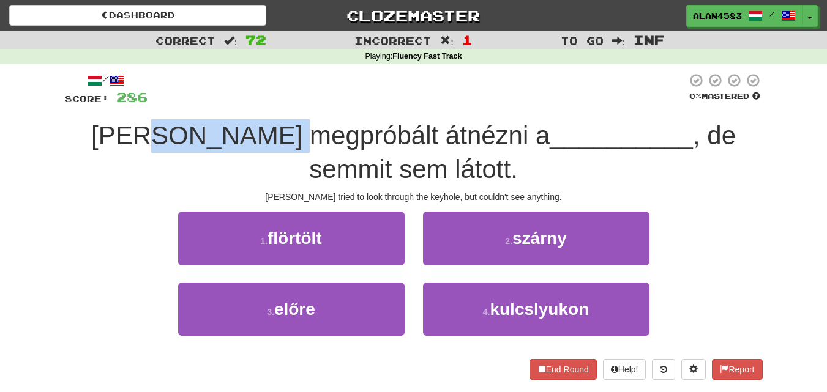
drag, startPoint x: 151, startPoint y: 134, endPoint x: 283, endPoint y: 128, distance: 131.8
click at [283, 128] on span "[PERSON_NAME] megpróbált átnézni a" at bounding box center [320, 135] width 459 height 29
click at [275, 104] on div at bounding box center [275, 104] width 0 height 0
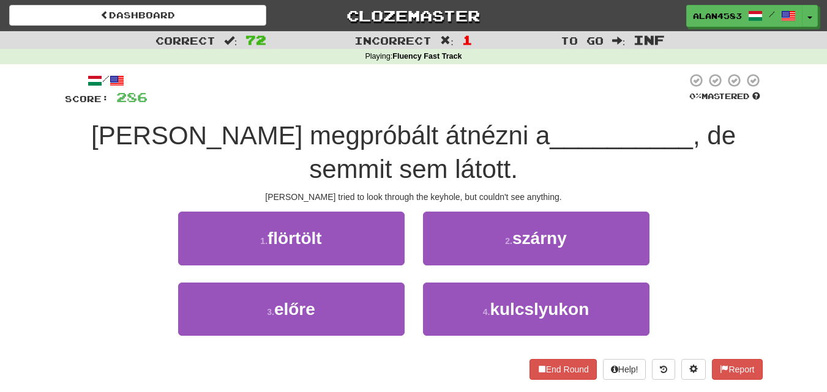
click at [304, 108] on div "/ Score: 286 0 % Mastered [PERSON_NAME] megpróbált átnézni a __________ , de se…" at bounding box center [414, 226] width 698 height 307
drag, startPoint x: 286, startPoint y: 129, endPoint x: 370, endPoint y: 124, distance: 83.4
click at [370, 124] on span "[PERSON_NAME] megpróbált átnézni a" at bounding box center [320, 135] width 459 height 29
click at [362, 104] on div at bounding box center [362, 104] width 0 height 0
click at [395, 111] on div "/ Score: 286 0 % Mastered [PERSON_NAME] megpróbált átnézni a __________ , de se…" at bounding box center [414, 226] width 698 height 307
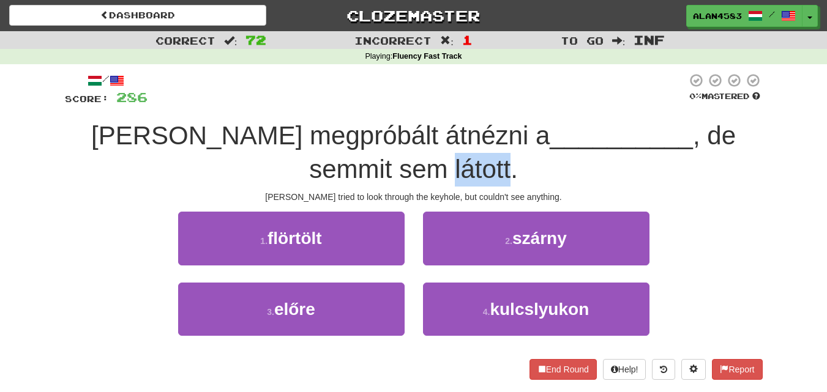
drag, startPoint x: 437, startPoint y: 160, endPoint x: 365, endPoint y: 159, distance: 72.2
click at [365, 159] on div "[PERSON_NAME] megpróbált átnézni a __________ , de semmit sem látott." at bounding box center [414, 152] width 698 height 67
click at [357, 138] on div at bounding box center [357, 138] width 0 height 0
click at [298, 166] on div "[PERSON_NAME] megpróbált átnézni a __________ , de semmit sem látott." at bounding box center [414, 152] width 698 height 67
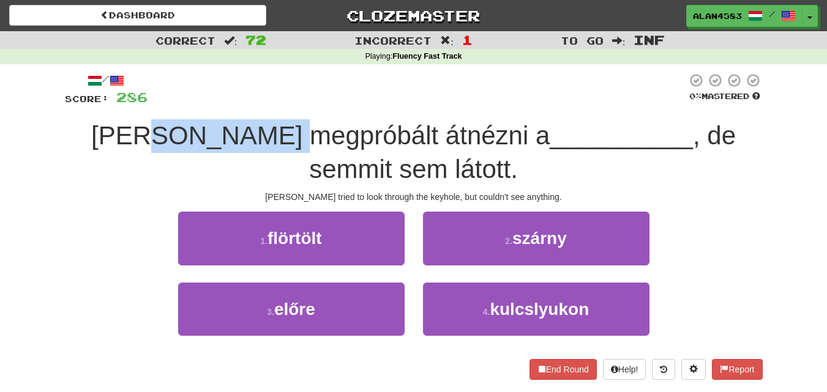
drag, startPoint x: 152, startPoint y: 131, endPoint x: 281, endPoint y: 125, distance: 128.7
click at [281, 125] on span "[PERSON_NAME] megpróbált átnézni a" at bounding box center [320, 135] width 459 height 29
click at [273, 104] on div at bounding box center [273, 104] width 0 height 0
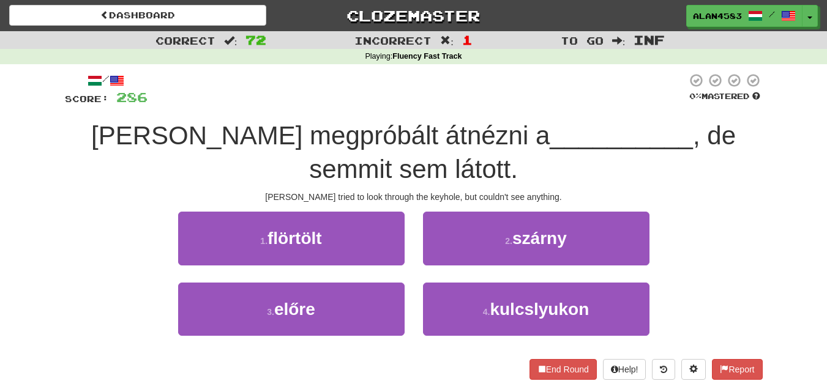
click at [302, 107] on div at bounding box center [417, 90] width 539 height 34
drag, startPoint x: 287, startPoint y: 131, endPoint x: 372, endPoint y: 125, distance: 84.7
click at [372, 125] on span "[PERSON_NAME] megpróbált átnézni a" at bounding box center [320, 135] width 459 height 29
click at [364, 104] on div at bounding box center [364, 104] width 0 height 0
click at [413, 111] on div "/ Score: 286 0 % Mastered [PERSON_NAME] megpróbált átnézni a __________ , de se…" at bounding box center [414, 226] width 698 height 307
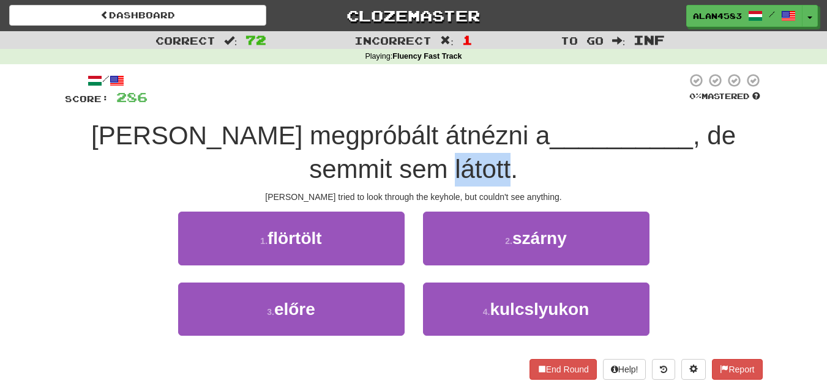
drag, startPoint x: 440, startPoint y: 161, endPoint x: 382, endPoint y: 161, distance: 58.2
click at [382, 161] on span ", de semmit sem látott." at bounding box center [522, 152] width 427 height 62
click at [374, 138] on div at bounding box center [374, 138] width 0 height 0
click at [274, 179] on div "[PERSON_NAME] megpróbált átnézni a __________ , de semmit sem látott." at bounding box center [414, 152] width 698 height 67
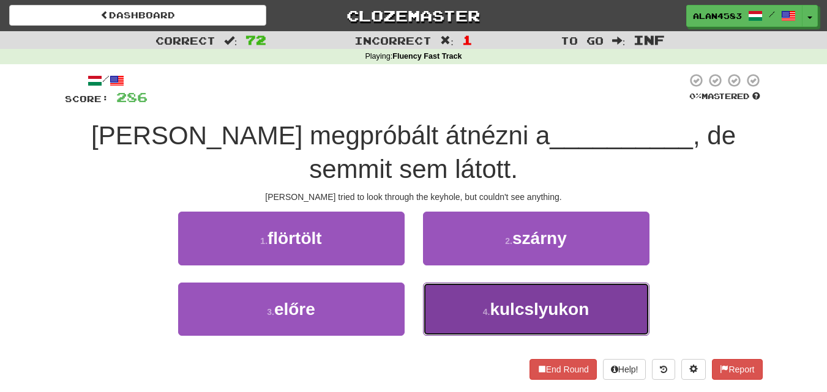
click at [578, 298] on button "4 . kulcslyukon" at bounding box center [536, 309] width 226 height 53
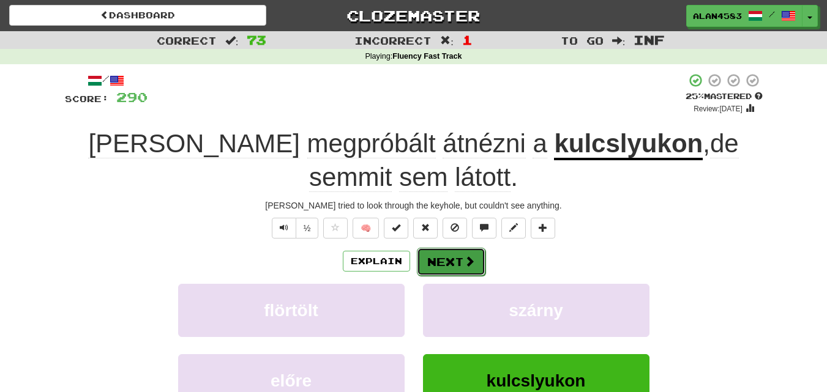
click at [457, 260] on button "Next" at bounding box center [451, 262] width 69 height 28
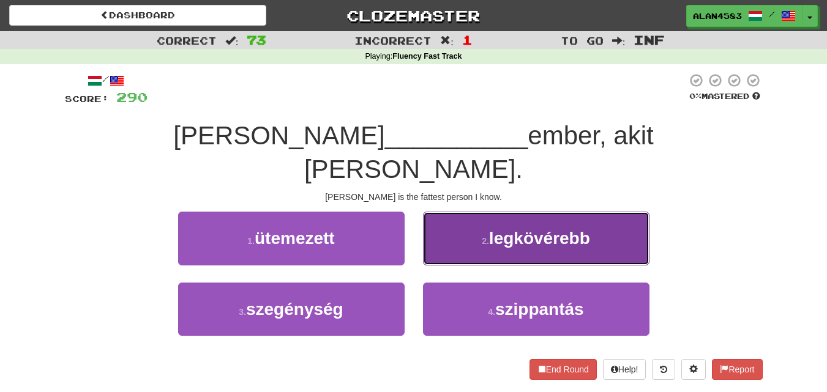
click at [612, 217] on button "2 . legkövérebb" at bounding box center [536, 238] width 226 height 53
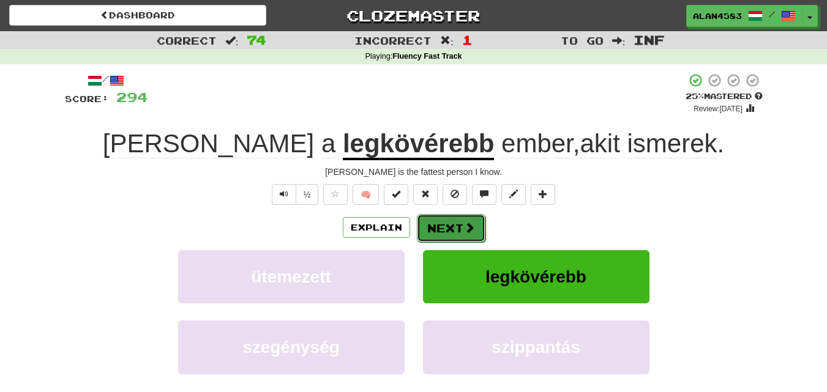
click at [452, 228] on button "Next" at bounding box center [451, 228] width 69 height 28
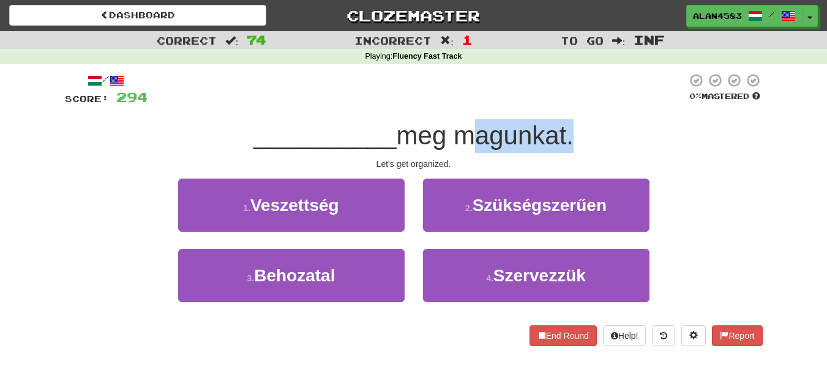
drag, startPoint x: 459, startPoint y: 138, endPoint x: 572, endPoint y: 123, distance: 113.7
click at [572, 123] on span "meg magunkat." at bounding box center [486, 135] width 178 height 29
click at [564, 104] on div at bounding box center [564, 104] width 0 height 0
click at [592, 122] on div "__________ meg magunkat." at bounding box center [414, 136] width 698 height 34
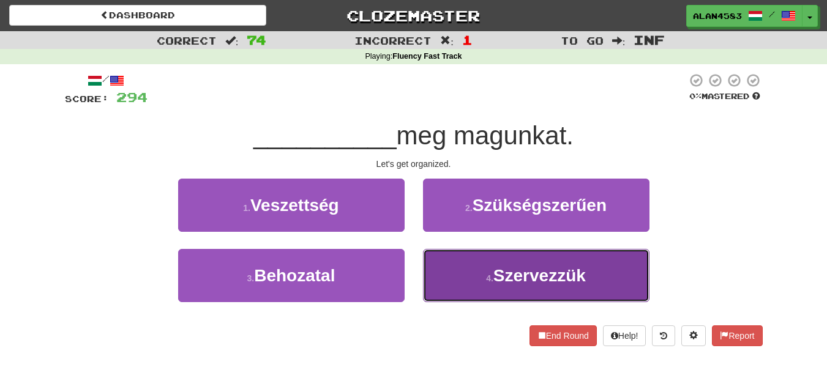
click at [621, 270] on button "4 . Szervezzük" at bounding box center [536, 275] width 226 height 53
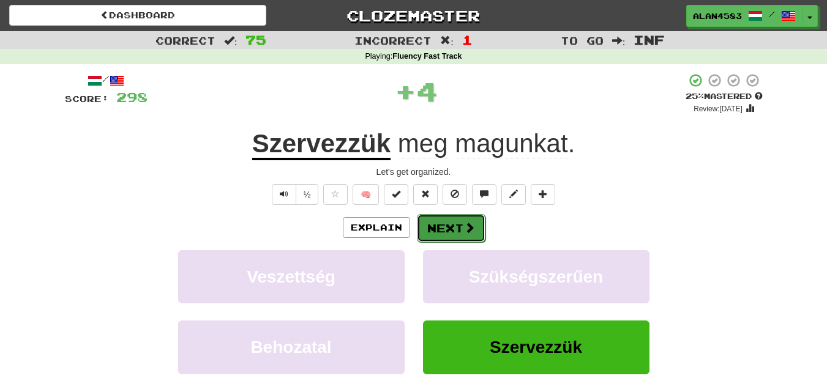
click at [454, 230] on button "Next" at bounding box center [451, 228] width 69 height 28
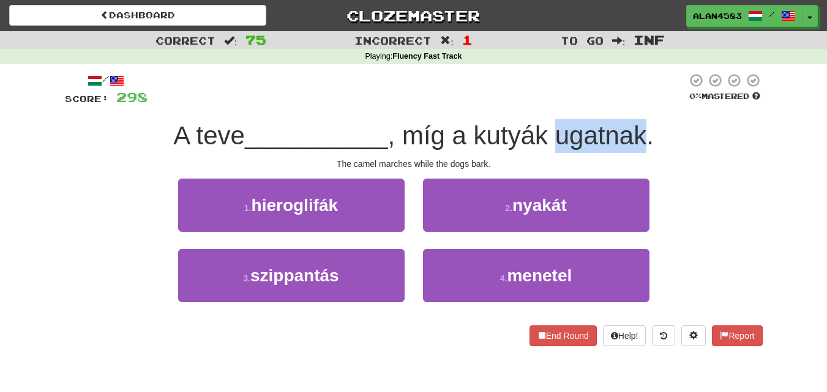
drag, startPoint x: 558, startPoint y: 130, endPoint x: 651, endPoint y: 128, distance: 93.1
click at [651, 128] on span ", míg a kutyák ugatnak." at bounding box center [521, 135] width 266 height 29
click at [643, 104] on div at bounding box center [643, 104] width 0 height 0
click at [663, 115] on div "/ Score: 298 0 % Mastered A teve __________ , míg a kutyák ugatnak. The camel m…" at bounding box center [414, 210] width 698 height 274
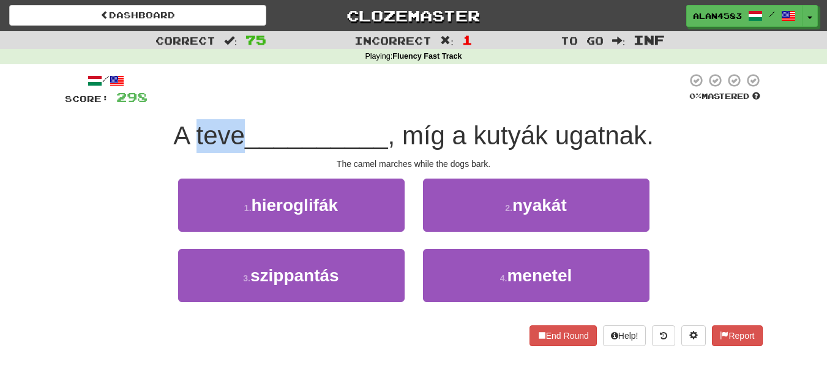
drag, startPoint x: 241, startPoint y: 132, endPoint x: 192, endPoint y: 131, distance: 49.6
click at [192, 131] on span "A teve" at bounding box center [209, 135] width 72 height 29
click at [184, 104] on div at bounding box center [184, 104] width 0 height 0
click at [249, 107] on div at bounding box center [417, 90] width 539 height 34
drag, startPoint x: 413, startPoint y: 131, endPoint x: 446, endPoint y: 128, distance: 33.8
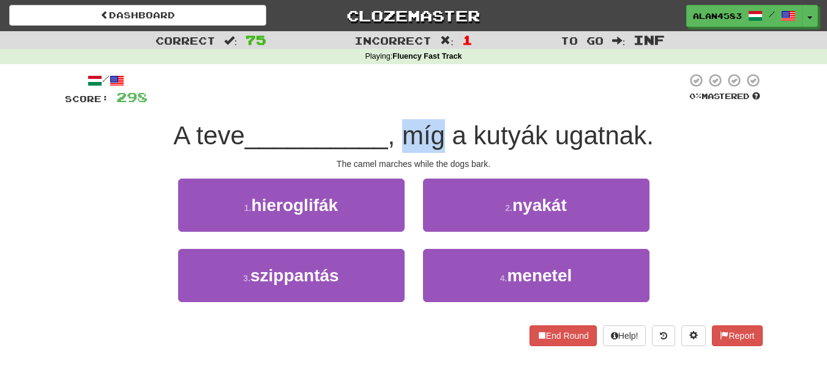
click at [446, 128] on span ", míg a kutyák ugatnak." at bounding box center [521, 135] width 266 height 29
click at [438, 104] on div at bounding box center [438, 104] width 0 height 0
click at [468, 105] on div at bounding box center [417, 90] width 539 height 34
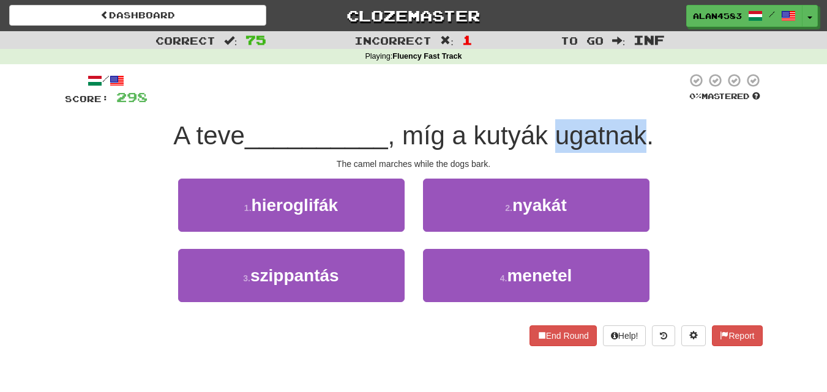
drag, startPoint x: 556, startPoint y: 133, endPoint x: 649, endPoint y: 127, distance: 92.6
click at [649, 127] on span ", míg a kutyák ugatnak." at bounding box center [521, 135] width 266 height 29
click at [641, 104] on div at bounding box center [641, 104] width 0 height 0
click at [679, 114] on div "/ Score: 298 0 % Mastered A teve __________ , míg a kutyák ugatnak. The camel m…" at bounding box center [414, 210] width 698 height 274
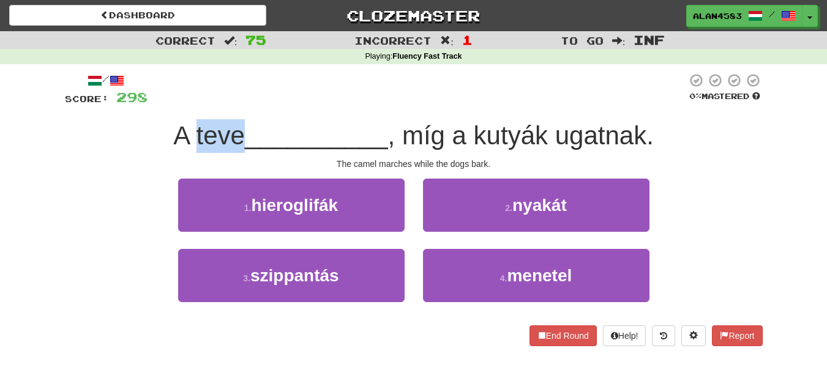
drag, startPoint x: 243, startPoint y: 133, endPoint x: 190, endPoint y: 132, distance: 52.7
click at [190, 132] on span "A teve" at bounding box center [209, 135] width 72 height 29
click at [182, 104] on div at bounding box center [182, 104] width 0 height 0
click at [287, 100] on div at bounding box center [417, 90] width 539 height 34
drag, startPoint x: 446, startPoint y: 130, endPoint x: 406, endPoint y: 131, distance: 39.8
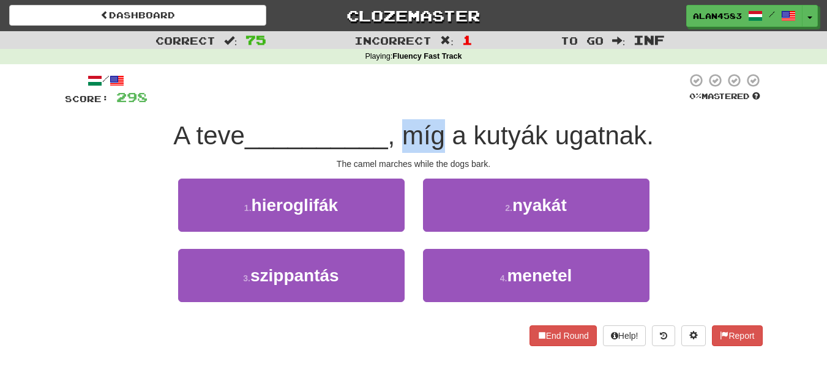
click at [406, 131] on span ", míg a kutyák ugatnak." at bounding box center [521, 135] width 266 height 29
click at [399, 104] on div at bounding box center [399, 104] width 0 height 0
click at [356, 107] on div at bounding box center [417, 90] width 539 height 34
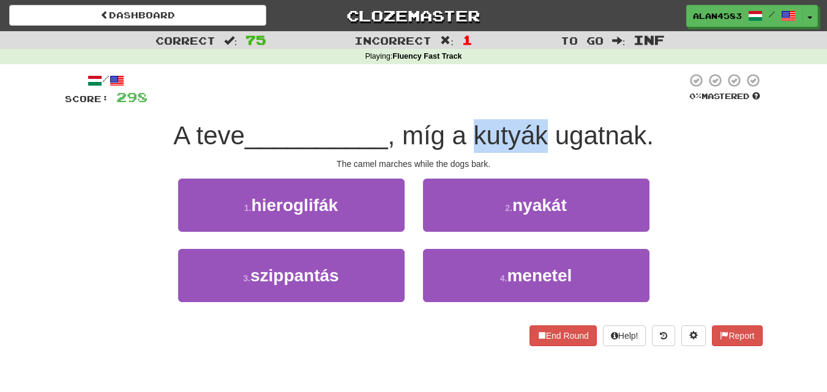
drag, startPoint x: 478, startPoint y: 132, endPoint x: 553, endPoint y: 127, distance: 74.8
click at [553, 127] on span ", míg a kutyák ugatnak." at bounding box center [521, 135] width 266 height 29
click at [545, 104] on div at bounding box center [545, 104] width 0 height 0
click at [553, 103] on div at bounding box center [417, 90] width 539 height 34
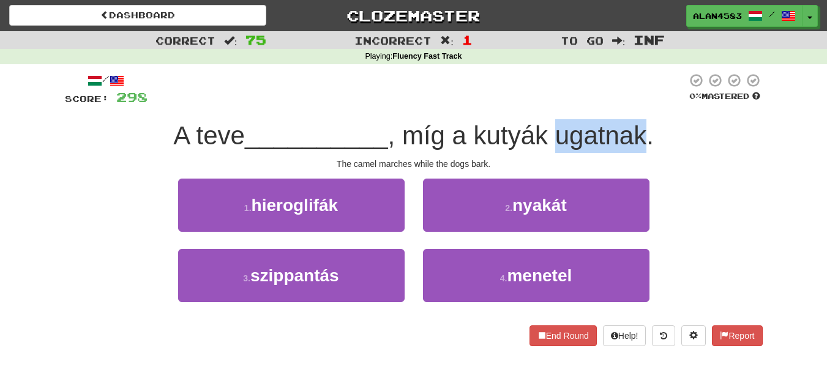
drag, startPoint x: 561, startPoint y: 135, endPoint x: 648, endPoint y: 127, distance: 87.3
click at [648, 127] on span ", míg a kutyák ugatnak." at bounding box center [521, 135] width 266 height 29
click at [640, 104] on div at bounding box center [640, 104] width 0 height 0
click at [679, 122] on div "A teve __________ , míg a kutyák ugatnak." at bounding box center [414, 136] width 698 height 34
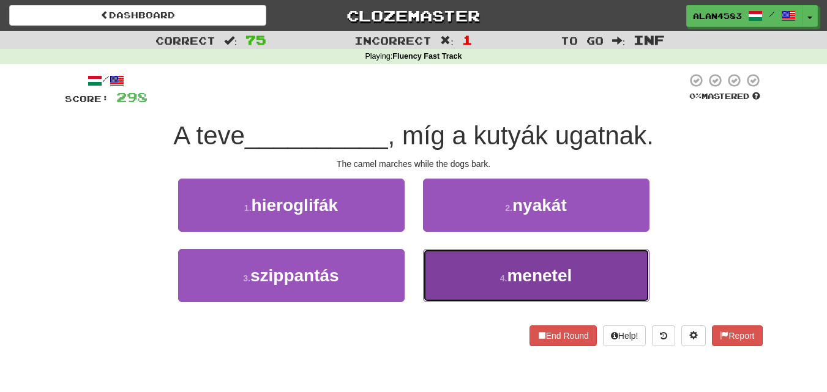
click at [581, 273] on button "4 . menetel" at bounding box center [536, 275] width 226 height 53
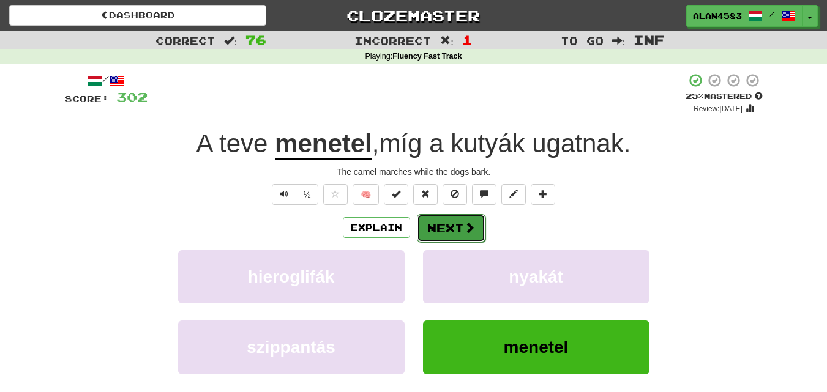
click at [447, 227] on button "Next" at bounding box center [451, 228] width 69 height 28
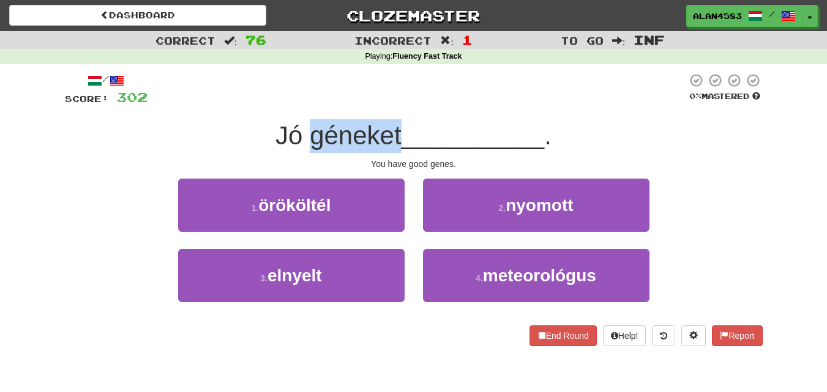
drag, startPoint x: 307, startPoint y: 138, endPoint x: 395, endPoint y: 129, distance: 88.6
click at [395, 129] on span "Jó géneket" at bounding box center [338, 135] width 126 height 29
click at [387, 104] on div at bounding box center [387, 104] width 0 height 0
click at [407, 110] on div "/ Score: 302 0 % Mastered Jó géneket __________ . You have good genes. 1 . örök…" at bounding box center [414, 210] width 698 height 274
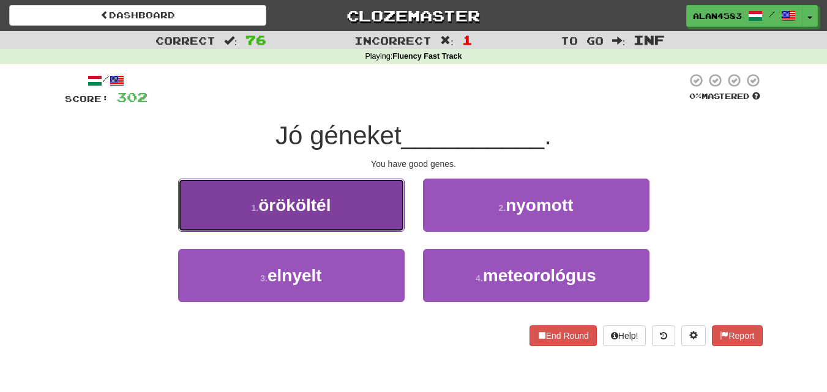
click at [386, 231] on button "1 . örököltél" at bounding box center [291, 205] width 226 height 53
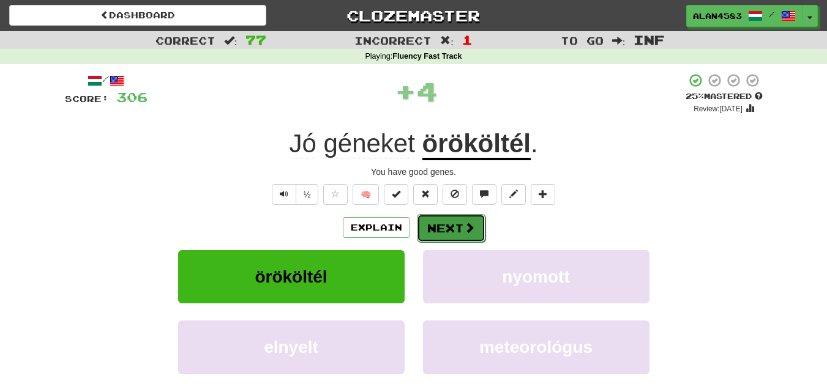
click at [434, 230] on button "Next" at bounding box center [451, 228] width 69 height 28
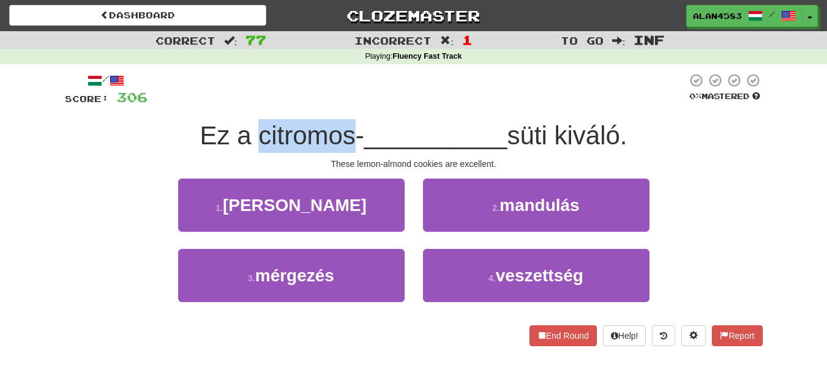
drag, startPoint x: 256, startPoint y: 135, endPoint x: 347, endPoint y: 130, distance: 91.3
click at [347, 130] on span "Ez a citromos-" at bounding box center [282, 135] width 164 height 29
click at [339, 104] on div at bounding box center [339, 104] width 0 height 0
click at [380, 118] on div "/ Score: 306 0 % Mastered Ez a citromos- __________ süti kiváló. These lemon-al…" at bounding box center [414, 210] width 698 height 274
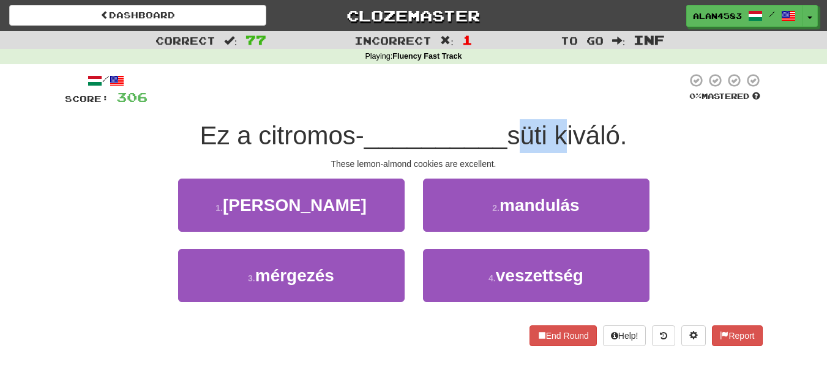
drag, startPoint x: 511, startPoint y: 125, endPoint x: 557, endPoint y: 125, distance: 46.5
click at [557, 125] on span "süti kiváló." at bounding box center [567, 135] width 120 height 29
click at [549, 104] on div at bounding box center [549, 104] width 0 height 0
click at [576, 111] on div "/ Score: 306 0 % Mastered Ez a citromos- __________ süti kiváló. These lemon-al…" at bounding box center [414, 210] width 698 height 274
drag, startPoint x: 560, startPoint y: 127, endPoint x: 626, endPoint y: 122, distance: 65.7
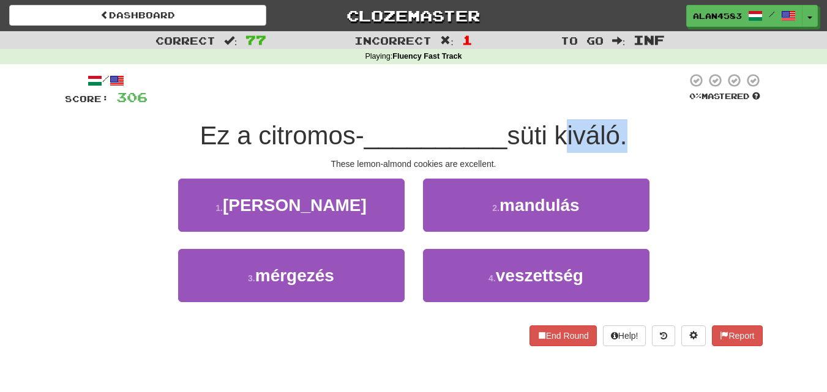
click at [626, 122] on span "süti kiváló." at bounding box center [567, 135] width 120 height 29
click at [618, 104] on div at bounding box center [618, 104] width 0 height 0
click at [635, 118] on div "/ Score: 306 0 % Mastered Ez a citromos- __________ süti kiváló. These lemon-al…" at bounding box center [414, 210] width 698 height 274
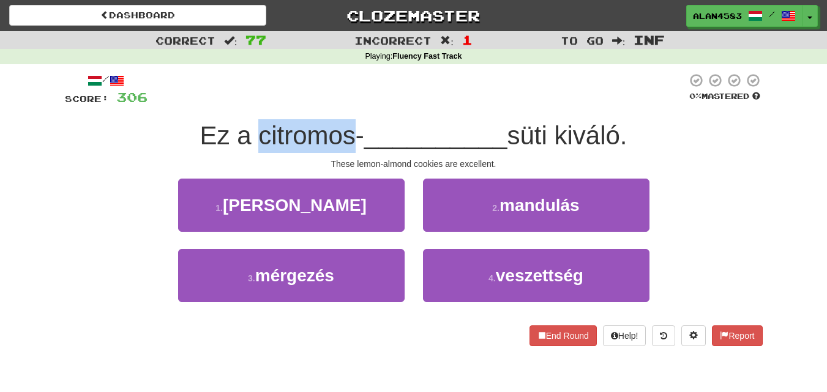
drag, startPoint x: 353, startPoint y: 131, endPoint x: 254, endPoint y: 132, distance: 99.2
click at [254, 132] on span "Ez a citromos-" at bounding box center [282, 135] width 164 height 29
click at [246, 104] on div at bounding box center [246, 104] width 0 height 0
click at [206, 124] on span "Ez a citromos-" at bounding box center [282, 135] width 164 height 29
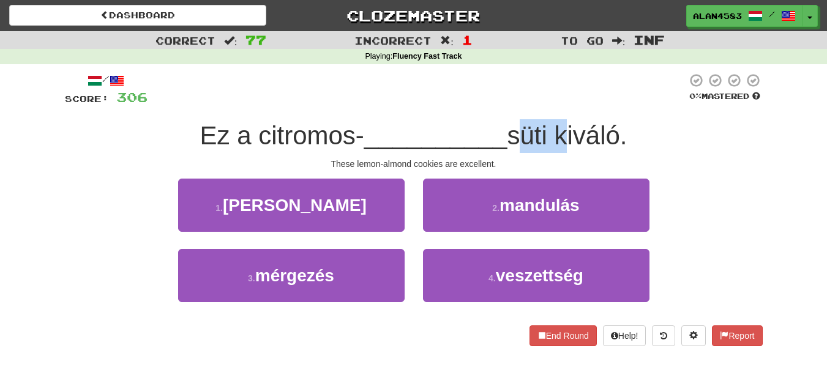
drag, startPoint x: 508, startPoint y: 126, endPoint x: 556, endPoint y: 125, distance: 48.4
click at [556, 125] on span "süti kiváló." at bounding box center [567, 135] width 120 height 29
click at [548, 104] on div at bounding box center [548, 104] width 0 height 0
click at [582, 111] on div "/ Score: 306 0 % Mastered Ez a citromos- __________ süti kiváló. These lemon-al…" at bounding box center [414, 210] width 698 height 274
drag, startPoint x: 557, startPoint y: 129, endPoint x: 621, endPoint y: 124, distance: 63.9
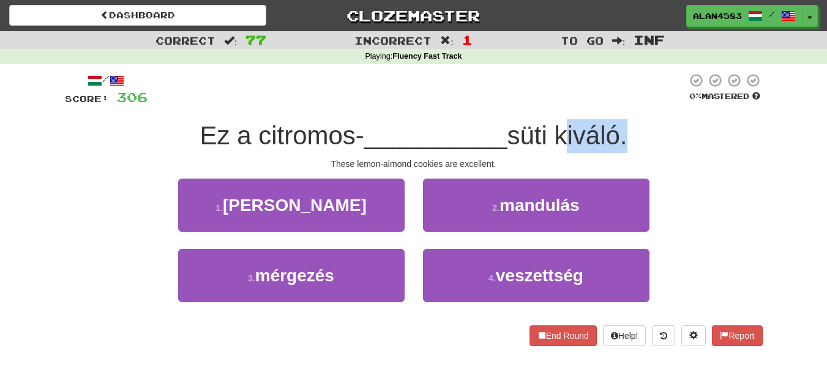
click at [621, 124] on span "süti kiváló." at bounding box center [567, 135] width 120 height 29
click at [613, 104] on div at bounding box center [613, 104] width 0 height 0
click at [646, 122] on div "Ez a citromos- __________ süti kiváló." at bounding box center [414, 136] width 698 height 34
drag, startPoint x: 549, startPoint y: 134, endPoint x: 512, endPoint y: 138, distance: 37.5
click at [512, 138] on span "süti kiváló." at bounding box center [567, 135] width 120 height 29
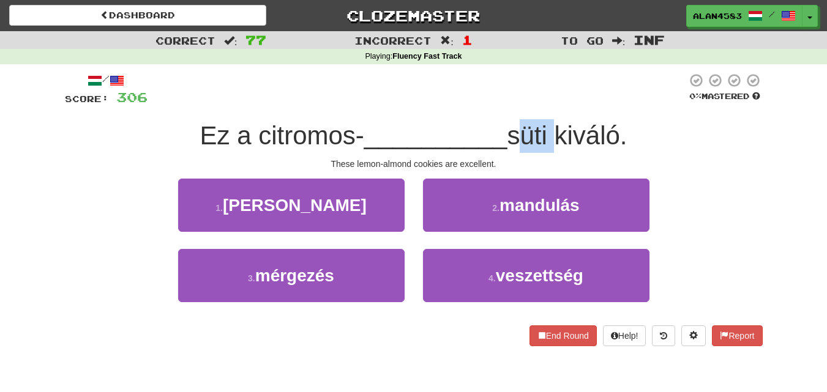
click at [504, 151] on div at bounding box center [504, 151] width 0 height 0
click at [348, 155] on div "/ Score: 306 0 % Mastered Ez a citromos- __________ süti kiváló. These lemon-al…" at bounding box center [414, 210] width 698 height 274
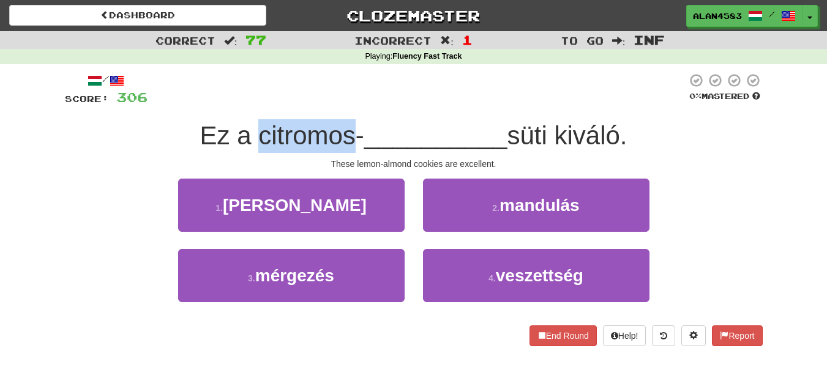
drag, startPoint x: 253, startPoint y: 137, endPoint x: 348, endPoint y: 132, distance: 95.6
click at [348, 132] on span "Ez a citromos-" at bounding box center [282, 135] width 164 height 29
click at [340, 104] on div at bounding box center [340, 104] width 0 height 0
click at [379, 116] on div "/ Score: 306 0 % Mastered Ez a citromos- __________ süti kiváló. These lemon-al…" at bounding box center [414, 210] width 698 height 274
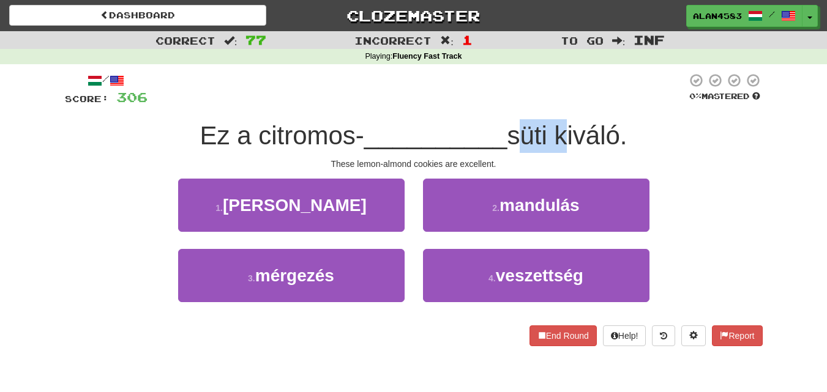
drag, startPoint x: 512, startPoint y: 127, endPoint x: 556, endPoint y: 127, distance: 44.1
click at [556, 127] on span "süti kiváló." at bounding box center [567, 135] width 120 height 29
click at [548, 104] on div at bounding box center [548, 104] width 0 height 0
click at [575, 111] on div "/ Score: 306 0 % Mastered Ez a citromos- __________ süti kiváló. These lemon-al…" at bounding box center [414, 210] width 698 height 274
drag, startPoint x: 559, startPoint y: 127, endPoint x: 625, endPoint y: 121, distance: 66.4
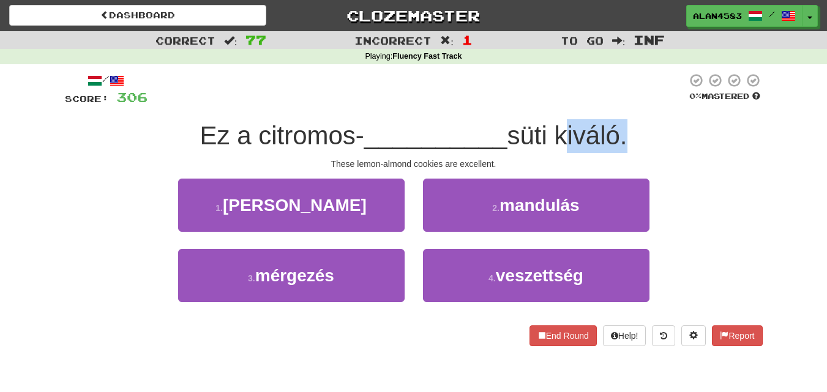
click at [625, 121] on span "süti kiváló." at bounding box center [567, 135] width 120 height 29
click at [617, 104] on div at bounding box center [617, 104] width 0 height 0
click at [643, 122] on div "Ez a citromos- __________ süti kiváló." at bounding box center [414, 136] width 698 height 34
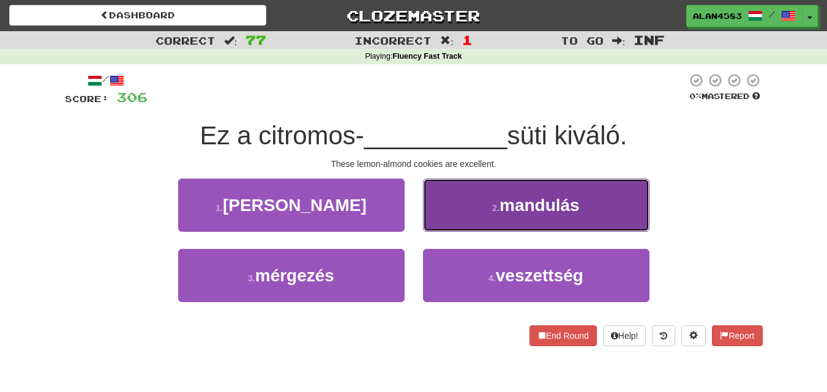
click at [636, 222] on button "2 . mandulás" at bounding box center [536, 205] width 226 height 53
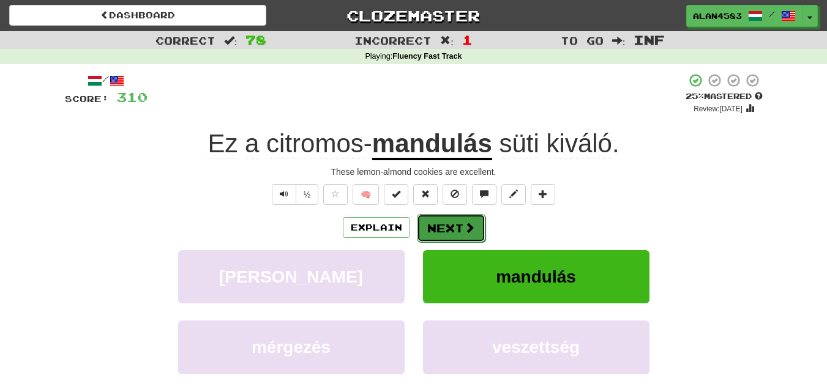
click at [461, 234] on button "Next" at bounding box center [451, 228] width 69 height 28
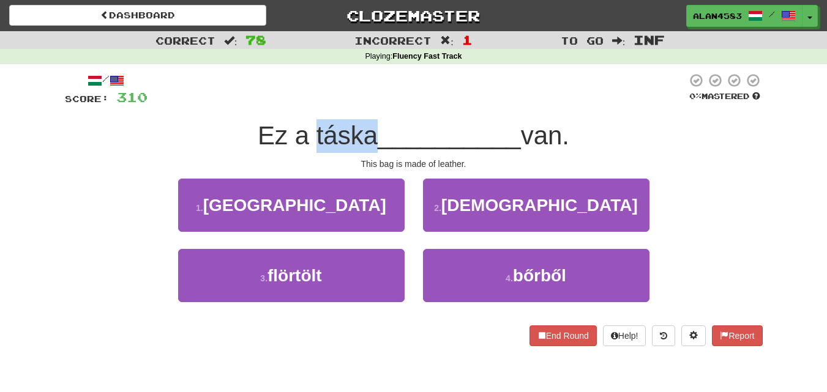
drag, startPoint x: 307, startPoint y: 124, endPoint x: 366, endPoint y: 121, distance: 58.8
click at [366, 121] on span "Ez a táska" at bounding box center [318, 135] width 120 height 29
click at [358, 104] on div at bounding box center [358, 104] width 0 height 0
click at [378, 109] on div "/ Score: 310 0 % Mastered Ez a táska __________ van. This bag is made of leathe…" at bounding box center [414, 210] width 698 height 274
drag, startPoint x: 370, startPoint y: 125, endPoint x: 310, endPoint y: 124, distance: 60.0
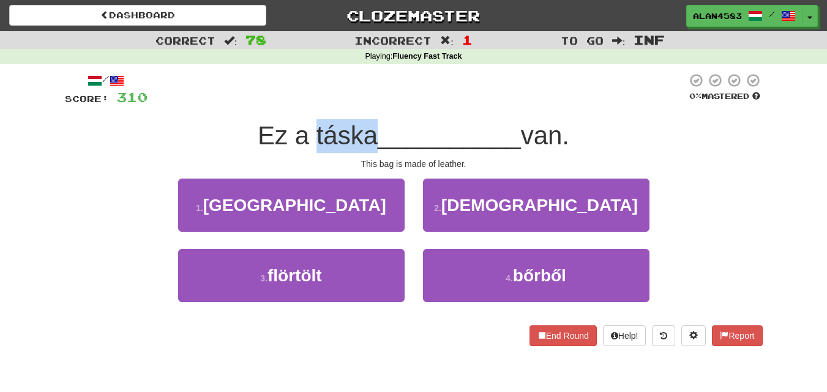
click at [310, 124] on span "Ez a táska" at bounding box center [318, 135] width 120 height 29
click at [302, 104] on div at bounding box center [302, 104] width 0 height 0
click at [373, 110] on div "/ Score: 310 0 % Mastered Ez a táska __________ van. This bag is made of leathe…" at bounding box center [414, 210] width 698 height 274
drag, startPoint x: 373, startPoint y: 126, endPoint x: 309, endPoint y: 122, distance: 64.4
click at [309, 122] on span "Ez a táska" at bounding box center [318, 135] width 120 height 29
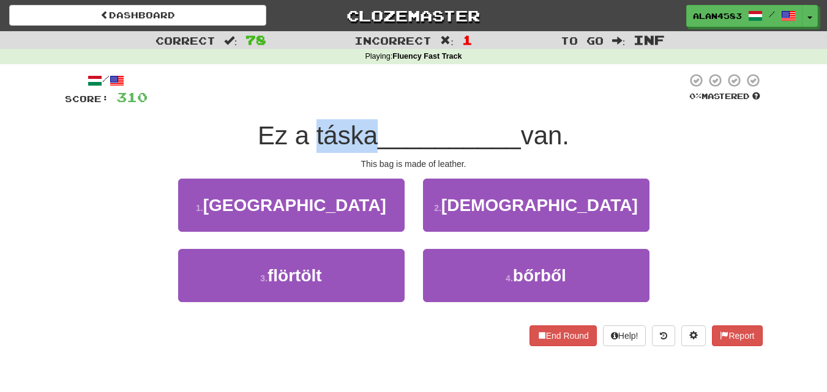
click at [301, 104] on div at bounding box center [301, 104] width 0 height 0
click at [362, 102] on div at bounding box center [417, 90] width 539 height 34
drag, startPoint x: 365, startPoint y: 125, endPoint x: 310, endPoint y: 125, distance: 54.5
click at [310, 125] on span "Ez a táska" at bounding box center [318, 135] width 120 height 29
click at [302, 104] on div at bounding box center [302, 104] width 0 height 0
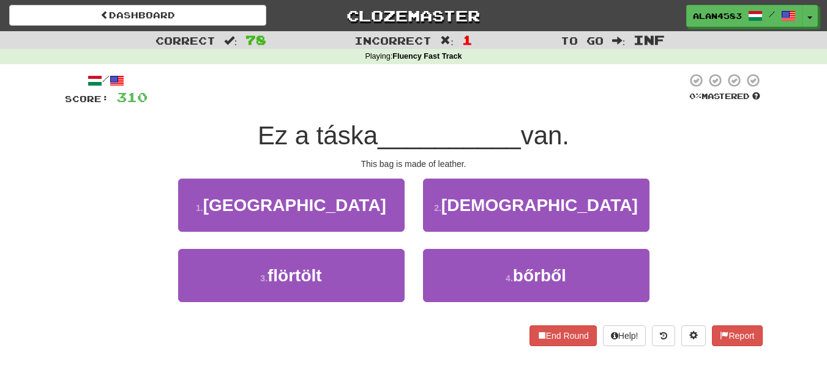
click at [378, 108] on div "/ Score: 310 0 % Mastered Ez a táska __________ van. This bag is made of leathe…" at bounding box center [414, 210] width 698 height 274
drag, startPoint x: 373, startPoint y: 125, endPoint x: 307, endPoint y: 118, distance: 67.1
click at [307, 118] on div "/ Score: 310 0 % Mastered Ez a táska __________ van. This bag is made of leathe…" at bounding box center [414, 210] width 698 height 274
click at [299, 104] on div at bounding box center [299, 104] width 0 height 0
click at [423, 105] on div at bounding box center [417, 90] width 539 height 34
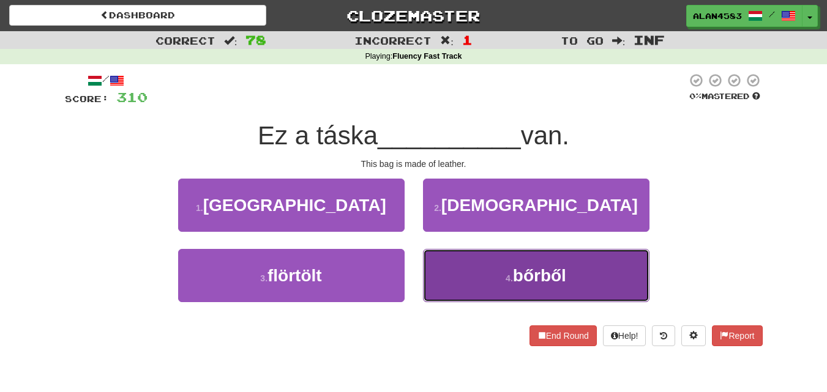
click at [531, 271] on span "bőrből" at bounding box center [539, 275] width 53 height 19
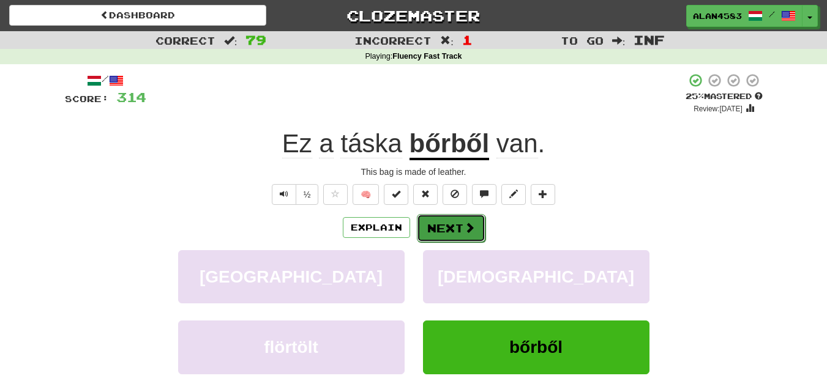
click at [451, 229] on button "Next" at bounding box center [451, 228] width 69 height 28
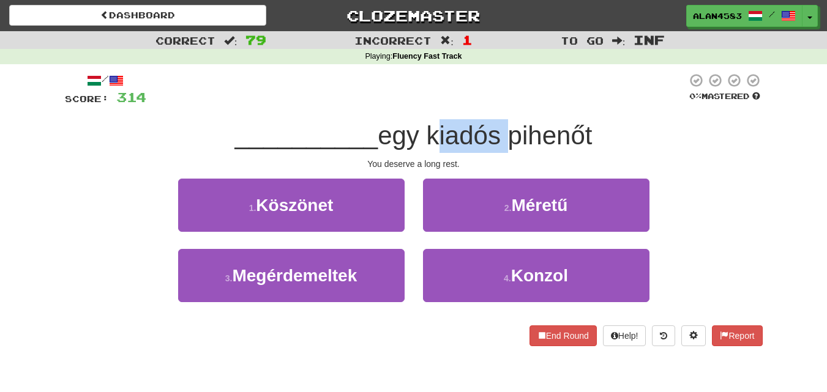
drag, startPoint x: 436, startPoint y: 133, endPoint x: 503, endPoint y: 132, distance: 67.3
click at [503, 132] on span "egy kiadós pihenőt" at bounding box center [485, 135] width 214 height 29
click at [495, 104] on div at bounding box center [495, 104] width 0 height 0
click at [531, 111] on div "/ Score: 314 0 % Mastered __________ egy kiadós pihenőt You deserve a long rest…" at bounding box center [414, 210] width 698 height 274
drag, startPoint x: 511, startPoint y: 132, endPoint x: 604, endPoint y: 123, distance: 94.1
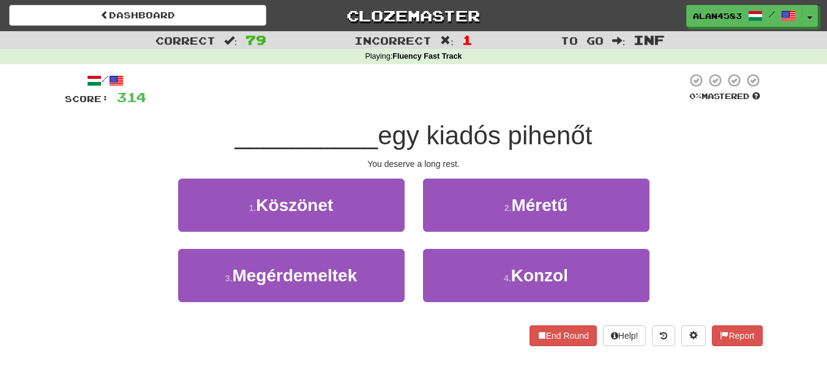
click at [604, 123] on div "__________ egy kiadós pihenőt" at bounding box center [414, 136] width 698 height 34
click at [596, 104] on div at bounding box center [596, 104] width 0 height 0
click at [623, 108] on div "/ Score: 314 0 % Mastered __________ egy kiadós pihenőt You deserve a long rest…" at bounding box center [414, 210] width 698 height 274
drag, startPoint x: 507, startPoint y: 129, endPoint x: 434, endPoint y: 129, distance: 72.8
click at [434, 129] on span "egy kiadós pihenőt" at bounding box center [485, 135] width 214 height 29
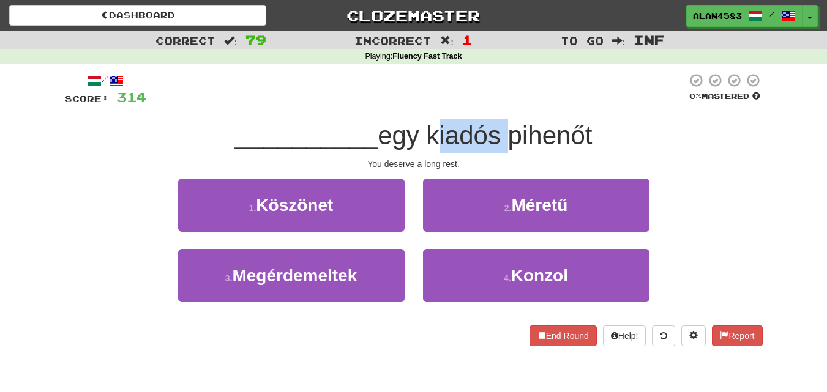
click at [426, 104] on div at bounding box center [426, 104] width 0 height 0
click at [465, 107] on div "/ Score: 314 0 % Mastered __________ egy kiadós pihenőt You deserve a long rest…" at bounding box center [414, 210] width 698 height 274
drag, startPoint x: 515, startPoint y: 137, endPoint x: 605, endPoint y: 125, distance: 91.3
click at [605, 125] on div "__________ egy kiadós pihenőt" at bounding box center [414, 136] width 698 height 34
click at [597, 104] on div at bounding box center [597, 104] width 0 height 0
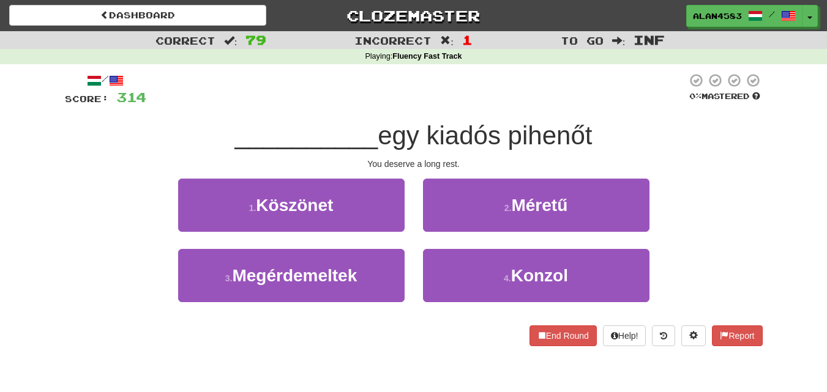
click at [610, 114] on div "/ Score: 314 0 % Mastered __________ egy kiadós pihenőt You deserve a long rest…" at bounding box center [414, 210] width 698 height 274
drag, startPoint x: 501, startPoint y: 131, endPoint x: 434, endPoint y: 129, distance: 66.7
click at [434, 129] on span "egy kiadós pihenőt" at bounding box center [485, 135] width 214 height 29
click at [426, 104] on div at bounding box center [426, 104] width 0 height 0
click at [343, 127] on span "__________" at bounding box center [306, 135] width 143 height 29
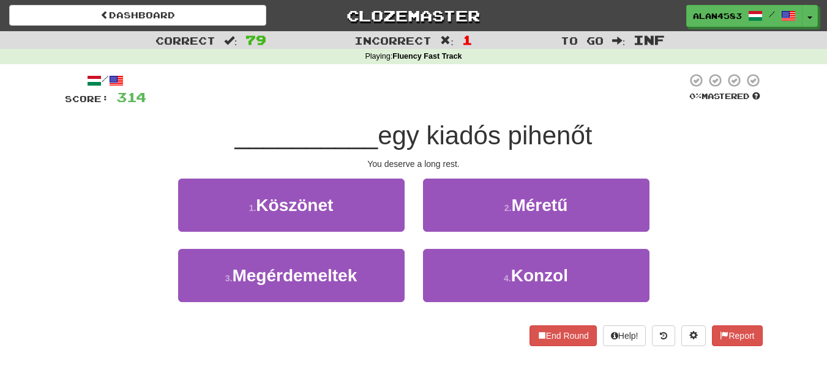
drag, startPoint x: 512, startPoint y: 135, endPoint x: 614, endPoint y: 125, distance: 102.6
click at [614, 125] on div "__________ egy kiadós pihenőt" at bounding box center [414, 136] width 698 height 34
click at [606, 104] on div at bounding box center [606, 104] width 0 height 0
click at [614, 111] on div "/ Score: 314 0 % Mastered __________ egy kiadós pihenőt You deserve a long rest…" at bounding box center [414, 210] width 698 height 274
drag, startPoint x: 504, startPoint y: 126, endPoint x: 430, endPoint y: 124, distance: 73.5
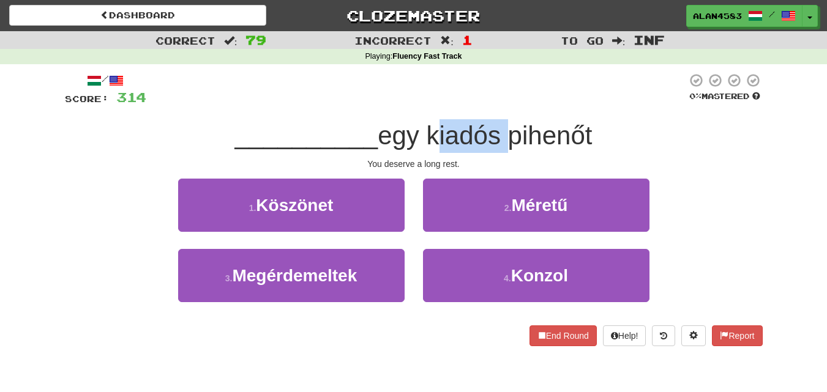
click at [430, 124] on span "egy kiadós pihenőt" at bounding box center [485, 135] width 214 height 29
click at [422, 104] on div at bounding box center [422, 104] width 0 height 0
click at [367, 121] on div "__________ egy kiadós pihenőt" at bounding box center [414, 136] width 698 height 34
drag, startPoint x: 513, startPoint y: 133, endPoint x: 618, endPoint y: 120, distance: 106.1
click at [618, 120] on div "__________ egy kiadós pihenőt" at bounding box center [414, 136] width 698 height 34
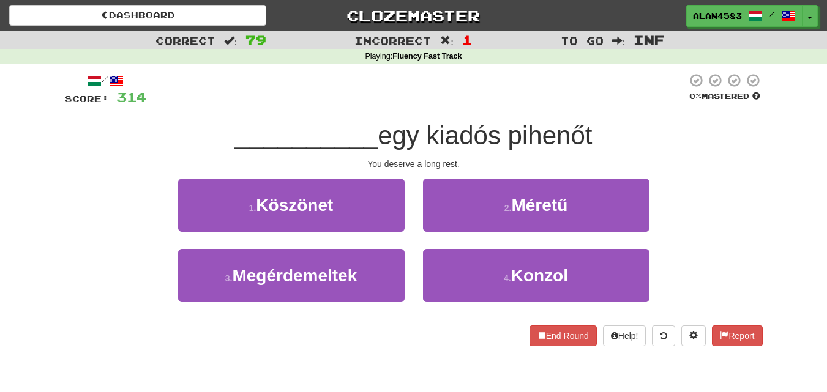
click at [610, 104] on div at bounding box center [610, 104] width 0 height 0
click at [619, 116] on div "/ Score: 314 0 % Mastered __________ egy kiadós pihenőt You deserve a long rest…" at bounding box center [414, 210] width 698 height 274
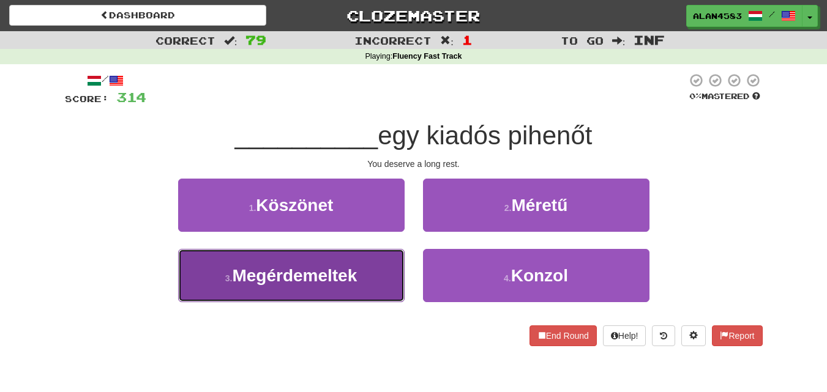
click at [383, 272] on button "3 . Megérdemeltek" at bounding box center [291, 275] width 226 height 53
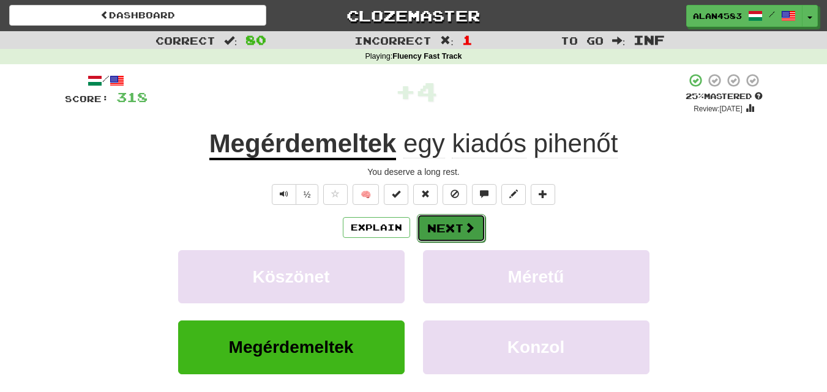
click at [443, 231] on button "Next" at bounding box center [451, 228] width 69 height 28
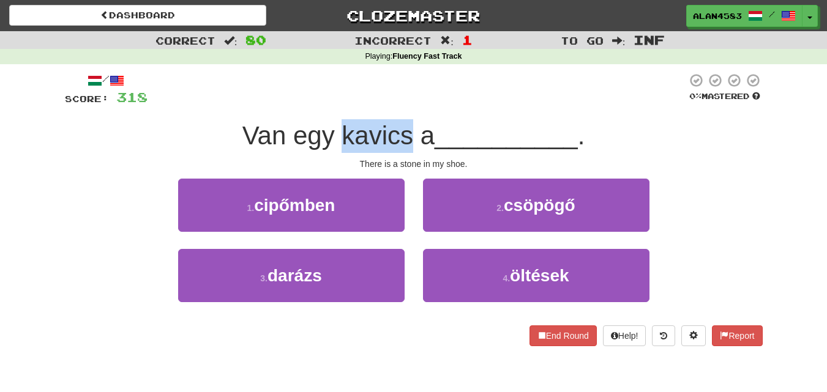
drag, startPoint x: 339, startPoint y: 137, endPoint x: 408, endPoint y: 129, distance: 69.6
click at [408, 129] on span "Van egy kavics a" at bounding box center [338, 135] width 192 height 29
click at [400, 104] on div at bounding box center [400, 104] width 0 height 0
click at [425, 116] on div "/ Score: 318 0 % Mastered Van egy kavics a __________ . There is a stone in my …" at bounding box center [414, 210] width 698 height 274
drag, startPoint x: 410, startPoint y: 130, endPoint x: 336, endPoint y: 129, distance: 73.5
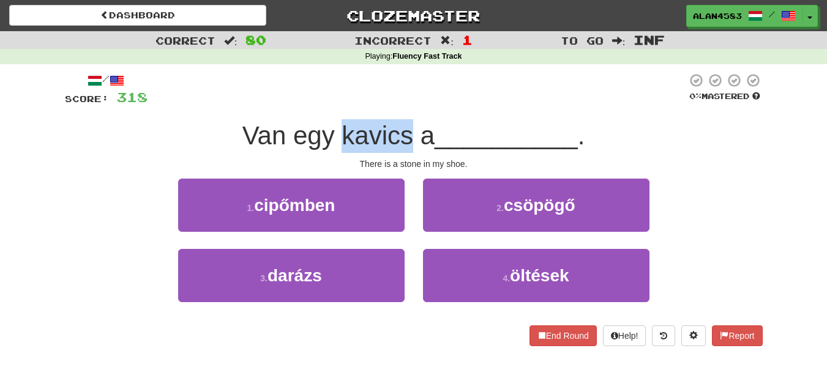
click at [336, 129] on span "Van egy kavics a" at bounding box center [338, 135] width 192 height 29
click at [328, 104] on div at bounding box center [328, 104] width 0 height 0
click at [460, 137] on span "__________" at bounding box center [506, 135] width 143 height 29
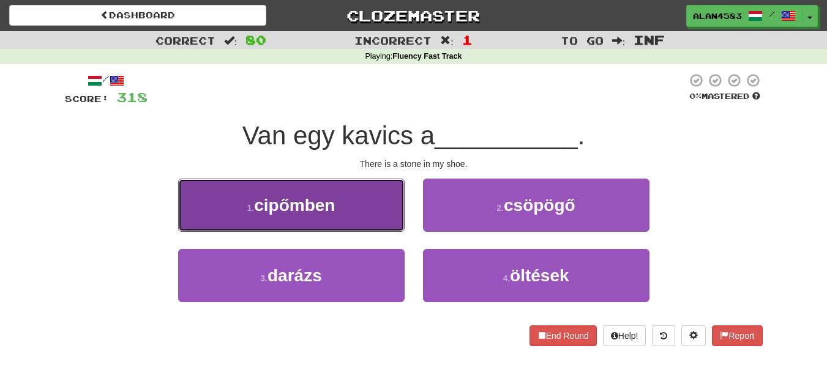
click at [321, 213] on span "cipőmben" at bounding box center [294, 205] width 81 height 19
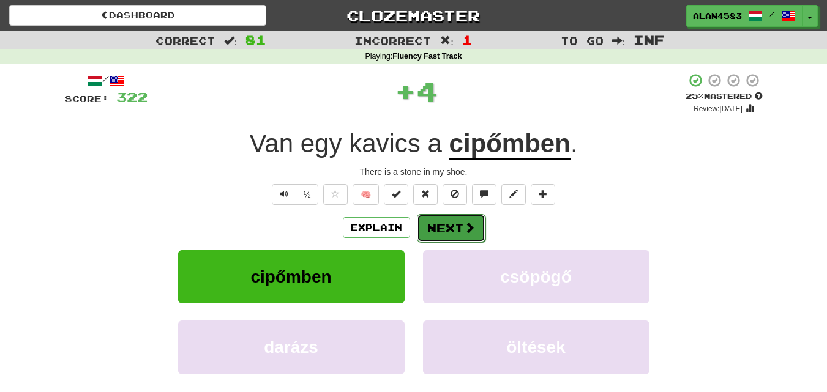
click at [441, 226] on button "Next" at bounding box center [451, 228] width 69 height 28
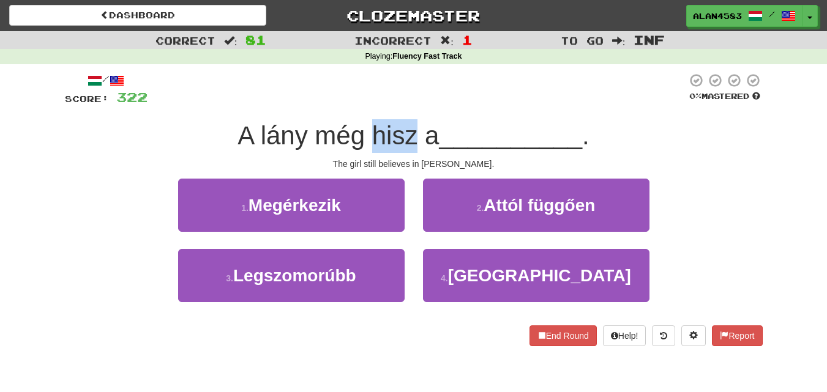
drag, startPoint x: 370, startPoint y: 144, endPoint x: 415, endPoint y: 140, distance: 45.4
click at [415, 140] on span "A lány még hisz a" at bounding box center [338, 135] width 201 height 29
click at [407, 151] on div at bounding box center [407, 151] width 0 height 0
click at [487, 78] on div at bounding box center [417, 90] width 539 height 34
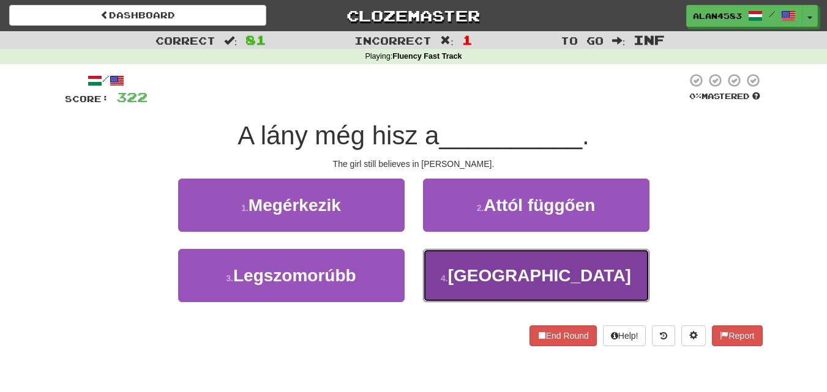
click at [509, 261] on button "4 . [GEOGRAPHIC_DATA]" at bounding box center [536, 275] width 226 height 53
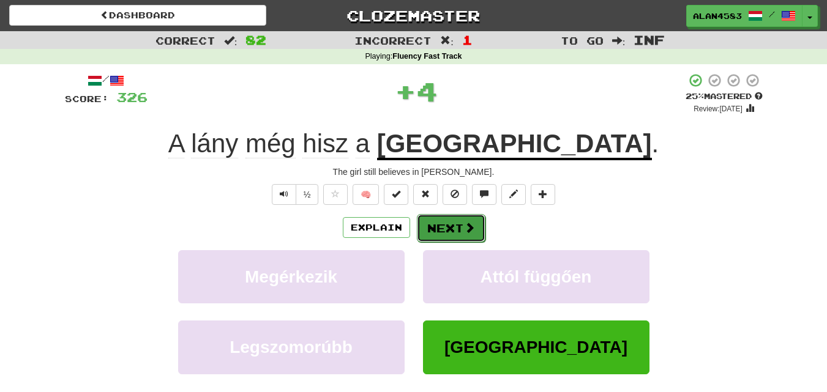
click at [452, 233] on button "Next" at bounding box center [451, 228] width 69 height 28
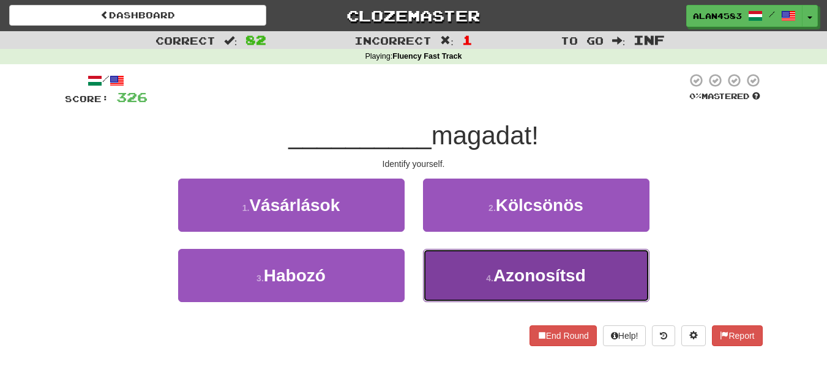
click at [627, 277] on button "4 . Azonosítsd" at bounding box center [536, 275] width 226 height 53
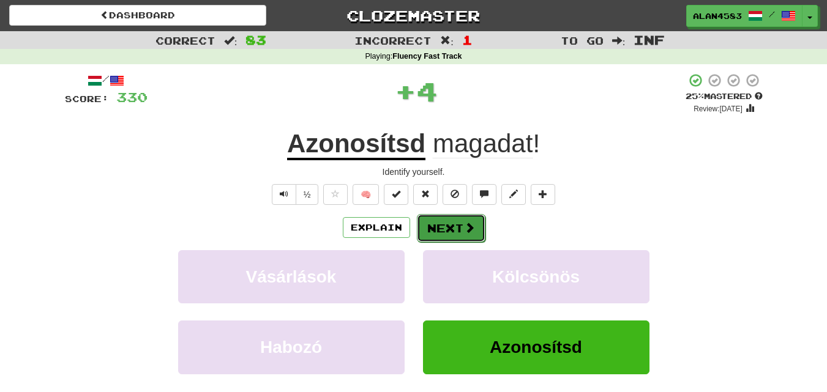
click at [449, 222] on button "Next" at bounding box center [451, 228] width 69 height 28
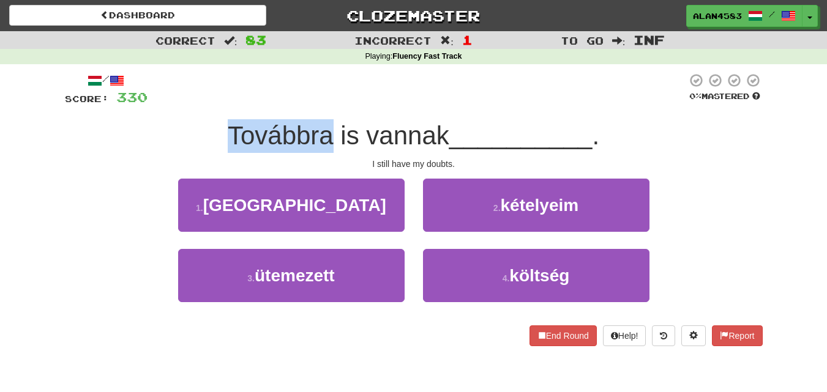
drag, startPoint x: 329, startPoint y: 139, endPoint x: 174, endPoint y: 132, distance: 155.0
click at [174, 132] on div "Továbbra is vannak __________ ." at bounding box center [414, 136] width 698 height 34
click at [166, 104] on div at bounding box center [166, 104] width 0 height 0
click at [143, 135] on div "Továbbra is vannak __________ ." at bounding box center [414, 136] width 698 height 34
drag, startPoint x: 225, startPoint y: 133, endPoint x: 333, endPoint y: 132, distance: 107.7
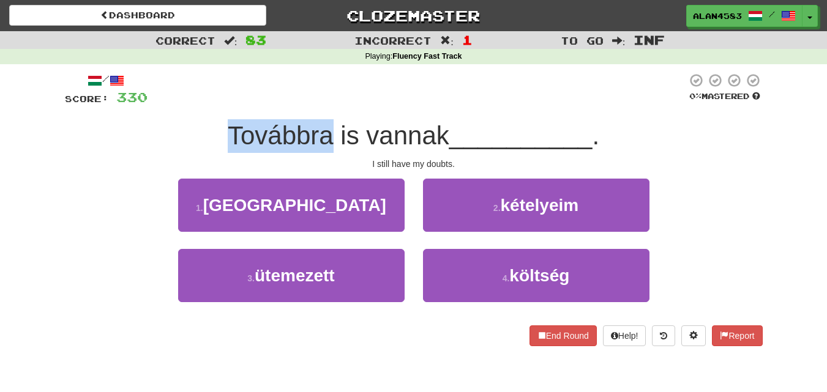
click at [333, 132] on span "Továbbra is vannak" at bounding box center [339, 135] width 222 height 29
click at [325, 104] on div at bounding box center [325, 104] width 0 height 0
click at [359, 137] on span "Továbbra is vannak" at bounding box center [339, 135] width 222 height 29
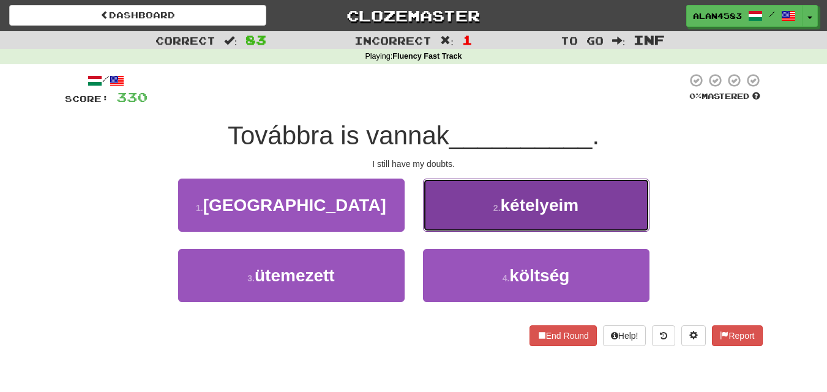
click at [542, 190] on button "2 . [PERSON_NAME]" at bounding box center [536, 205] width 226 height 53
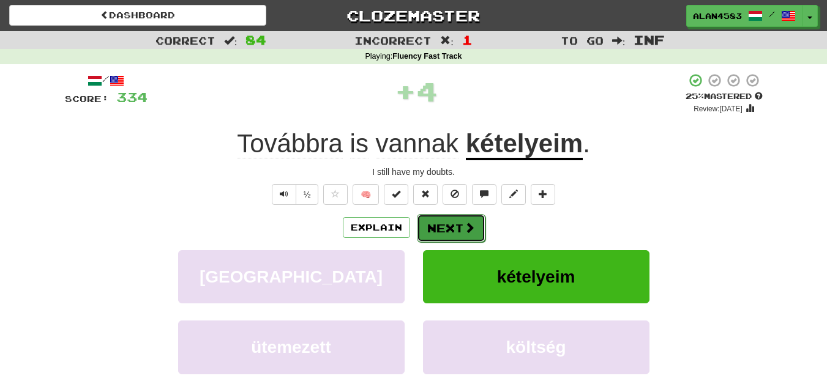
click at [448, 222] on button "Next" at bounding box center [451, 228] width 69 height 28
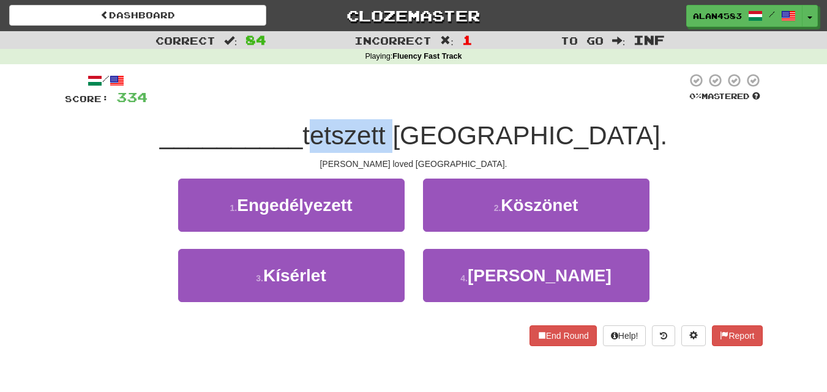
drag, startPoint x: 400, startPoint y: 135, endPoint x: 485, endPoint y: 131, distance: 84.6
click at [485, 131] on span "tetszett [GEOGRAPHIC_DATA]." at bounding box center [484, 135] width 365 height 29
click at [477, 104] on div at bounding box center [477, 104] width 0 height 0
click at [520, 114] on div "/ Score: 334 0 % Mastered __________ tetszett [GEOGRAPHIC_DATA]. [PERSON_NAME] …" at bounding box center [414, 210] width 698 height 274
drag, startPoint x: 482, startPoint y: 127, endPoint x: 401, endPoint y: 127, distance: 81.4
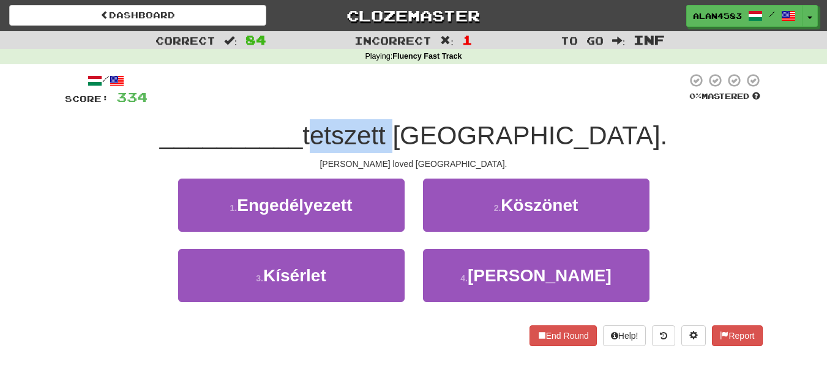
click at [401, 127] on span "tetszett [GEOGRAPHIC_DATA]." at bounding box center [484, 135] width 365 height 29
click at [393, 104] on div at bounding box center [393, 104] width 0 height 0
click at [517, 131] on span "tetszett [GEOGRAPHIC_DATA]." at bounding box center [484, 135] width 365 height 29
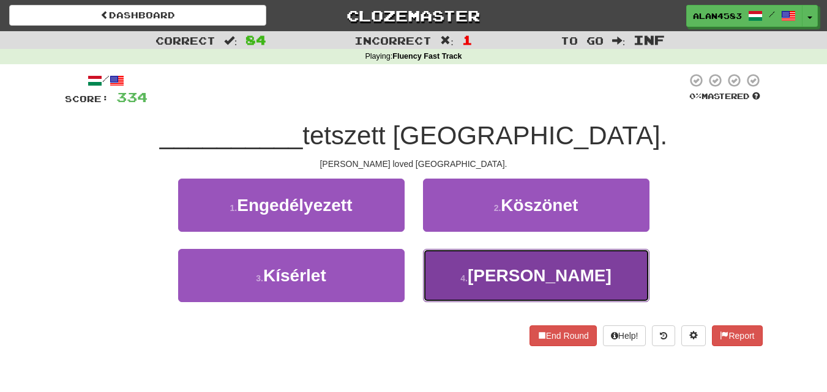
click at [614, 271] on button "4 . [PERSON_NAME]" at bounding box center [536, 275] width 226 height 53
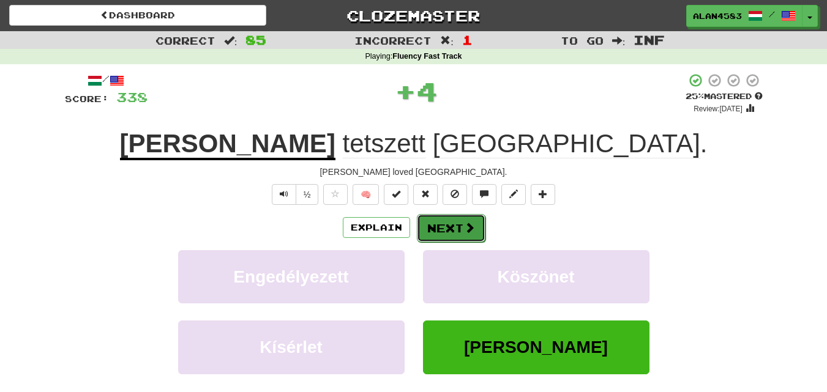
click at [450, 226] on button "Next" at bounding box center [451, 228] width 69 height 28
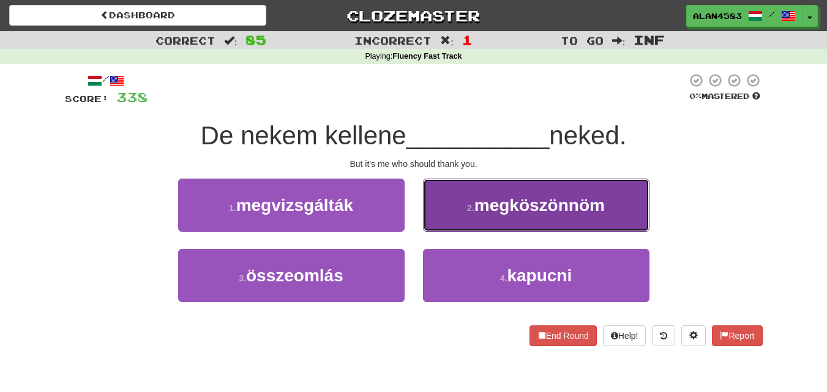
click at [503, 184] on button "2 . megköszönnöm" at bounding box center [536, 205] width 226 height 53
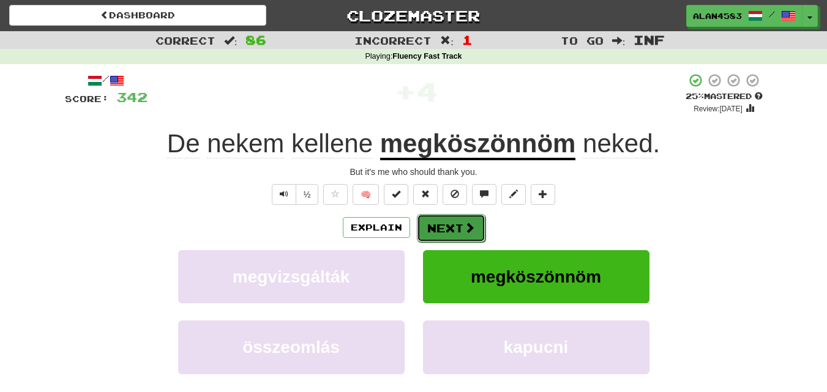
click at [445, 227] on button "Next" at bounding box center [451, 228] width 69 height 28
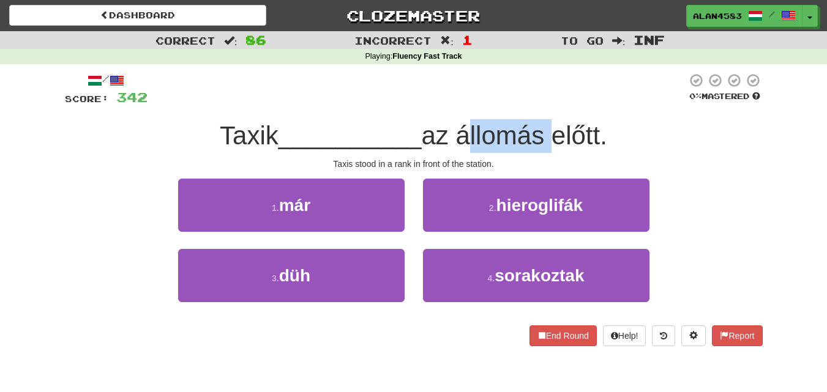
drag, startPoint x: 466, startPoint y: 134, endPoint x: 552, endPoint y: 129, distance: 85.9
click at [552, 129] on span "az állomás előtt." at bounding box center [513, 135] width 185 height 29
click at [544, 104] on div at bounding box center [544, 104] width 0 height 0
click at [568, 109] on div "/ Score: 342 0 % Mastered Taxik __________ az állomás előtt. Taxis stood in a r…" at bounding box center [414, 210] width 698 height 274
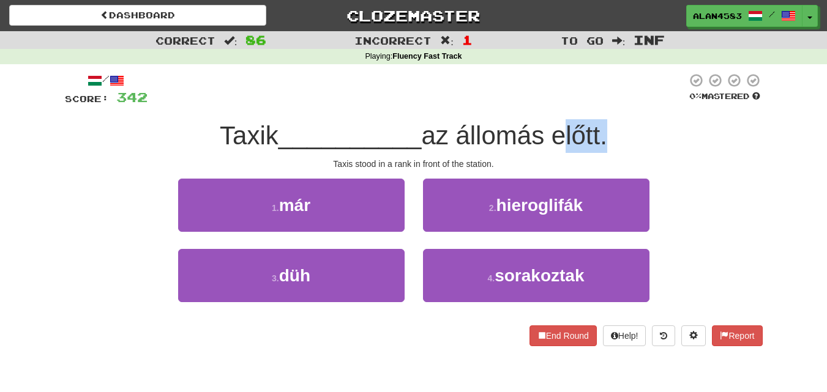
drag, startPoint x: 560, startPoint y: 130, endPoint x: 608, endPoint y: 122, distance: 49.0
click at [607, 122] on span "az állomás előtt." at bounding box center [513, 135] width 185 height 29
click at [601, 104] on div at bounding box center [601, 104] width 0 height 0
click at [623, 111] on div "/ Score: 342 0 % Mastered Taxik __________ az állomás előtt. Taxis stood in a r…" at bounding box center [414, 210] width 698 height 274
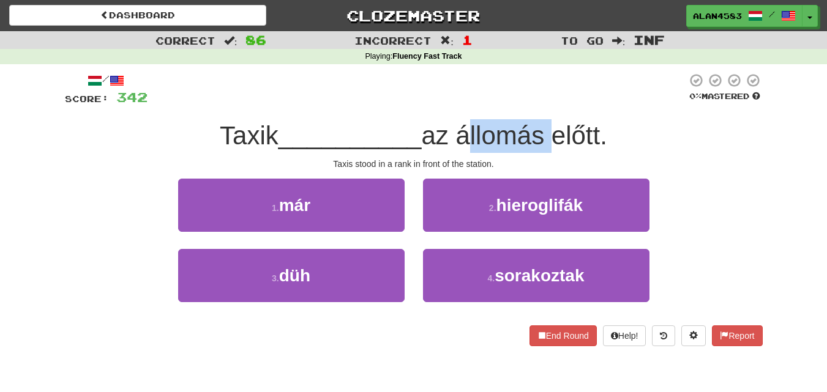
drag, startPoint x: 550, startPoint y: 129, endPoint x: 461, endPoint y: 129, distance: 88.8
click at [461, 129] on span "az állomás előtt." at bounding box center [513, 135] width 185 height 29
click at [453, 104] on div at bounding box center [453, 104] width 0 height 0
click at [369, 130] on span "__________" at bounding box center [350, 135] width 143 height 29
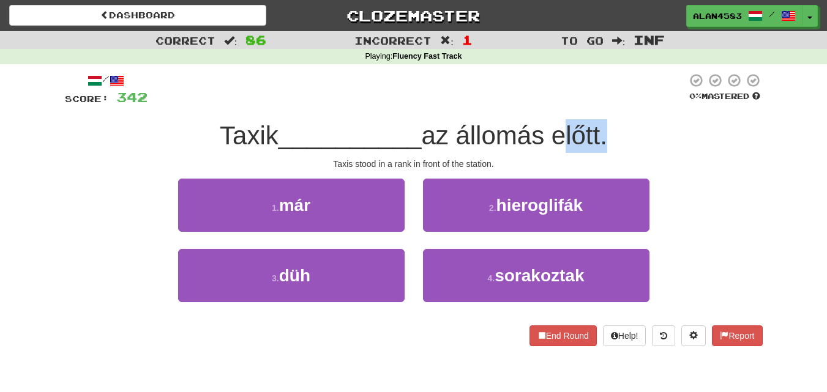
drag, startPoint x: 558, startPoint y: 131, endPoint x: 608, endPoint y: 125, distance: 50.6
click at [607, 125] on span "az állomás előtt." at bounding box center [513, 135] width 185 height 29
click at [601, 104] on div at bounding box center [601, 104] width 0 height 0
click at [632, 113] on div "/ Score: 342 0 % Mastered Taxik __________ az állomás előtt. Taxis stood in a r…" at bounding box center [414, 210] width 698 height 274
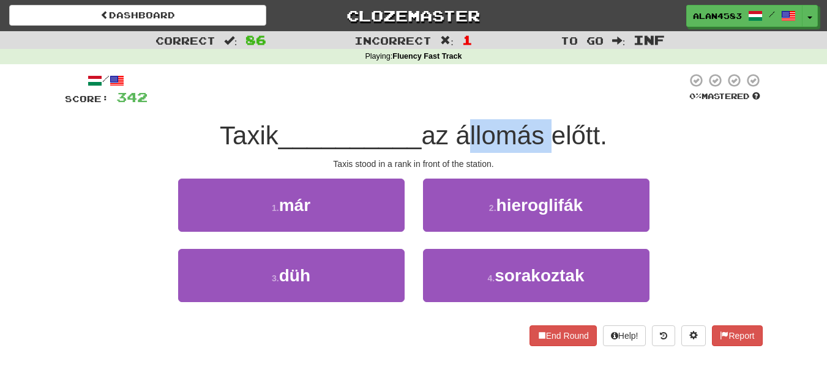
drag, startPoint x: 553, startPoint y: 130, endPoint x: 464, endPoint y: 127, distance: 88.8
click at [464, 127] on span "az állomás előtt." at bounding box center [513, 135] width 185 height 29
click at [456, 104] on div at bounding box center [456, 104] width 0 height 0
click at [348, 142] on span "__________" at bounding box center [350, 135] width 143 height 29
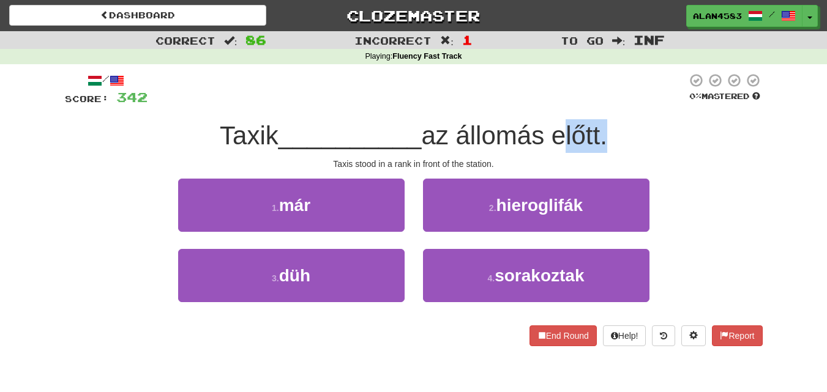
drag, startPoint x: 558, startPoint y: 127, endPoint x: 609, endPoint y: 125, distance: 50.8
click at [607, 125] on span "az állomás előtt." at bounding box center [513, 135] width 185 height 29
click at [601, 104] on div at bounding box center [601, 104] width 0 height 0
click at [642, 143] on div "Taxik __________ az állomás előtt." at bounding box center [414, 136] width 698 height 34
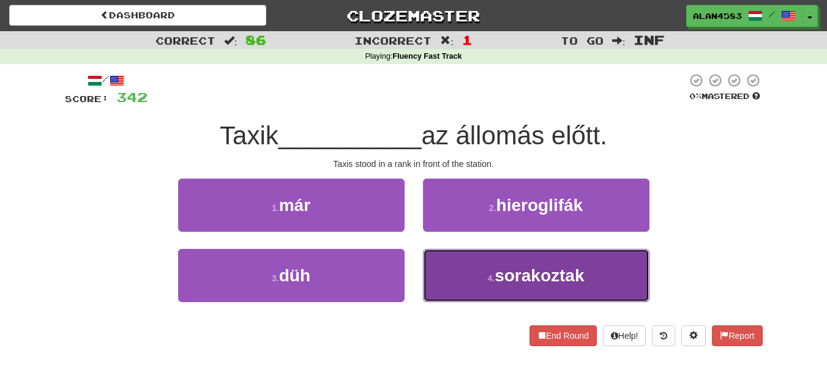
click at [602, 277] on button "4 . sorakoztak" at bounding box center [536, 275] width 226 height 53
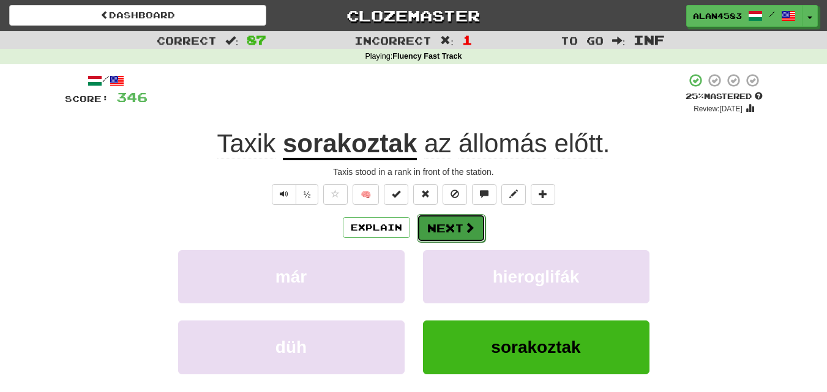
click at [445, 223] on button "Next" at bounding box center [451, 228] width 69 height 28
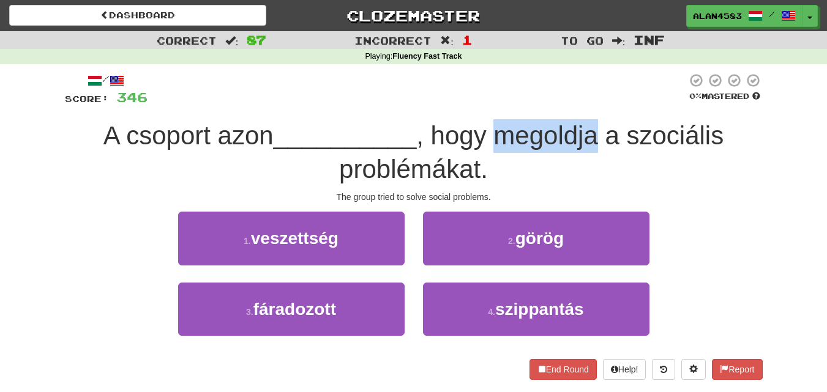
drag, startPoint x: 496, startPoint y: 132, endPoint x: 599, endPoint y: 130, distance: 102.9
click at [599, 130] on span ", hogy megoldja a szociális problémákat." at bounding box center [531, 152] width 384 height 62
click at [591, 104] on div at bounding box center [591, 104] width 0 height 0
click at [611, 114] on div "/ Score: 346 0 % Mastered A csoport azon __________ , hogy megoldja a szociális…" at bounding box center [414, 226] width 698 height 307
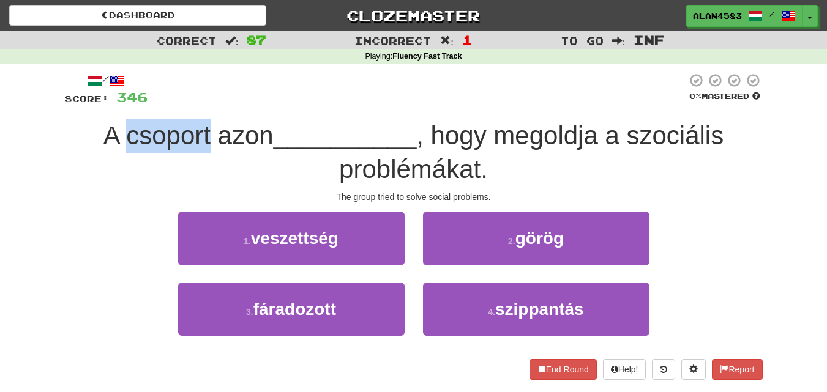
drag, startPoint x: 121, startPoint y: 133, endPoint x: 204, endPoint y: 129, distance: 84.0
click at [204, 129] on span "A csoport azon" at bounding box center [188, 135] width 170 height 29
click at [197, 104] on div at bounding box center [197, 104] width 0 height 0
click at [215, 110] on div "/ Score: 346 0 % Mastered A csoport azon __________ , hogy megoldja a szociális…" at bounding box center [414, 226] width 698 height 307
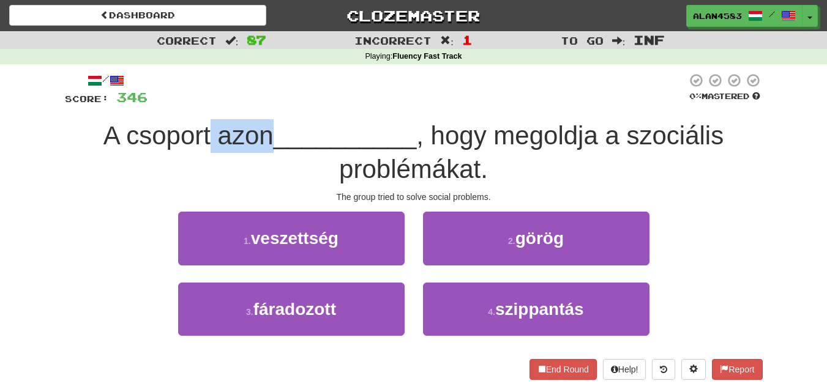
drag, startPoint x: 210, startPoint y: 134, endPoint x: 269, endPoint y: 133, distance: 59.4
click at [269, 133] on span "A csoport azon" at bounding box center [188, 135] width 170 height 29
click at [261, 104] on div at bounding box center [261, 104] width 0 height 0
click at [323, 121] on div "A csoport azon __________ , hogy megoldja a szociális problémákat." at bounding box center [414, 152] width 698 height 67
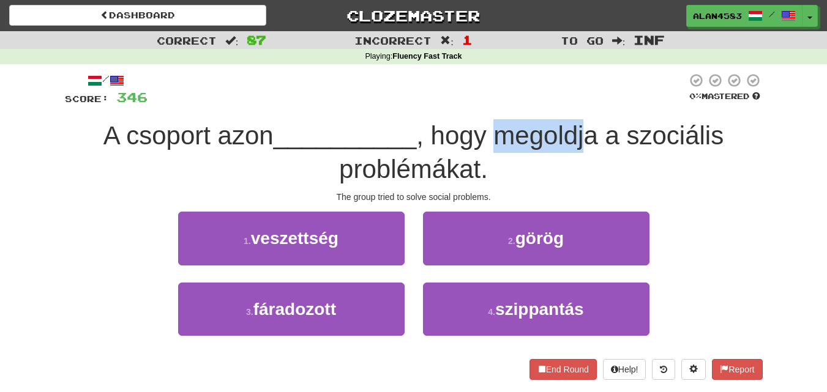
drag, startPoint x: 496, startPoint y: 135, endPoint x: 594, endPoint y: 129, distance: 97.6
click at [594, 129] on span ", hogy megoldja a szociális problémákat." at bounding box center [531, 152] width 384 height 62
drag, startPoint x: 603, startPoint y: 129, endPoint x: 504, endPoint y: 127, distance: 98.6
click at [504, 127] on span ", hogy megoldja a szociális problémákat." at bounding box center [531, 152] width 384 height 62
click at [496, 104] on div at bounding box center [496, 104] width 0 height 0
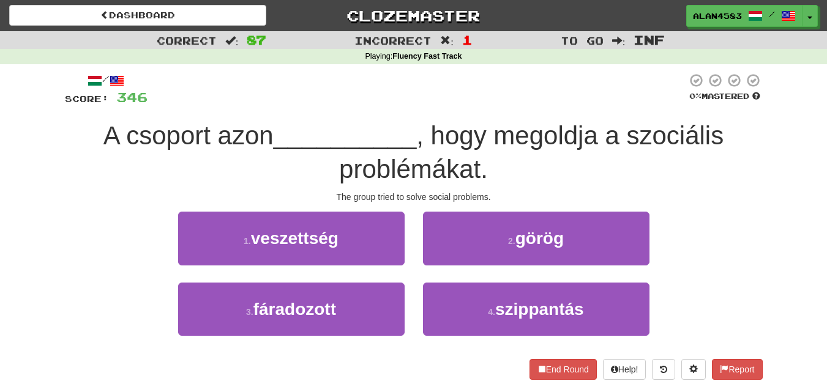
click at [438, 133] on span ", hogy megoldja a szociális problémákat." at bounding box center [531, 152] width 384 height 62
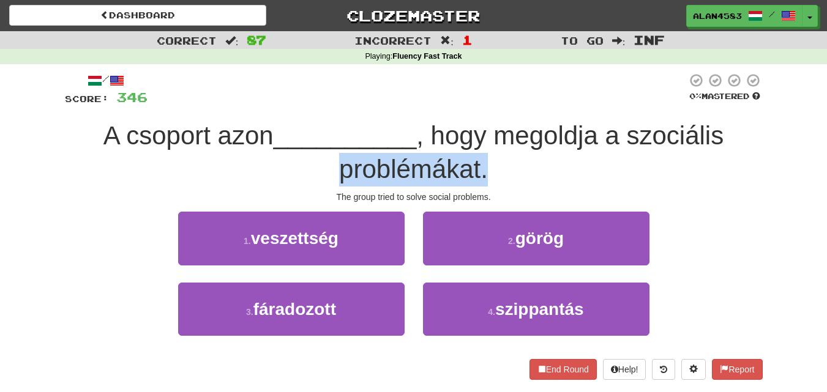
drag, startPoint x: 485, startPoint y: 169, endPoint x: 303, endPoint y: 176, distance: 181.9
click at [303, 176] on div "A csoport azon __________ , hogy megoldja a szociális problémákat." at bounding box center [414, 152] width 698 height 67
click at [357, 165] on span ", hogy megoldja a szociális problémákat." at bounding box center [531, 152] width 384 height 62
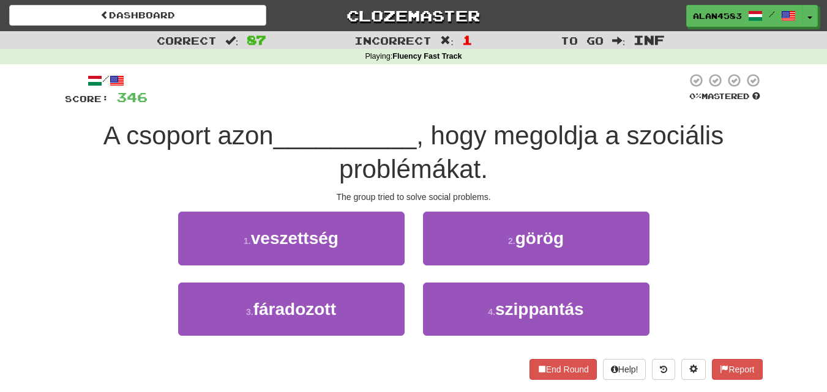
click at [337, 171] on div "A csoport azon __________ , hogy megoldja a szociális problémákat." at bounding box center [414, 152] width 698 height 67
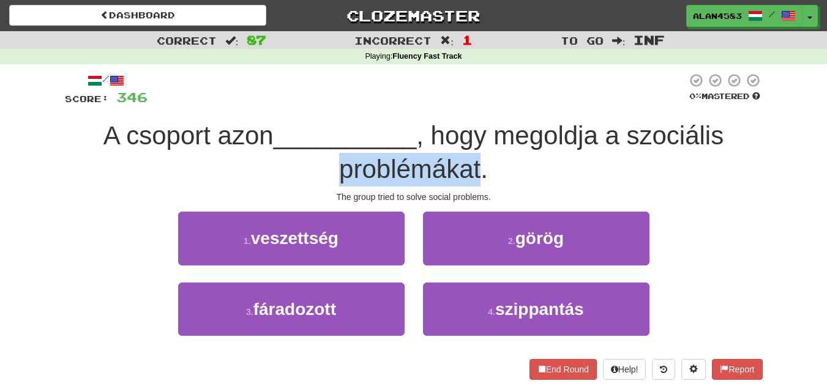
click at [337, 171] on div "A csoport azon __________ , hogy megoldja a szociális problémákat." at bounding box center [414, 152] width 698 height 67
click at [353, 164] on span ", hogy megoldja a szociális problémákat." at bounding box center [531, 152] width 384 height 62
drag, startPoint x: 340, startPoint y: 170, endPoint x: 482, endPoint y: 160, distance: 142.4
click at [482, 160] on span ", hogy megoldja a szociális problémákat." at bounding box center [531, 152] width 384 height 62
click at [474, 138] on div at bounding box center [474, 138] width 0 height 0
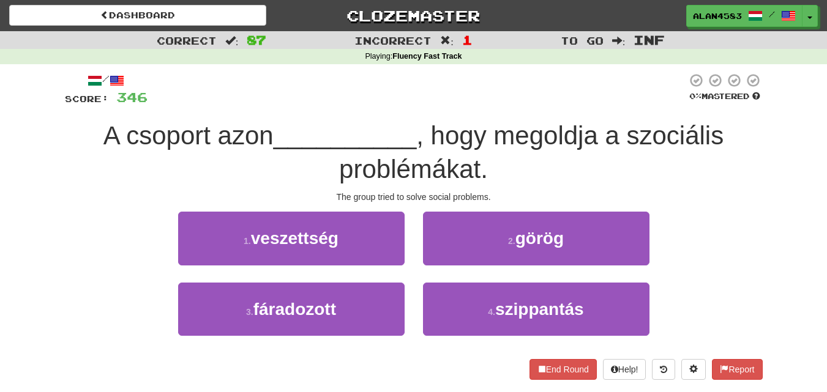
click at [498, 152] on div "A csoport azon __________ , hogy megoldja a szociális problémákat." at bounding box center [414, 152] width 698 height 67
drag, startPoint x: 270, startPoint y: 133, endPoint x: 212, endPoint y: 132, distance: 58.2
click at [212, 132] on span "A csoport azon" at bounding box center [188, 135] width 170 height 29
click at [204, 104] on div at bounding box center [204, 104] width 0 height 0
click at [231, 101] on div at bounding box center [417, 90] width 539 height 34
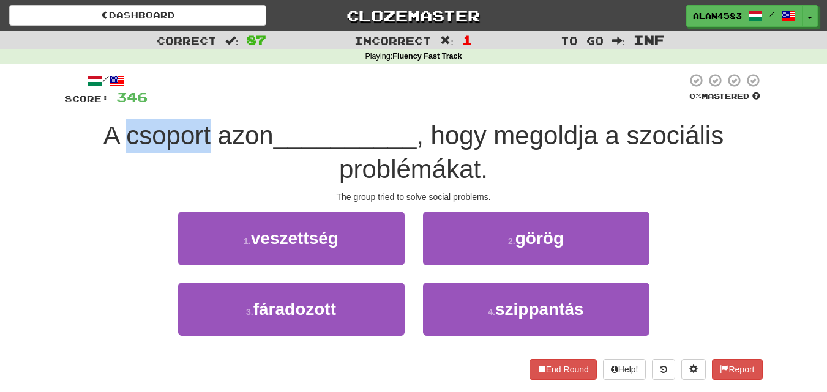
drag, startPoint x: 207, startPoint y: 127, endPoint x: 124, endPoint y: 127, distance: 83.3
click at [124, 127] on span "A csoport azon" at bounding box center [188, 135] width 170 height 29
click at [116, 104] on div at bounding box center [116, 104] width 0 height 0
click at [238, 104] on div at bounding box center [417, 90] width 539 height 34
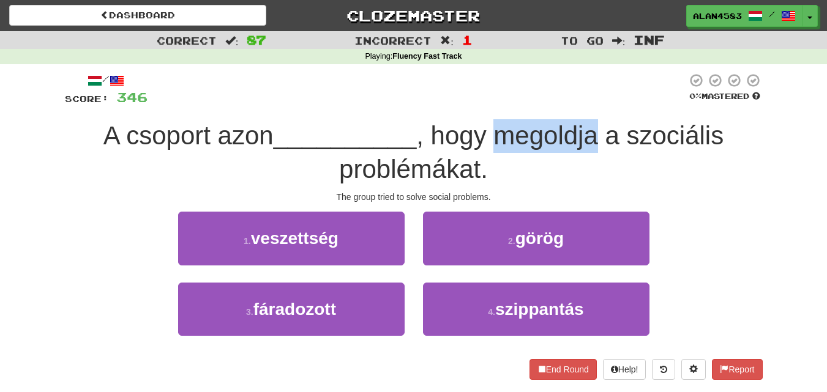
drag, startPoint x: 498, startPoint y: 137, endPoint x: 602, endPoint y: 135, distance: 104.1
click at [602, 135] on span ", hogy megoldja a szociális problémákat." at bounding box center [531, 152] width 384 height 62
click at [594, 104] on div at bounding box center [594, 104] width 0 height 0
click at [620, 108] on div "/ Score: 346 0 % Mastered A csoport azon __________ , hogy megoldja a szociális…" at bounding box center [414, 226] width 698 height 307
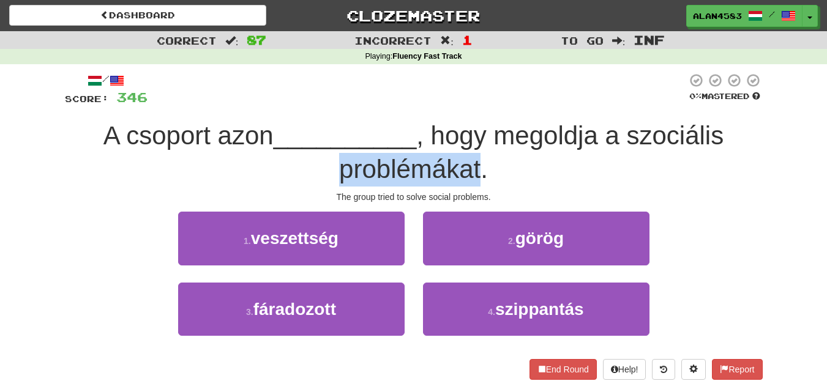
drag, startPoint x: 481, startPoint y: 158, endPoint x: 332, endPoint y: 153, distance: 148.8
click at [332, 153] on div "A csoport azon __________ , hogy megoldja a szociális problémákat." at bounding box center [414, 152] width 698 height 67
click at [324, 138] on div at bounding box center [324, 138] width 0 height 0
click at [301, 182] on div "A csoport azon __________ , hogy megoldja a szociális problémákat." at bounding box center [414, 152] width 698 height 67
drag, startPoint x: 343, startPoint y: 167, endPoint x: 481, endPoint y: 165, distance: 138.4
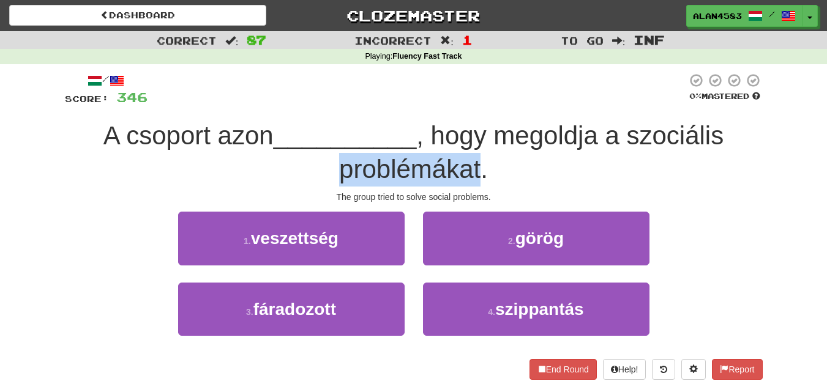
click at [481, 165] on span ", hogy megoldja a szociális problémákat." at bounding box center [531, 152] width 384 height 62
click at [473, 138] on div at bounding box center [473, 138] width 0 height 0
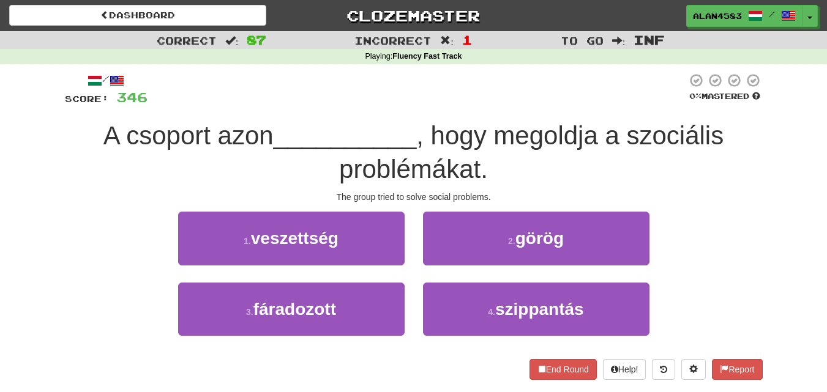
click at [518, 162] on div "A csoport azon __________ , hogy megoldja a szociális problémákat." at bounding box center [414, 152] width 698 height 67
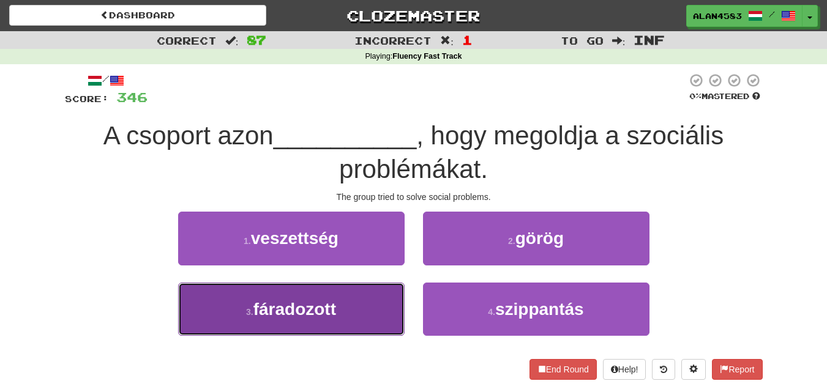
click at [366, 293] on button "3 . fáradozott" at bounding box center [291, 309] width 226 height 53
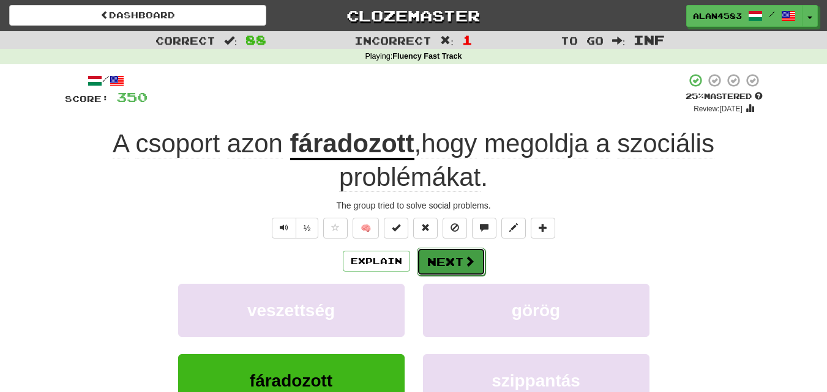
click at [432, 258] on button "Next" at bounding box center [451, 262] width 69 height 28
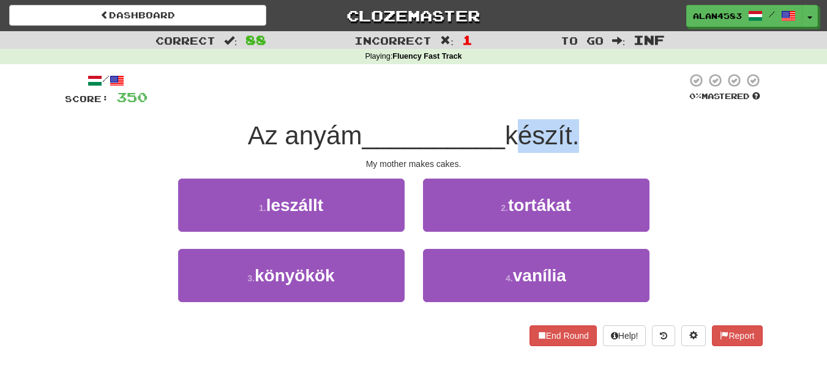
drag, startPoint x: 512, startPoint y: 126, endPoint x: 578, endPoint y: 119, distance: 66.5
click at [578, 119] on div "Az anyám __________ készít." at bounding box center [414, 136] width 698 height 34
click at [570, 104] on div at bounding box center [570, 104] width 0 height 0
click at [605, 138] on div "Az anyám __________ készít." at bounding box center [414, 136] width 698 height 34
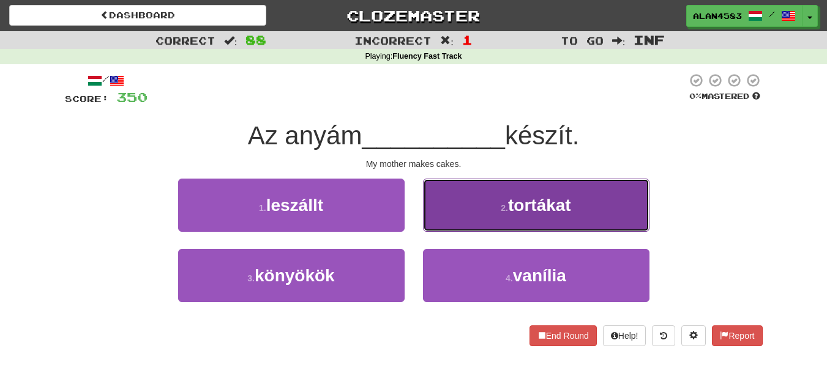
click at [509, 203] on span "tortákat" at bounding box center [539, 205] width 63 height 19
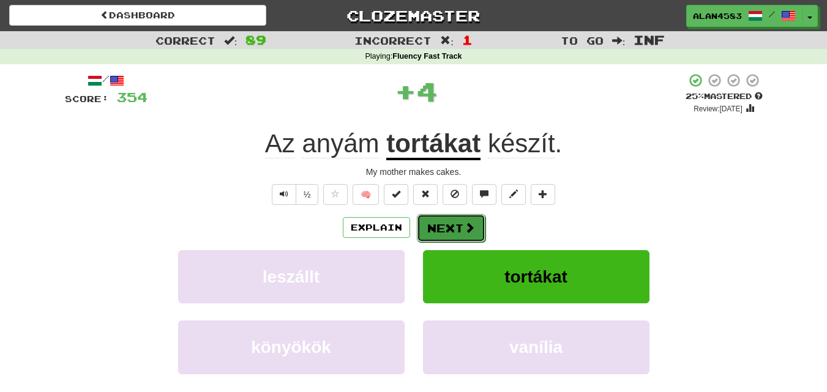
click at [441, 228] on button "Next" at bounding box center [451, 228] width 69 height 28
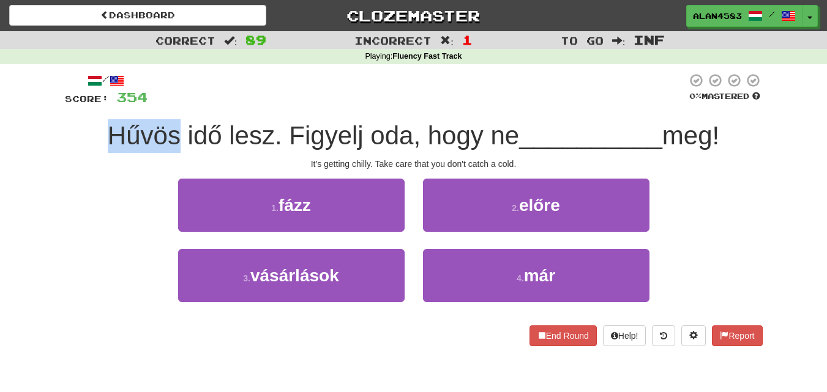
drag, startPoint x: 170, startPoint y: 134, endPoint x: 98, endPoint y: 129, distance: 71.8
click at [98, 129] on div "Hűvös idő lesz. Figyelj oda, hogy ne __________ meg!" at bounding box center [414, 136] width 698 height 34
click at [90, 104] on div at bounding box center [90, 104] width 0 height 0
click at [34, 135] on div "Correct : 89 Incorrect : 1 To go : Inf Playing : Fluency Fast Track / Score: 35…" at bounding box center [413, 197] width 827 height 332
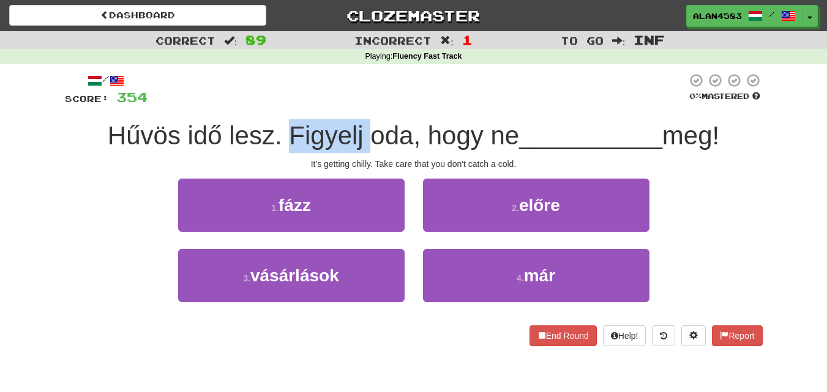
drag, startPoint x: 282, startPoint y: 141, endPoint x: 360, endPoint y: 133, distance: 78.8
click at [360, 133] on span "Hűvös idő lesz. Figyelj oda, hogy ne" at bounding box center [313, 135] width 411 height 29
click at [352, 104] on div at bounding box center [352, 104] width 0 height 0
click at [375, 111] on div "/ Score: 354 0 % Mastered Hűvös idő lesz. Figyelj oda, hogy ne __________ meg! …" at bounding box center [414, 210] width 698 height 274
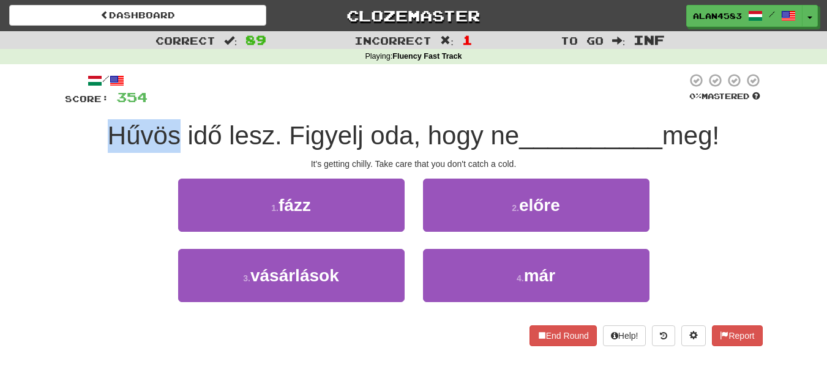
drag, startPoint x: 174, startPoint y: 132, endPoint x: 87, endPoint y: 127, distance: 87.1
click at [87, 127] on div "Hűvös idő lesz. Figyelj oda, hogy ne __________ meg!" at bounding box center [414, 136] width 698 height 34
click at [79, 104] on div at bounding box center [79, 104] width 0 height 0
click at [217, 129] on span "Hűvös idő lesz. Figyelj oda, hogy ne" at bounding box center [313, 135] width 411 height 29
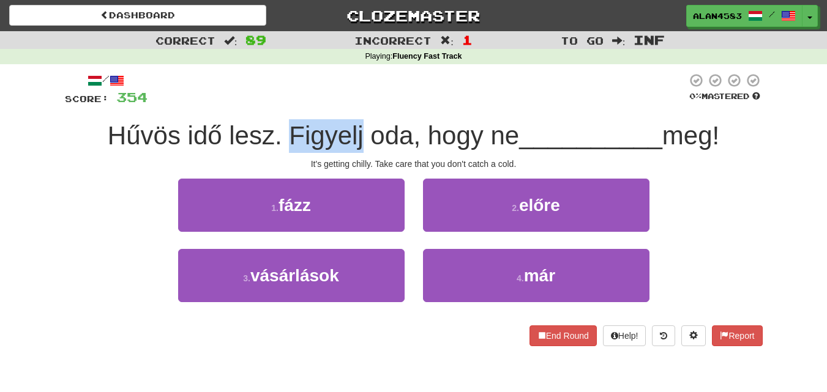
drag, startPoint x: 283, startPoint y: 127, endPoint x: 356, endPoint y: 121, distance: 72.5
click at [356, 121] on span "Hűvös idő lesz. Figyelj oda, hogy ne" at bounding box center [313, 135] width 411 height 29
click at [348, 104] on div at bounding box center [348, 104] width 0 height 0
click at [373, 114] on div "/ Score: 354 0 % Mastered Hűvös idő lesz. Figyelj oda, hogy ne __________ meg! …" at bounding box center [414, 210] width 698 height 274
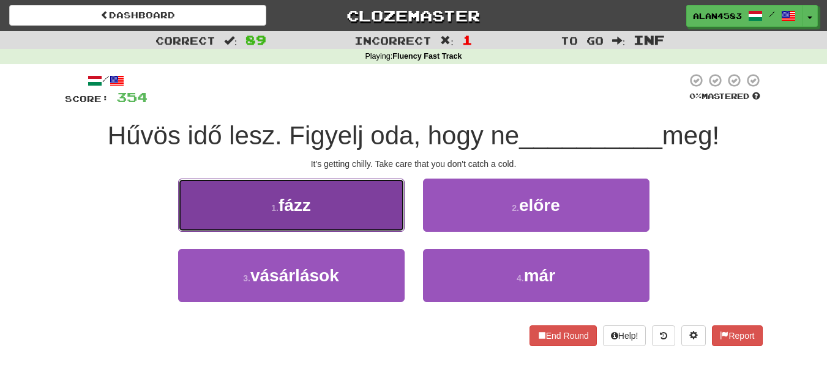
click at [389, 189] on button "1 . fázz" at bounding box center [291, 205] width 226 height 53
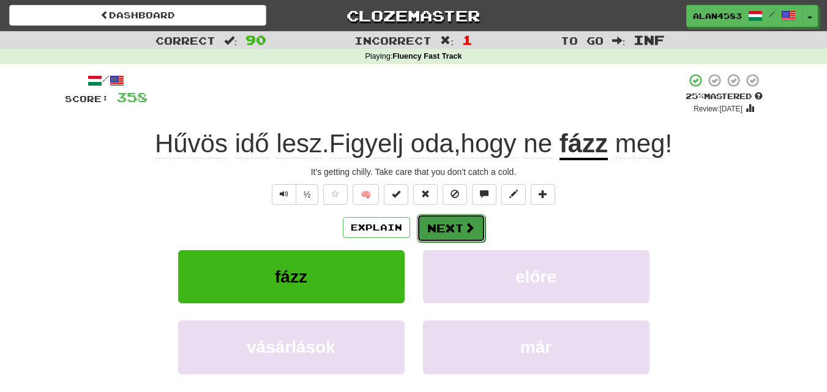
click at [436, 227] on button "Next" at bounding box center [451, 228] width 69 height 28
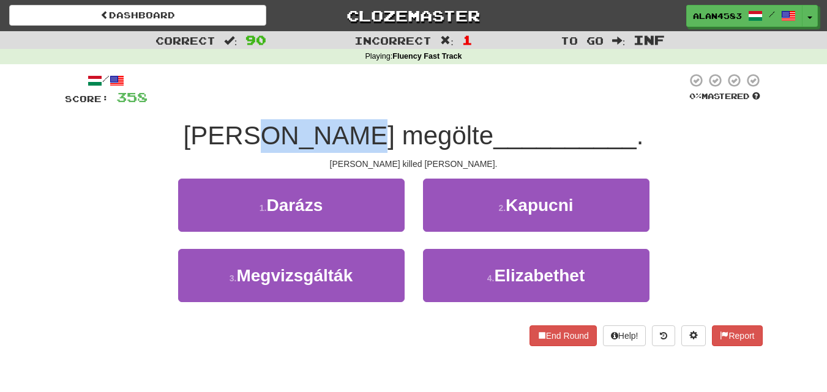
drag, startPoint x: 320, startPoint y: 142, endPoint x: 406, endPoint y: 140, distance: 86.3
click at [406, 140] on span "[PERSON_NAME] megölte" at bounding box center [339, 135] width 310 height 29
click at [399, 151] on div at bounding box center [399, 151] width 0 height 0
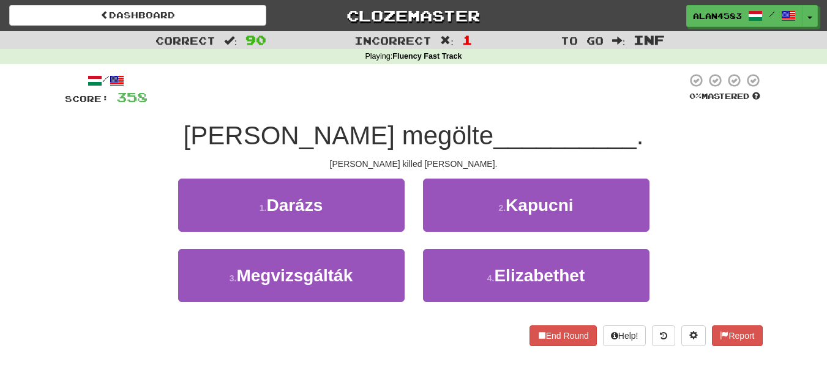
click at [493, 124] on span "__________" at bounding box center [564, 135] width 143 height 29
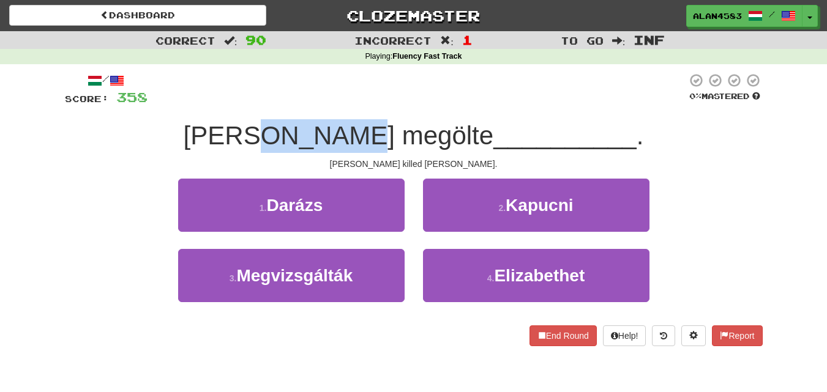
drag, startPoint x: 411, startPoint y: 132, endPoint x: 320, endPoint y: 127, distance: 91.3
click at [320, 127] on span "[PERSON_NAME] megölte" at bounding box center [339, 135] width 310 height 29
click at [312, 104] on div at bounding box center [312, 104] width 0 height 0
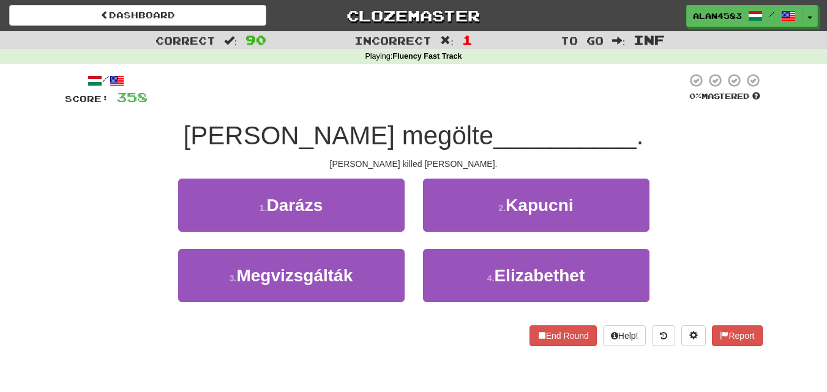
click at [493, 122] on span "__________" at bounding box center [564, 135] width 143 height 29
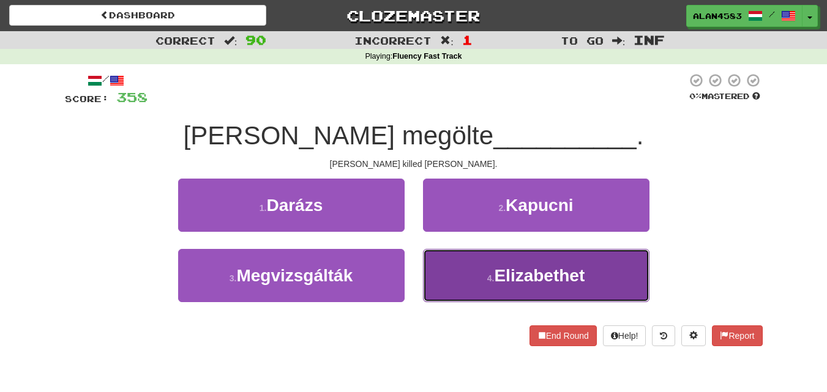
click at [520, 264] on button "4 . Elizabethet" at bounding box center [536, 275] width 226 height 53
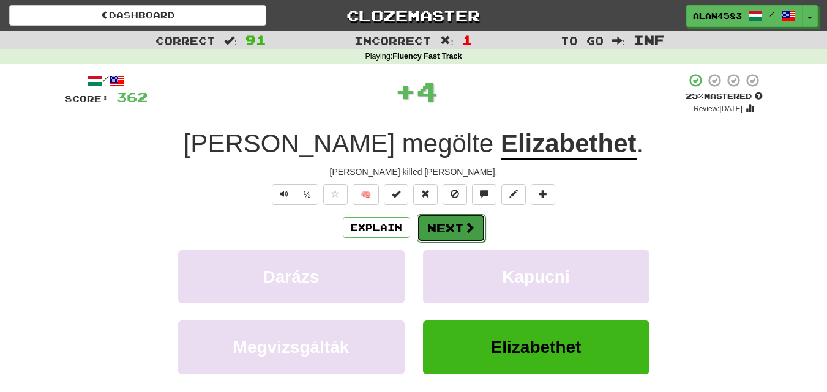
click at [467, 231] on span at bounding box center [469, 227] width 11 height 11
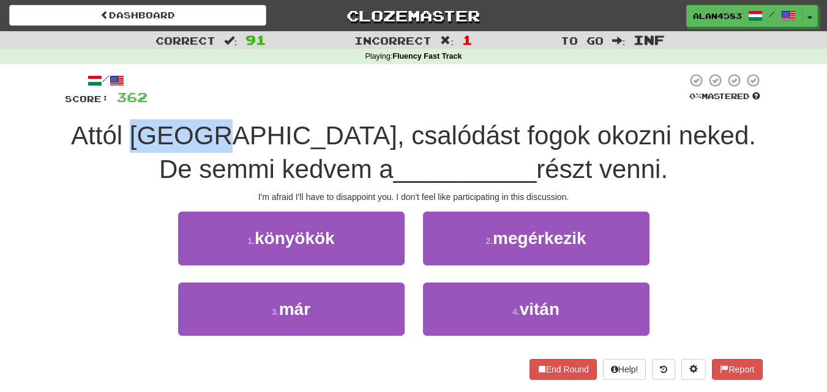
drag, startPoint x: 168, startPoint y: 134, endPoint x: 232, endPoint y: 133, distance: 63.7
click at [232, 133] on span "Attól [GEOGRAPHIC_DATA], csalódást fogok okozni neked. De semmi kedvem a" at bounding box center [413, 152] width 685 height 62
click at [224, 104] on div at bounding box center [224, 104] width 0 height 0
click at [257, 116] on div "/ Score: 362 0 % Mastered Attól tartok, csalódást fogok okozni neked. De semmi …" at bounding box center [414, 226] width 698 height 307
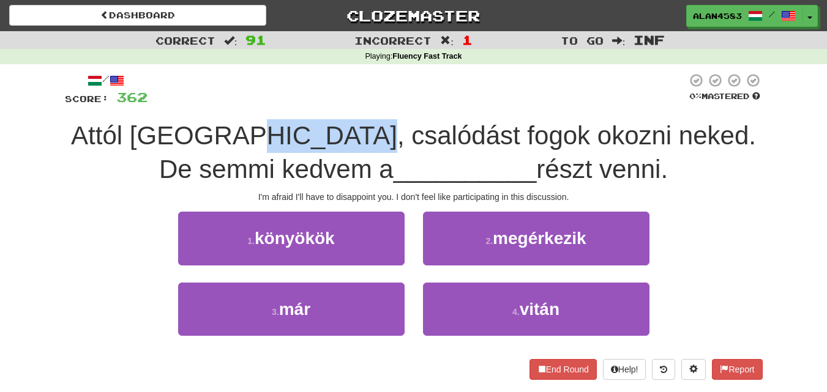
drag, startPoint x: 249, startPoint y: 135, endPoint x: 358, endPoint y: 129, distance: 109.1
click at [358, 129] on span "Attól [GEOGRAPHIC_DATA], csalódást fogok okozni neked. De semmi kedvem a" at bounding box center [413, 152] width 685 height 62
click at [350, 104] on div at bounding box center [350, 104] width 0 height 0
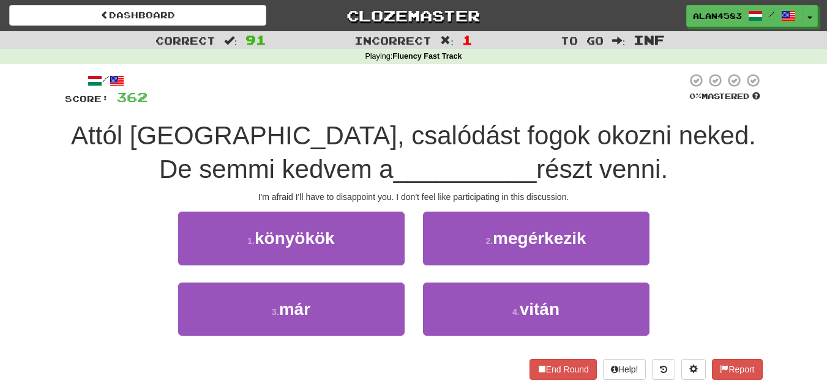
click at [381, 113] on div "/ Score: 362 0 % Mastered Attól tartok, csalódást fogok okozni neked. De semmi …" at bounding box center [414, 226] width 698 height 307
drag, startPoint x: 438, startPoint y: 129, endPoint x: 509, endPoint y: 125, distance: 71.1
click at [509, 125] on span "Attól [GEOGRAPHIC_DATA], csalódást fogok okozni neked. De semmi kedvem a" at bounding box center [413, 152] width 685 height 62
click at [501, 104] on div at bounding box center [501, 104] width 0 height 0
click at [523, 106] on div at bounding box center [417, 90] width 539 height 34
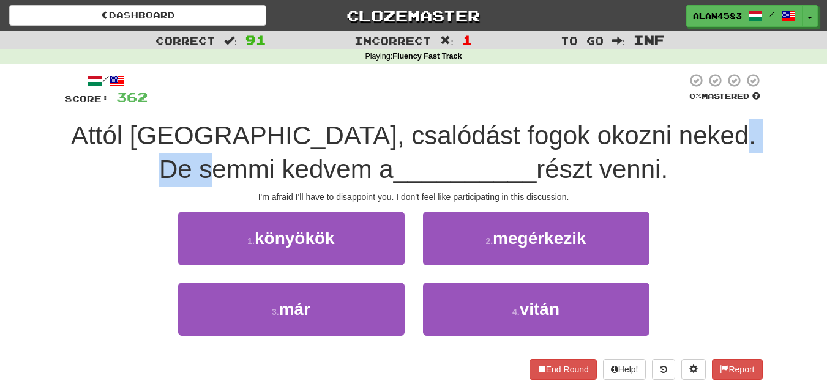
drag, startPoint x: 299, startPoint y: 170, endPoint x: 216, endPoint y: 167, distance: 83.3
click at [216, 167] on span "Attól [GEOGRAPHIC_DATA], csalódást fogok okozni neked. De semmi kedvem a" at bounding box center [413, 152] width 685 height 62
click at [213, 154] on div "Attól [GEOGRAPHIC_DATA], csalódást fogok okozni neked. De semmi kedvem a ______…" at bounding box center [414, 152] width 698 height 67
drag, startPoint x: 219, startPoint y: 169, endPoint x: 299, endPoint y: 159, distance: 80.3
click at [299, 159] on span "Attól [GEOGRAPHIC_DATA], csalódást fogok okozni neked. De semmi kedvem a" at bounding box center [413, 152] width 685 height 62
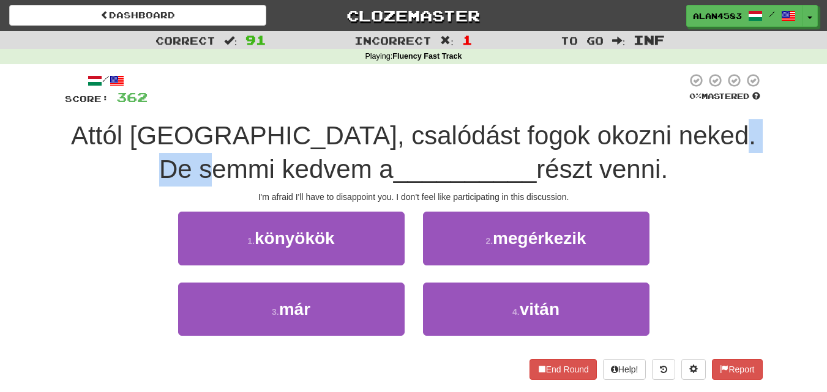
click at [291, 138] on div at bounding box center [291, 138] width 0 height 0
click at [321, 149] on span "Attól [GEOGRAPHIC_DATA], csalódást fogok okozni neked. De semmi kedvem a" at bounding box center [413, 152] width 685 height 62
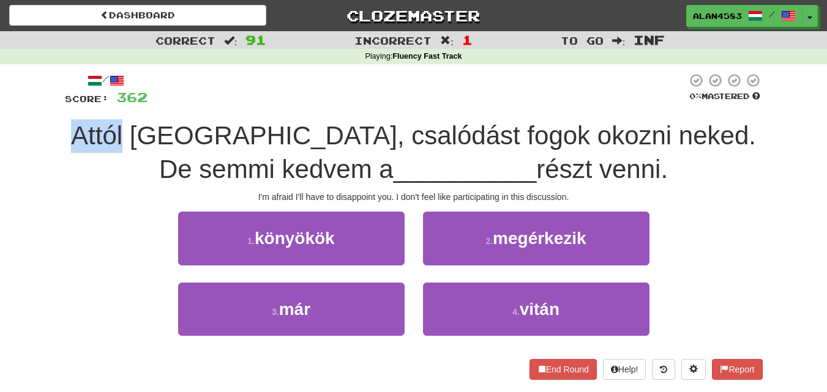
drag, startPoint x: 164, startPoint y: 130, endPoint x: 65, endPoint y: 130, distance: 99.2
click at [65, 130] on div "Attól [GEOGRAPHIC_DATA], csalódást fogok okozni neked. De semmi kedvem a ______…" at bounding box center [414, 152] width 698 height 67
click at [57, 104] on div at bounding box center [57, 104] width 0 height 0
click at [43, 133] on div "Correct : 91 Incorrect : 1 To go : Inf Playing : Fluency Fast Track / Score: 36…" at bounding box center [413, 214] width 827 height 366
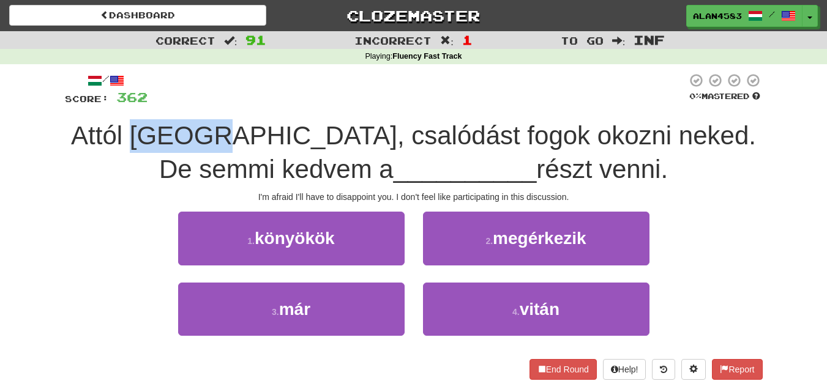
drag, startPoint x: 168, startPoint y: 131, endPoint x: 234, endPoint y: 123, distance: 66.6
click at [234, 123] on span "Attól [GEOGRAPHIC_DATA], csalódást fogok okozni neked. De semmi kedvem a" at bounding box center [413, 152] width 685 height 62
click at [226, 104] on div at bounding box center [226, 104] width 0 height 0
click at [241, 110] on div "/ Score: 362 0 % Mastered Attól tartok, csalódást fogok okozni neked. De semmi …" at bounding box center [414, 226] width 698 height 307
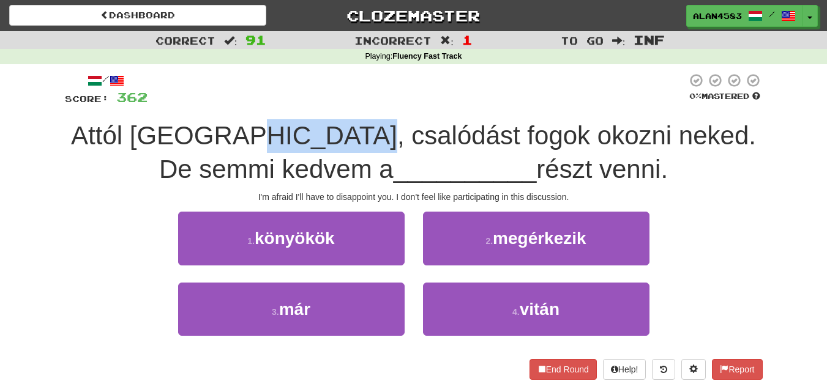
drag, startPoint x: 246, startPoint y: 126, endPoint x: 357, endPoint y: 123, distance: 110.8
click at [357, 123] on span "Attól [GEOGRAPHIC_DATA], csalódást fogok okozni neked. De semmi kedvem a" at bounding box center [413, 152] width 685 height 62
click at [349, 104] on div at bounding box center [349, 104] width 0 height 0
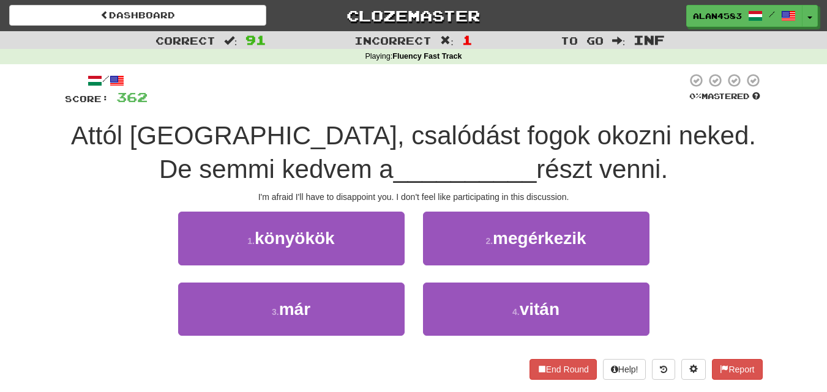
click at [374, 109] on div "/ Score: 362 0 % Mastered Attól tartok, csalódást fogok okozni neked. De semmi …" at bounding box center [414, 226] width 698 height 307
drag, startPoint x: 433, startPoint y: 128, endPoint x: 509, endPoint y: 123, distance: 76.1
click at [509, 123] on span "Attól [GEOGRAPHIC_DATA], csalódást fogok okozni neked. De semmi kedvem a" at bounding box center [413, 152] width 685 height 62
click at [501, 104] on div at bounding box center [501, 104] width 0 height 0
click at [524, 107] on div at bounding box center [417, 90] width 539 height 34
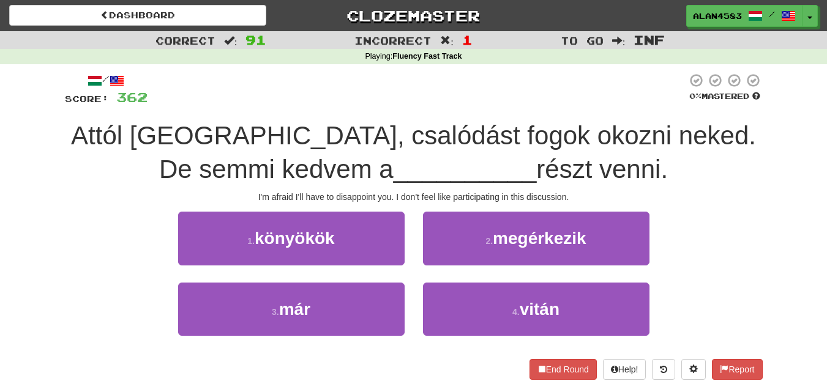
click at [525, 107] on div at bounding box center [417, 90] width 539 height 34
drag, startPoint x: 305, startPoint y: 160, endPoint x: 217, endPoint y: 162, distance: 88.2
click at [217, 162] on span "Attól [GEOGRAPHIC_DATA], csalódást fogok okozni neked. De semmi kedvem a" at bounding box center [413, 152] width 685 height 62
click at [209, 138] on div at bounding box center [209, 138] width 0 height 0
click at [165, 170] on div "Attól [GEOGRAPHIC_DATA], csalódást fogok okozni neked. De semmi kedvem a ______…" at bounding box center [414, 152] width 698 height 67
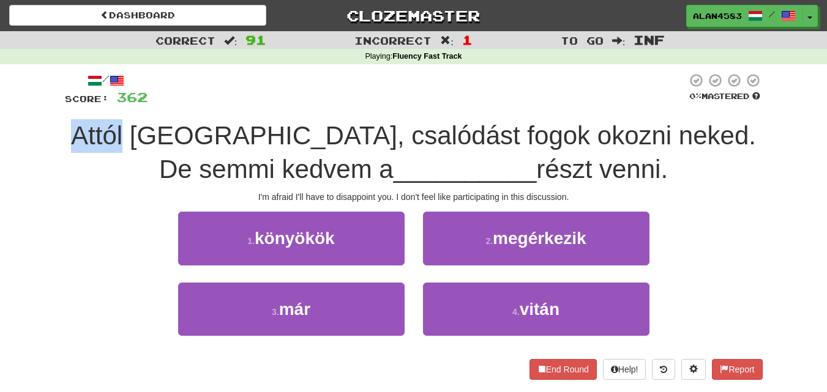
drag, startPoint x: 163, startPoint y: 124, endPoint x: 76, endPoint y: 131, distance: 87.2
click at [76, 131] on div "Attól [GEOGRAPHIC_DATA], csalódást fogok okozni neked. De semmi kedvem a ______…" at bounding box center [414, 152] width 698 height 67
click at [68, 104] on div at bounding box center [68, 104] width 0 height 0
click at [191, 138] on span "Attól [GEOGRAPHIC_DATA], csalódást fogok okozni neked. De semmi kedvem a" at bounding box center [413, 152] width 685 height 62
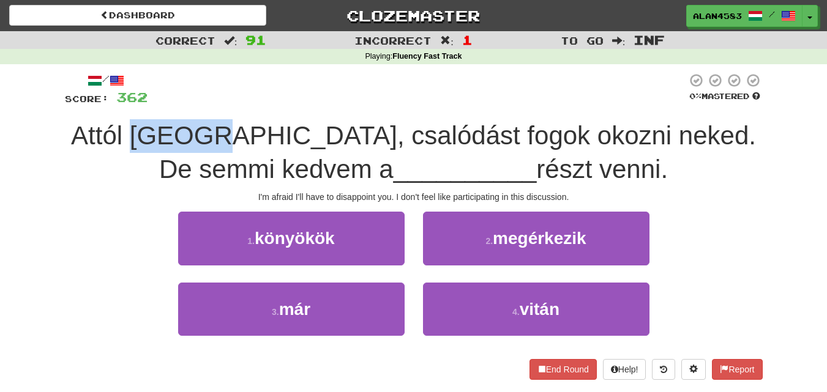
drag, startPoint x: 167, startPoint y: 137, endPoint x: 235, endPoint y: 130, distance: 68.3
click at [235, 130] on span "Attól [GEOGRAPHIC_DATA], csalódást fogok okozni neked. De semmi kedvem a" at bounding box center [413, 152] width 685 height 62
click at [227, 104] on div at bounding box center [227, 104] width 0 height 0
click at [241, 114] on div "/ Score: 362 0 % Mastered Attól tartok, csalódást fogok okozni neked. De semmi …" at bounding box center [414, 226] width 698 height 307
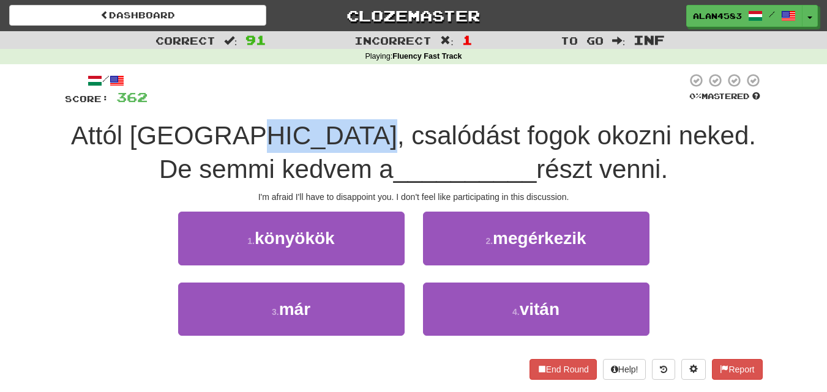
drag, startPoint x: 247, startPoint y: 128, endPoint x: 356, endPoint y: 125, distance: 109.6
click at [356, 125] on span "Attól [GEOGRAPHIC_DATA], csalódást fogok okozni neked. De semmi kedvem a" at bounding box center [413, 152] width 685 height 62
click at [348, 104] on div at bounding box center [348, 104] width 0 height 0
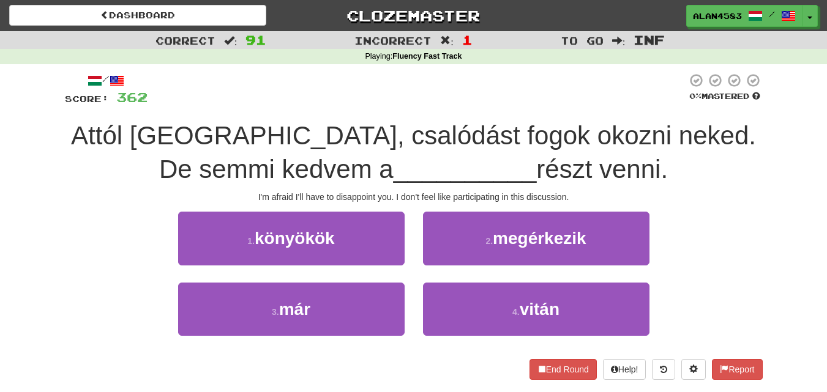
click at [378, 109] on div "/ Score: 362 0 % Mastered Attól tartok, csalódást fogok okozni neked. De semmi …" at bounding box center [414, 226] width 698 height 307
drag, startPoint x: 436, startPoint y: 132, endPoint x: 511, endPoint y: 124, distance: 74.5
click at [511, 124] on span "Attól [GEOGRAPHIC_DATA], csalódást fogok okozni neked. De semmi kedvem a" at bounding box center [413, 152] width 685 height 62
click at [503, 104] on div at bounding box center [503, 104] width 0 height 0
click at [523, 111] on div "/ Score: 362 0 % Mastered Attól tartok, csalódást fogok okozni neked. De semmi …" at bounding box center [414, 226] width 698 height 307
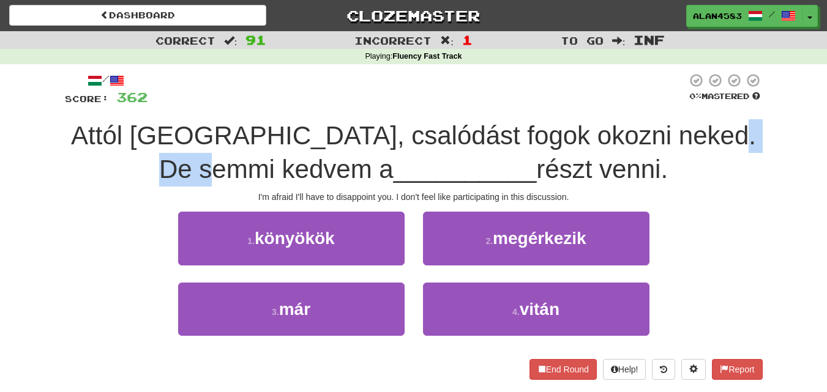
drag, startPoint x: 301, startPoint y: 169, endPoint x: 191, endPoint y: 169, distance: 109.6
click at [191, 169] on div "Attól [GEOGRAPHIC_DATA], csalódást fogok okozni neked. De semmi kedvem a ______…" at bounding box center [414, 152] width 698 height 67
click at [183, 138] on div at bounding box center [183, 138] width 0 height 0
click at [394, 166] on span "__________" at bounding box center [465, 169] width 143 height 29
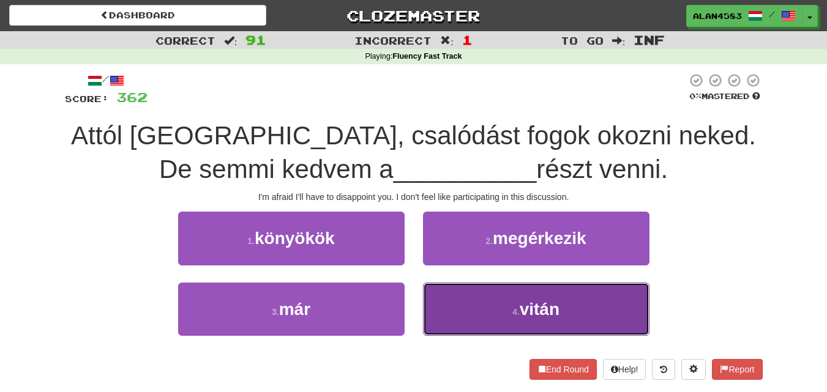
click at [640, 312] on button "4 . vitán" at bounding box center [536, 309] width 226 height 53
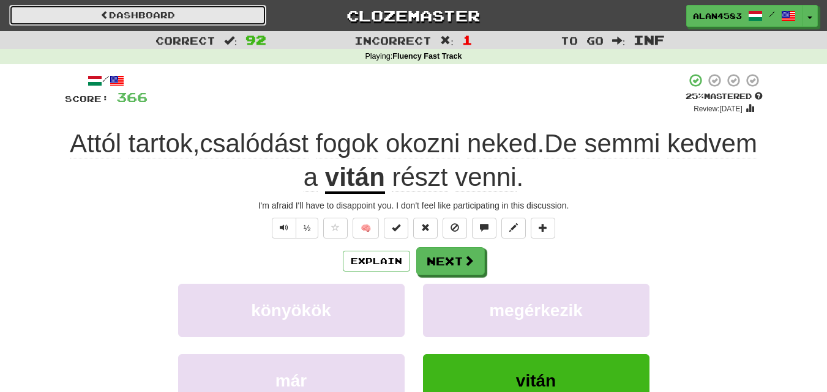
click at [179, 13] on link "Dashboard" at bounding box center [137, 15] width 257 height 21
